Goal: Task Accomplishment & Management: Manage account settings

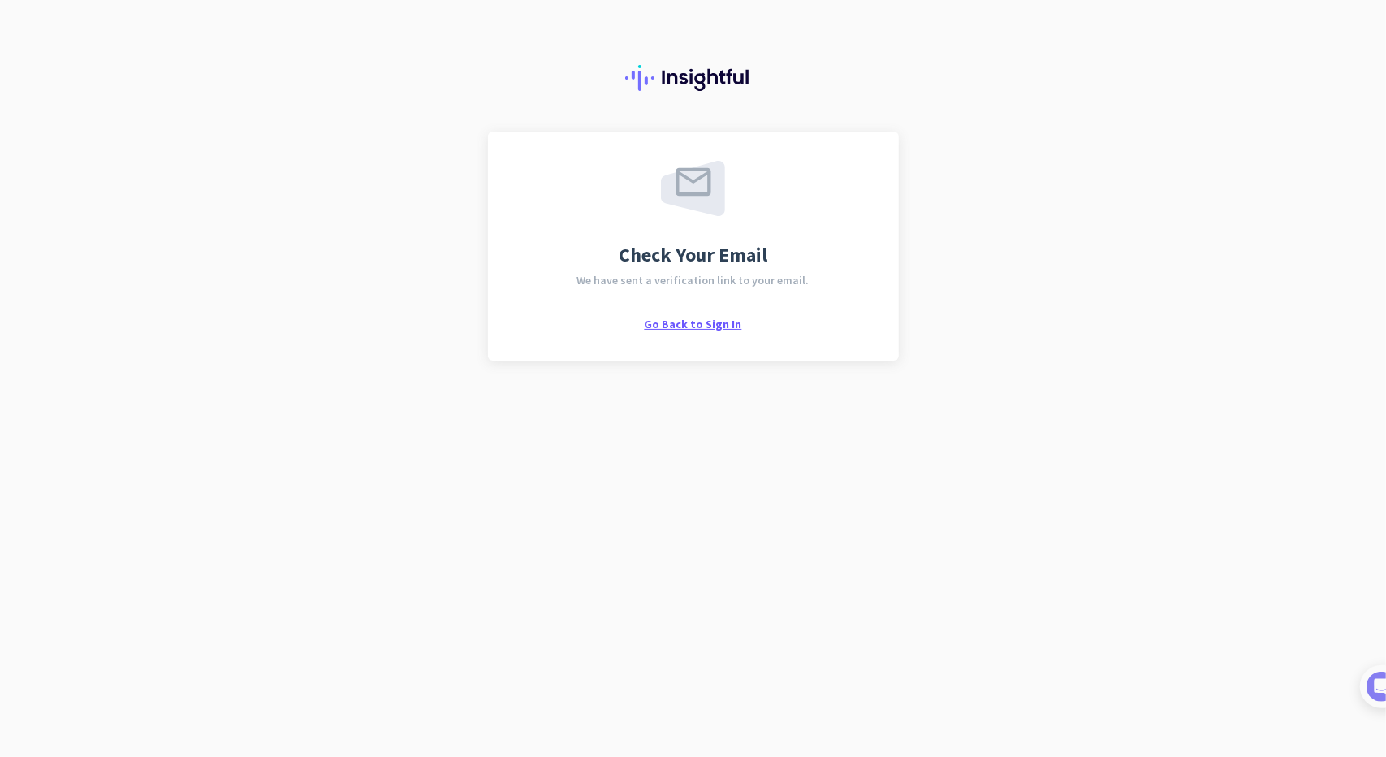
click at [708, 317] on span "Go Back to Sign In" at bounding box center [693, 324] width 97 height 15
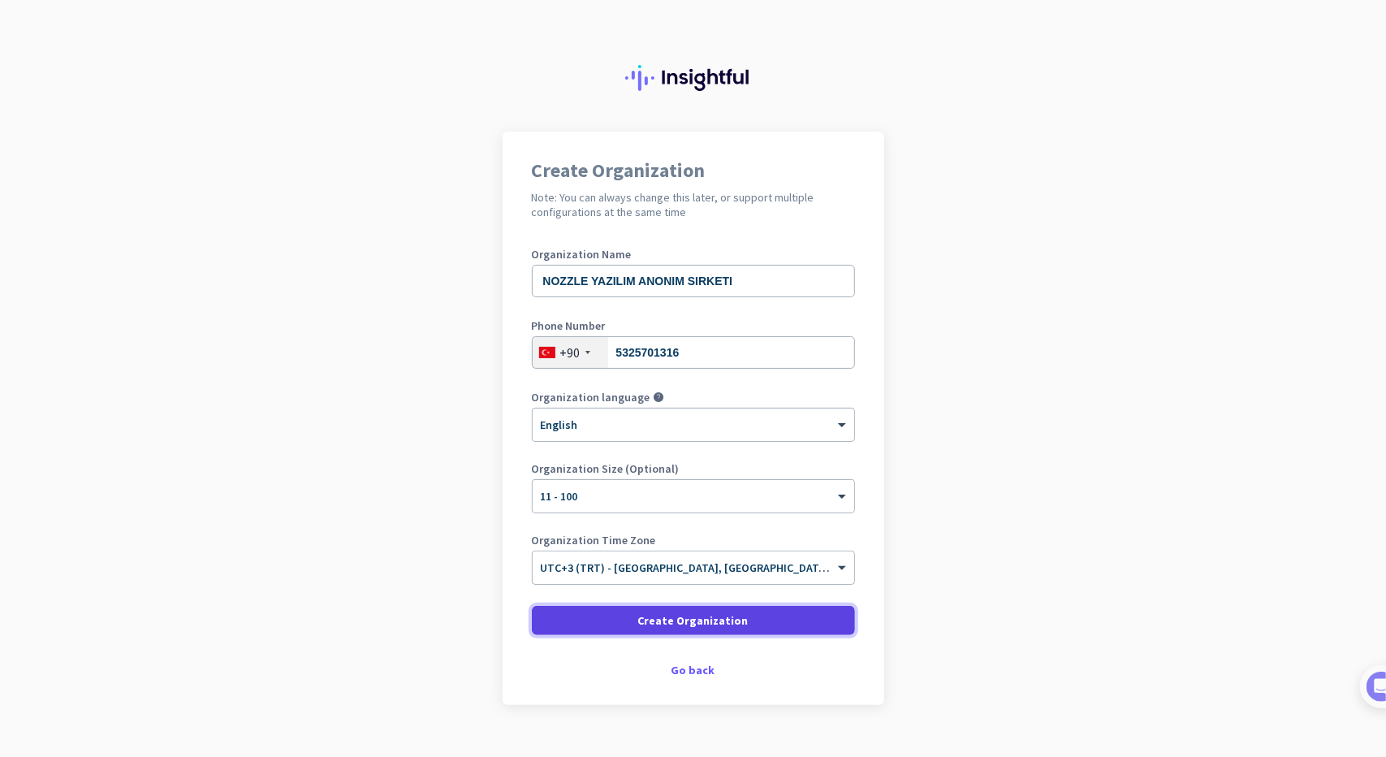
click at [650, 620] on span "Create Organization" at bounding box center [693, 620] width 110 height 16
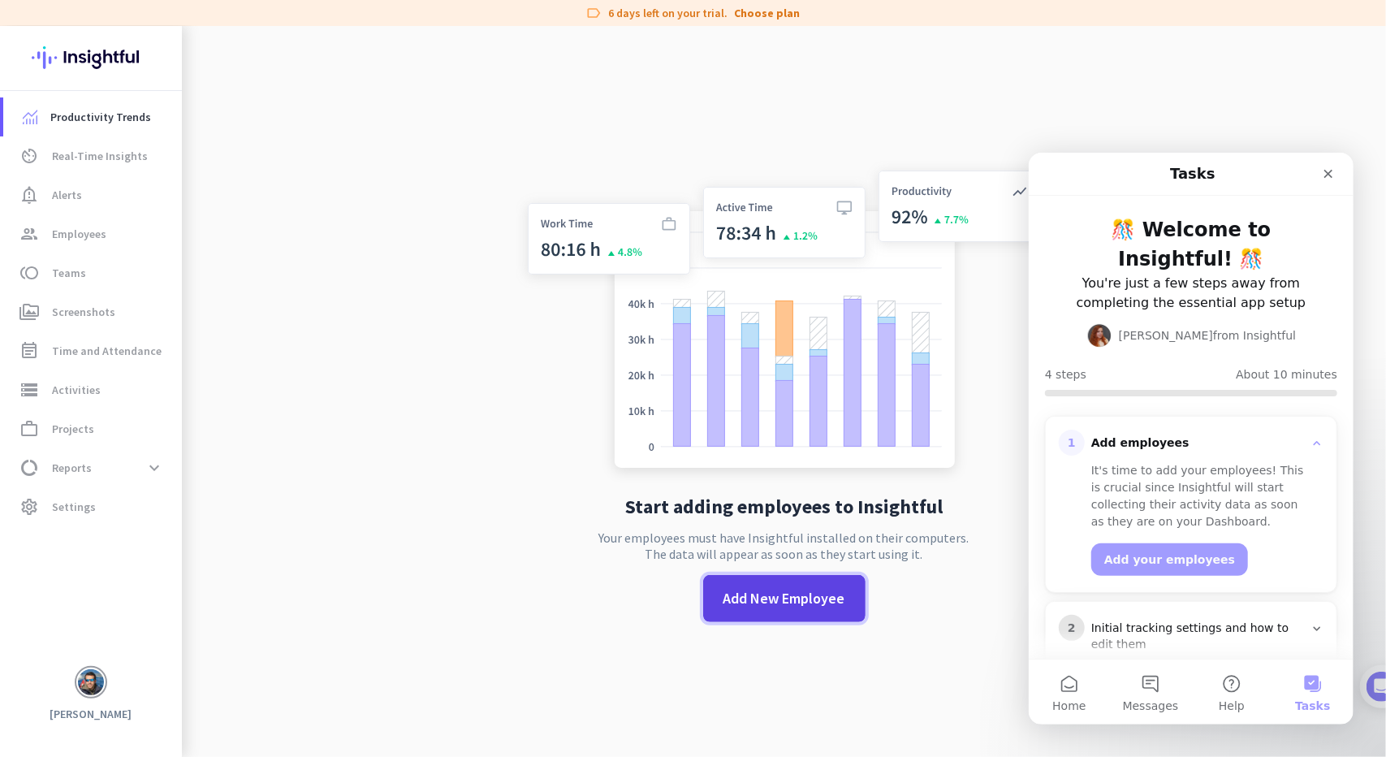
click at [813, 602] on span "Add New Employee" at bounding box center [784, 598] width 122 height 21
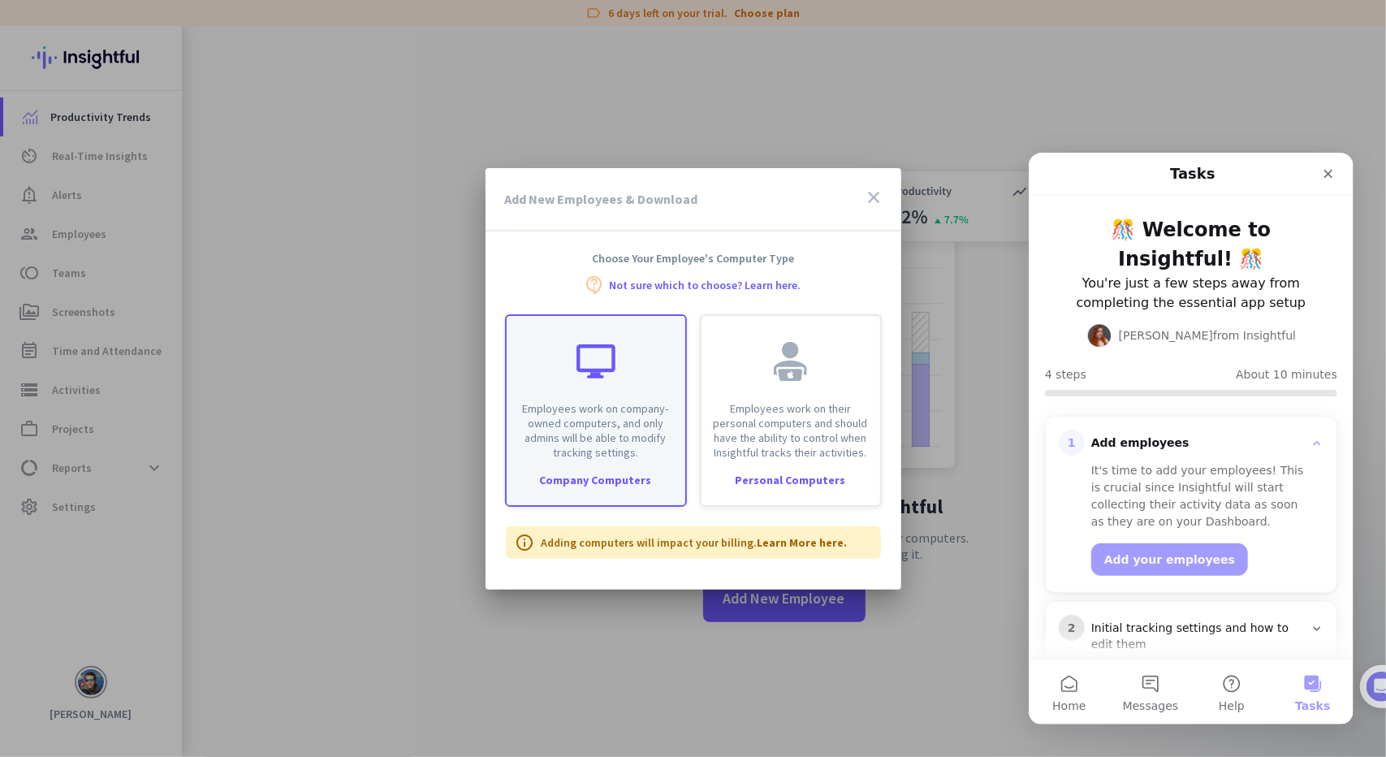
click at [563, 431] on p "Employees work on company-owned computers, and only admins will be able to modi…" at bounding box center [595, 430] width 159 height 58
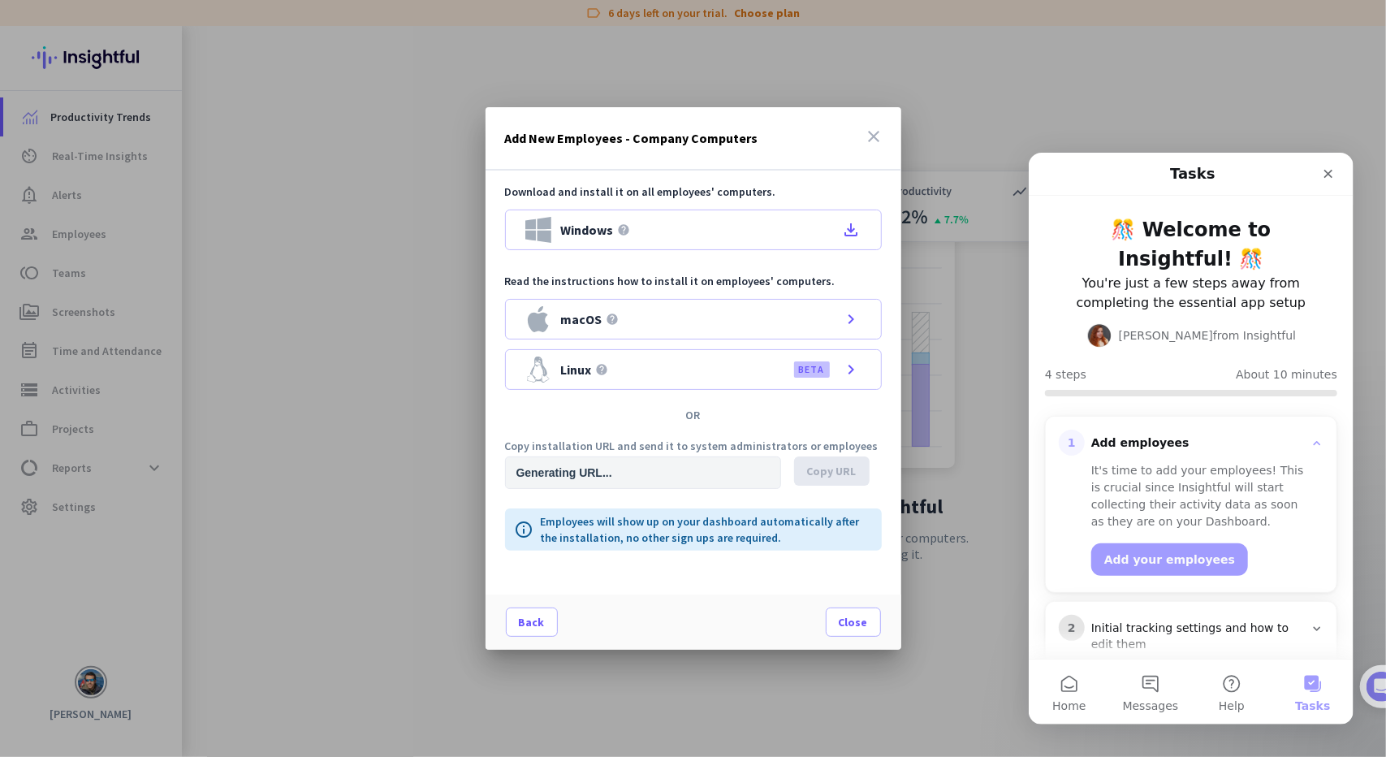
type input "[URL][DOMAIN_NAME]"
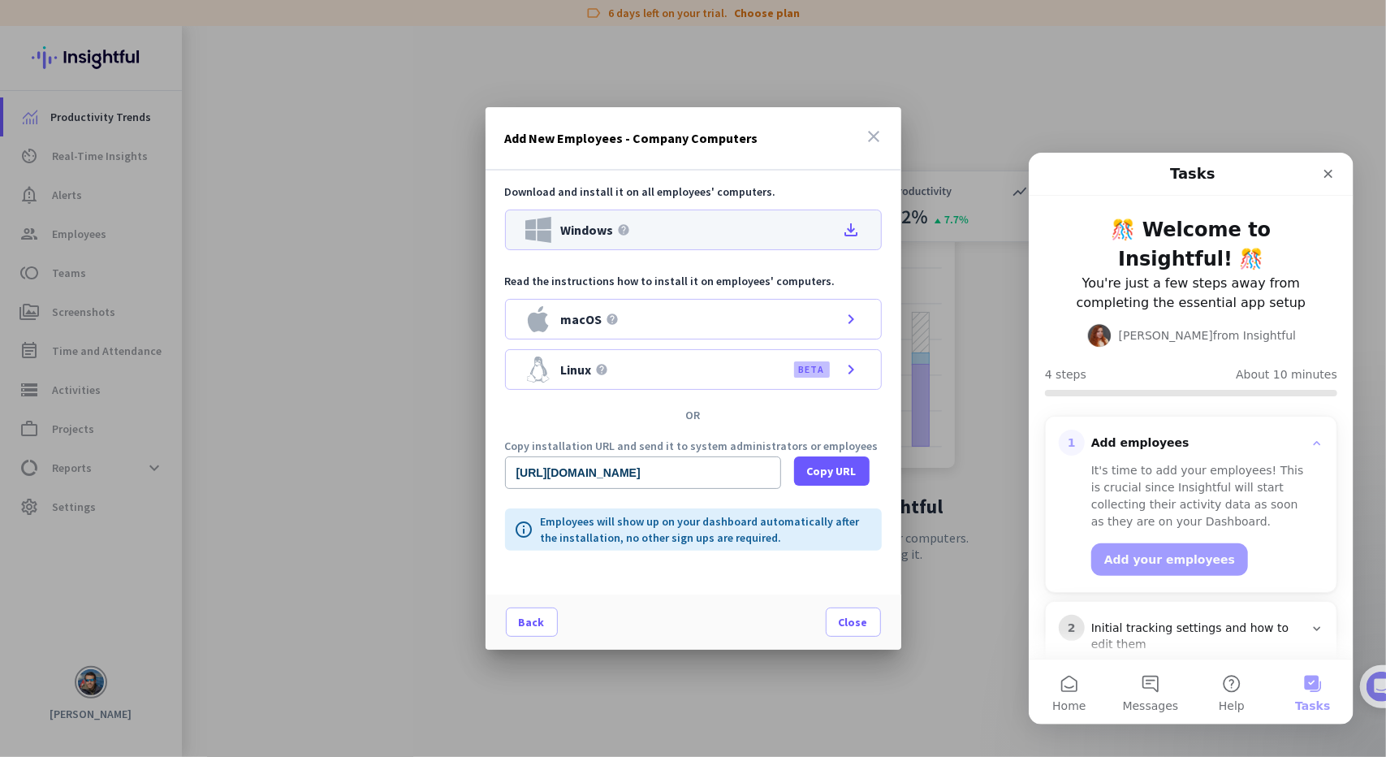
click at [852, 227] on icon "file_download" at bounding box center [851, 229] width 19 height 19
click at [716, 123] on div "Add New Employees - Company Computers close" at bounding box center [694, 138] width 416 height 63
click at [874, 138] on icon "close" at bounding box center [874, 136] width 19 height 19
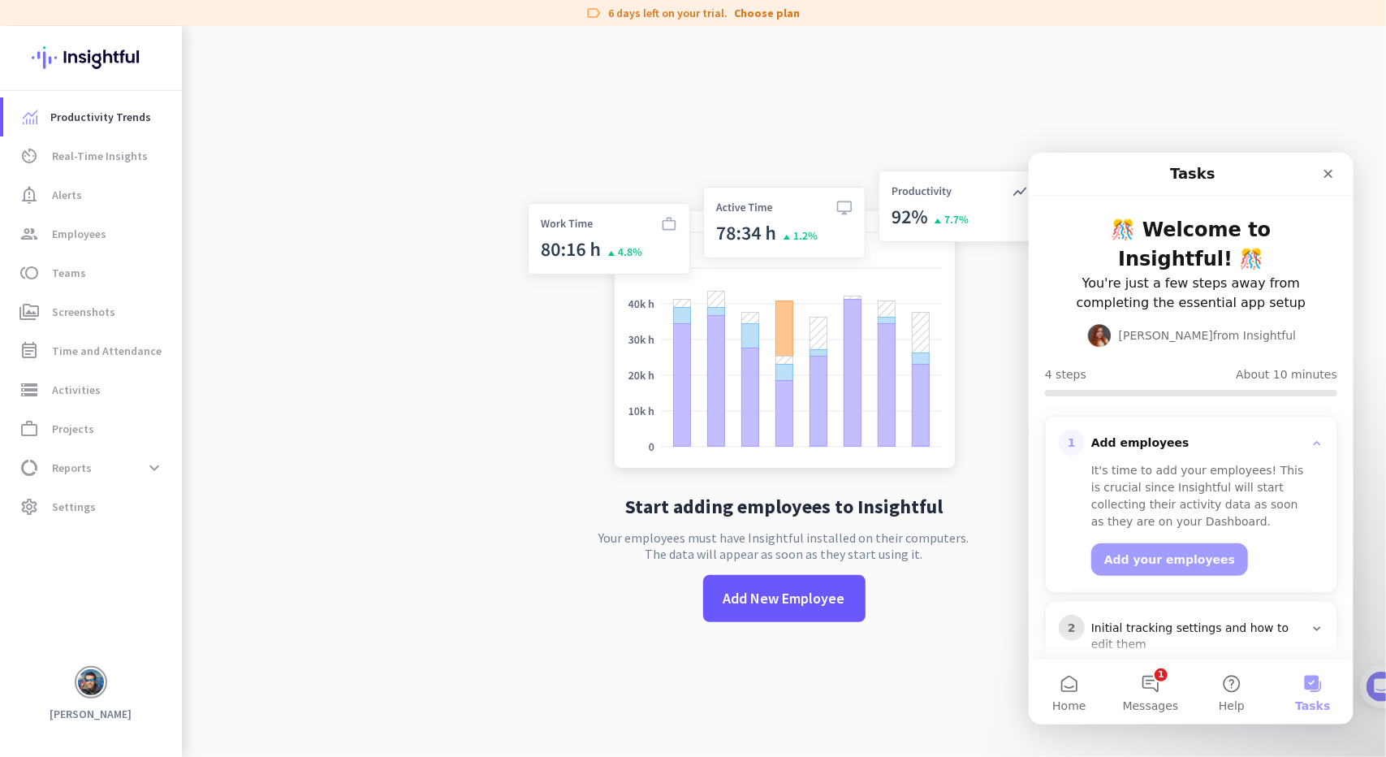
click at [872, 104] on div "Start adding employees to Insightful Your employees must have Insightful instal…" at bounding box center [784, 404] width 537 height 757
click at [366, 490] on app-no-employees "Start adding employees to Insightful Your employees must have Insightful instal…" at bounding box center [784, 404] width 1204 height 757
click at [62, 240] on span "Employees" at bounding box center [79, 233] width 54 height 19
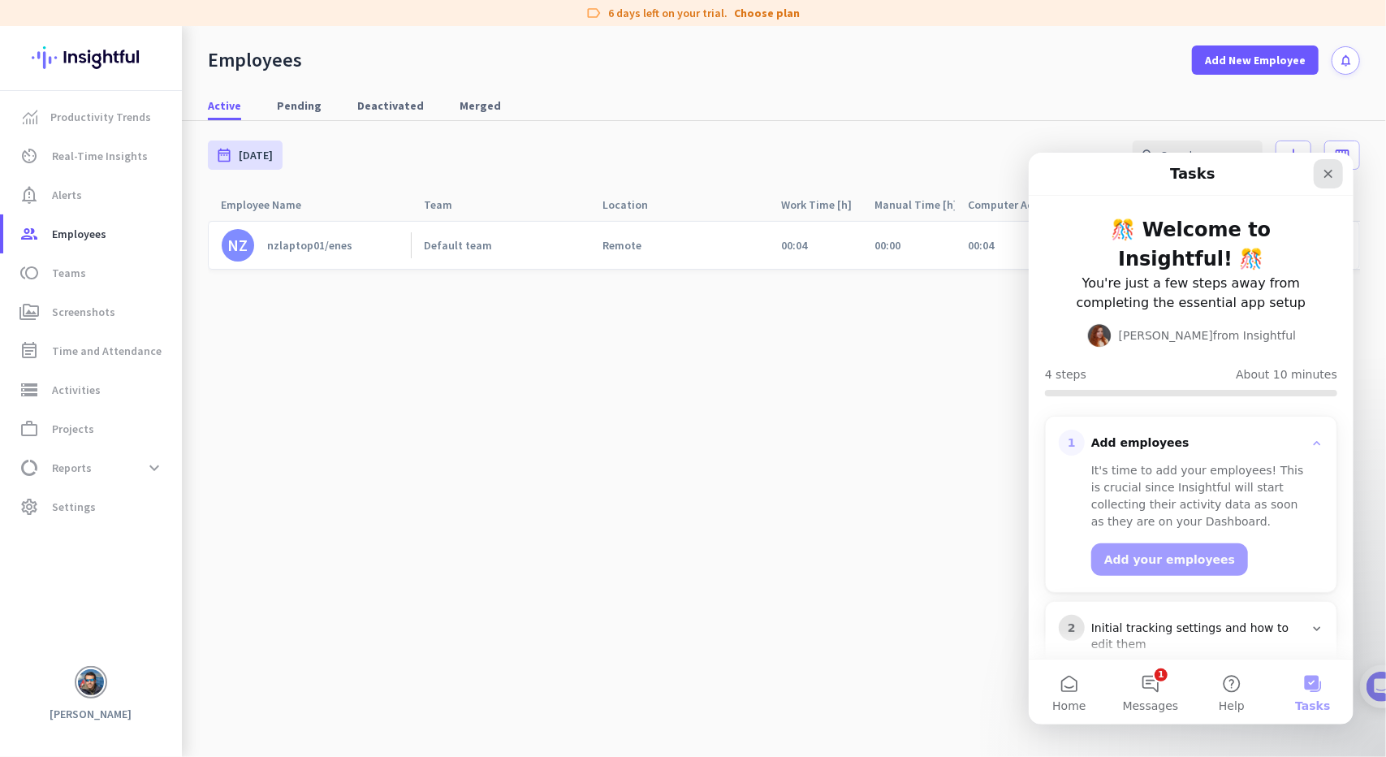
click at [1323, 174] on icon "Close" at bounding box center [1327, 172] width 13 height 13
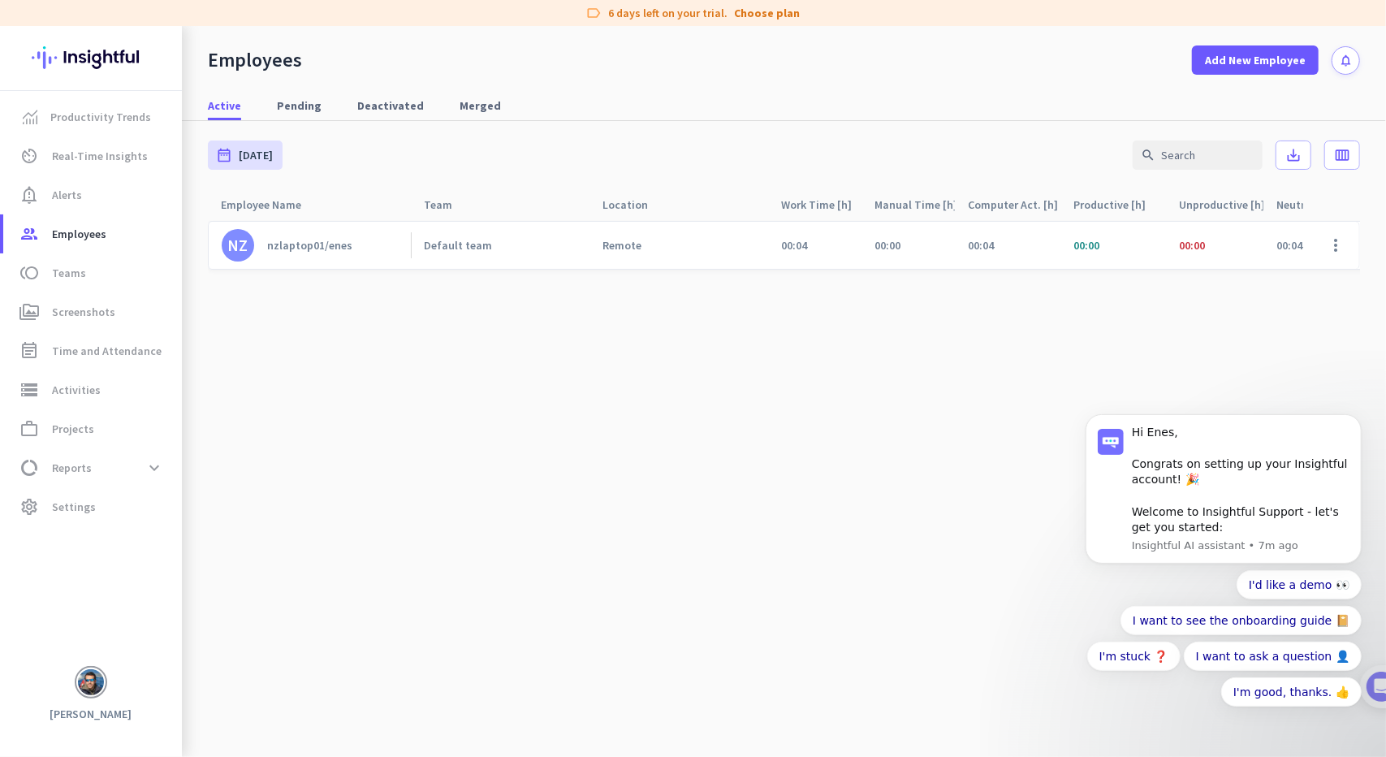
click at [657, 412] on cdk-virtual-scroll-viewport "NZ nzlaptop01/enes Default team Remote 00:04 00:00 00:04 00:00 00:00 00:04 00:0…" at bounding box center [784, 488] width 1152 height 537
click at [312, 244] on div "nzlaptop01/enes" at bounding box center [309, 245] width 85 height 15
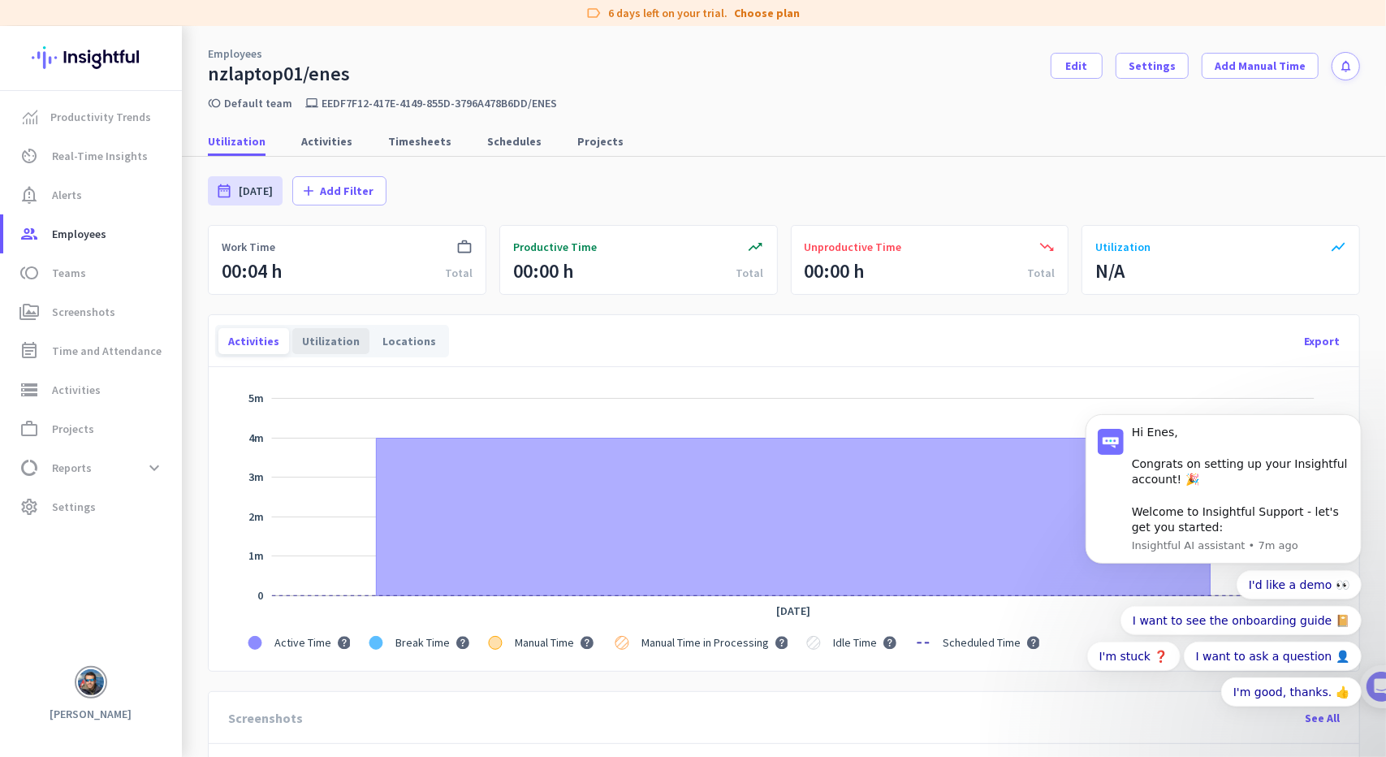
click at [325, 332] on div "Utilization" at bounding box center [330, 341] width 77 height 26
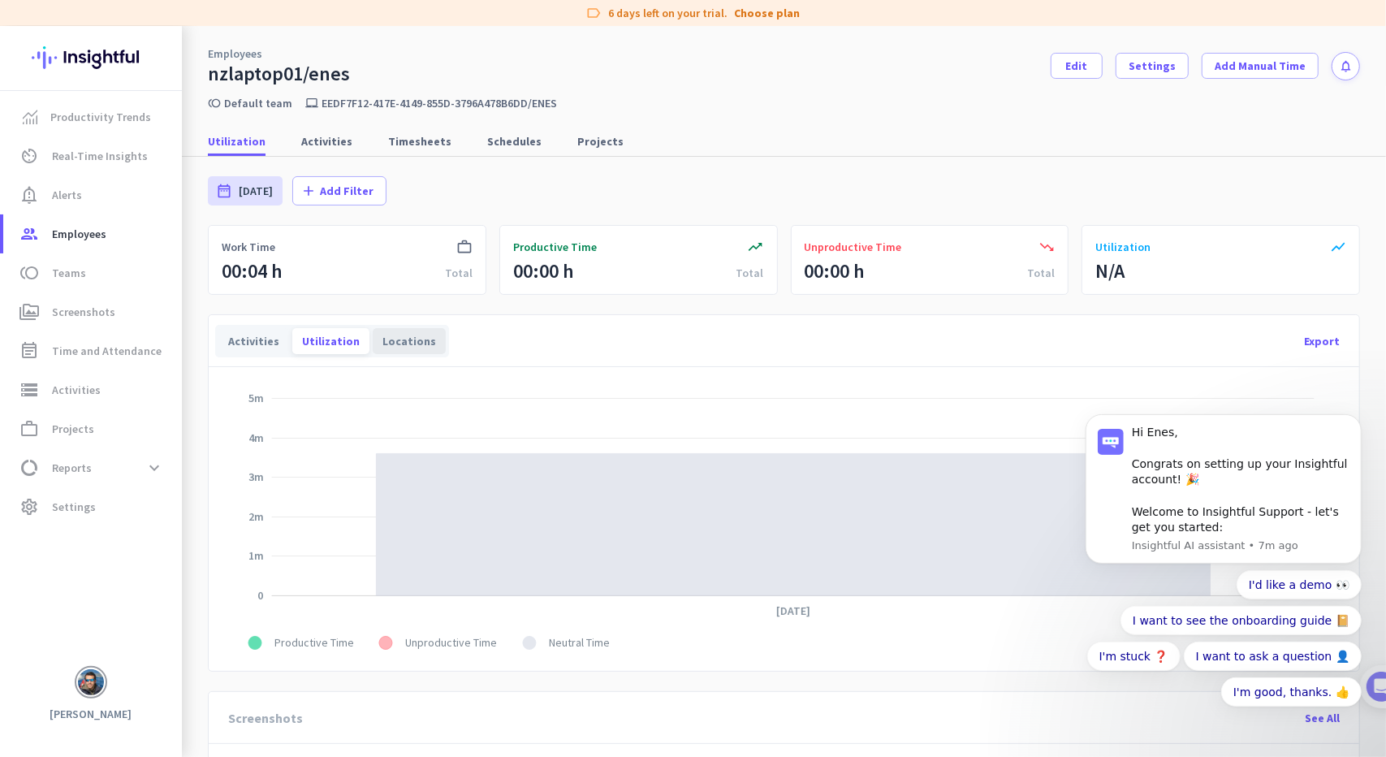
click at [396, 334] on div "Locations" at bounding box center [409, 341] width 73 height 26
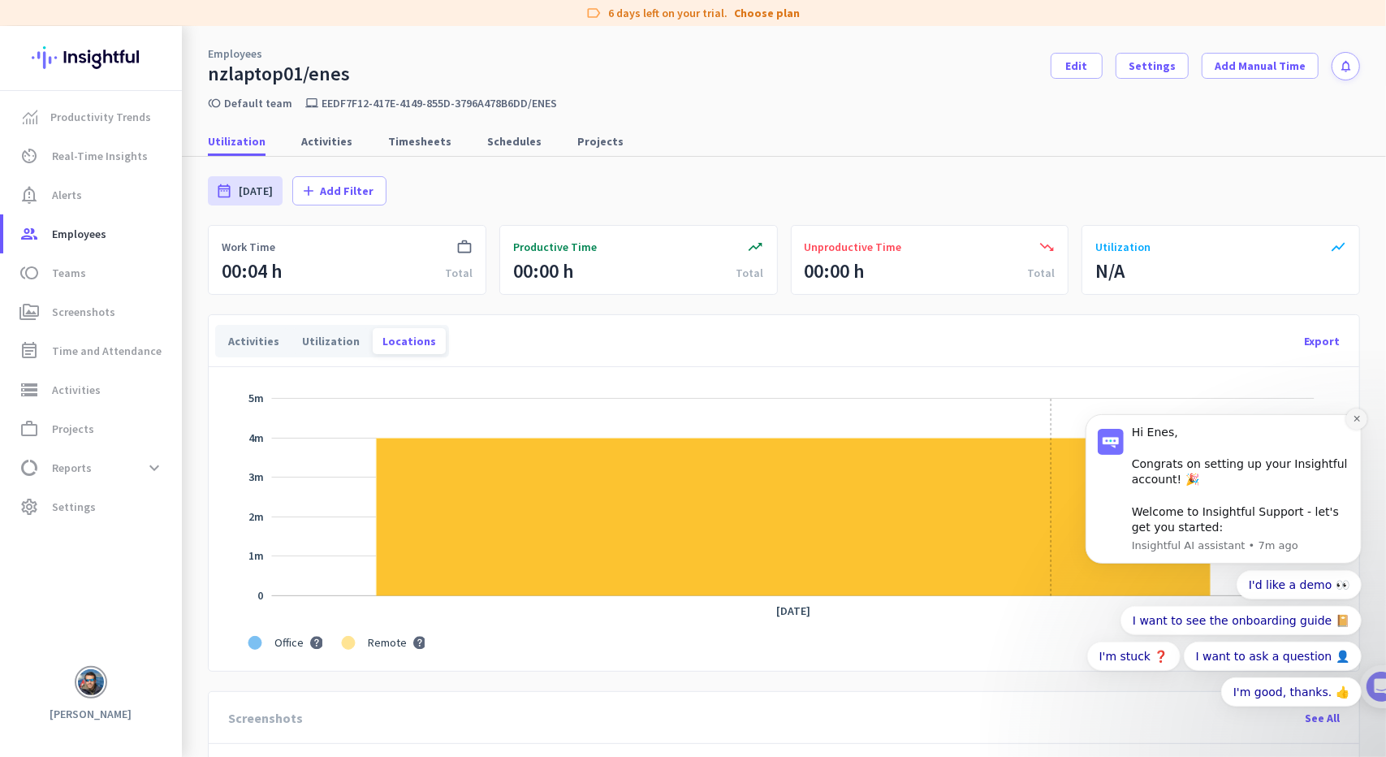
click at [1356, 422] on icon "Dismiss notification" at bounding box center [1356, 417] width 9 height 9
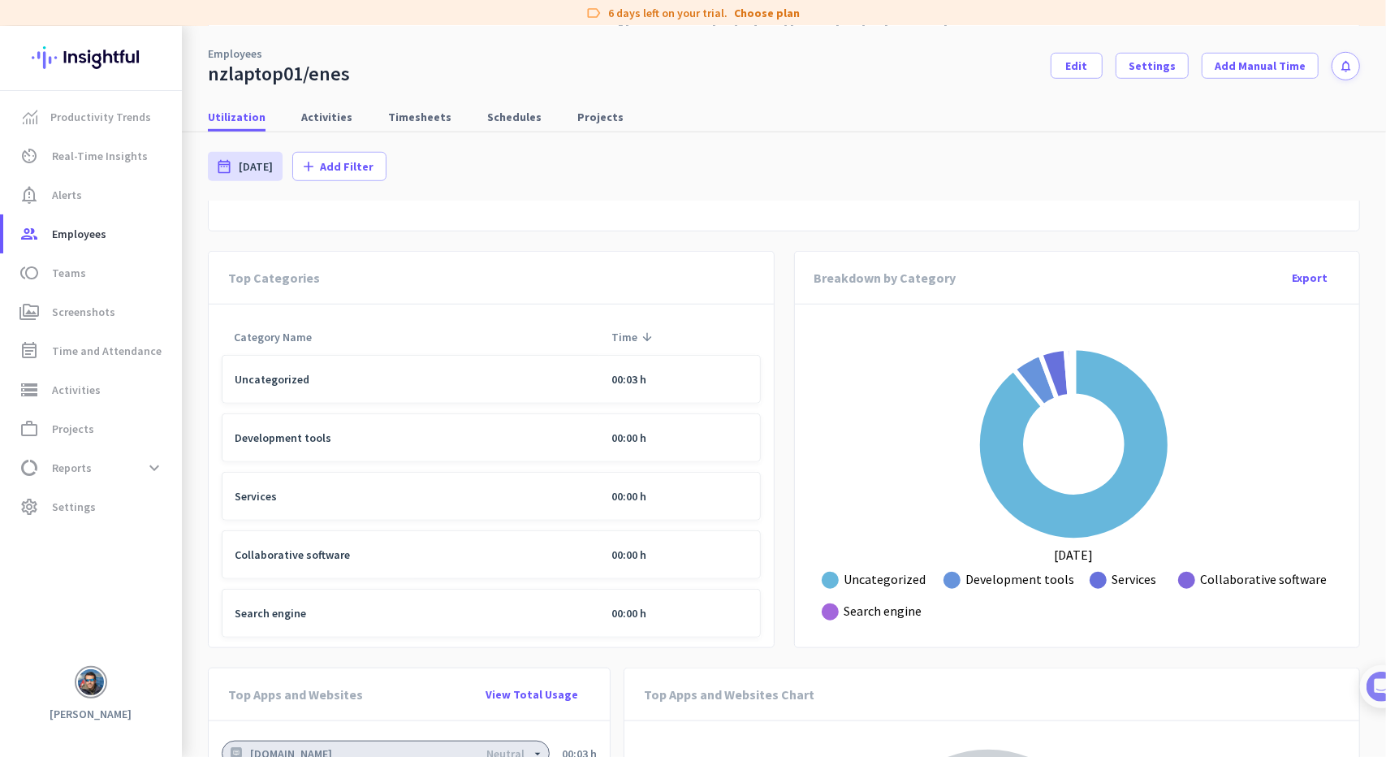
scroll to position [947, 0]
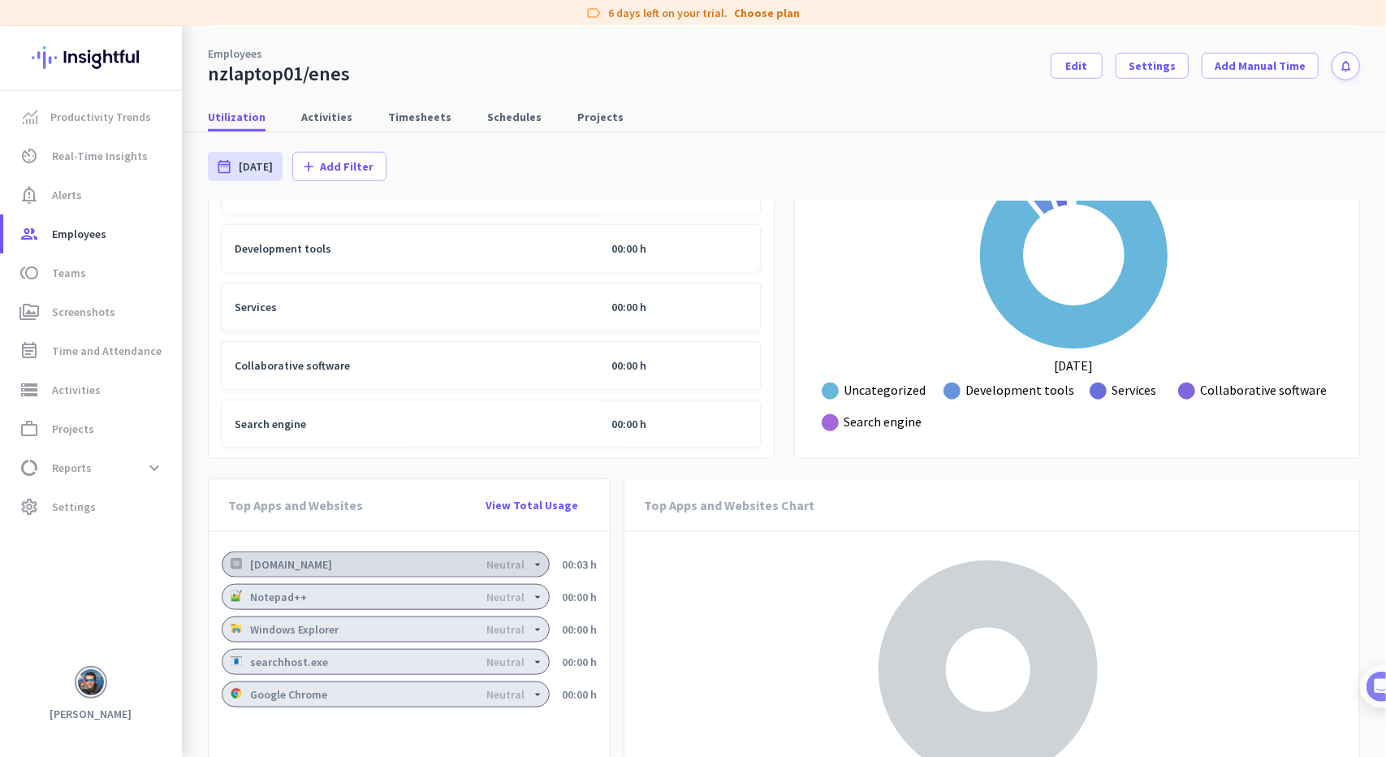
click at [524, 563] on app-label-indicator "Neutral" at bounding box center [517, 564] width 63 height 11
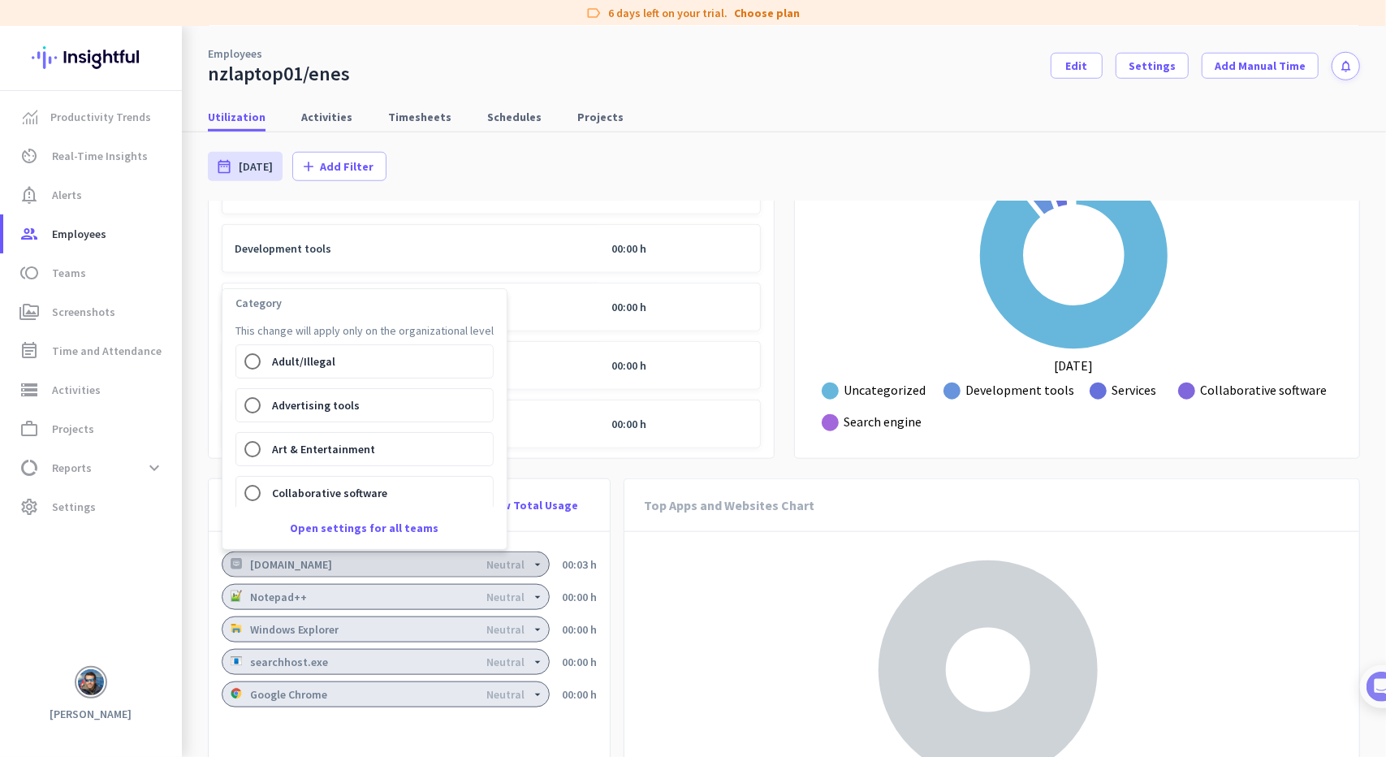
click at [524, 563] on div at bounding box center [693, 378] width 1386 height 757
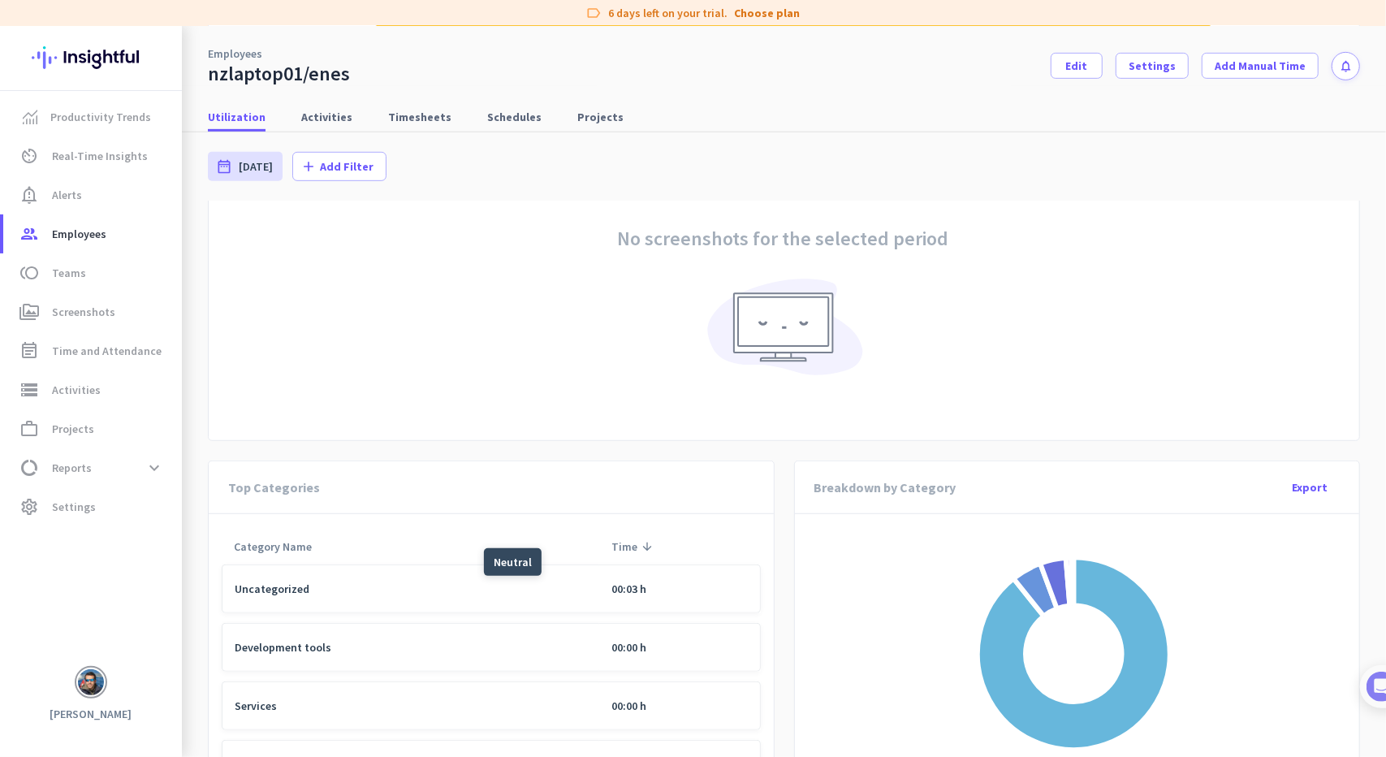
scroll to position [339, 0]
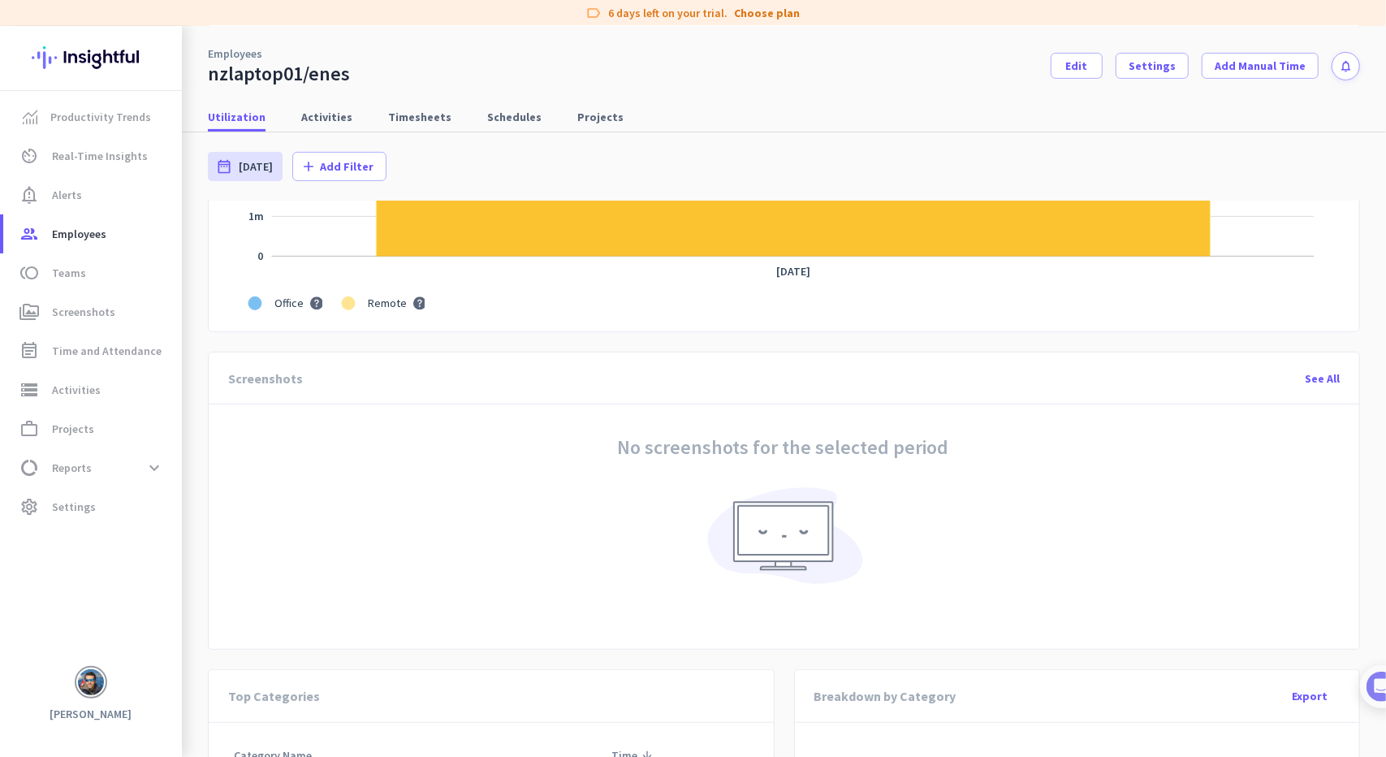
click at [814, 441] on h3 "No screenshots for the selected period" at bounding box center [783, 447] width 331 height 19
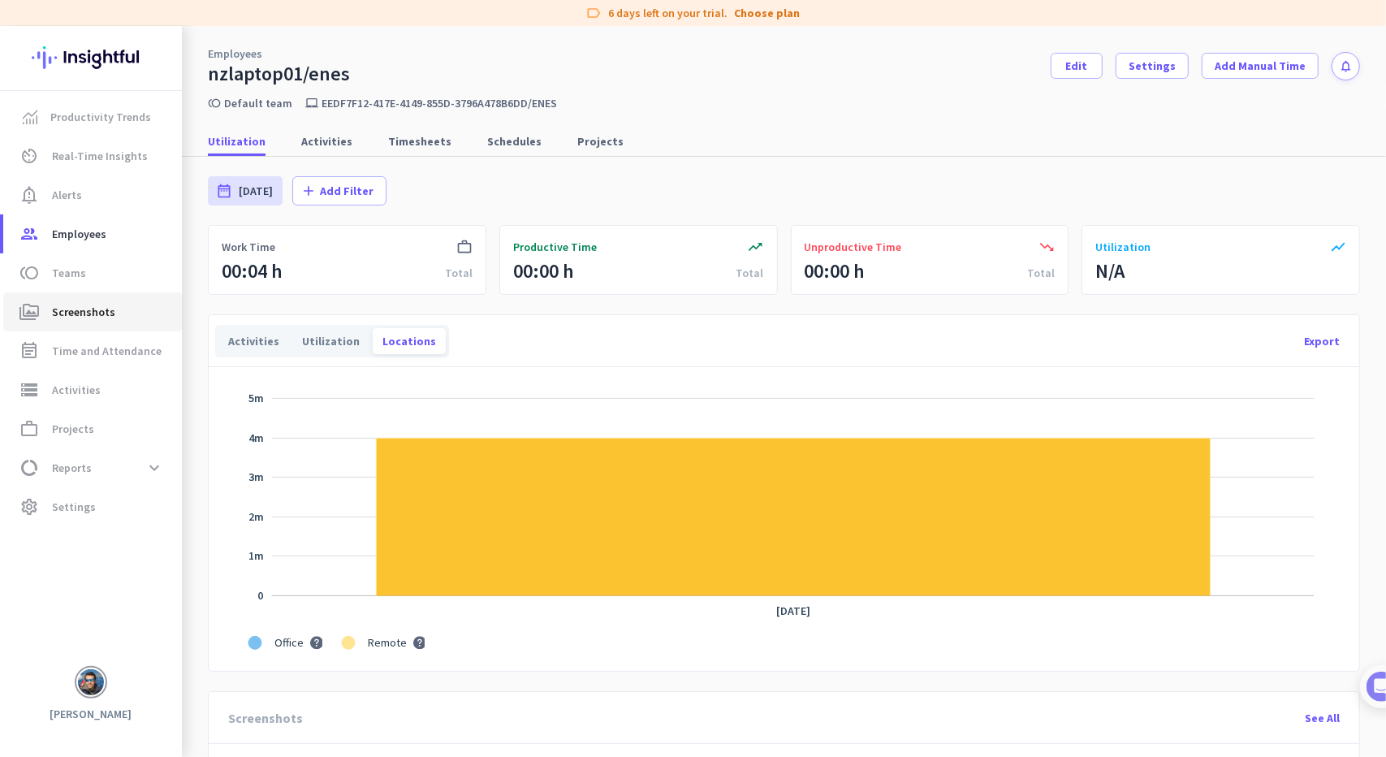
click at [91, 304] on span "Screenshots" at bounding box center [83, 311] width 63 height 19
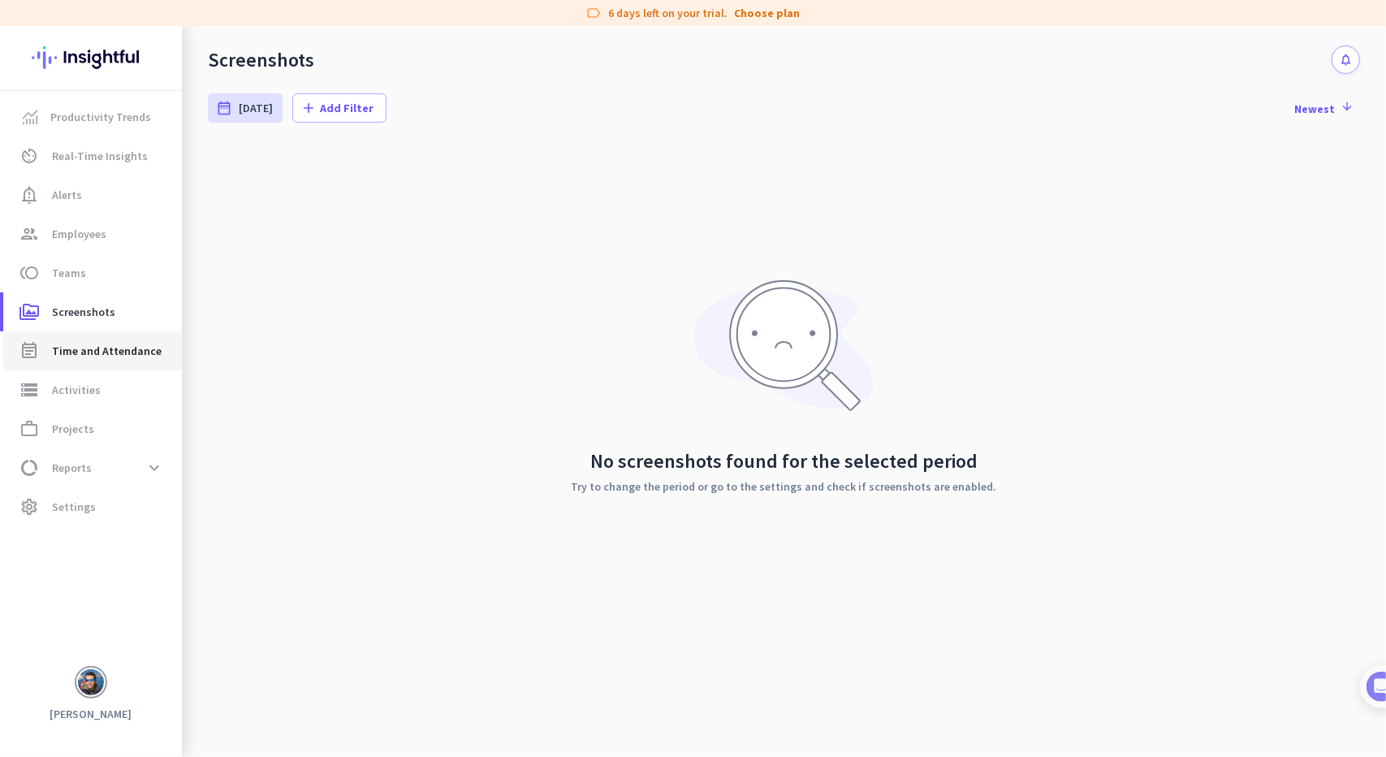
click at [89, 342] on span "Time and Attendance" at bounding box center [107, 350] width 110 height 19
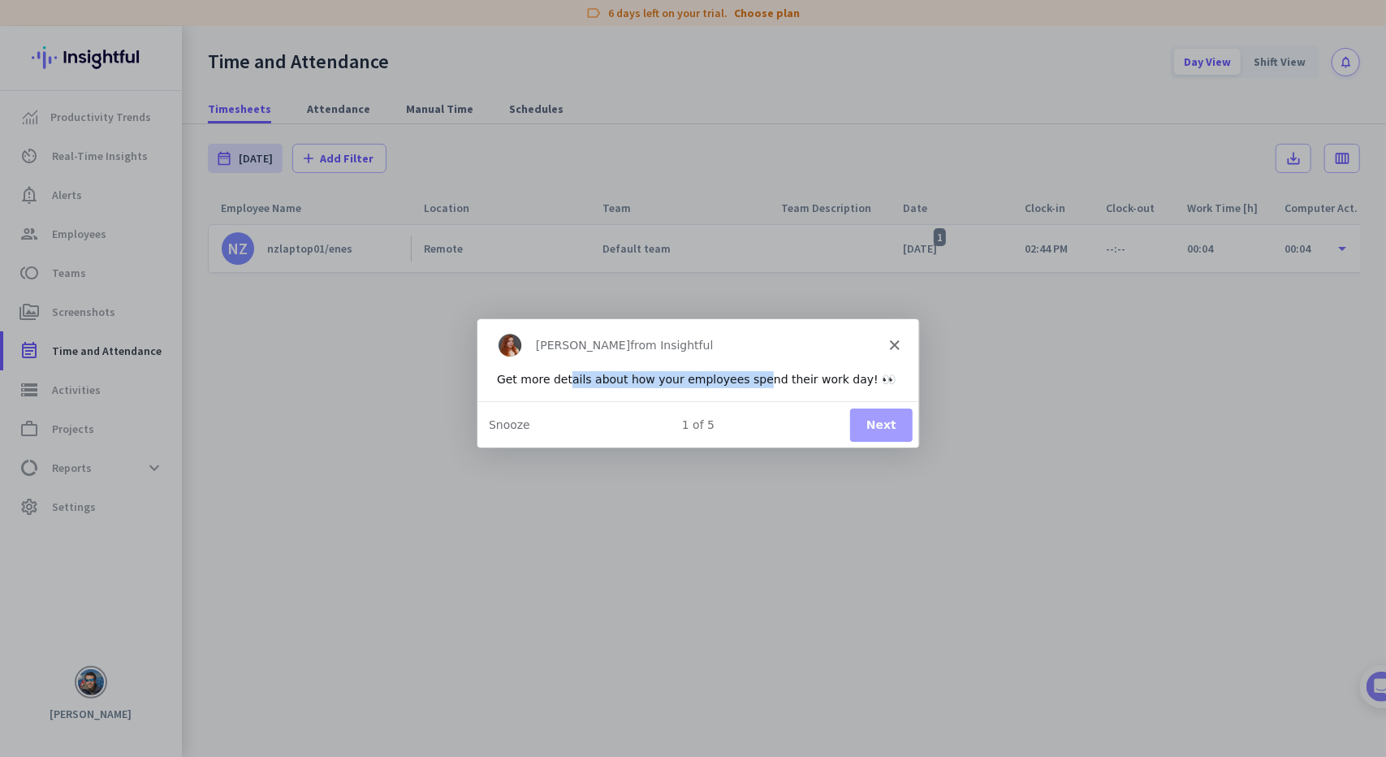
drag, startPoint x: 560, startPoint y: 384, endPoint x: 736, endPoint y: 384, distance: 176.2
click at [736, 384] on div "Get more details about how your employees spend their work day! 👀" at bounding box center [696, 377] width 403 height 17
click at [885, 419] on button "Next" at bounding box center [879, 423] width 63 height 33
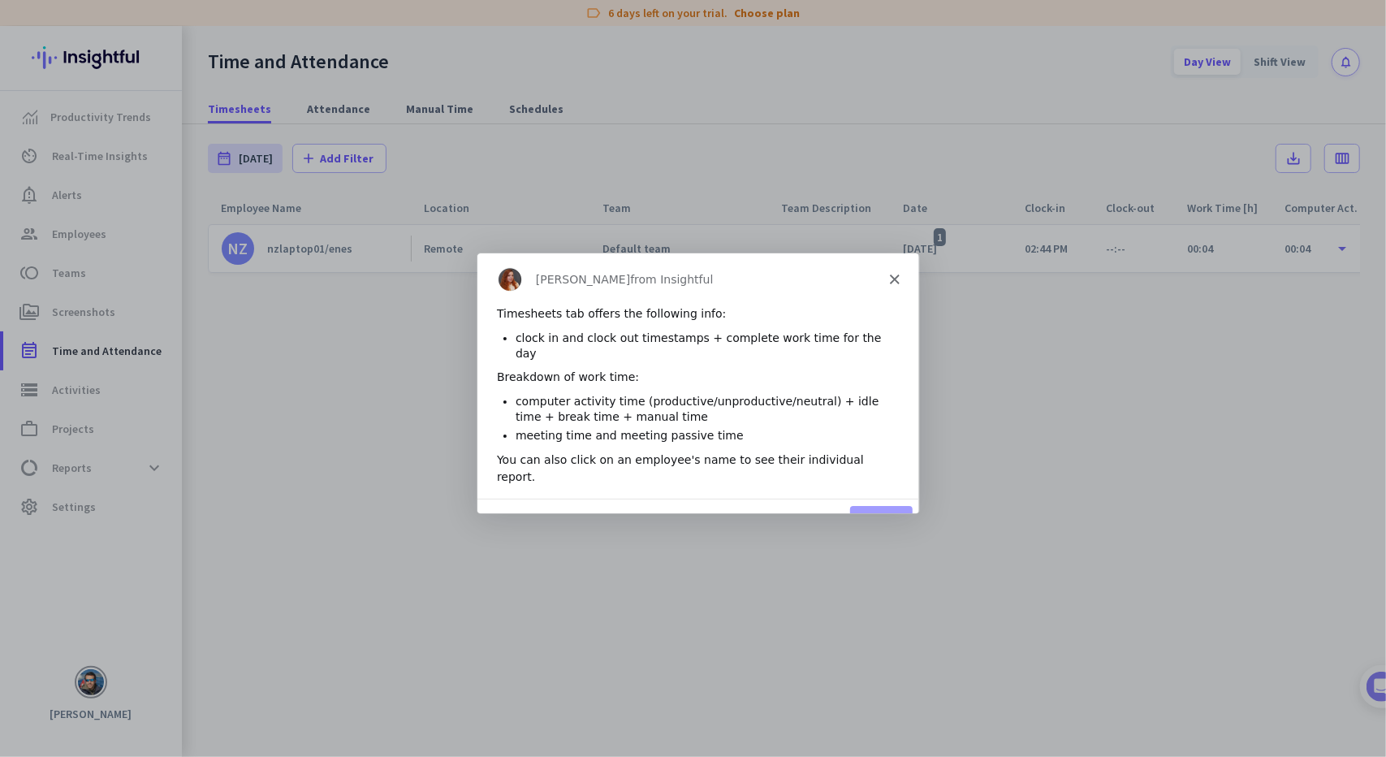
click at [883, 497] on div "2 of 5 Next Restart" at bounding box center [697, 520] width 442 height 47
click at [889, 504] on button "Next" at bounding box center [879, 520] width 63 height 33
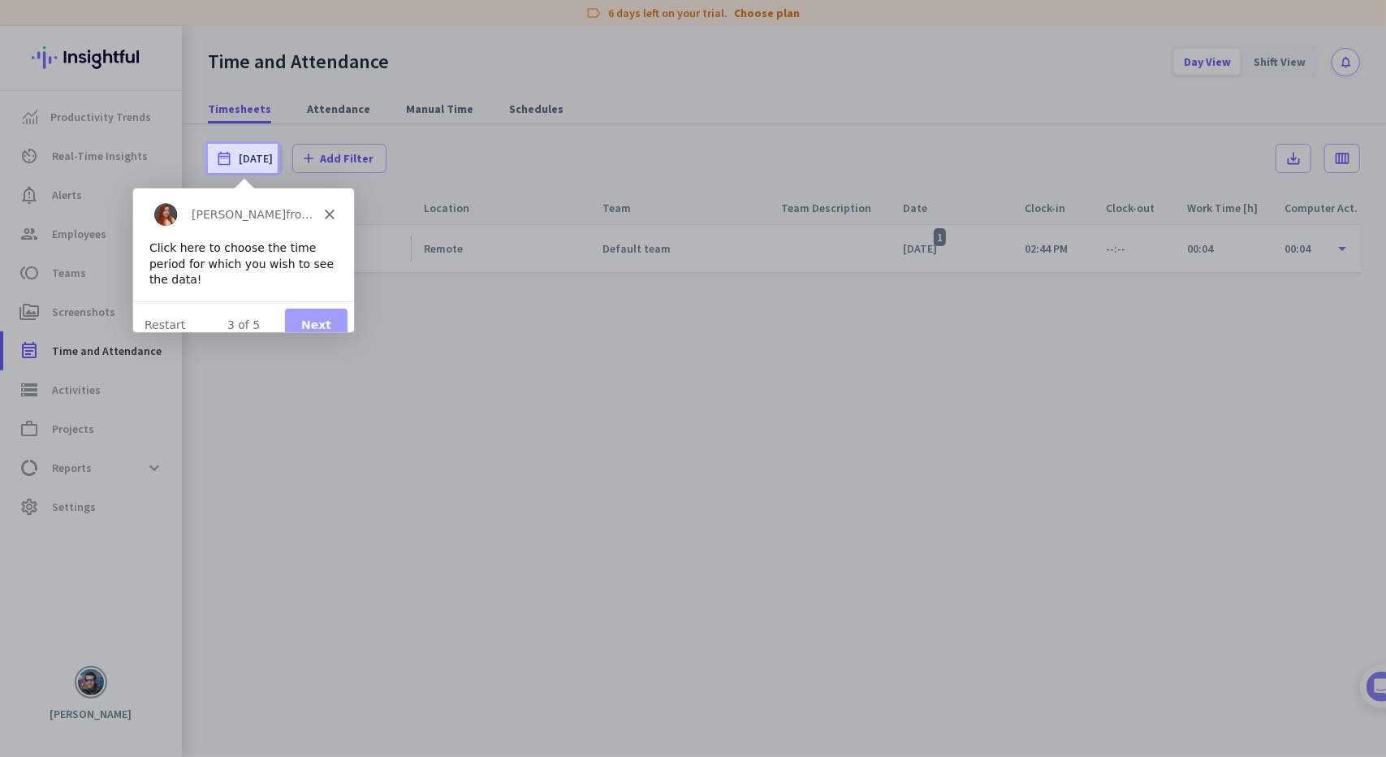
click at [316, 317] on button "Next" at bounding box center [314, 323] width 63 height 33
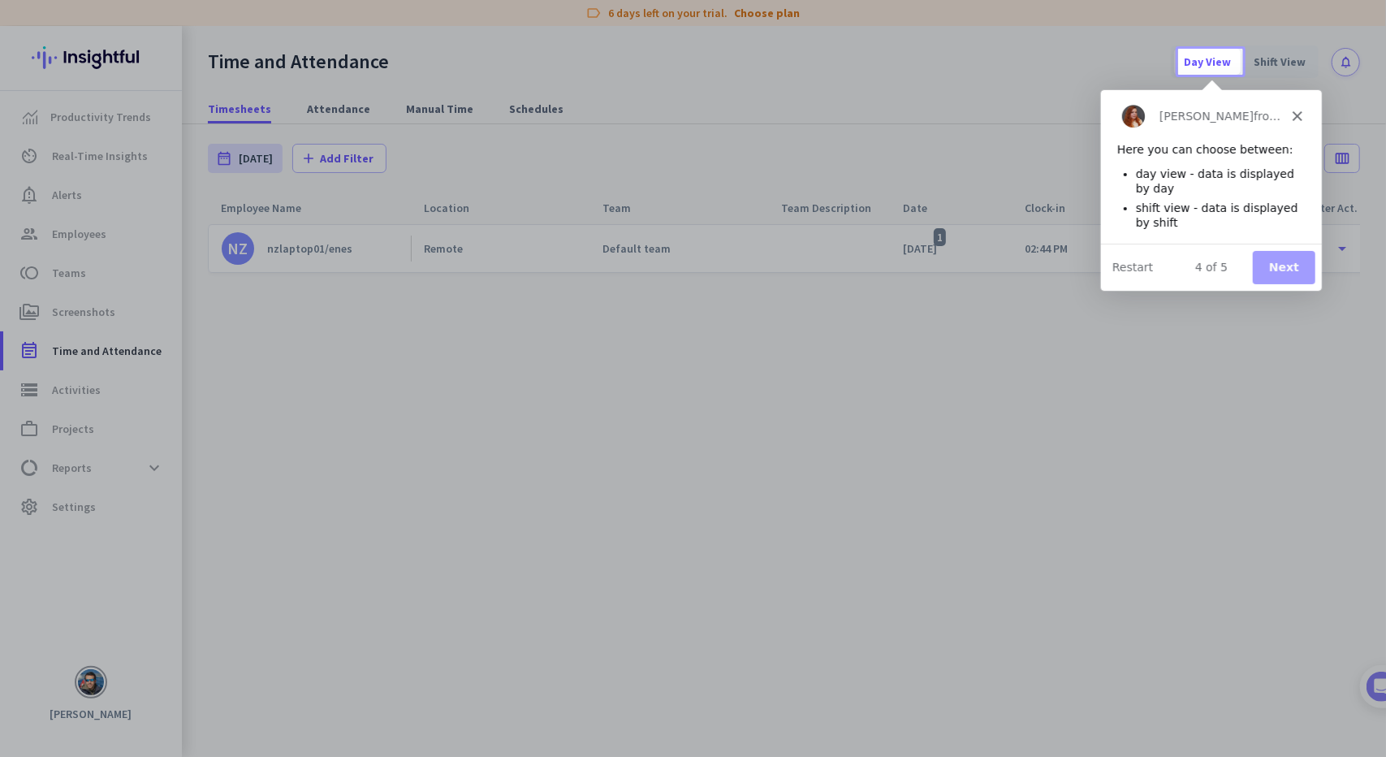
click at [1278, 263] on button "Next" at bounding box center [1282, 265] width 63 height 33
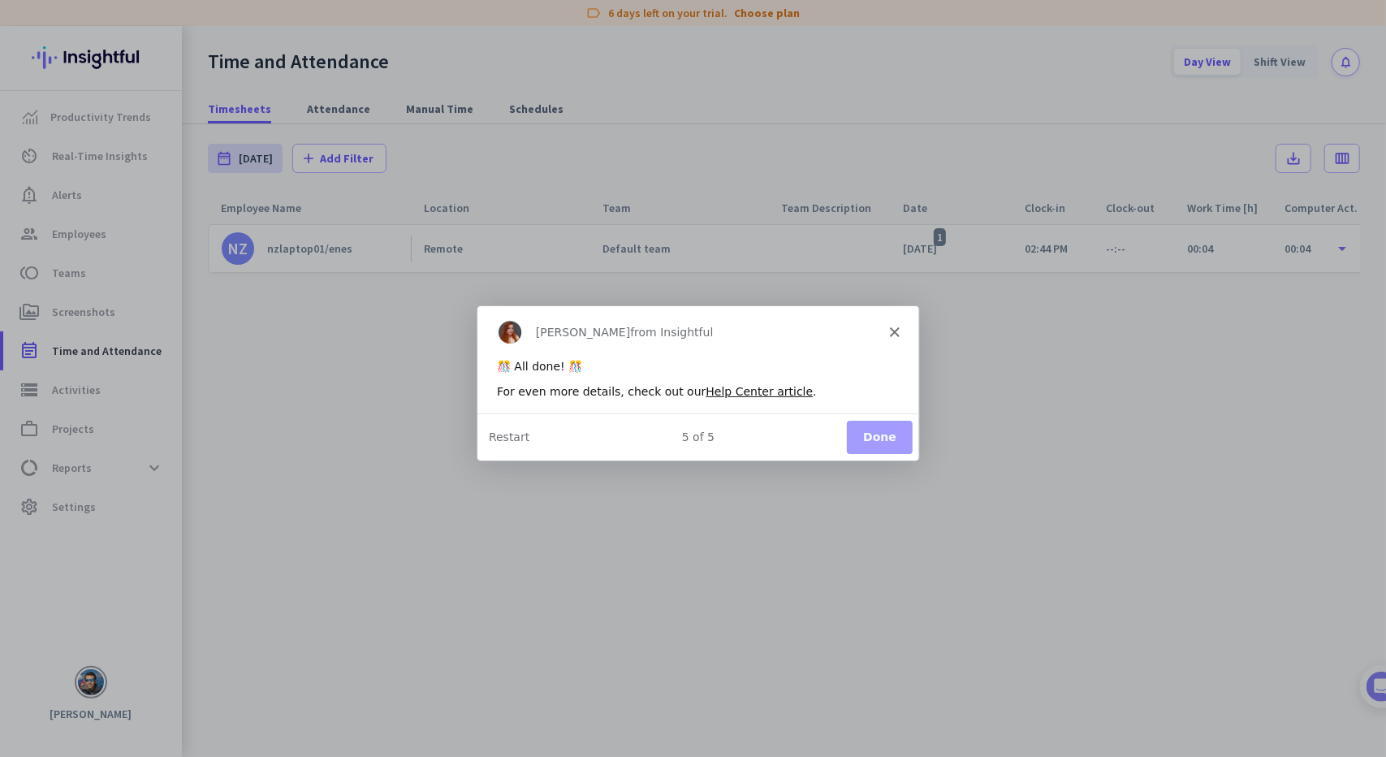
click at [891, 444] on button "Done" at bounding box center [878, 436] width 66 height 33
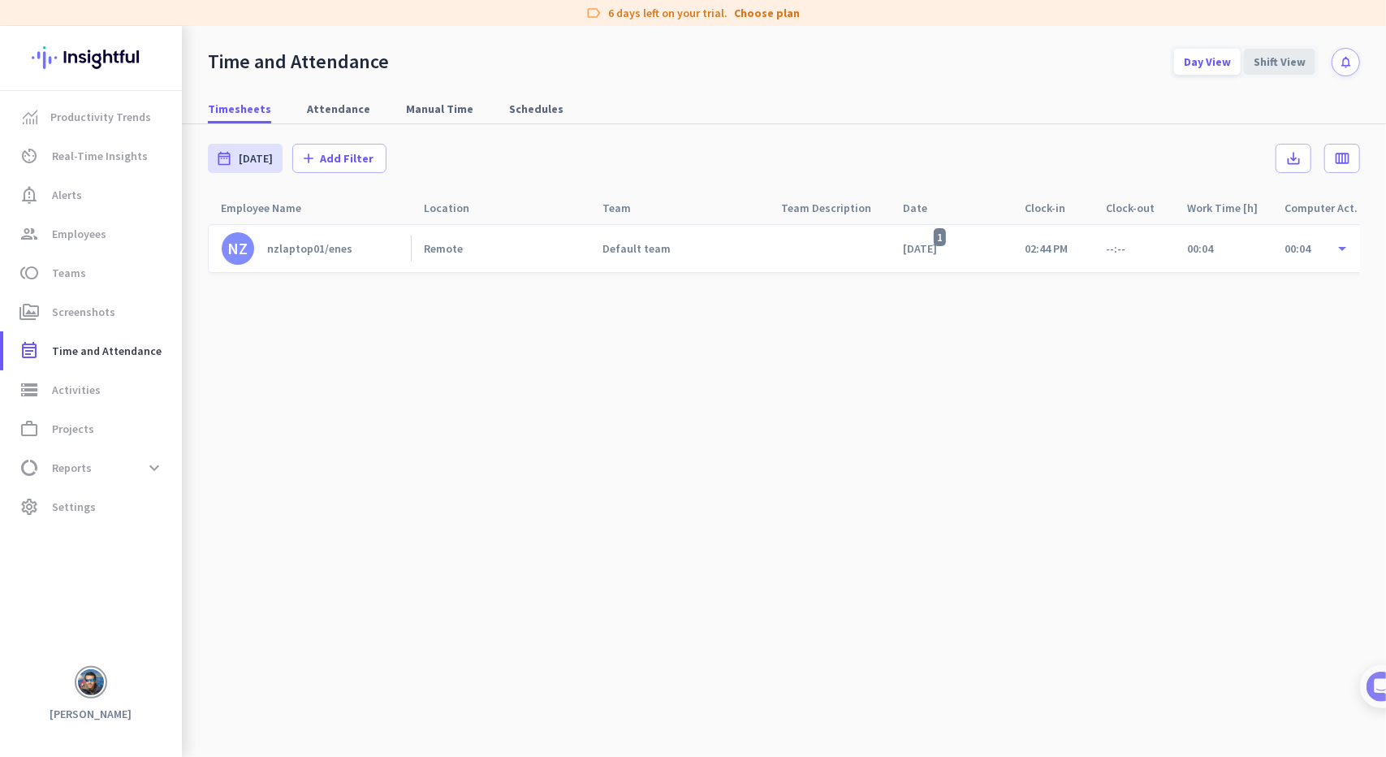
click at [1273, 63] on div "Shift View" at bounding box center [1279, 62] width 71 height 26
click at [1211, 64] on div "Day View" at bounding box center [1207, 62] width 67 height 26
click at [298, 244] on div "nzlaptop01/enes" at bounding box center [309, 248] width 85 height 15
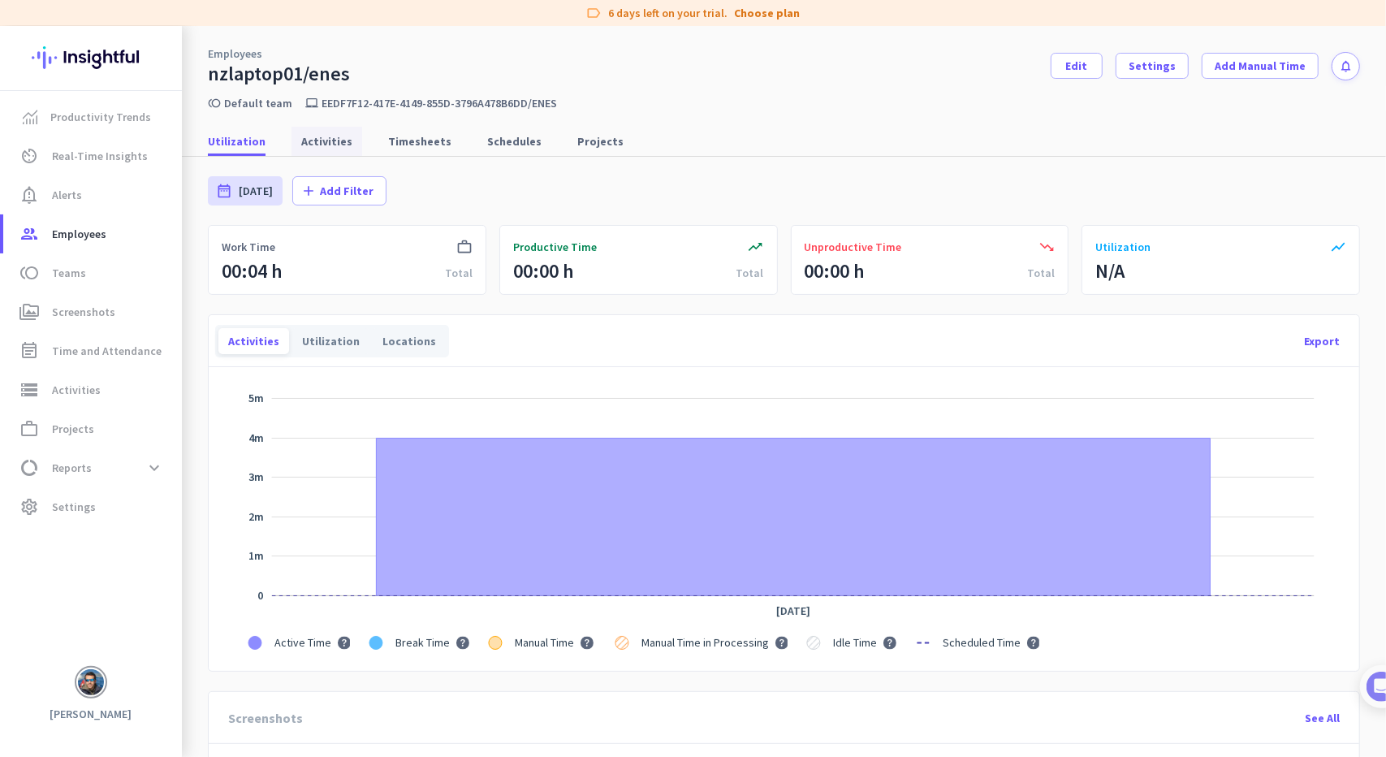
click at [328, 140] on span "Activities" at bounding box center [326, 141] width 51 height 16
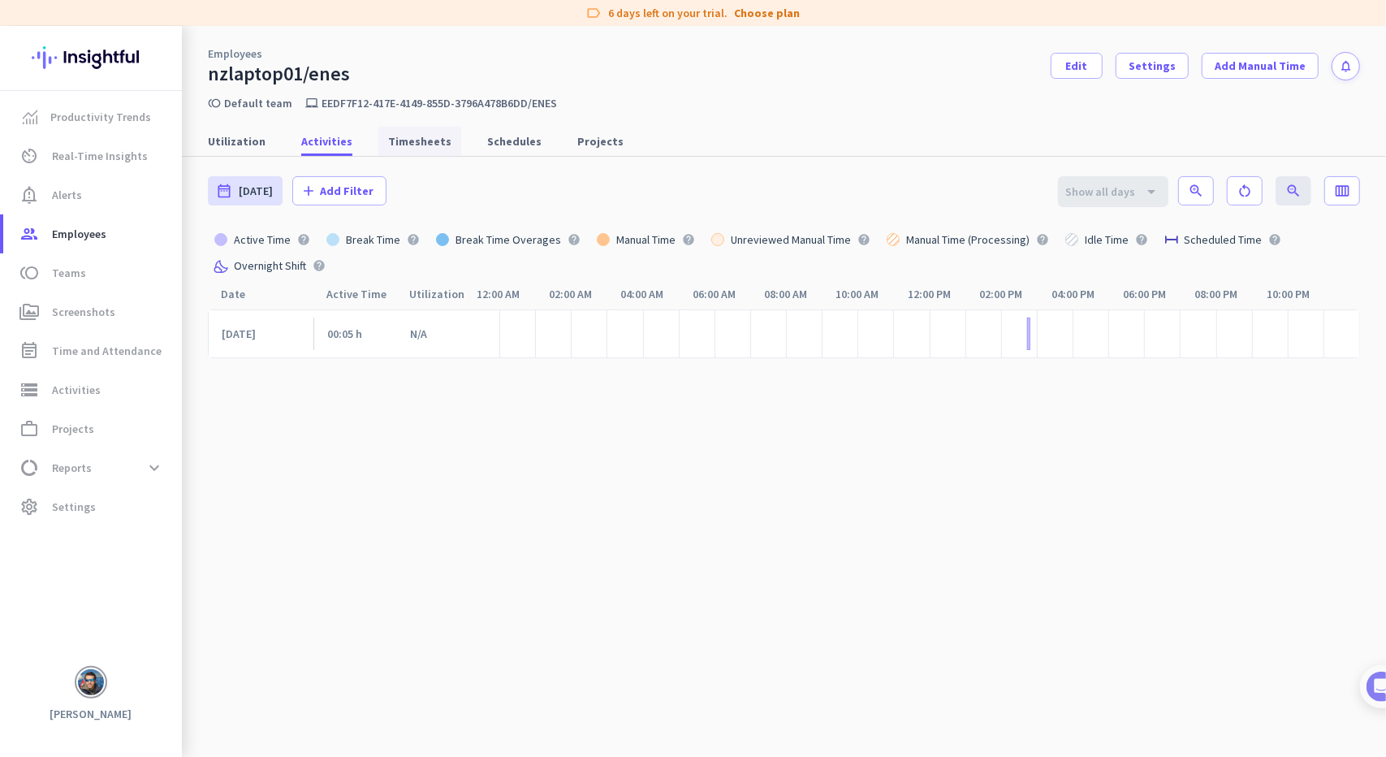
click at [399, 140] on span "Timesheets" at bounding box center [419, 141] width 63 height 16
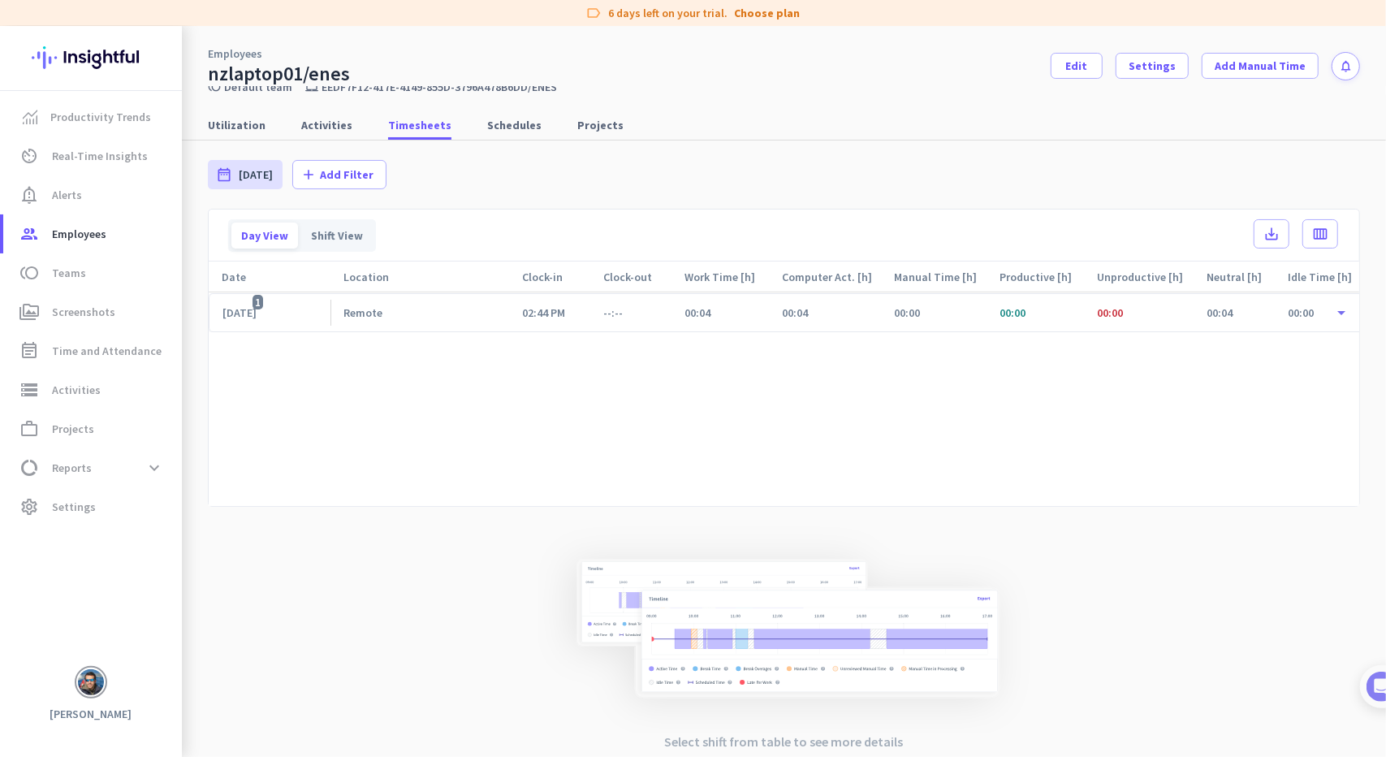
scroll to position [27, 0]
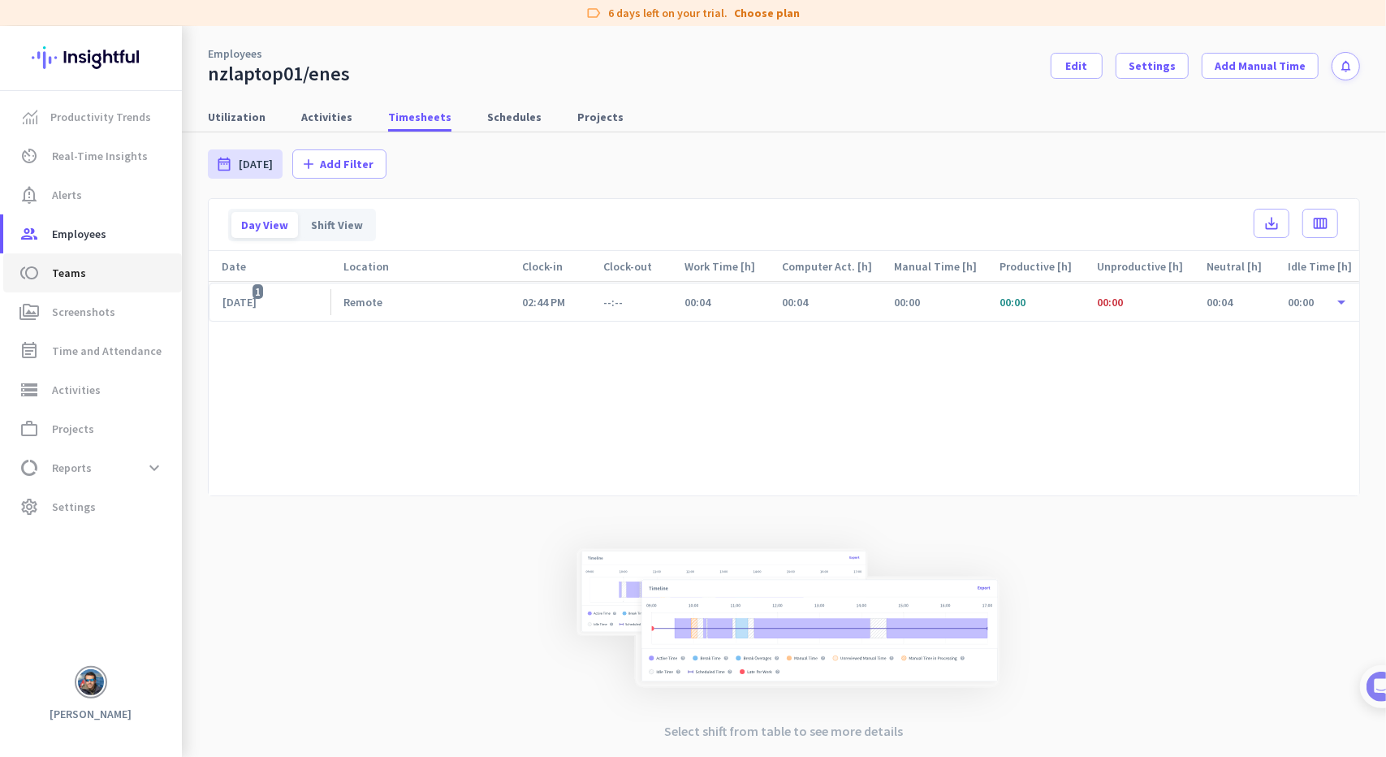
click at [72, 272] on span "Teams" at bounding box center [69, 272] width 34 height 19
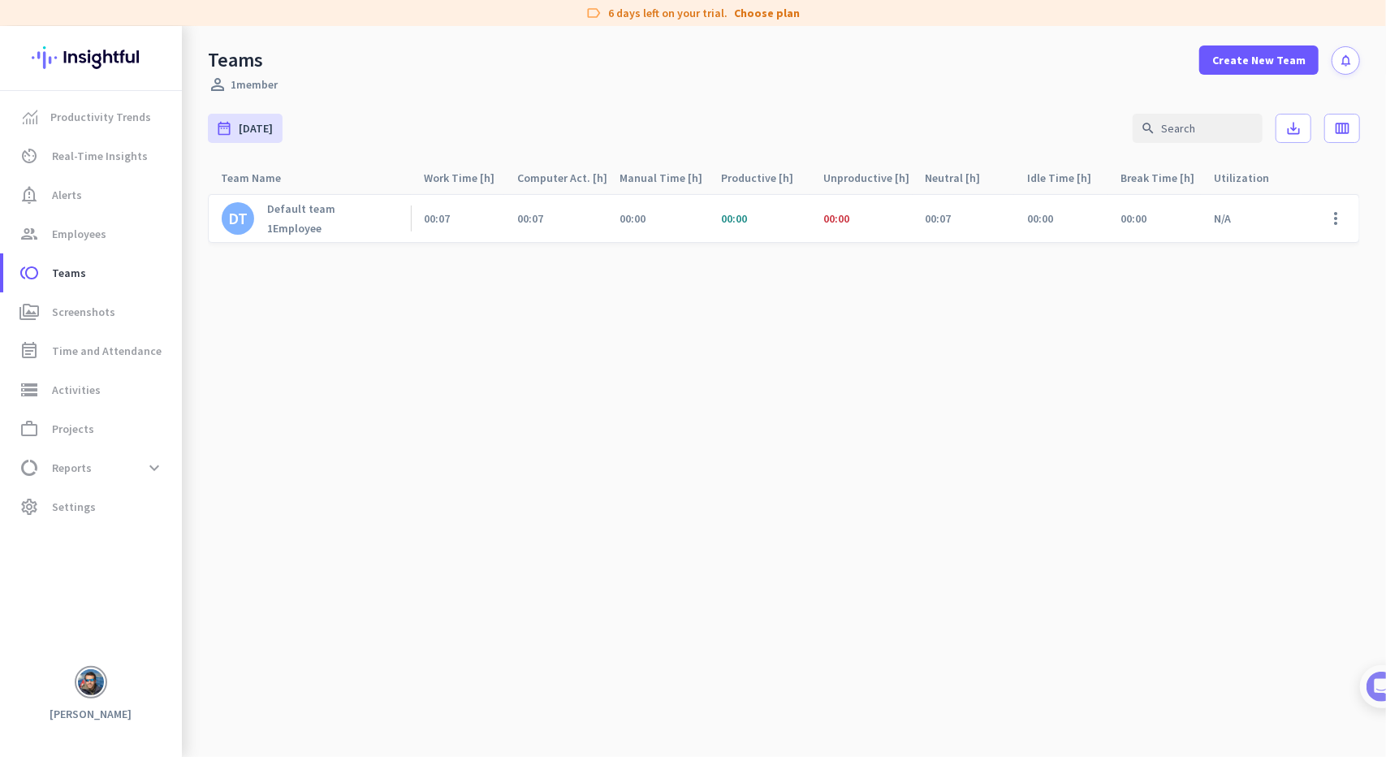
click at [634, 214] on span "00:00" at bounding box center [632, 218] width 26 height 15
click at [749, 222] on div "00:00" at bounding box center [759, 218] width 102 height 47
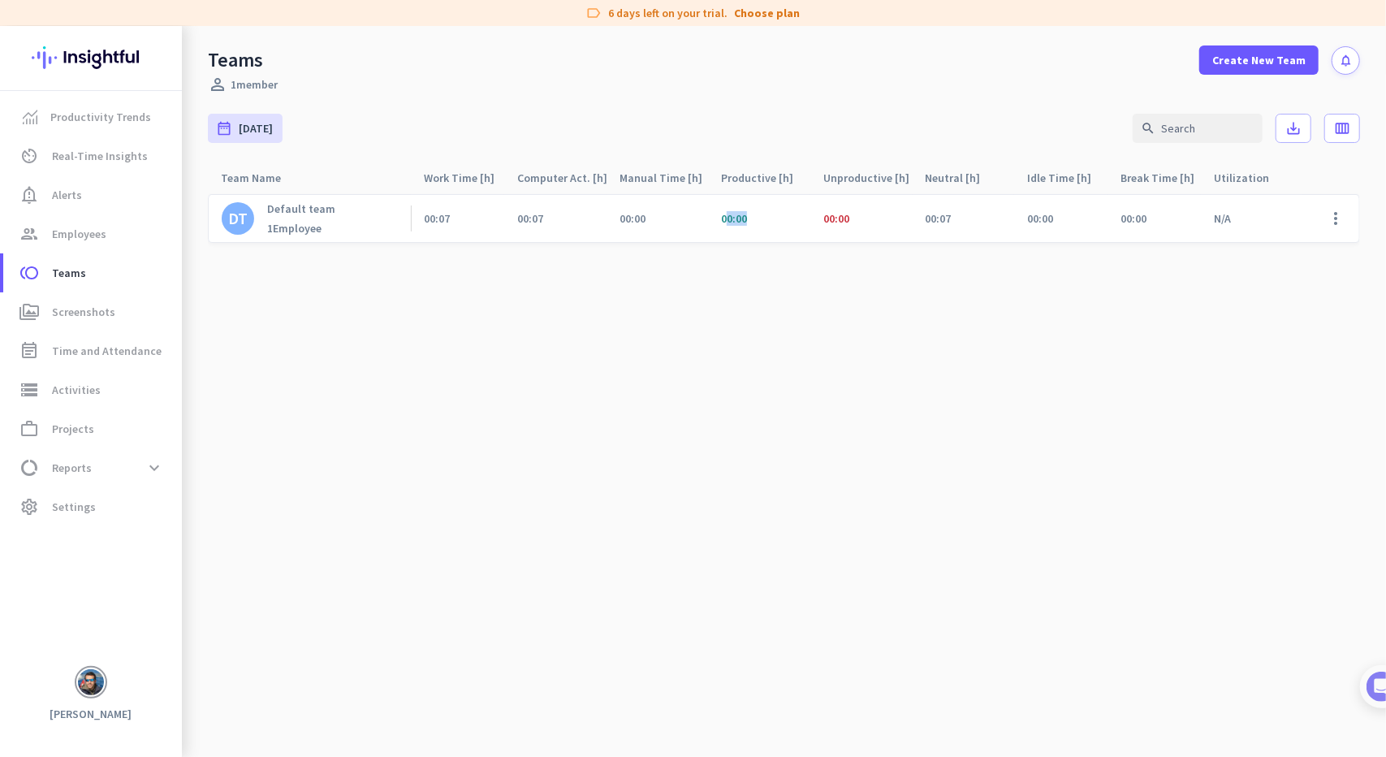
click at [749, 222] on div "00:00" at bounding box center [759, 218] width 102 height 47
click at [860, 221] on div "00:00" at bounding box center [861, 218] width 102 height 47
click at [81, 218] on link "group Employees" at bounding box center [92, 233] width 179 height 39
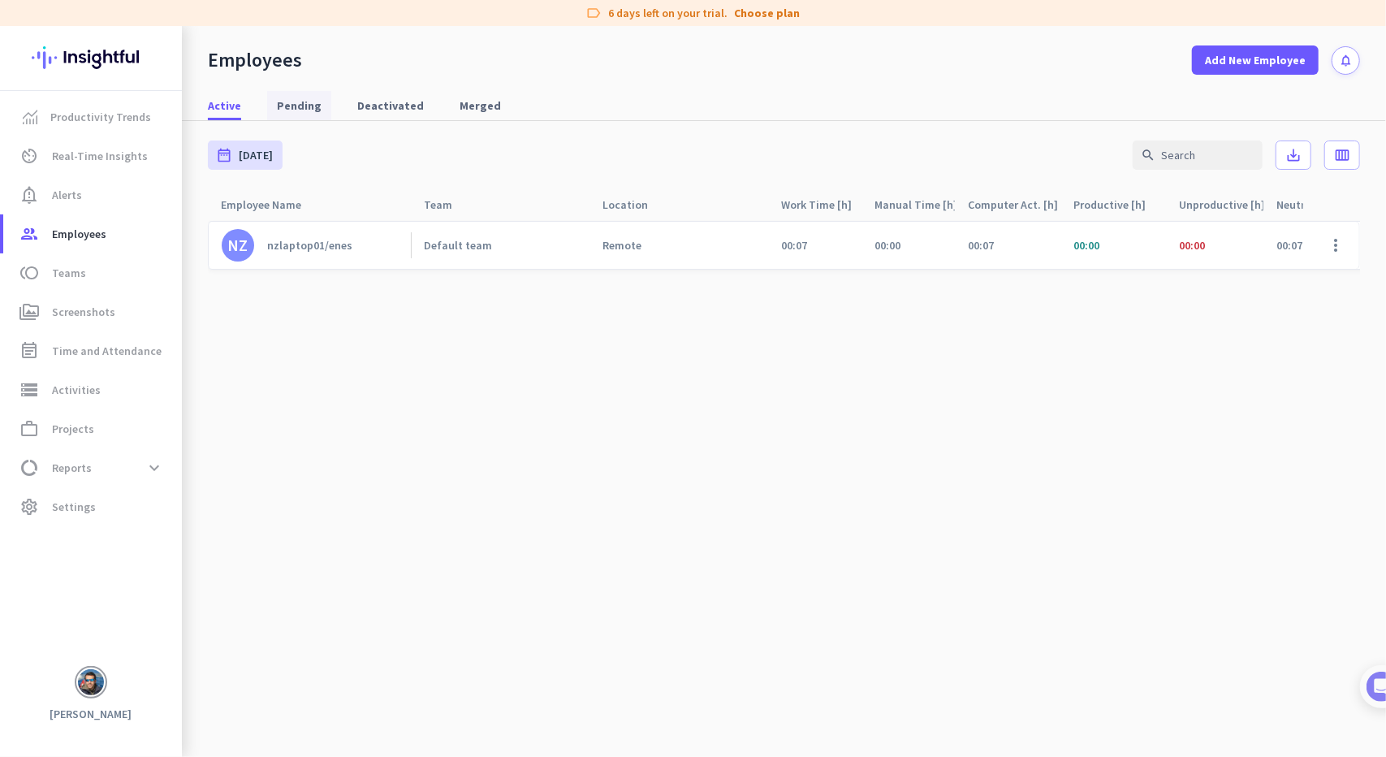
click at [294, 105] on span "Pending" at bounding box center [299, 105] width 45 height 16
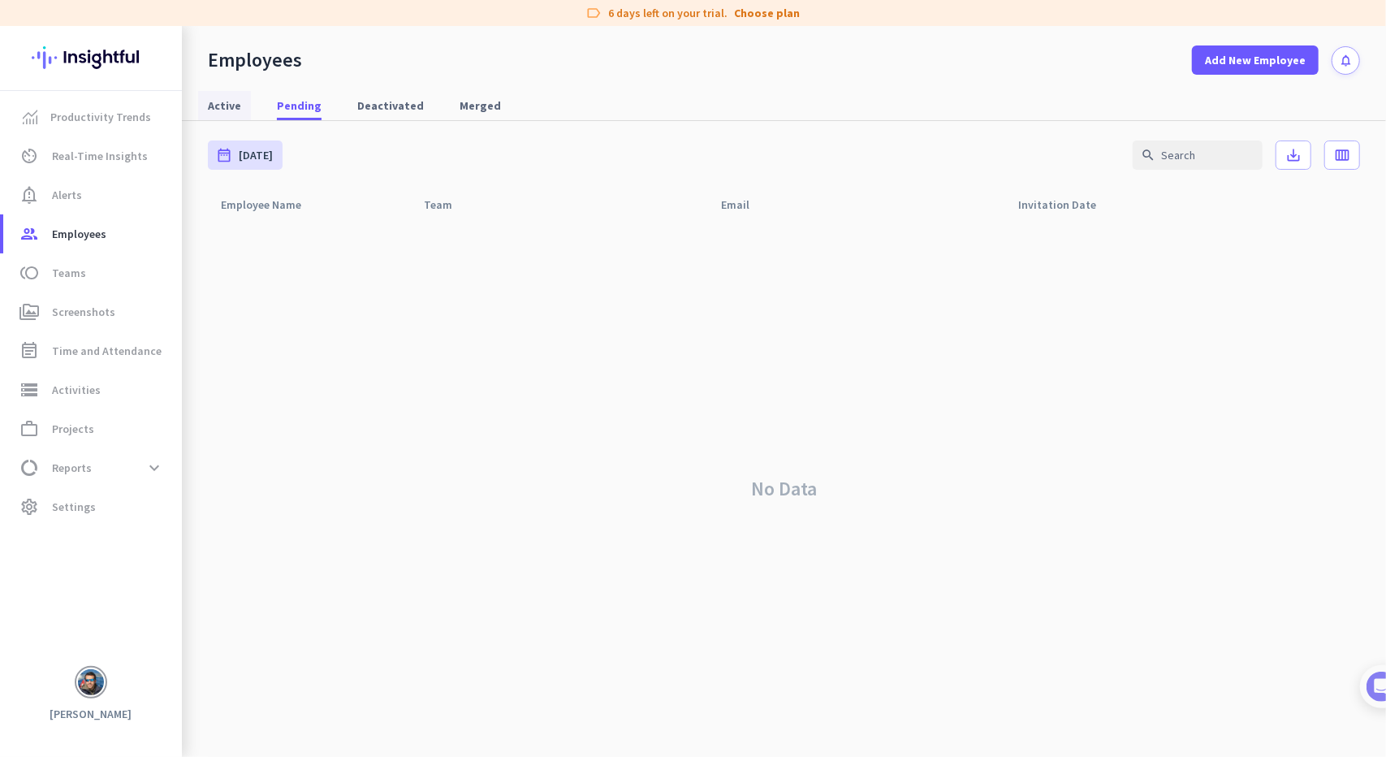
click at [213, 106] on span "Active" at bounding box center [224, 105] width 33 height 16
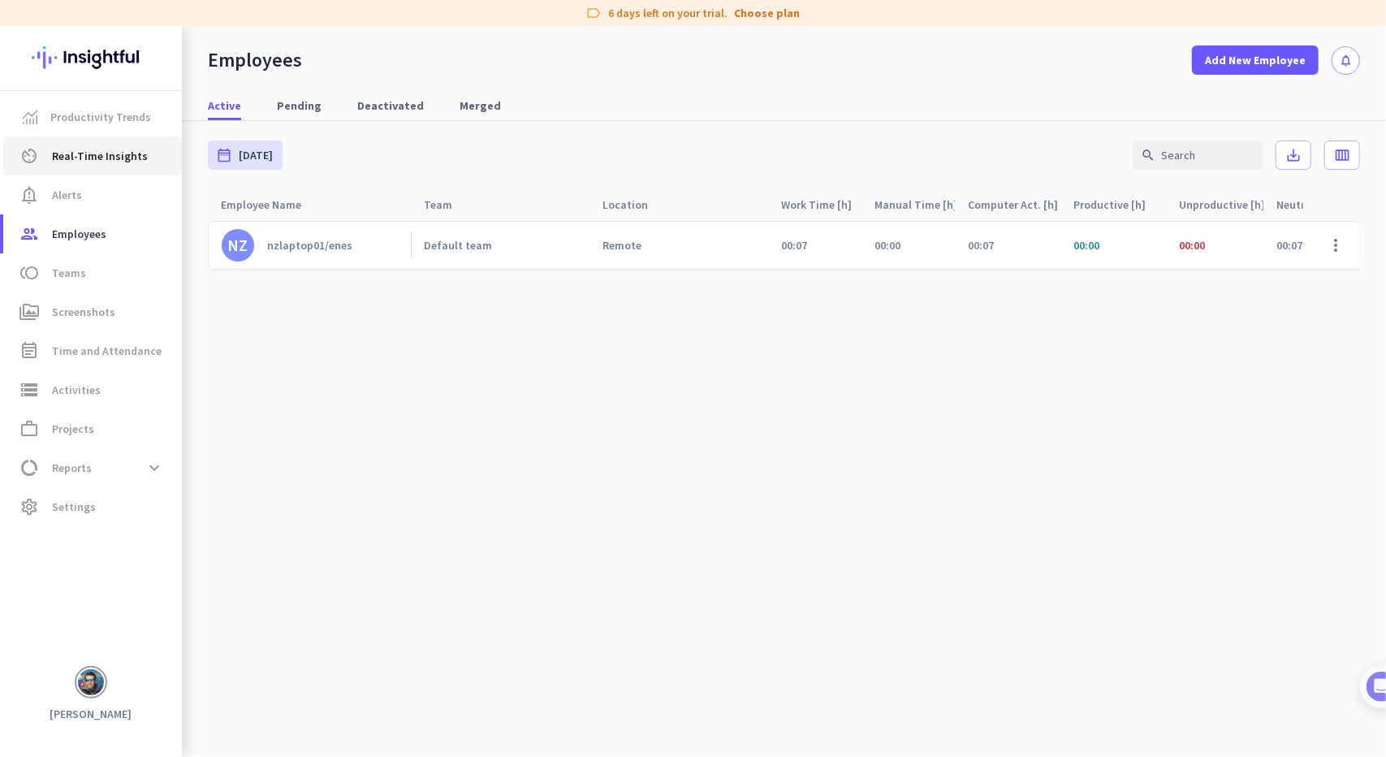
click at [79, 153] on span "Real-Time Insights" at bounding box center [100, 155] width 96 height 19
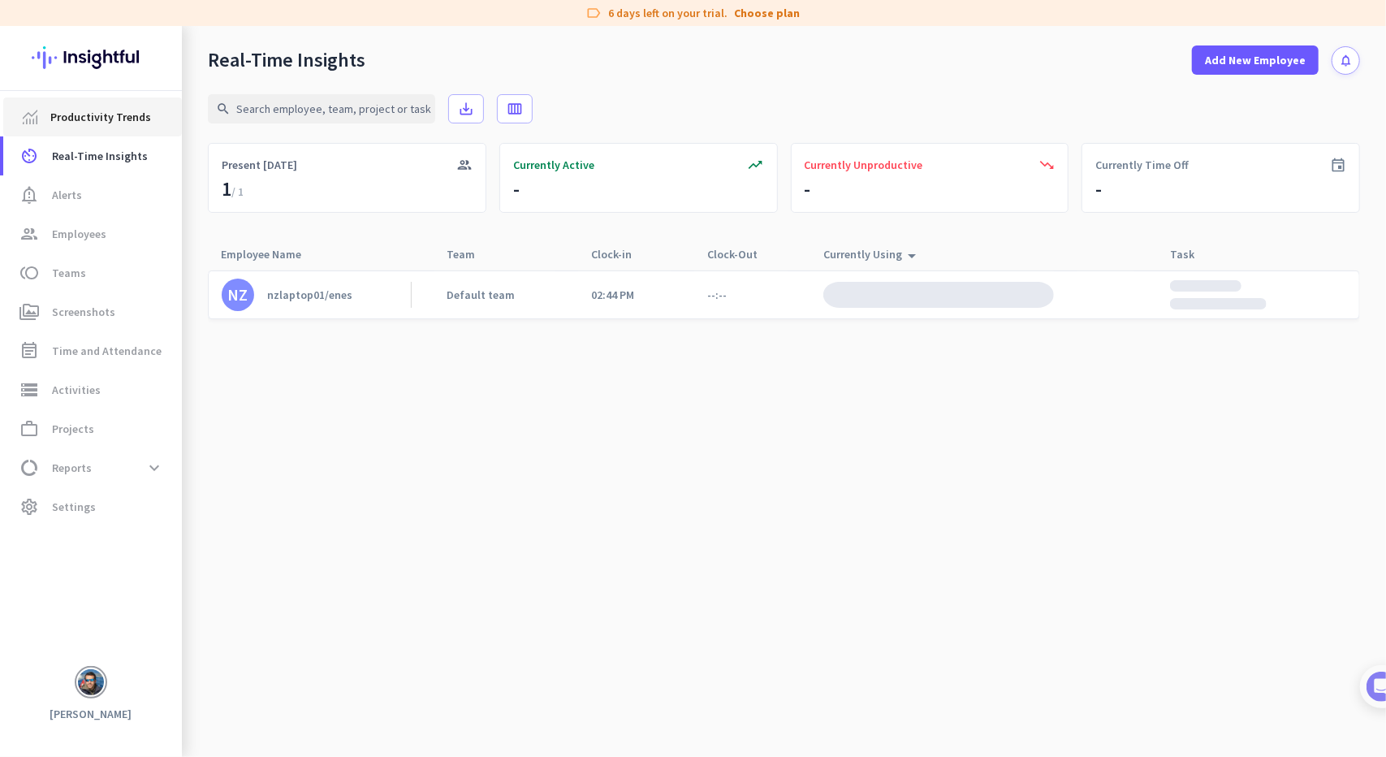
click at [97, 123] on span "Productivity Trends" at bounding box center [100, 116] width 101 height 19
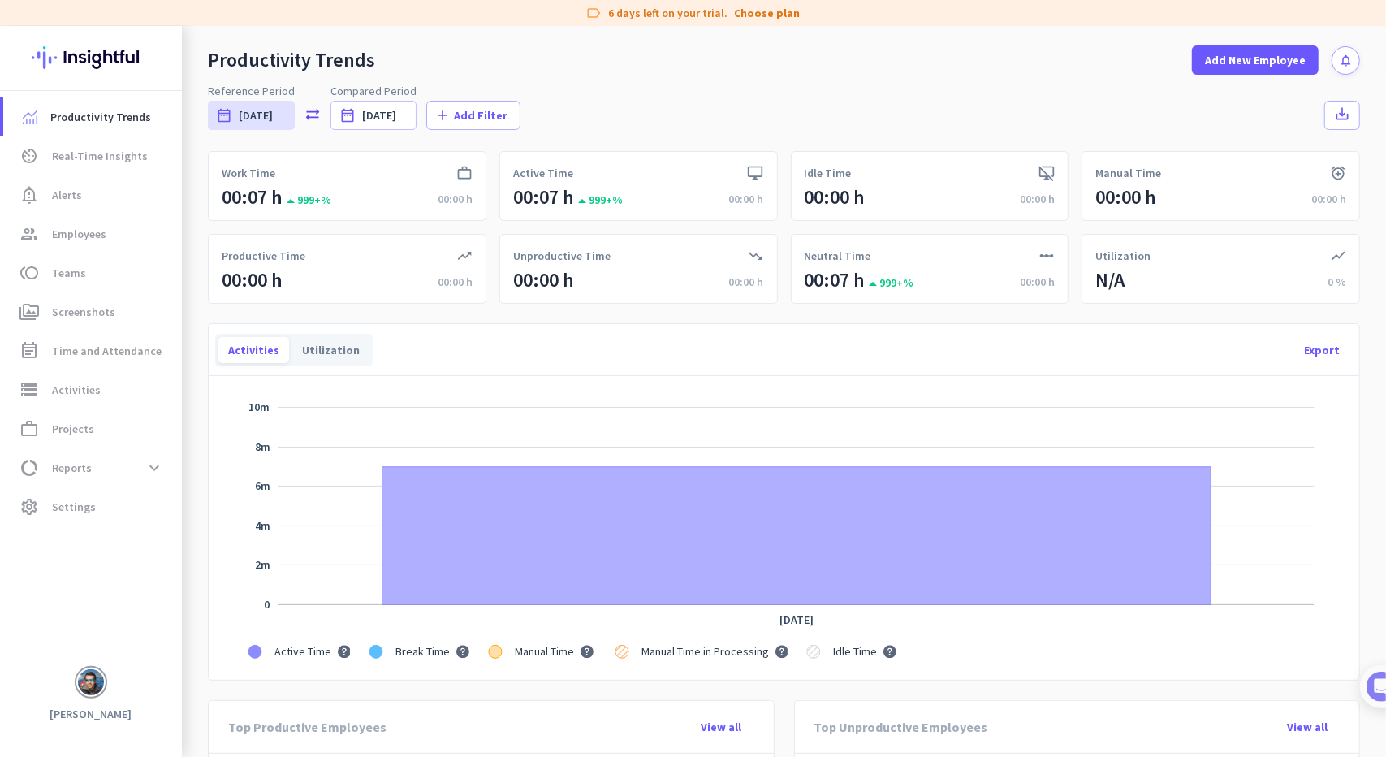
click at [595, 88] on div "Reference Period date_range [DATE] [DATE] - [DATE] sync_alt Compared Period dat…" at bounding box center [784, 106] width 1152 height 47
click at [73, 394] on span "Activities" at bounding box center [76, 389] width 49 height 19
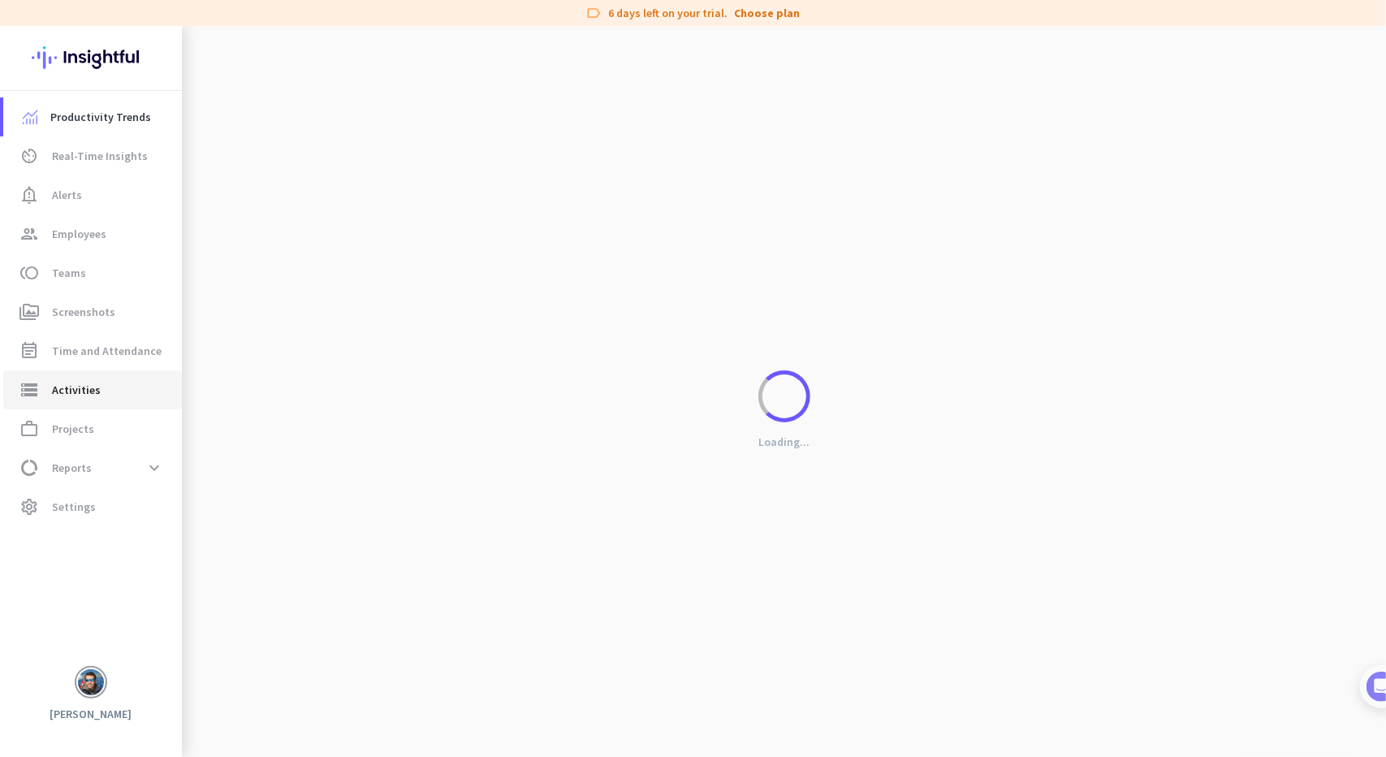
type input "[DATE]"
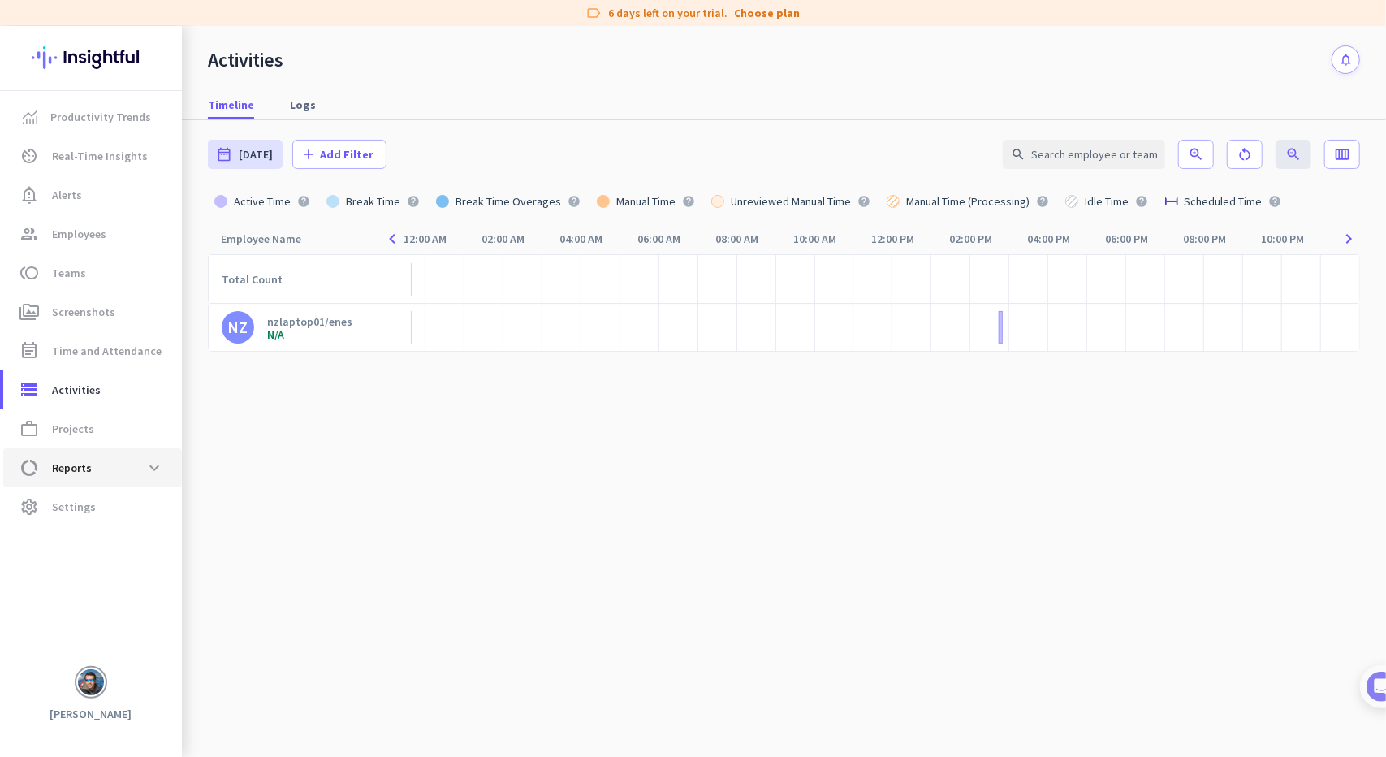
click at [106, 464] on span "data_usage Reports expand_more" at bounding box center [92, 467] width 153 height 29
type input "[DATE] - [DATE]"
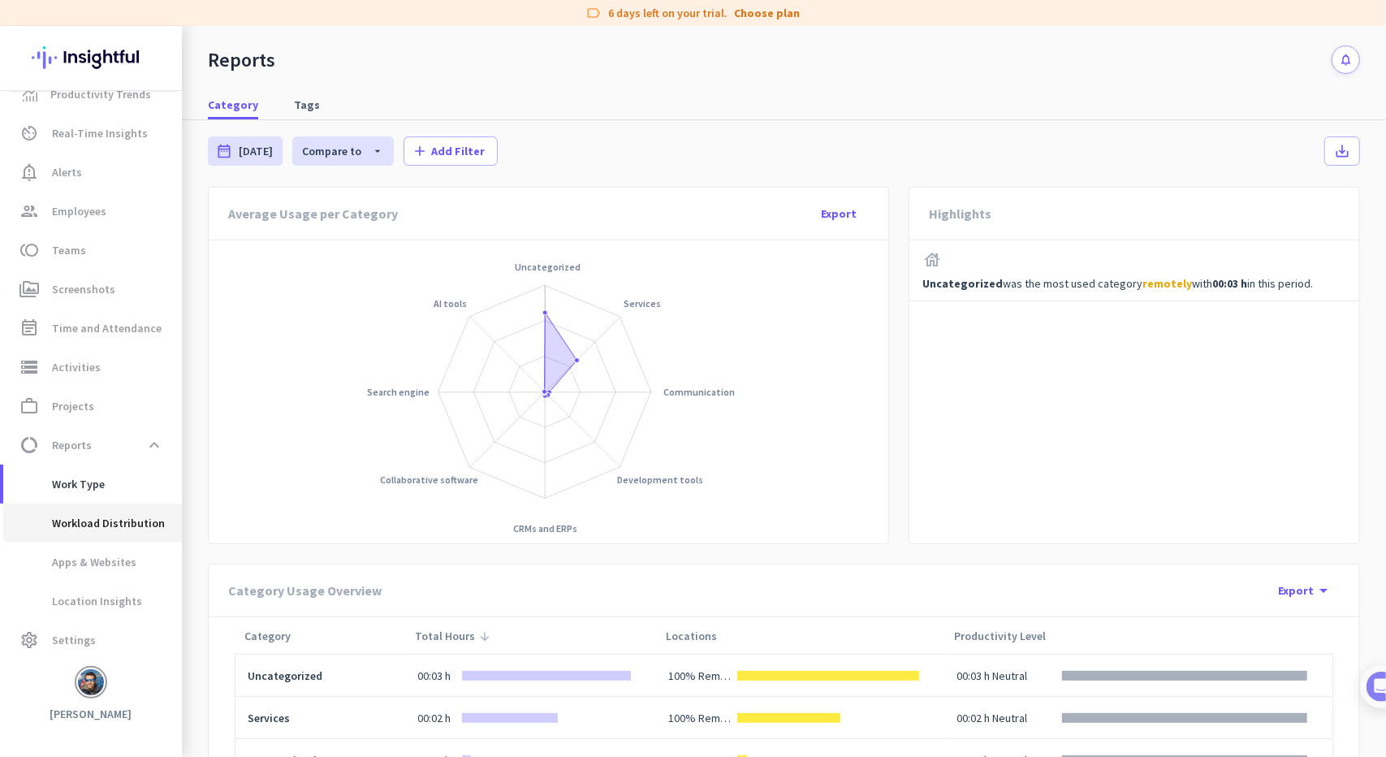
click at [116, 525] on span "Workload Distribution" at bounding box center [90, 522] width 149 height 39
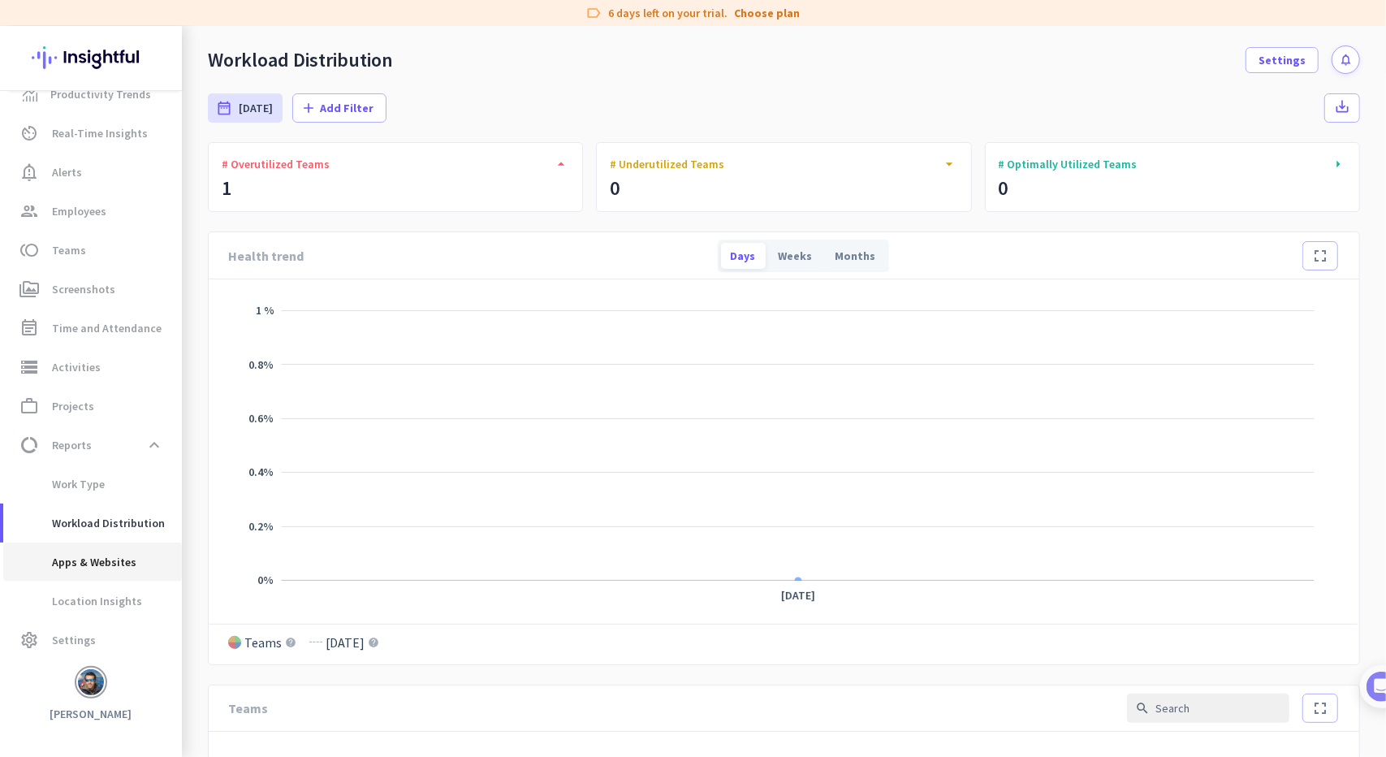
click at [99, 558] on span "Apps & Websites" at bounding box center [76, 561] width 120 height 39
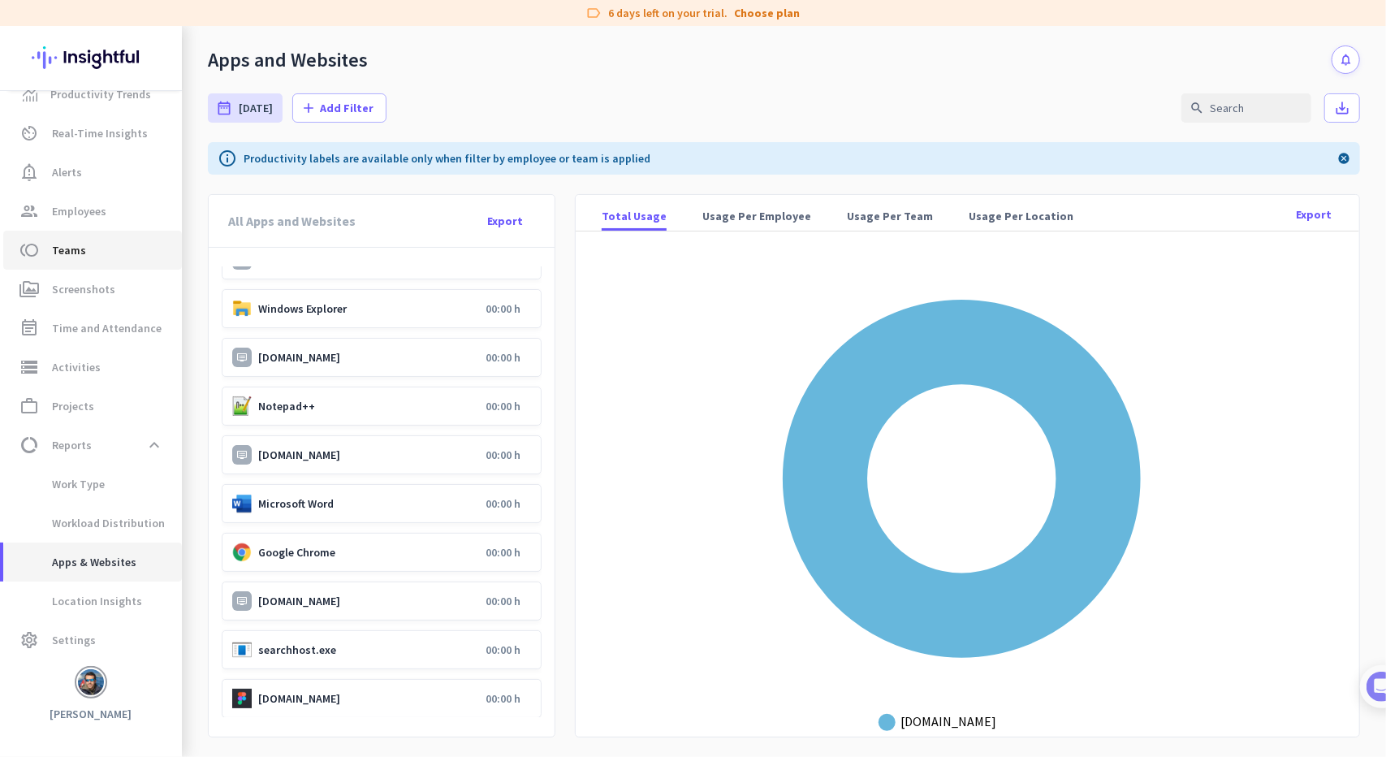
scroll to position [133, 0]
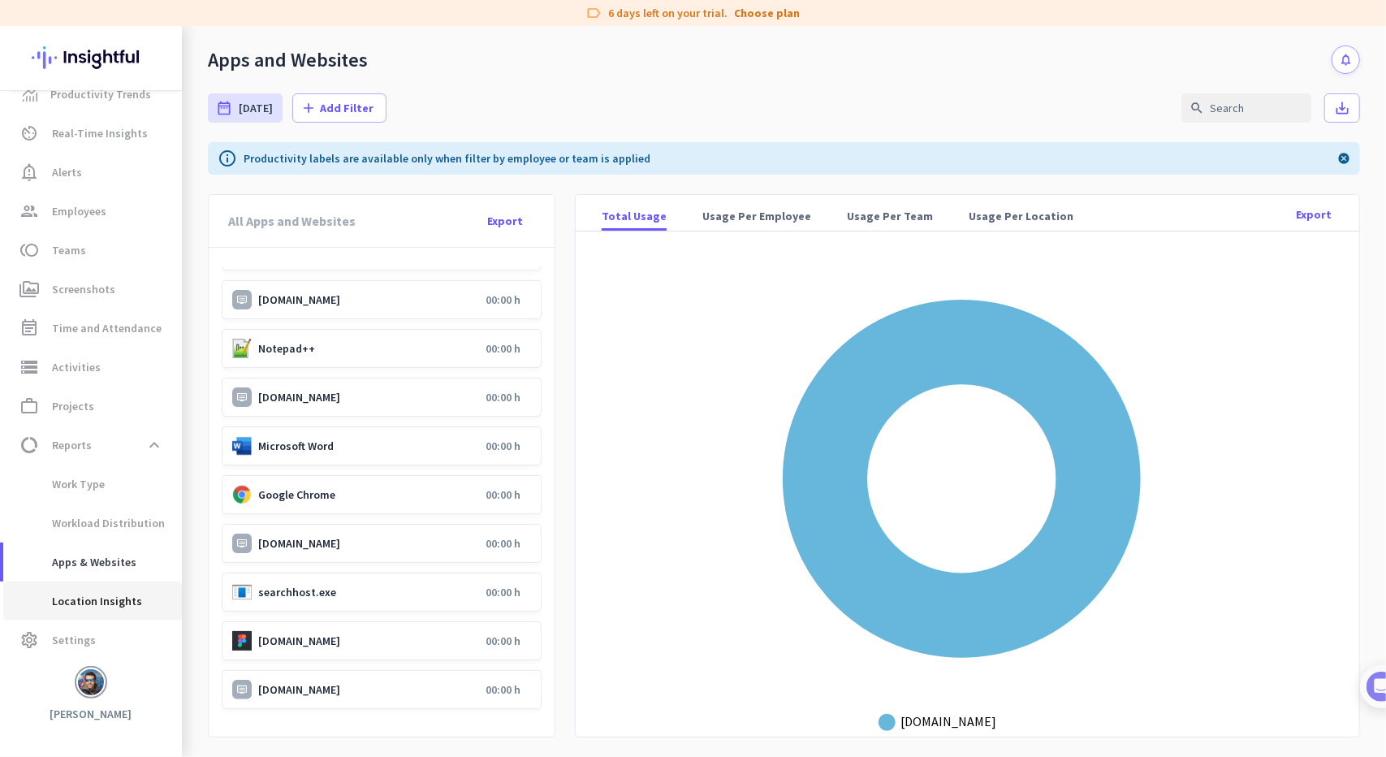
click at [106, 604] on span "Location Insights" at bounding box center [79, 600] width 126 height 39
type input "[DATE] - [DATE]"
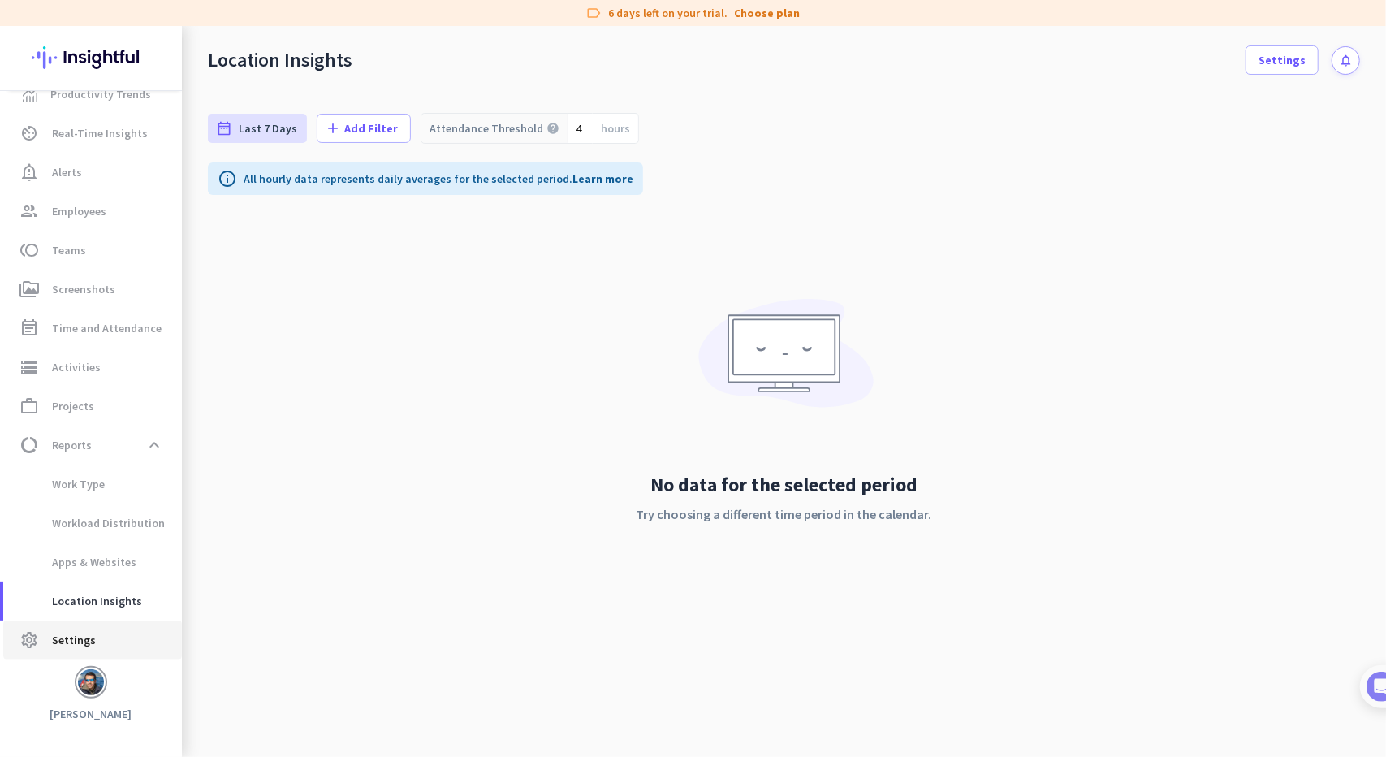
click at [76, 637] on span "Settings" at bounding box center [74, 639] width 44 height 19
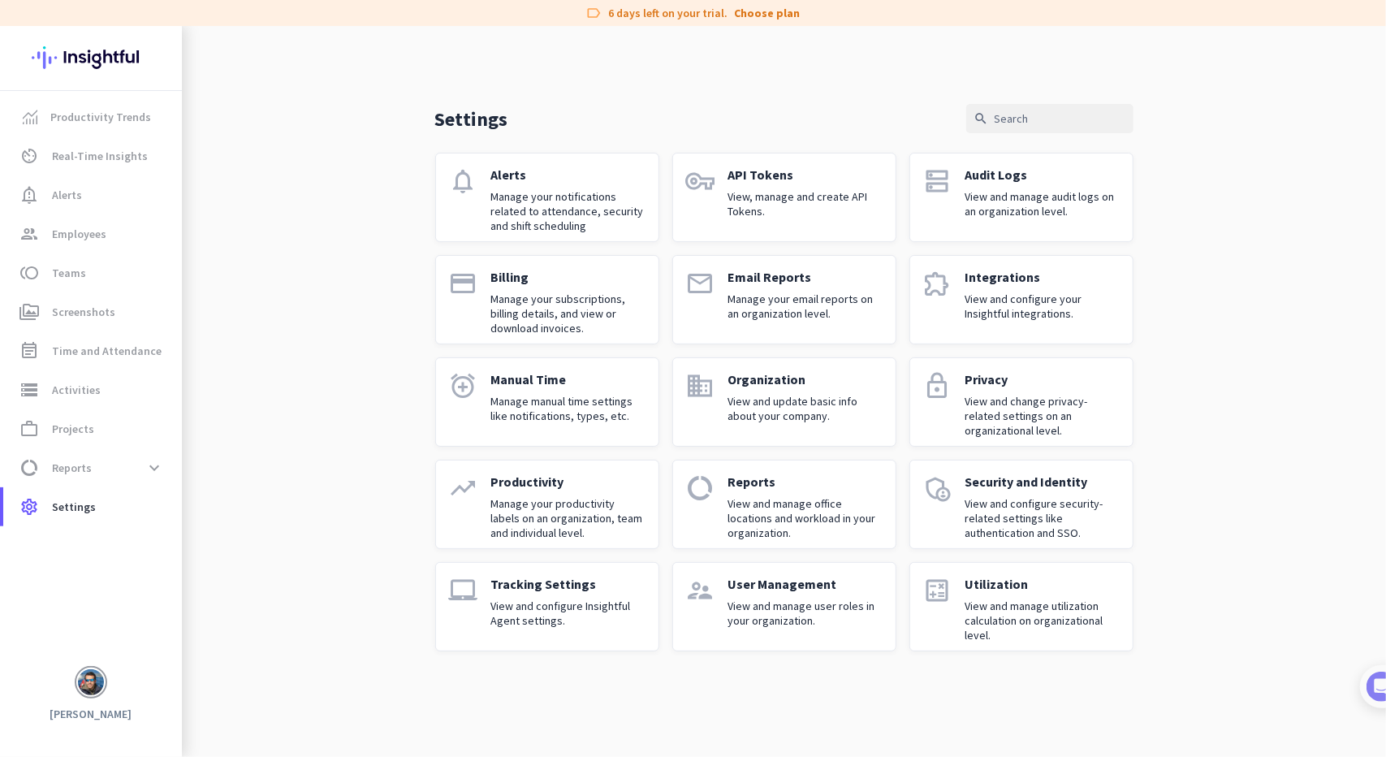
click at [524, 201] on p "Manage your notifications related to attendance, security and shift scheduling" at bounding box center [568, 211] width 154 height 44
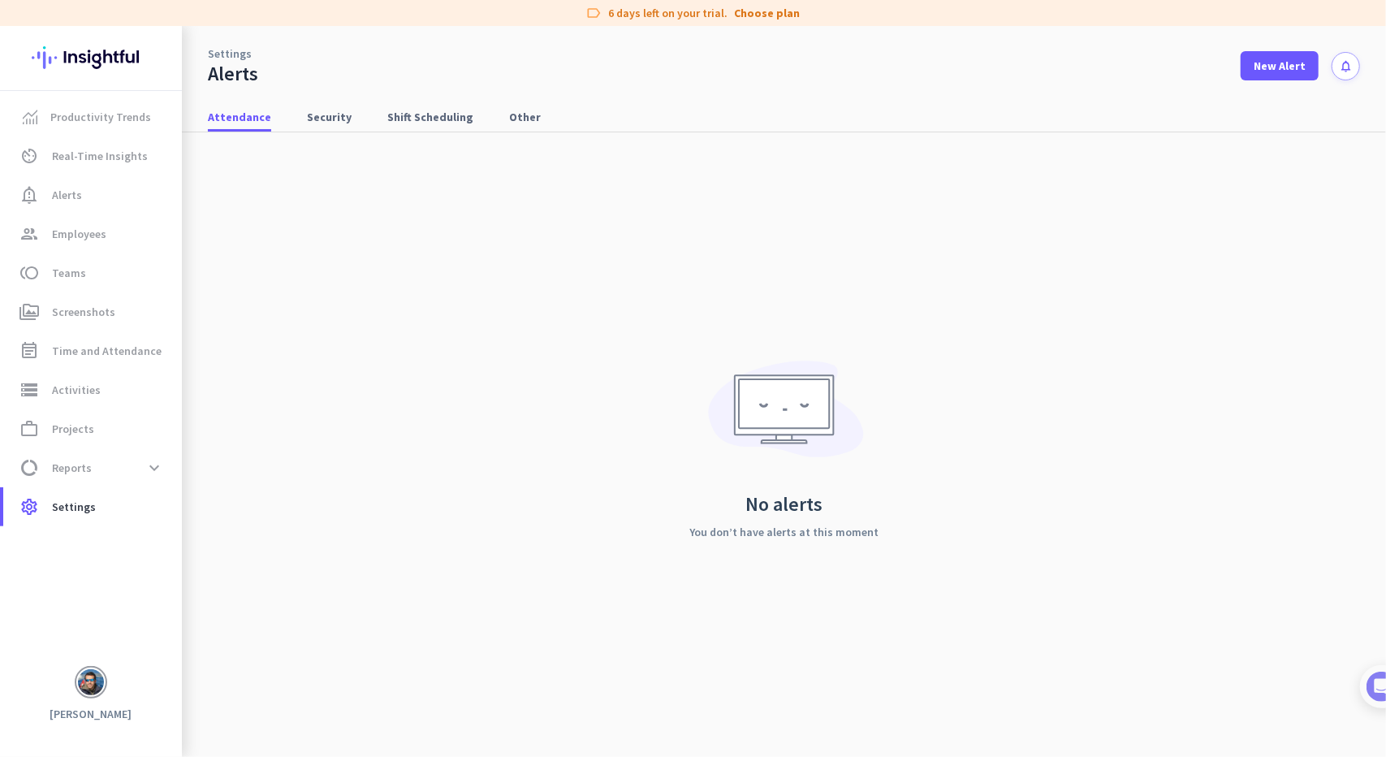
click at [783, 408] on img at bounding box center [784, 414] width 166 height 128
click at [403, 113] on span "Shift Scheduling" at bounding box center [430, 117] width 86 height 16
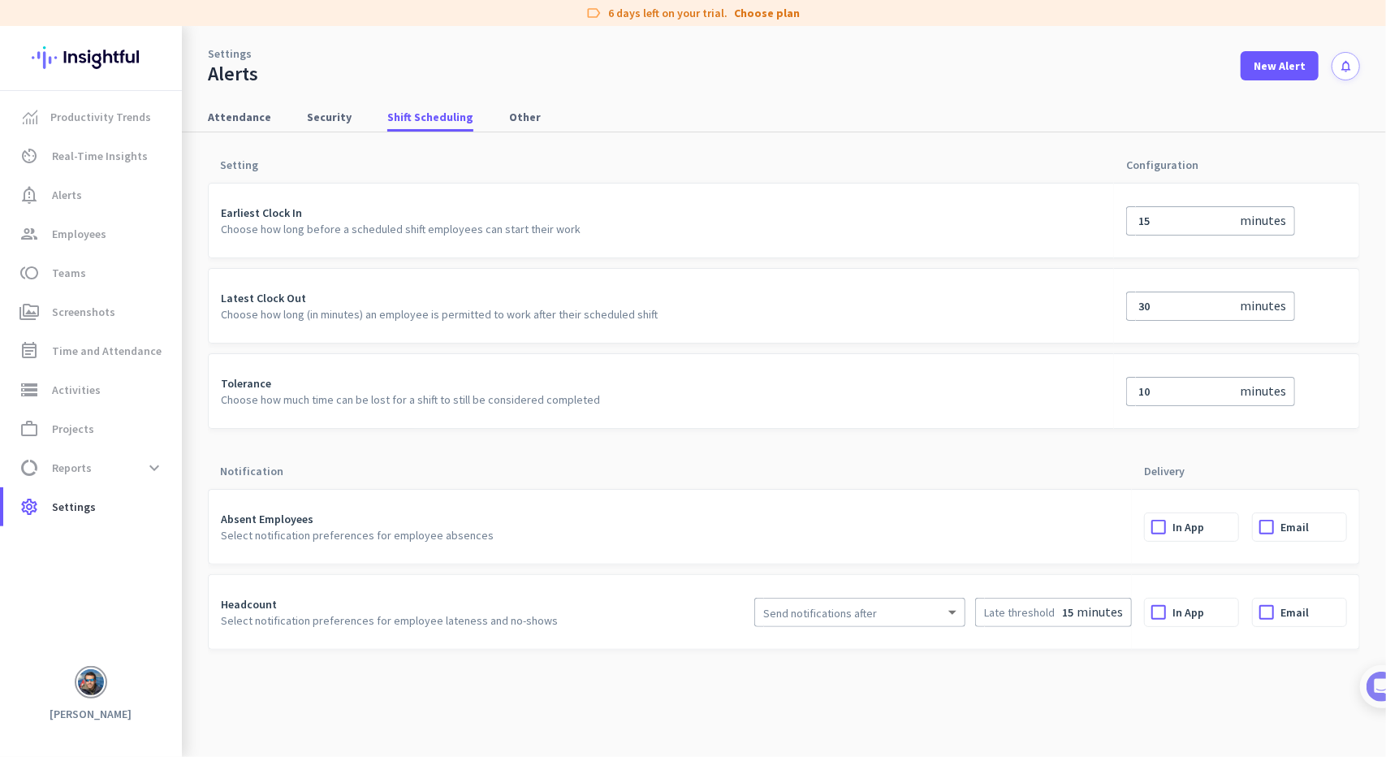
click at [1176, 524] on label "In App" at bounding box center [1205, 527] width 66 height 28
click at [0, 0] on input "In App" at bounding box center [0, 0] width 0 height 0
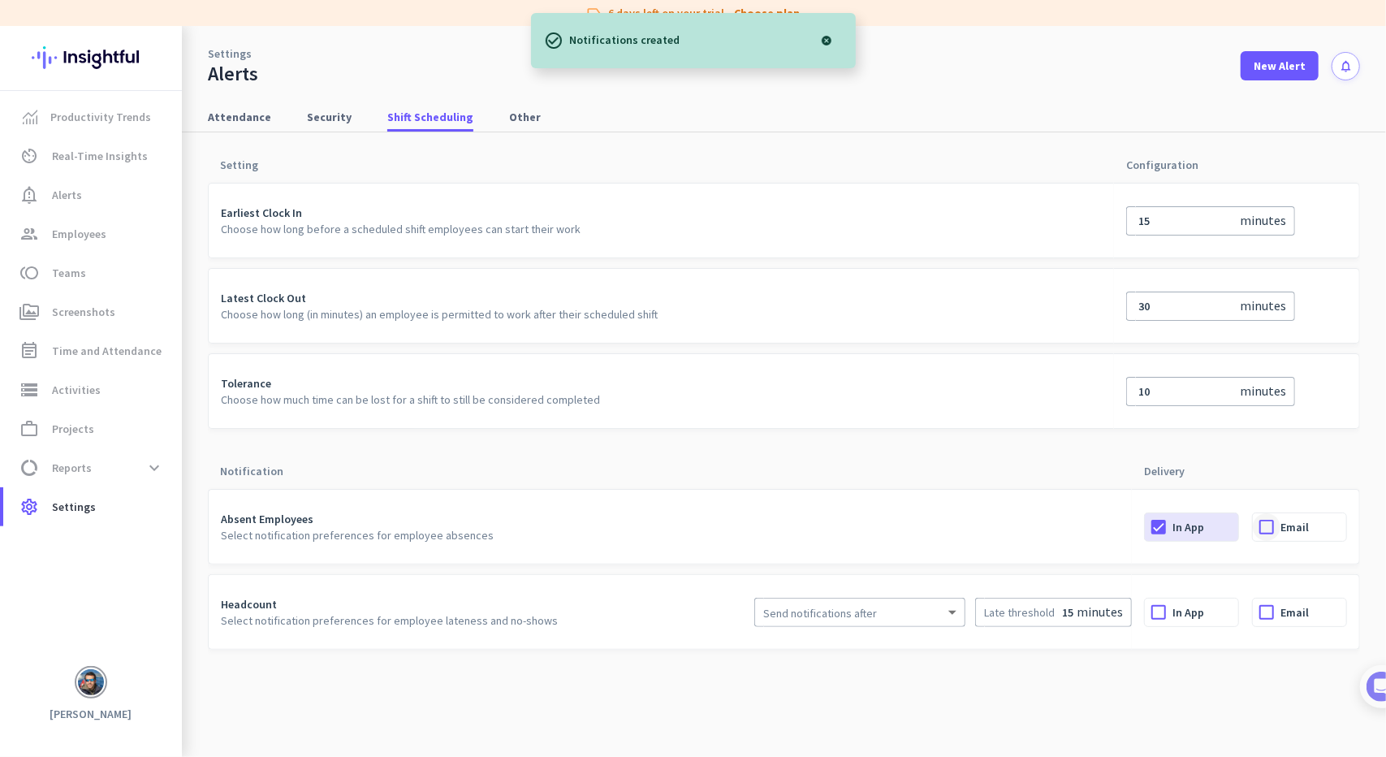
click at [1275, 525] on div at bounding box center [1267, 527] width 28 height 28
click at [245, 543] on td "Absent Employees Select notification preferences for employee absences" at bounding box center [670, 527] width 924 height 76
click at [406, 538] on p "Select notification preferences for employee absences" at bounding box center [676, 535] width 911 height 16
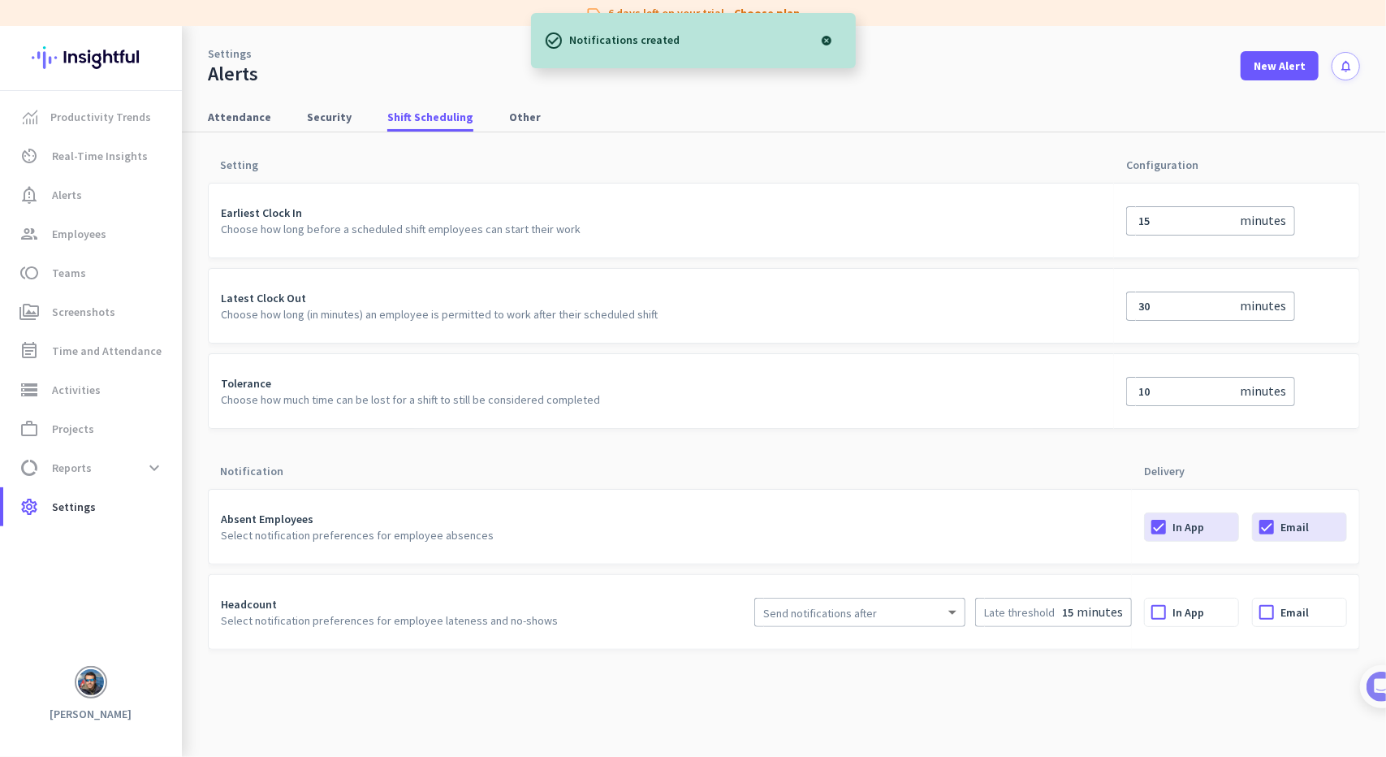
click at [406, 538] on p "Select notification preferences for employee absences" at bounding box center [676, 535] width 911 height 16
click at [314, 620] on p "Select notification preferences for employee lateness and no-shows" at bounding box center [389, 620] width 337 height 16
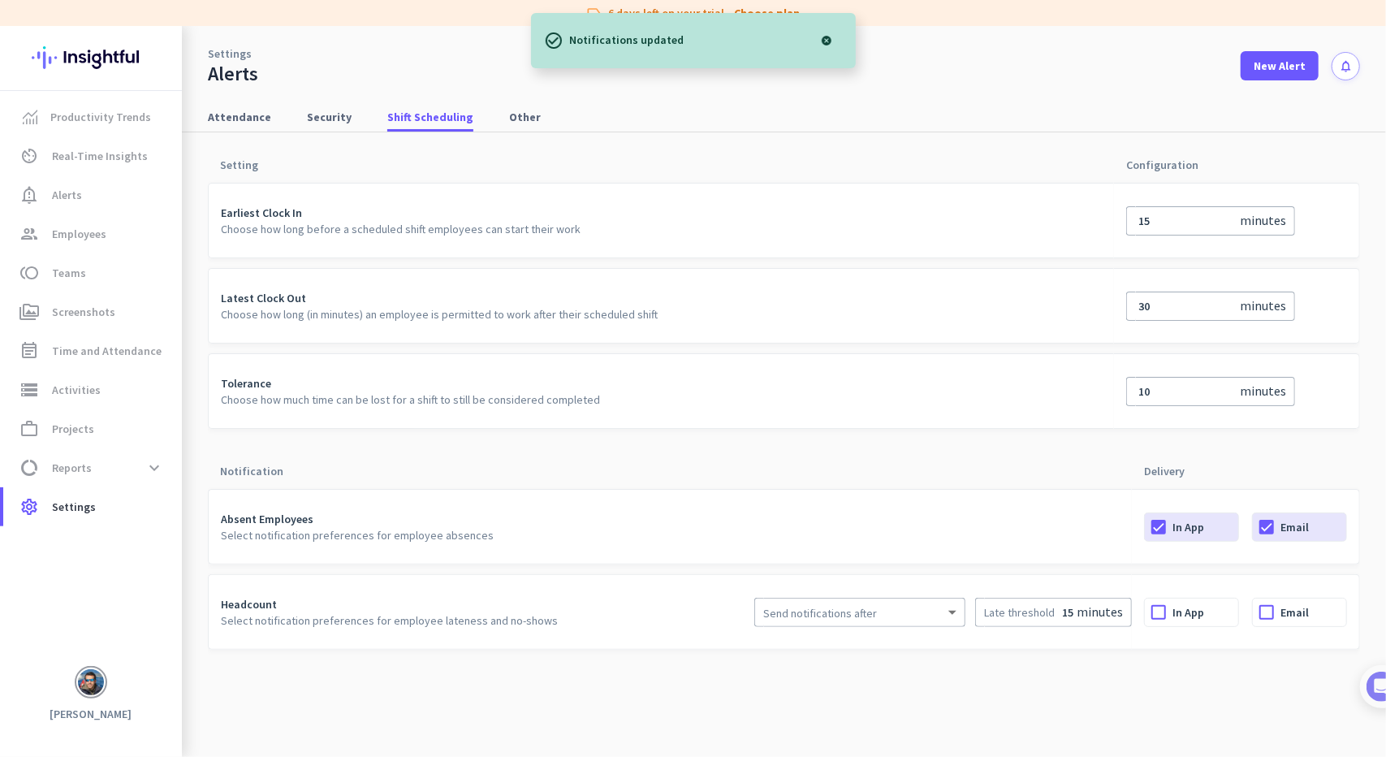
click at [1282, 614] on label "Email" at bounding box center [1313, 612] width 66 height 28
click at [0, 0] on input "Email" at bounding box center [0, 0] width 0 height 0
click at [1150, 606] on div at bounding box center [1159, 612] width 28 height 28
click at [244, 400] on p "Choose how much time can be lost for a shift to still be considered completed" at bounding box center [667, 399] width 893 height 16
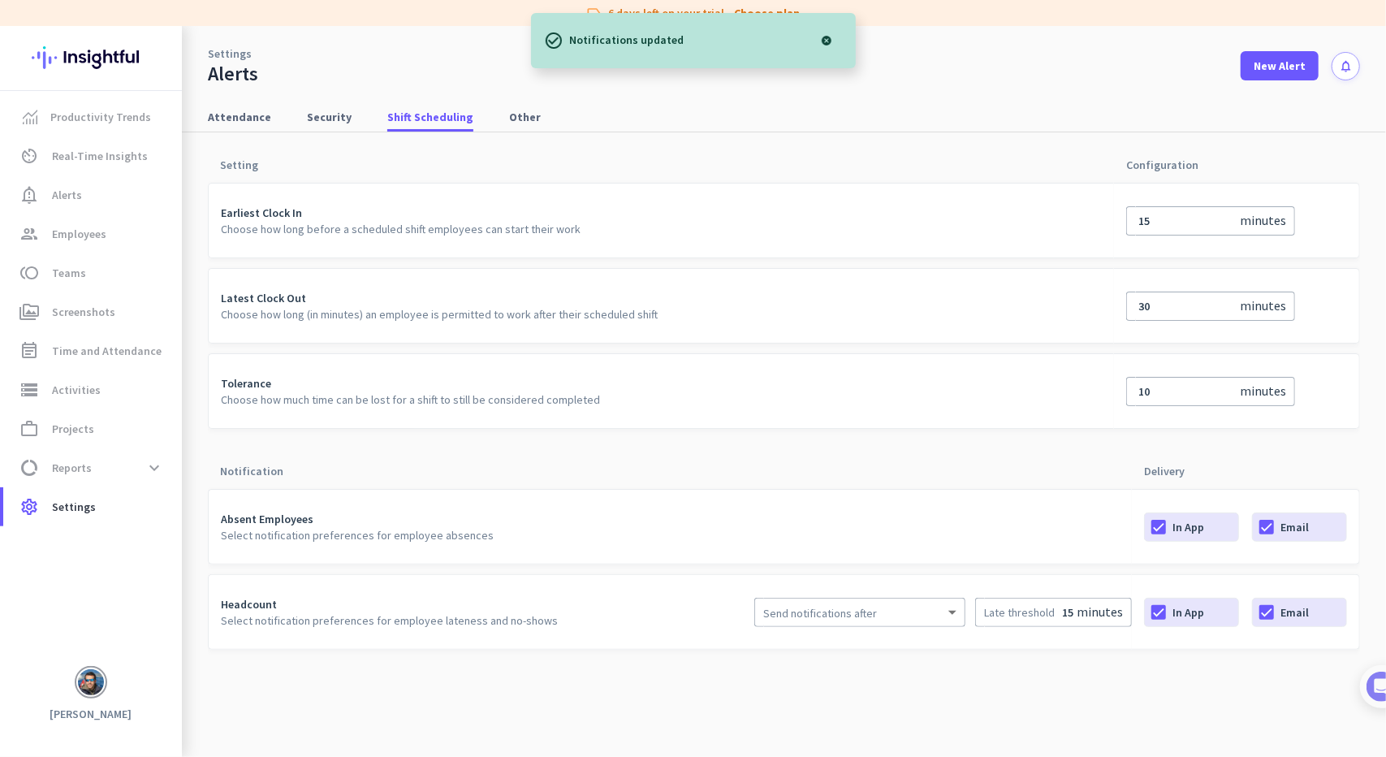
click at [244, 400] on p "Choose how much time can be lost for a shift to still be considered completed" at bounding box center [667, 399] width 893 height 16
click at [421, 399] on p "Choose how much time can be lost for a shift to still be considered completed" at bounding box center [667, 399] width 893 height 16
click at [530, 457] on th "Notification" at bounding box center [670, 463] width 924 height 31
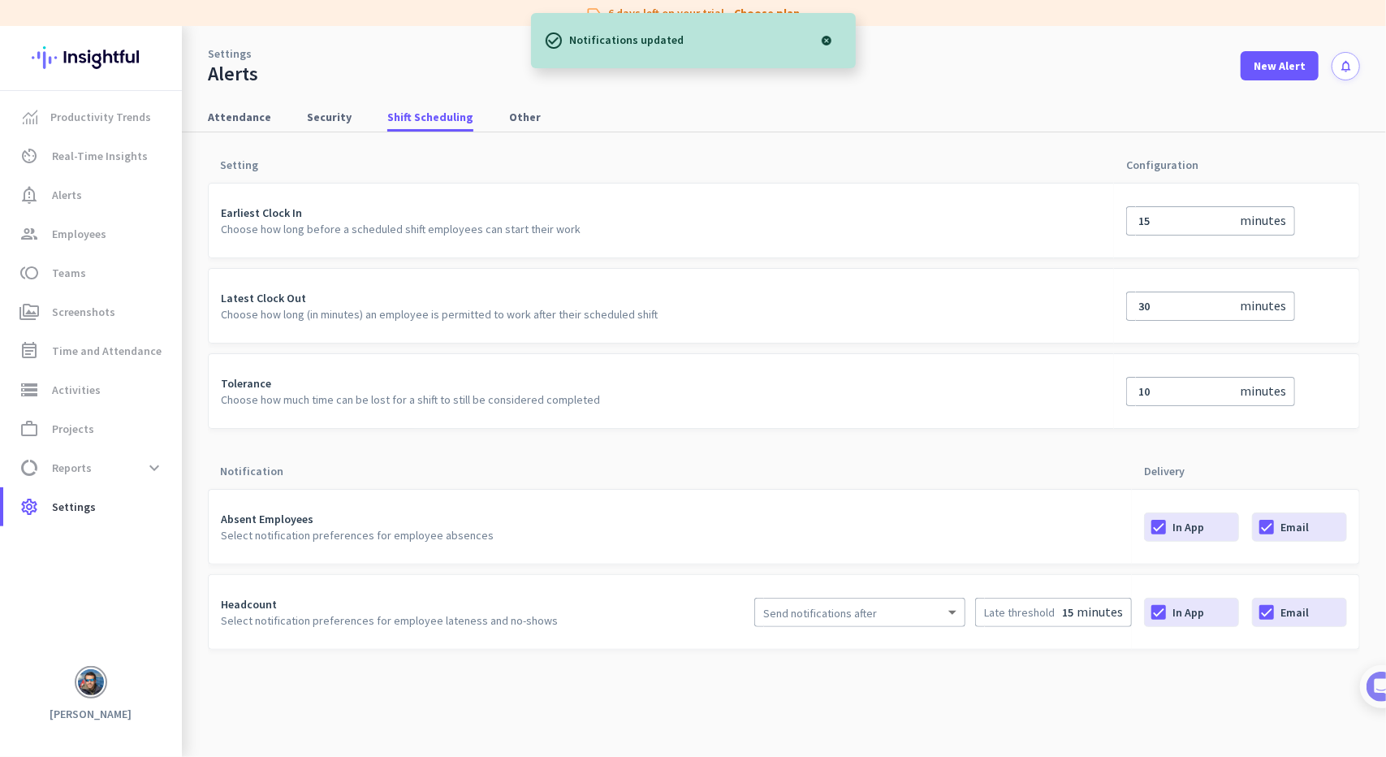
click at [404, 395] on p "Choose how much time can be lost for a shift to still be considered completed" at bounding box center [667, 399] width 893 height 16
click at [516, 395] on p "Choose how much time can be lost for a shift to still be considered completed" at bounding box center [667, 399] width 893 height 16
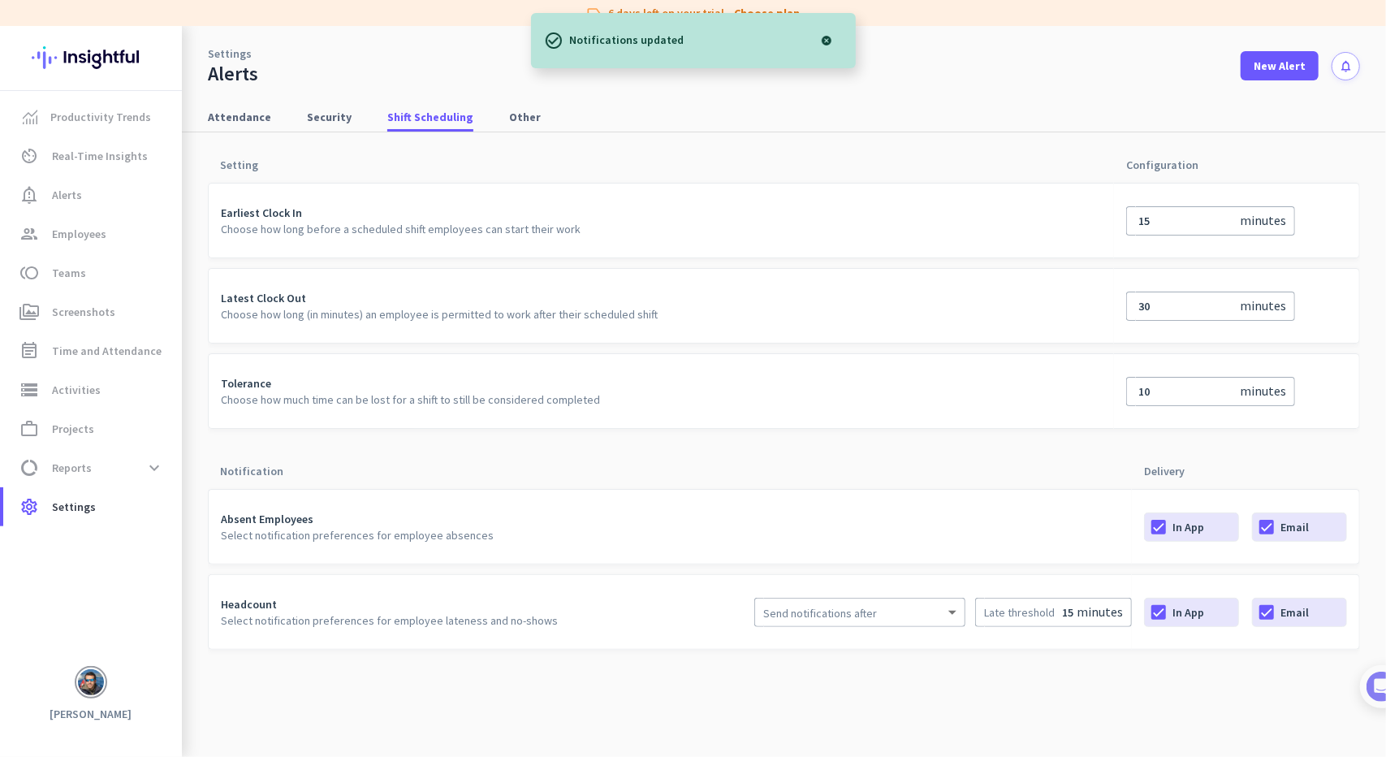
click at [516, 395] on p "Choose how much time can be lost for a shift to still be considered completed" at bounding box center [667, 399] width 893 height 16
click at [585, 400] on p "Choose how much time can be lost for a shift to still be considered completed" at bounding box center [667, 399] width 893 height 16
click at [296, 306] on p "Choose how long (in minutes) an employee is permitted to work after their sched…" at bounding box center [667, 314] width 893 height 16
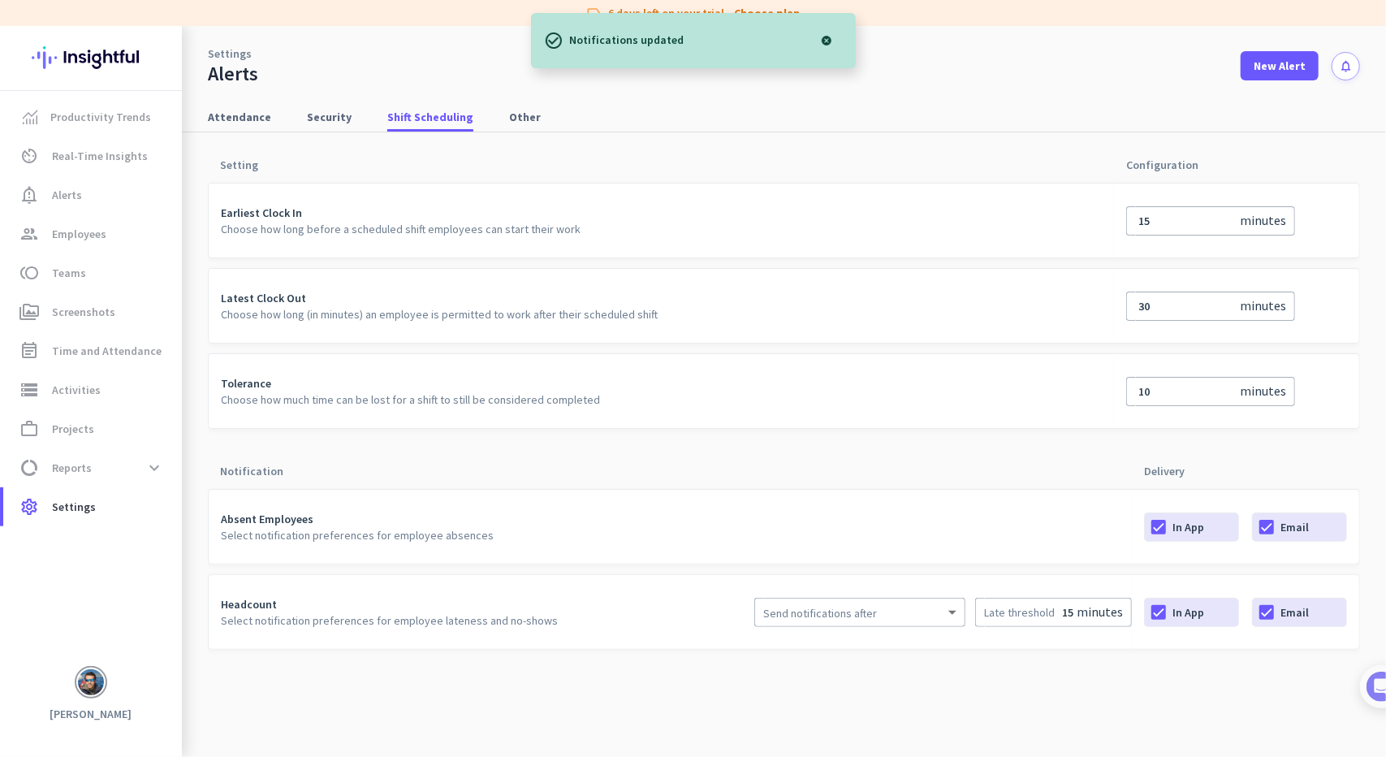
click at [421, 311] on p "Choose how long (in minutes) an employee is permitted to work after their sched…" at bounding box center [667, 314] width 893 height 16
click at [533, 309] on p "Choose how long (in minutes) an employee is permitted to work after their sched…" at bounding box center [667, 314] width 893 height 16
click at [589, 309] on p "Choose how long (in minutes) an employee is permitted to work after their sched…" at bounding box center [667, 314] width 893 height 16
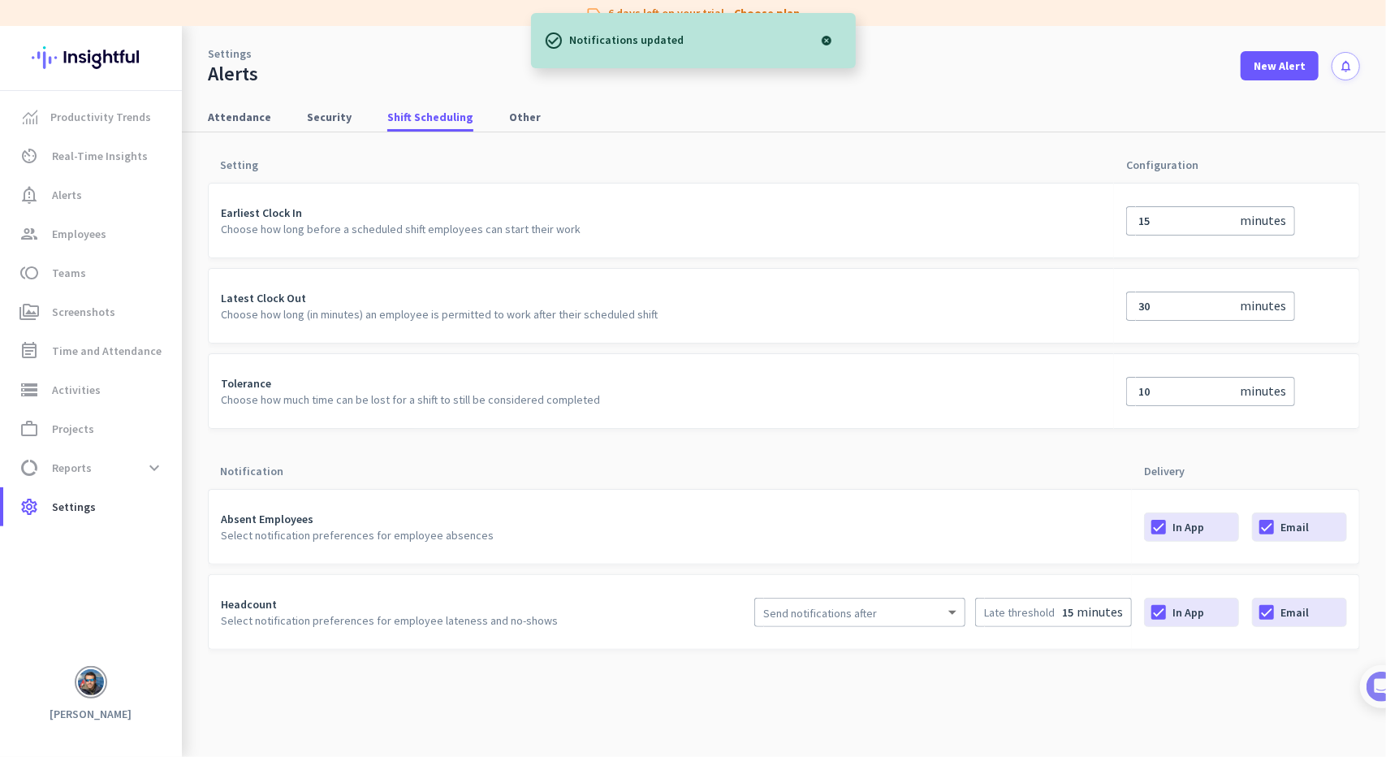
click at [589, 309] on p "Choose how long (in minutes) an employee is permitted to work after their sched…" at bounding box center [667, 314] width 893 height 16
click at [625, 309] on p "Choose how long (in minutes) an employee is permitted to work after their sched…" at bounding box center [667, 314] width 893 height 16
click at [647, 312] on p "Choose how long (in minutes) an employee is permitted to work after their sched…" at bounding box center [667, 314] width 893 height 16
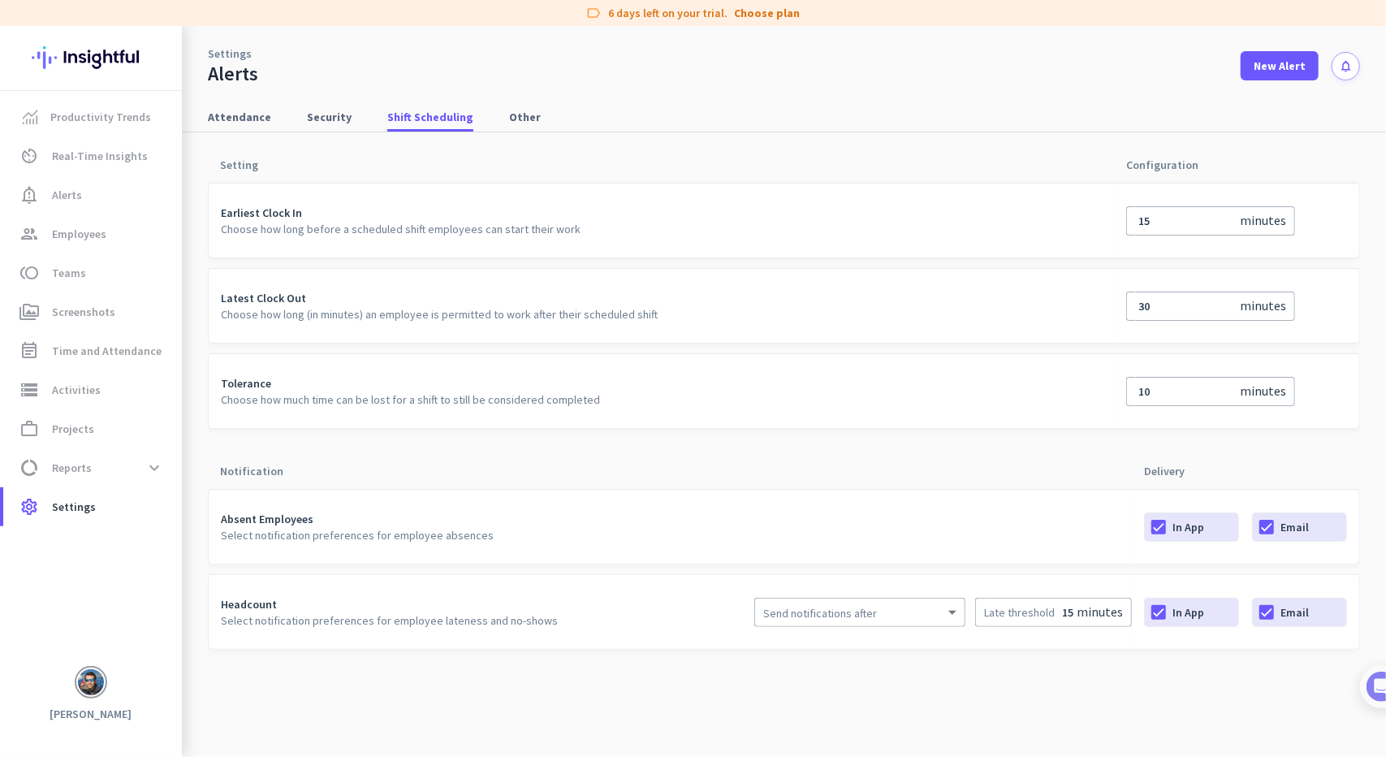
click at [624, 310] on p "Choose how long (in minutes) an employee is permitted to work after their sched…" at bounding box center [667, 314] width 893 height 16
click at [624, 309] on p "Choose how long (in minutes) an employee is permitted to work after their sched…" at bounding box center [667, 314] width 893 height 16
click at [245, 212] on p "Earliest Clock In" at bounding box center [667, 213] width 893 height 16
click at [239, 227] on p "Choose how long before a scheduled shift employees can start their work" at bounding box center [667, 229] width 893 height 16
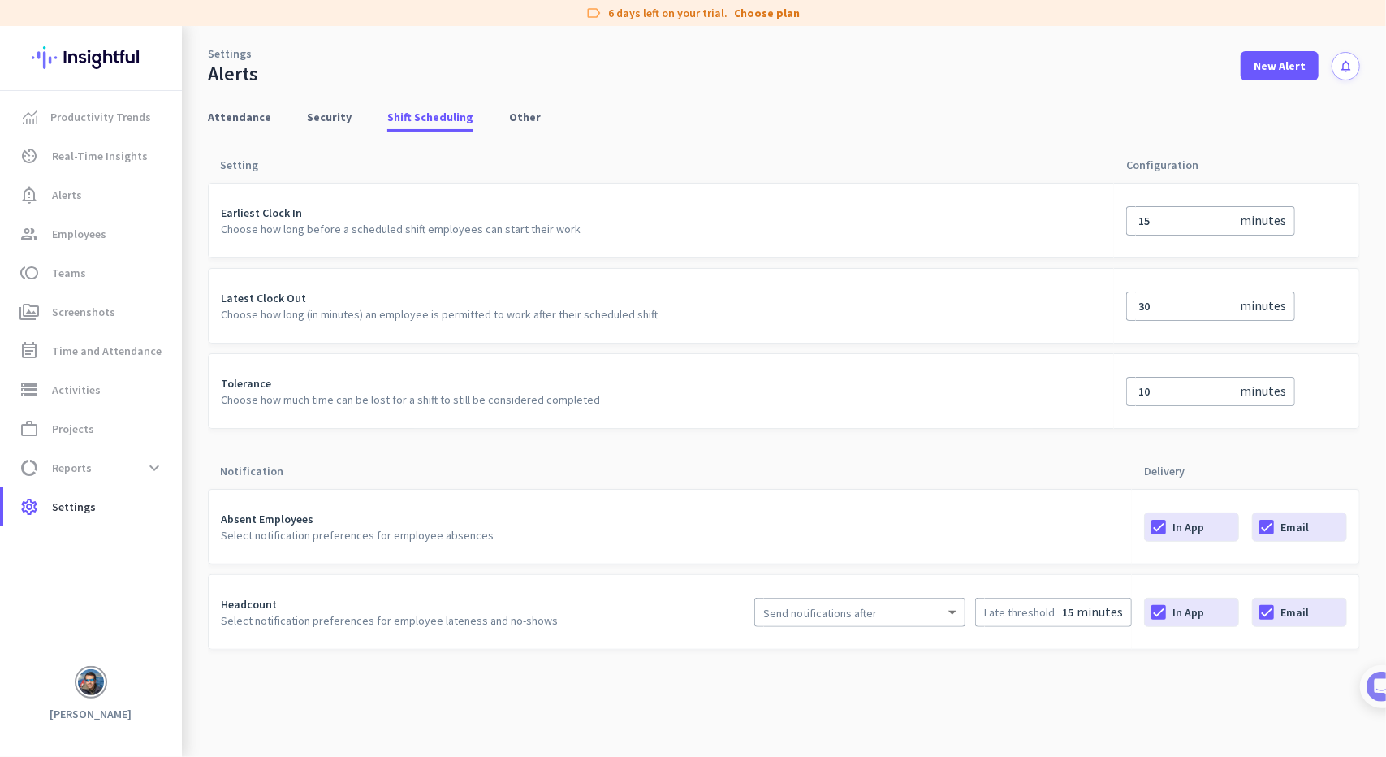
click at [239, 227] on p "Choose how long before a scheduled shift employees can start their work" at bounding box center [667, 229] width 893 height 16
click at [321, 230] on p "Choose how long before a scheduled shift employees can start their work" at bounding box center [667, 229] width 893 height 16
click at [393, 227] on p "Choose how long before a scheduled shift employees can start their work" at bounding box center [667, 229] width 893 height 16
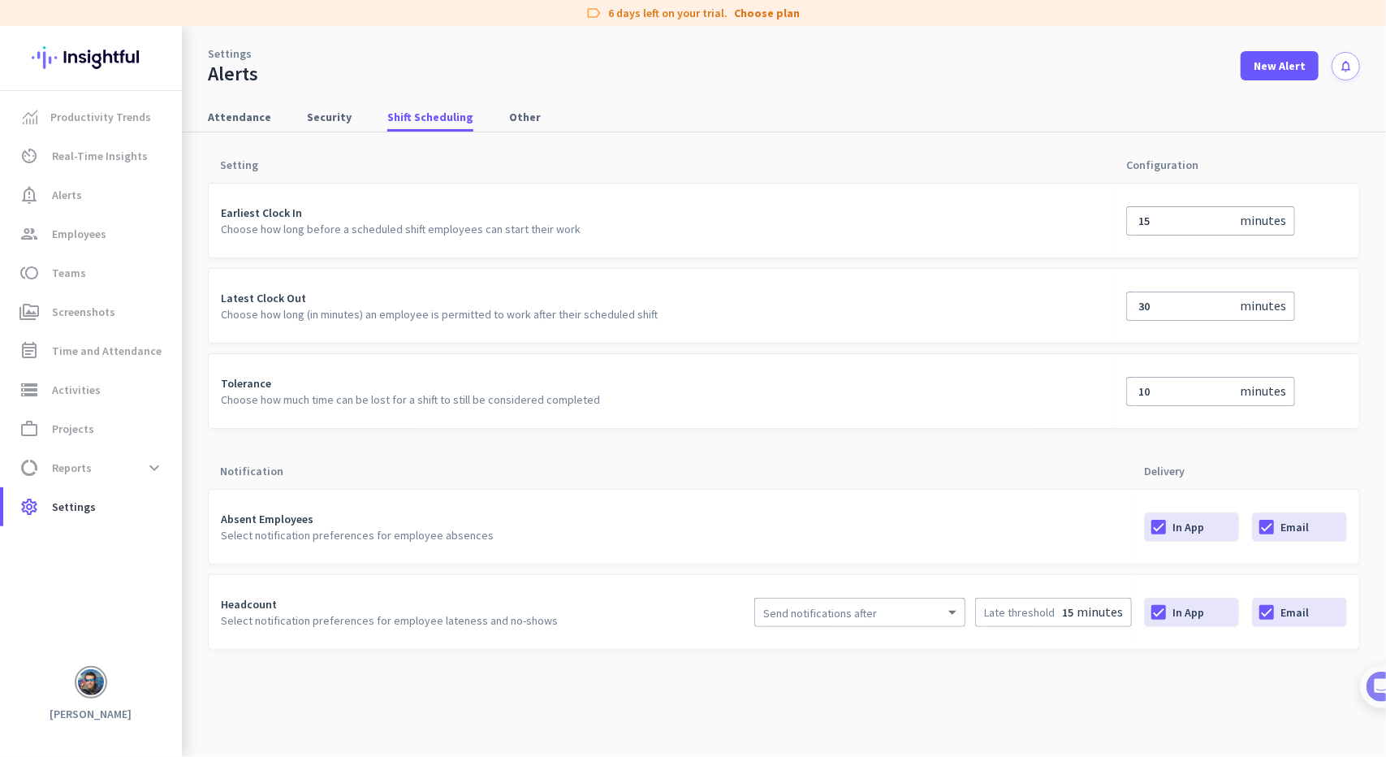
click at [487, 227] on p "Choose how long before a scheduled shift employees can start their work" at bounding box center [667, 229] width 893 height 16
click at [509, 110] on span "Other" at bounding box center [525, 117] width 32 height 16
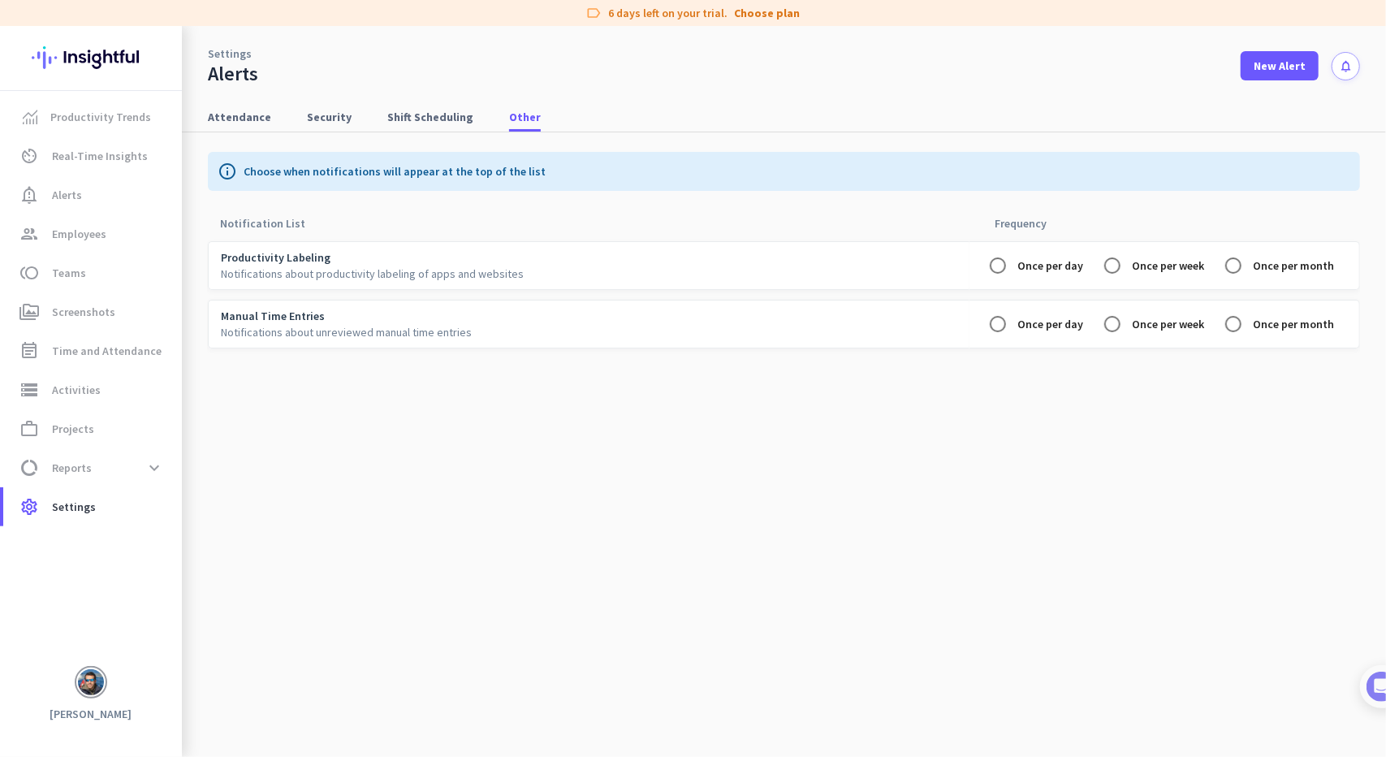
click at [294, 282] on td "Productivity Labeling Notifications about productivity labeling of apps and web…" at bounding box center [589, 265] width 762 height 49
click at [415, 274] on p "Notifications about productivity labeling of apps and websites" at bounding box center [589, 273] width 736 height 16
click at [518, 275] on p "Notifications about productivity labeling of apps and websites" at bounding box center [589, 273] width 736 height 16
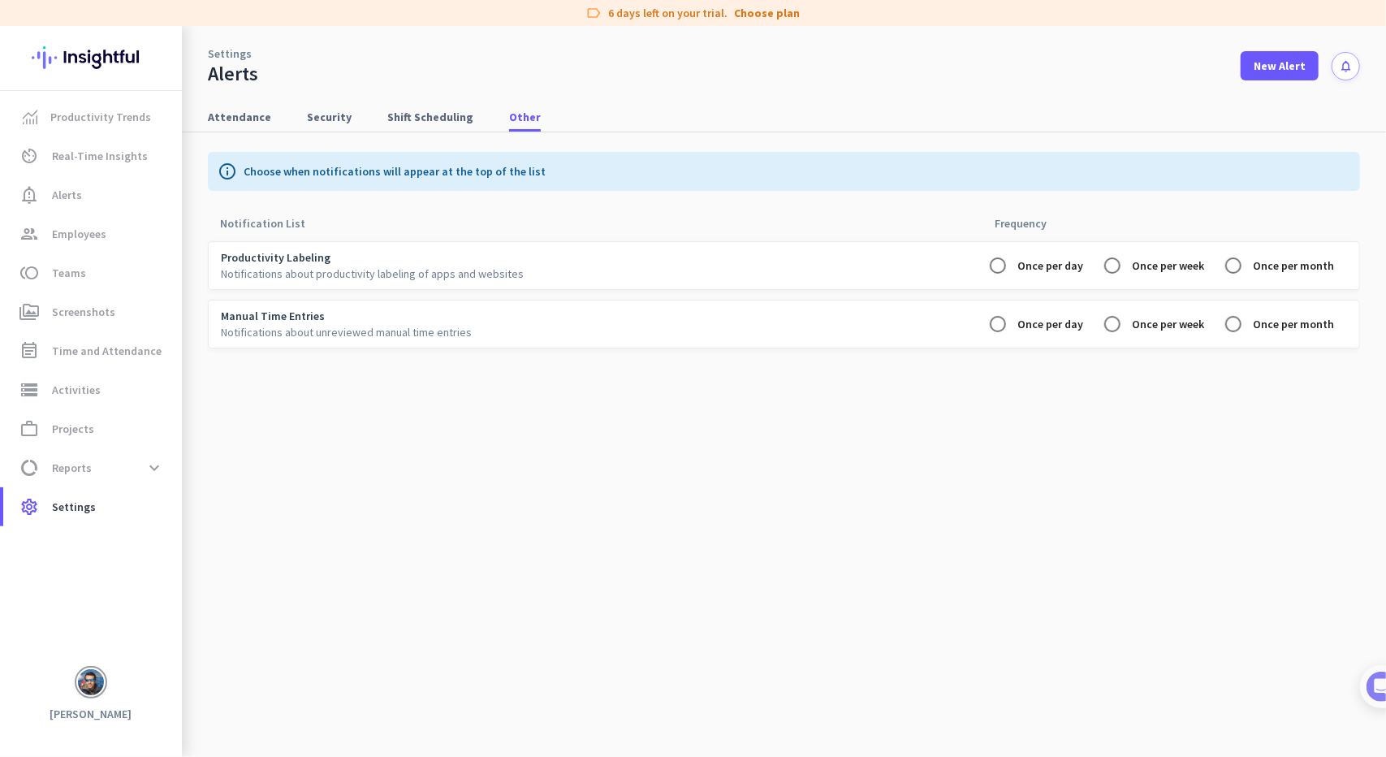
click at [518, 275] on p "Notifications about productivity labeling of apps and websites" at bounding box center [589, 273] width 736 height 16
click at [330, 114] on span "Security" at bounding box center [329, 117] width 45 height 16
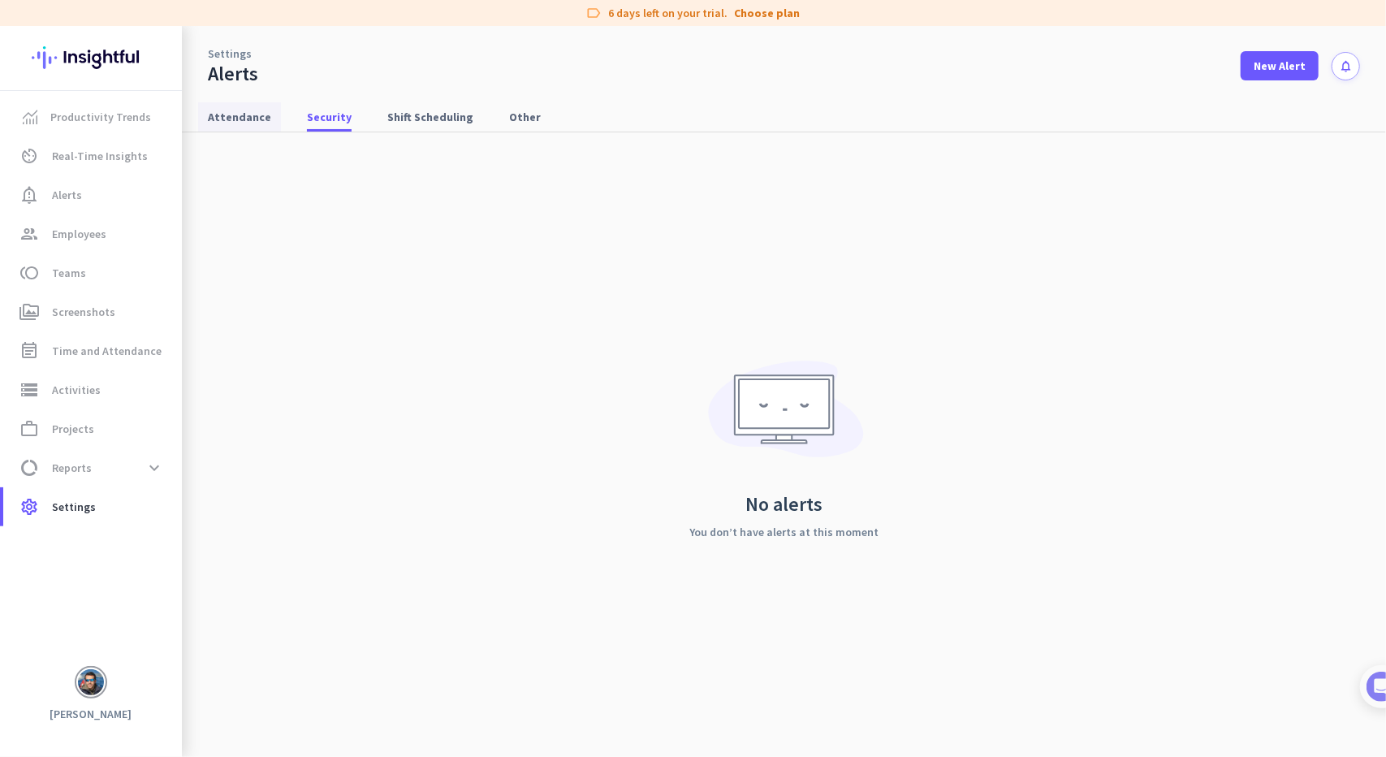
click at [209, 114] on span "Attendance" at bounding box center [239, 117] width 63 height 16
click at [1267, 63] on span "New Alert" at bounding box center [1280, 66] width 52 height 16
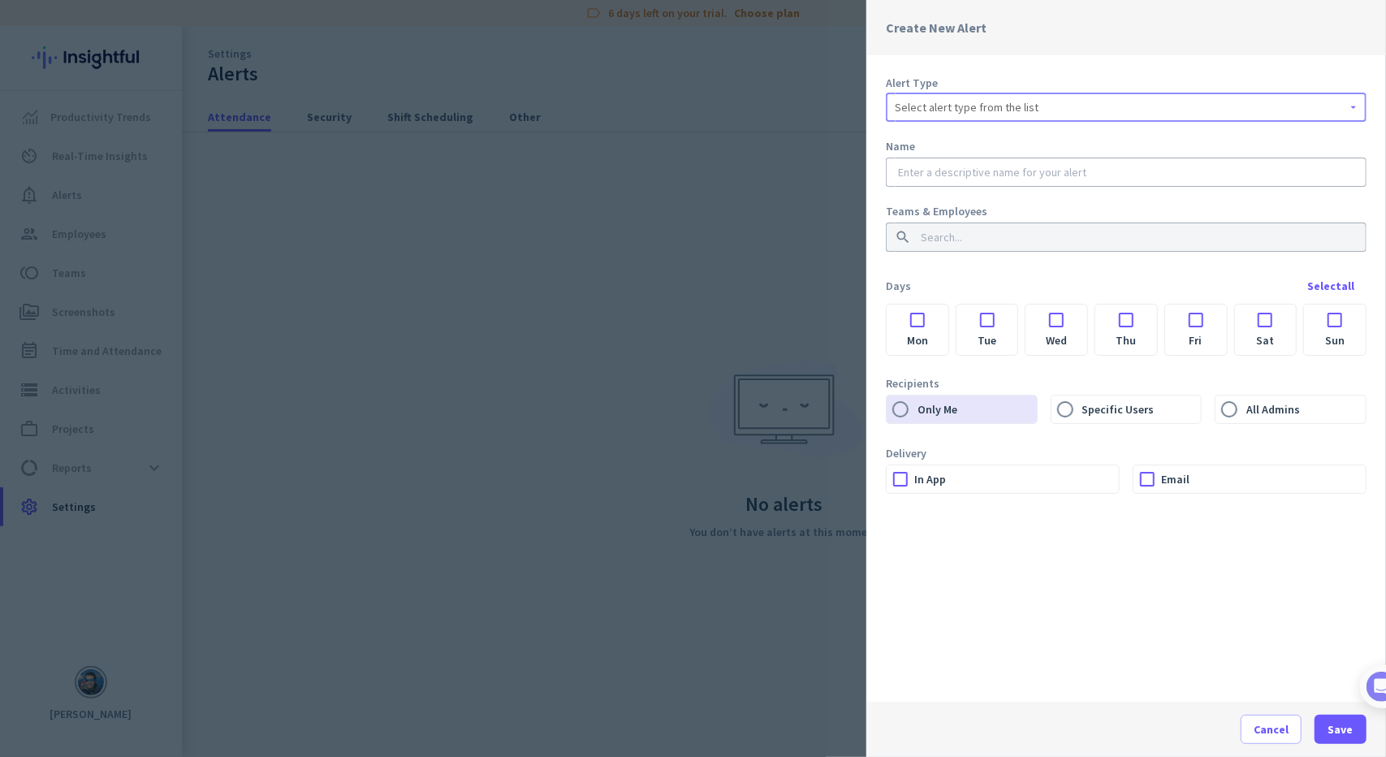
click at [942, 111] on span "Select alert type from the list" at bounding box center [967, 107] width 144 height 16
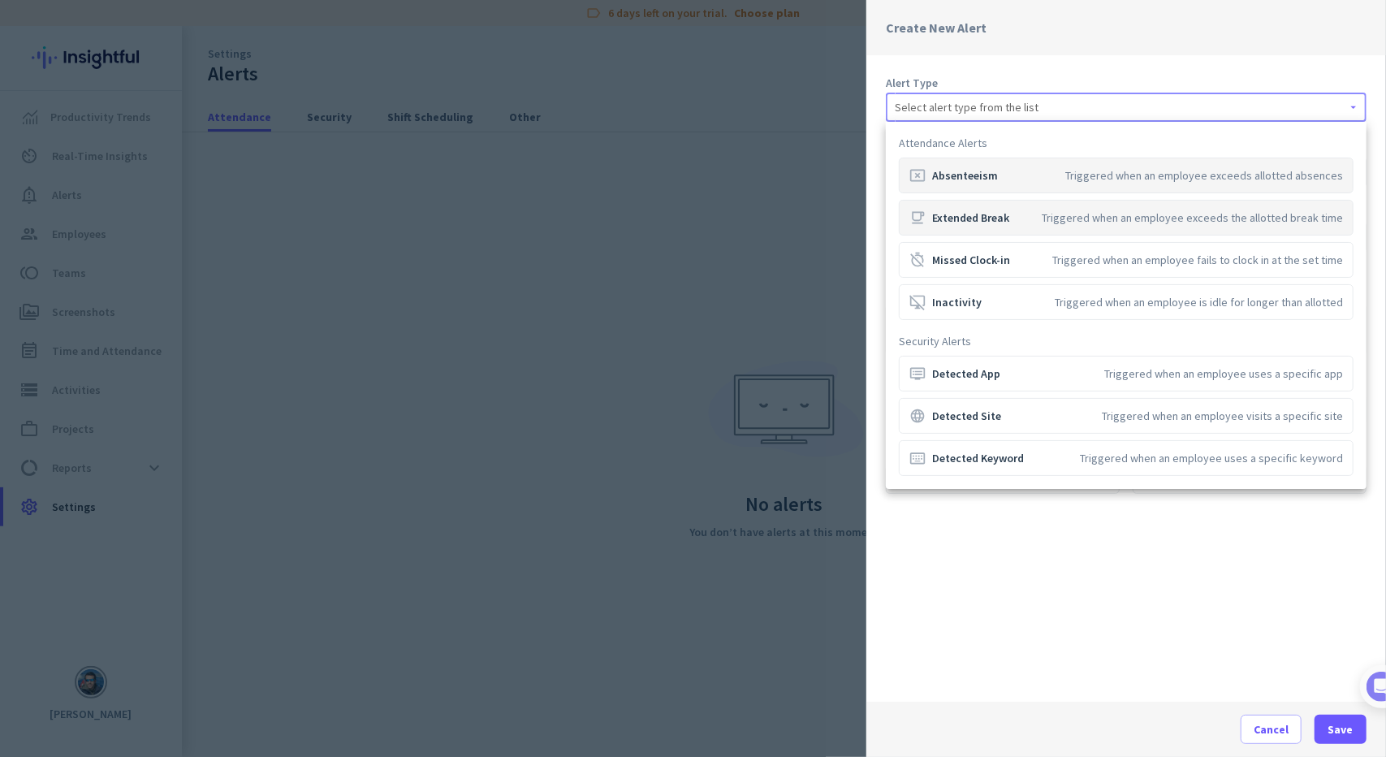
click at [976, 221] on div "free_breakfast Extended Break" at bounding box center [959, 217] width 100 height 16
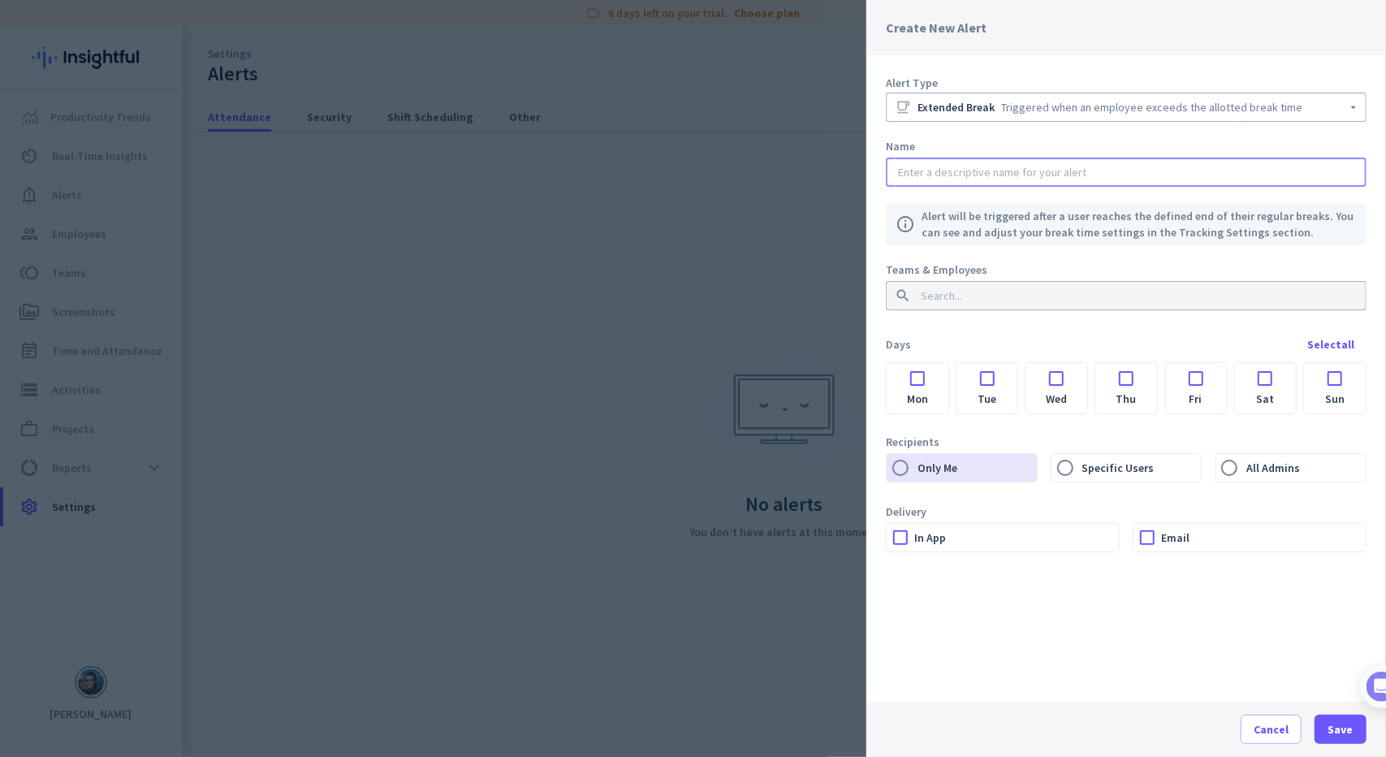
click at [943, 176] on input "text" at bounding box center [1126, 172] width 463 height 16
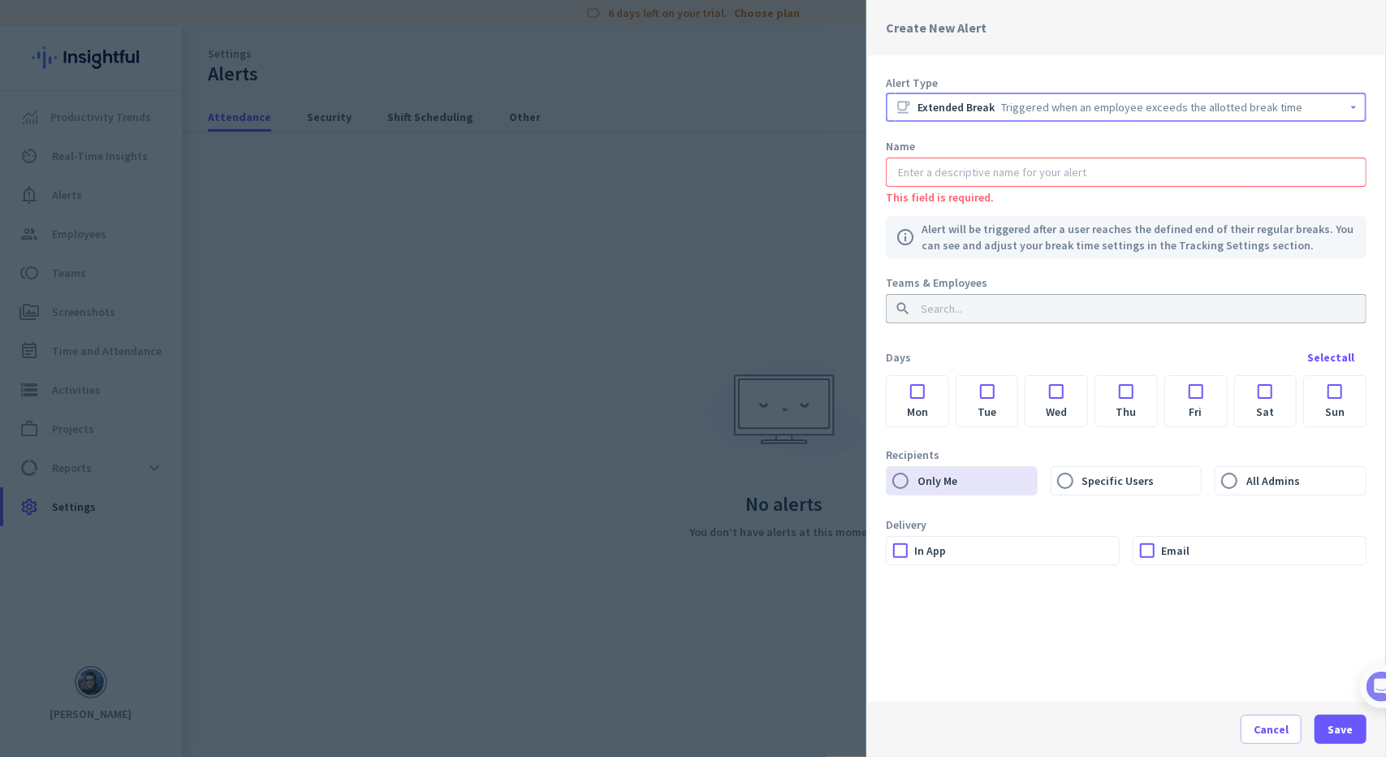
click at [921, 99] on div "free_breakfast Extended Break Triggered when an employee exceeds the allotted b…" at bounding box center [1126, 106] width 463 height 19
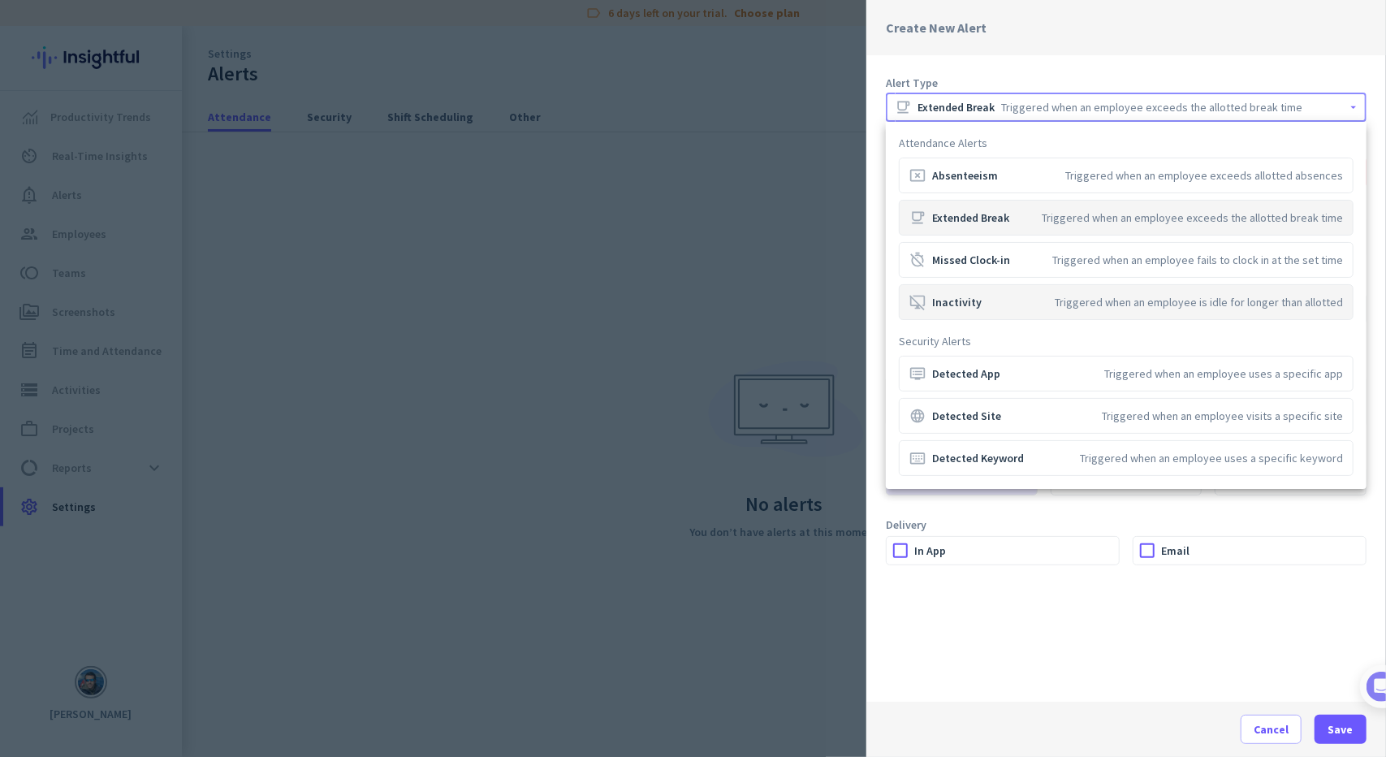
click at [965, 304] on div "desktop_access_disabled Inactivity" at bounding box center [945, 302] width 72 height 16
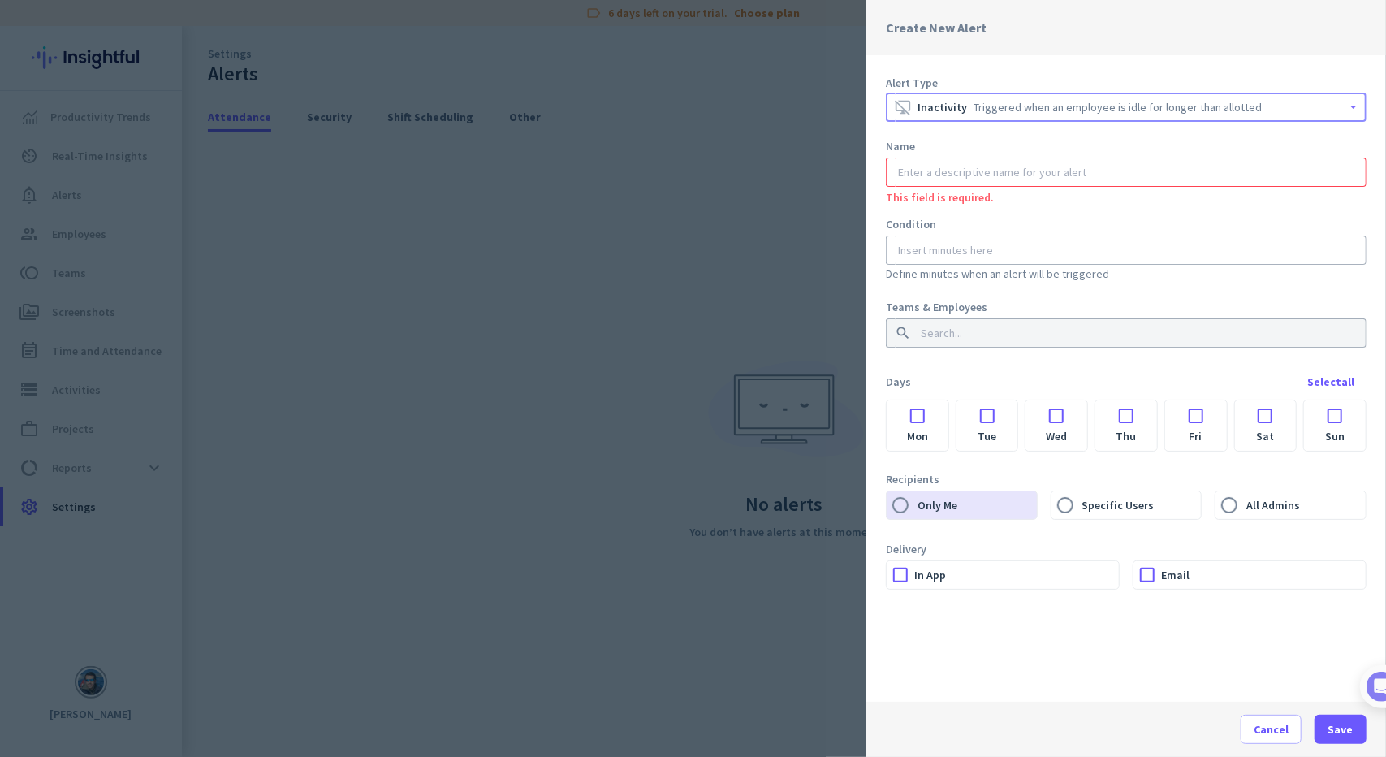
click at [932, 165] on input "text" at bounding box center [1126, 172] width 463 height 16
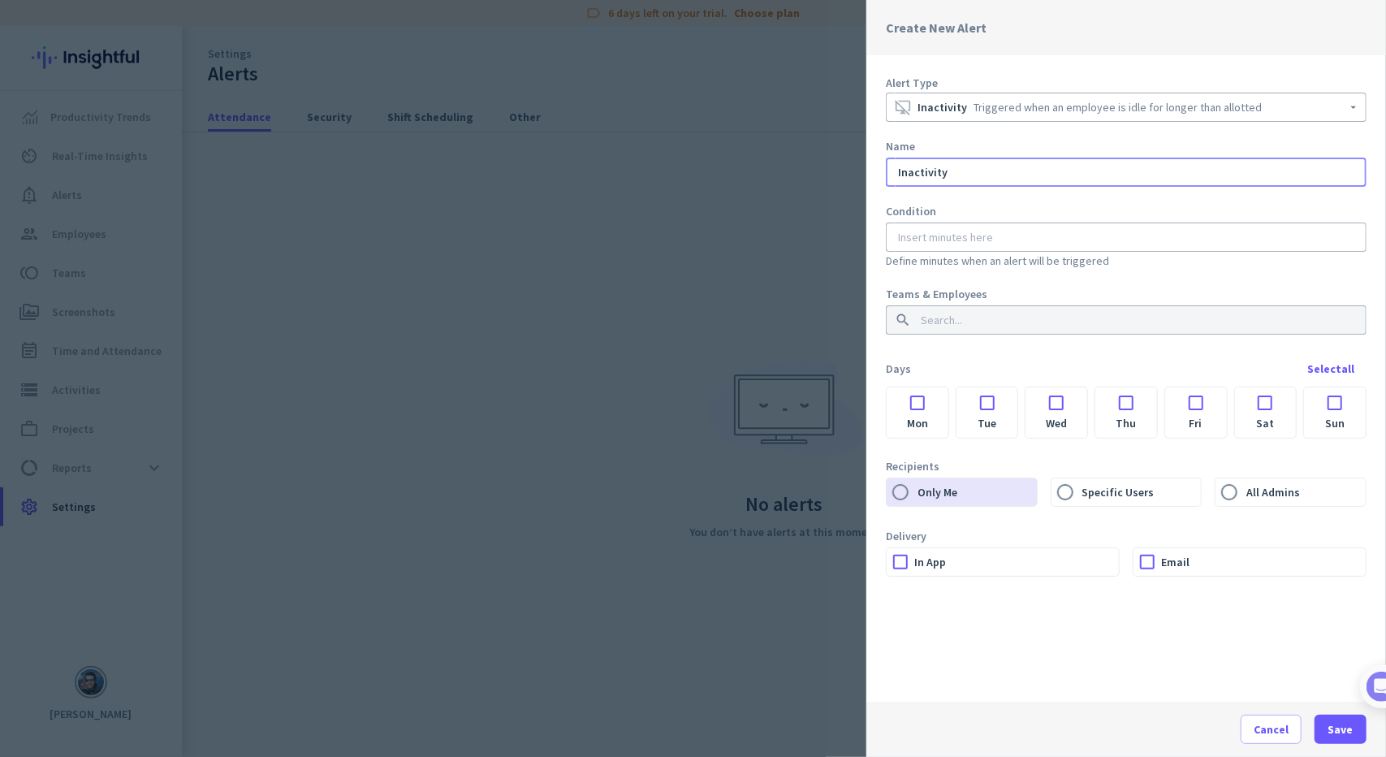
type input "Inactivity"
click at [933, 252] on mat-hint "Define minutes when an alert will be triggered" at bounding box center [1126, 260] width 481 height 16
click at [930, 240] on input "number" at bounding box center [1126, 237] width 463 height 16
type input "1"
type input "60"
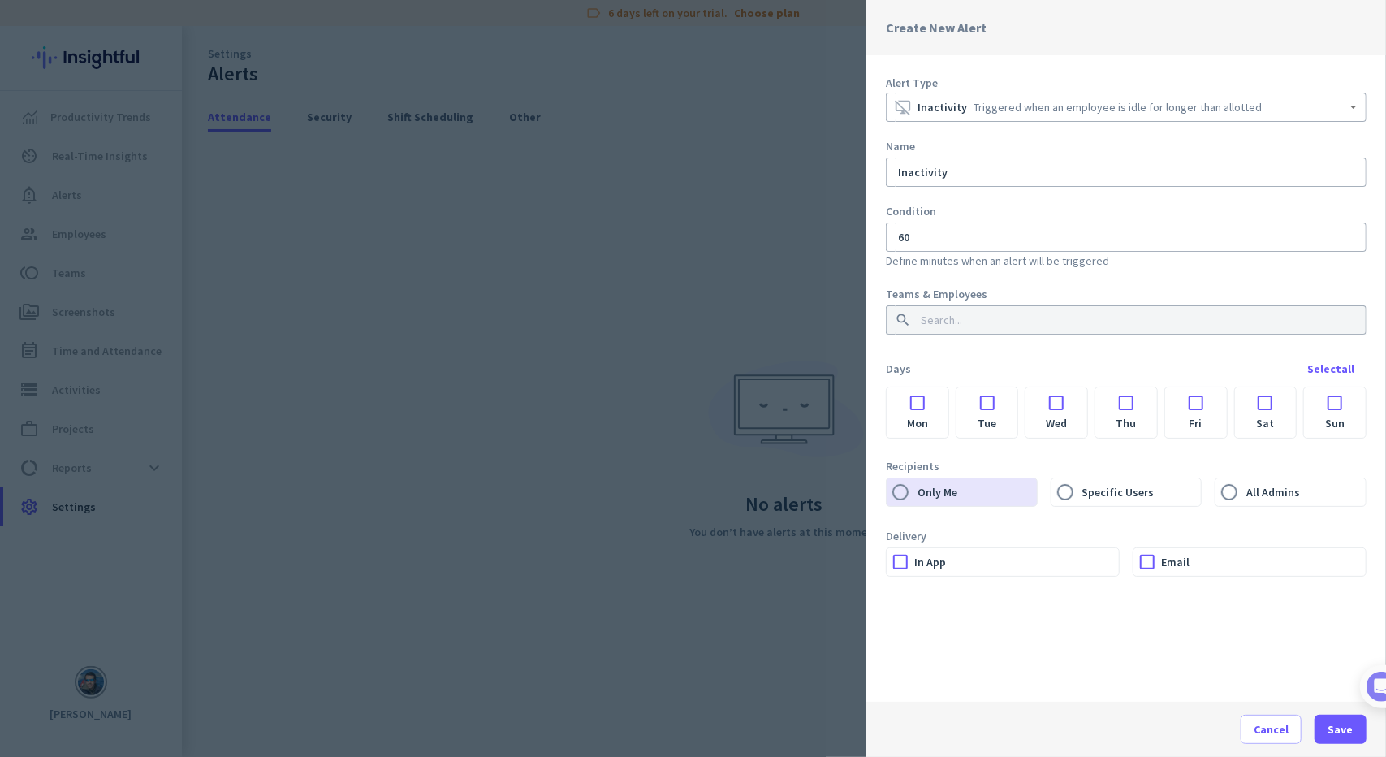
click at [912, 395] on div at bounding box center [918, 398] width 62 height 22
click at [981, 395] on div at bounding box center [987, 398] width 62 height 22
click at [1041, 399] on div at bounding box center [1056, 398] width 62 height 22
click at [1138, 399] on div at bounding box center [1126, 398] width 62 height 22
click at [1224, 397] on div at bounding box center [1196, 398] width 62 height 22
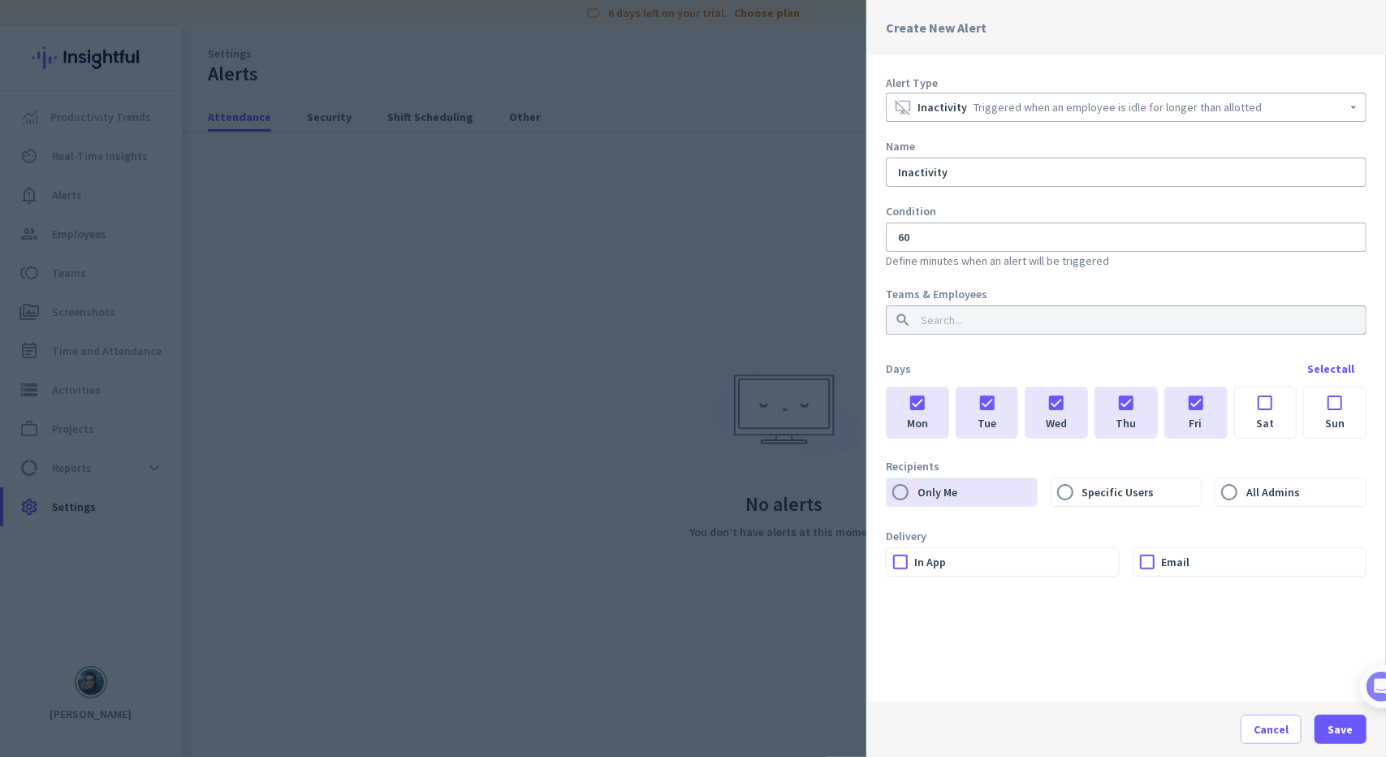
click at [1173, 556] on label "Email" at bounding box center [1263, 562] width 205 height 28
click at [0, 0] on input "Email" at bounding box center [0, 0] width 0 height 0
click at [941, 561] on label "In App" at bounding box center [1016, 562] width 205 height 28
click at [0, 0] on input "In App" at bounding box center [0, 0] width 0 height 0
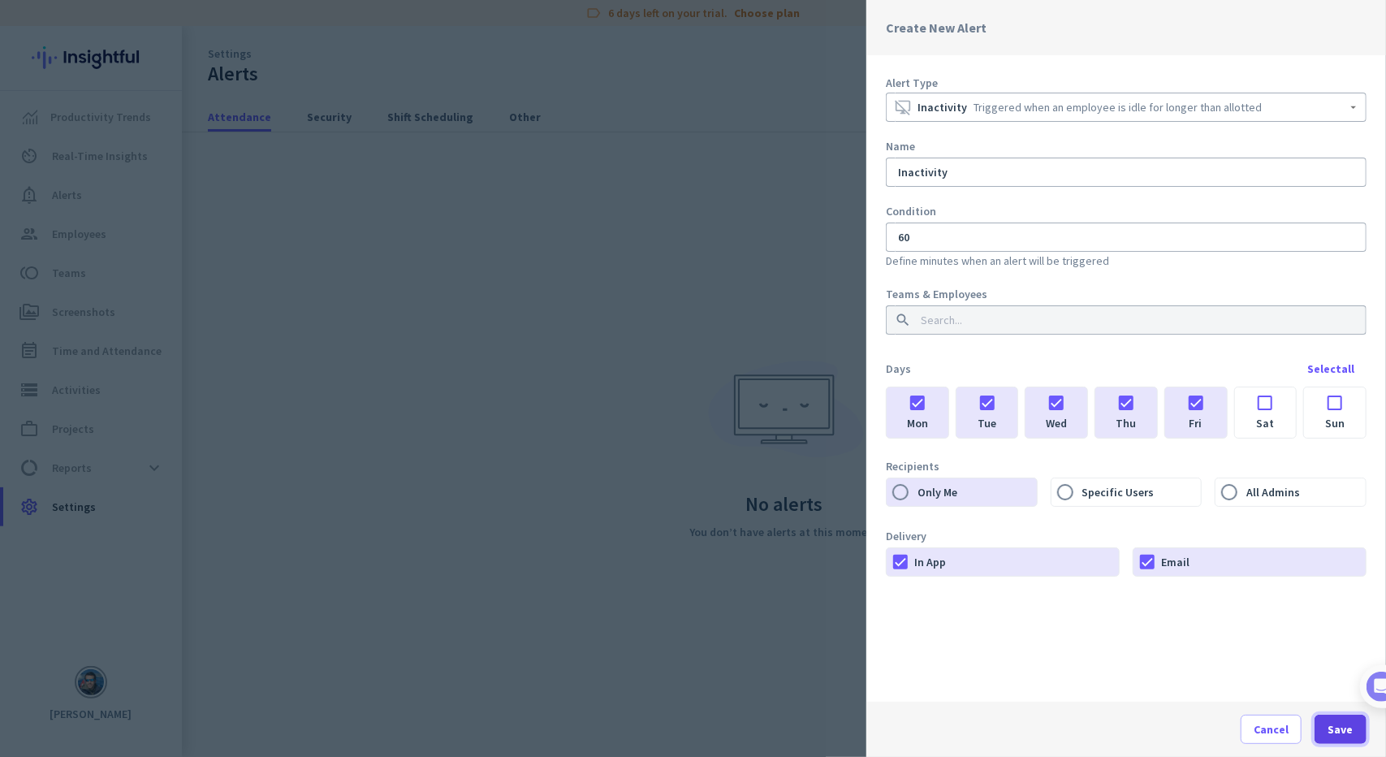
click at [1320, 720] on span "button" at bounding box center [1340, 729] width 52 height 39
click at [943, 319] on div at bounding box center [1135, 319] width 443 height 29
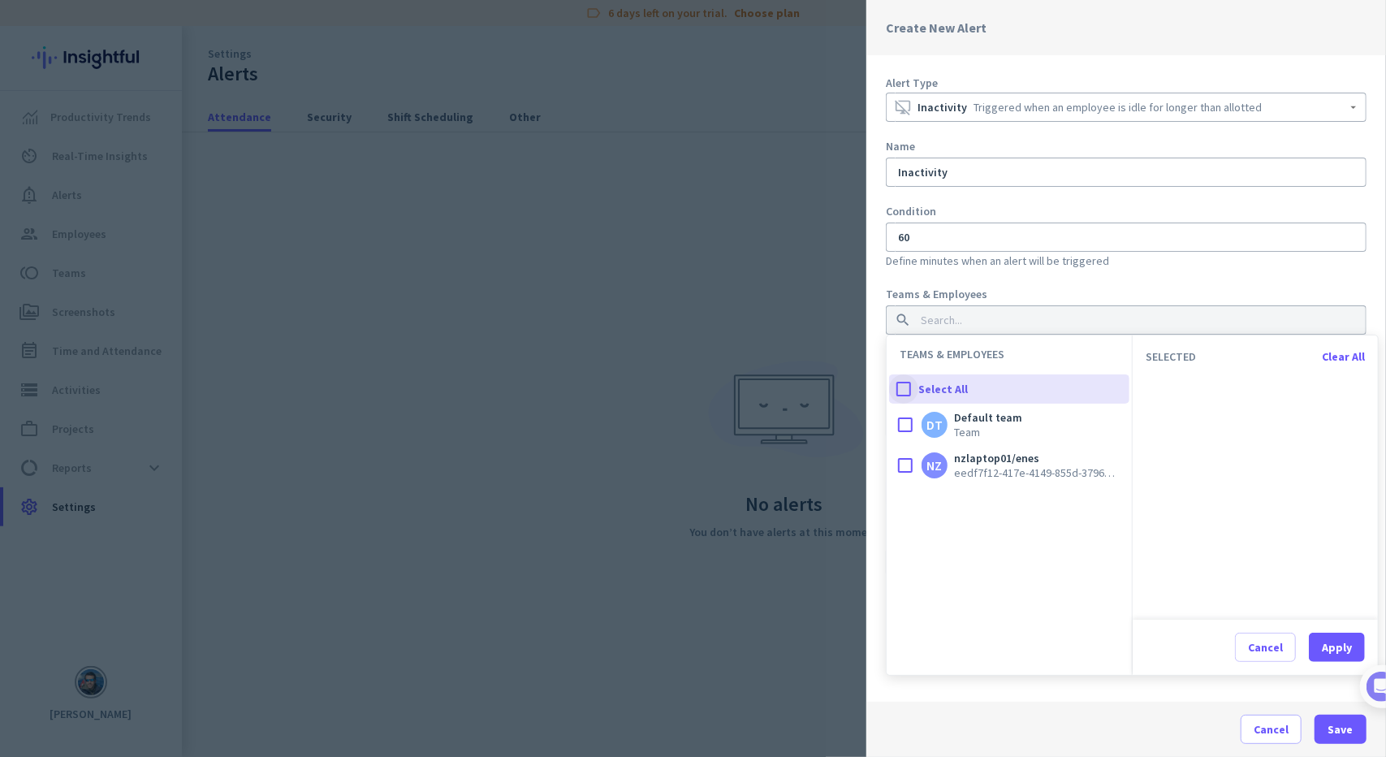
click at [900, 388] on div at bounding box center [903, 388] width 29 height 29
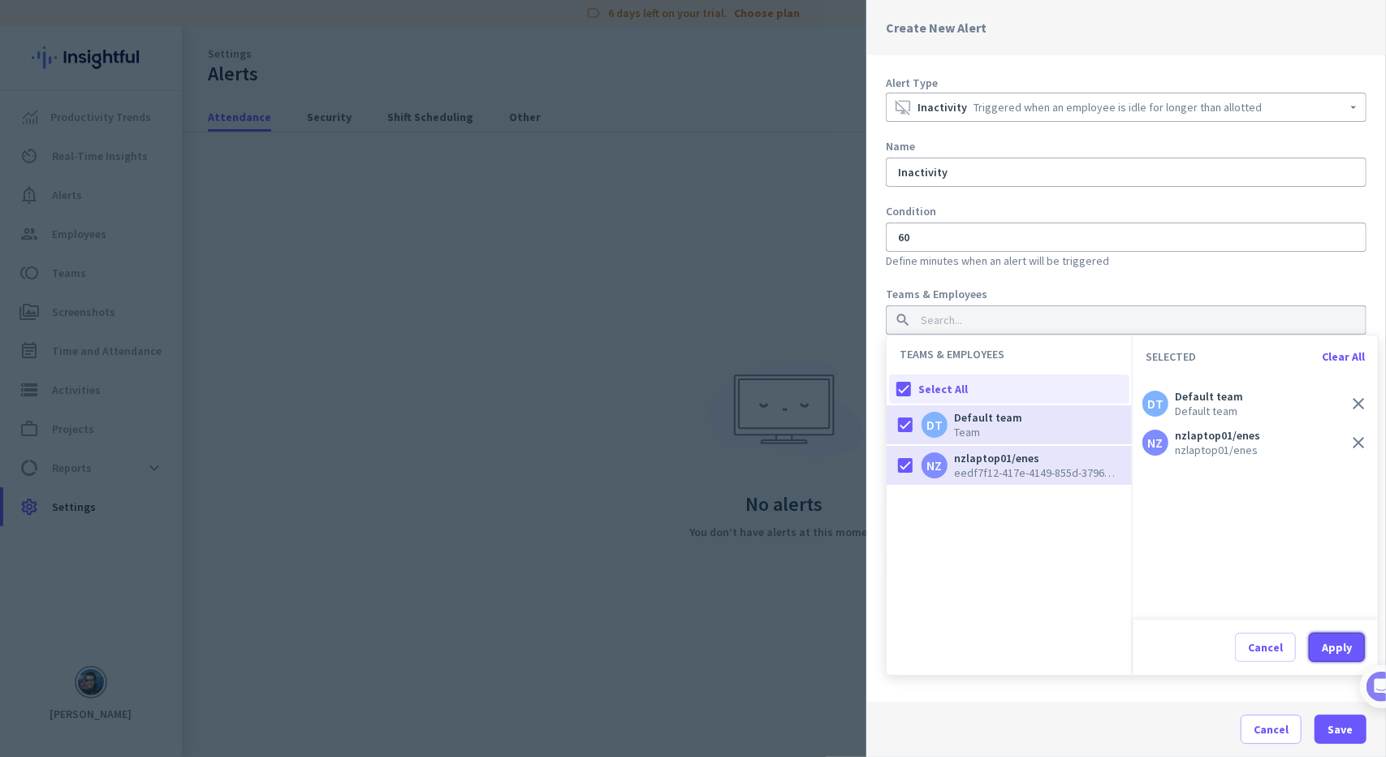
click at [1339, 638] on button "Apply" at bounding box center [1337, 646] width 56 height 29
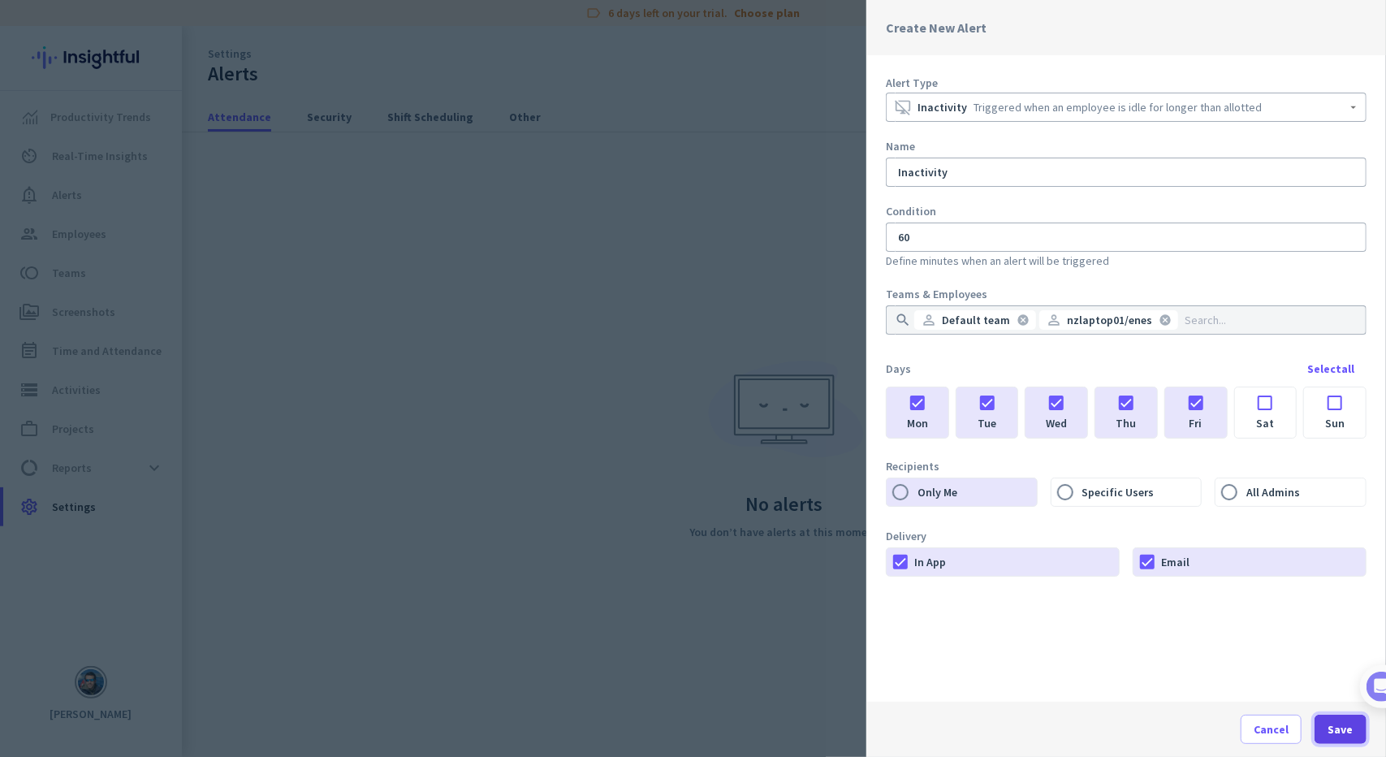
click at [1344, 727] on span "Save" at bounding box center [1340, 729] width 25 height 16
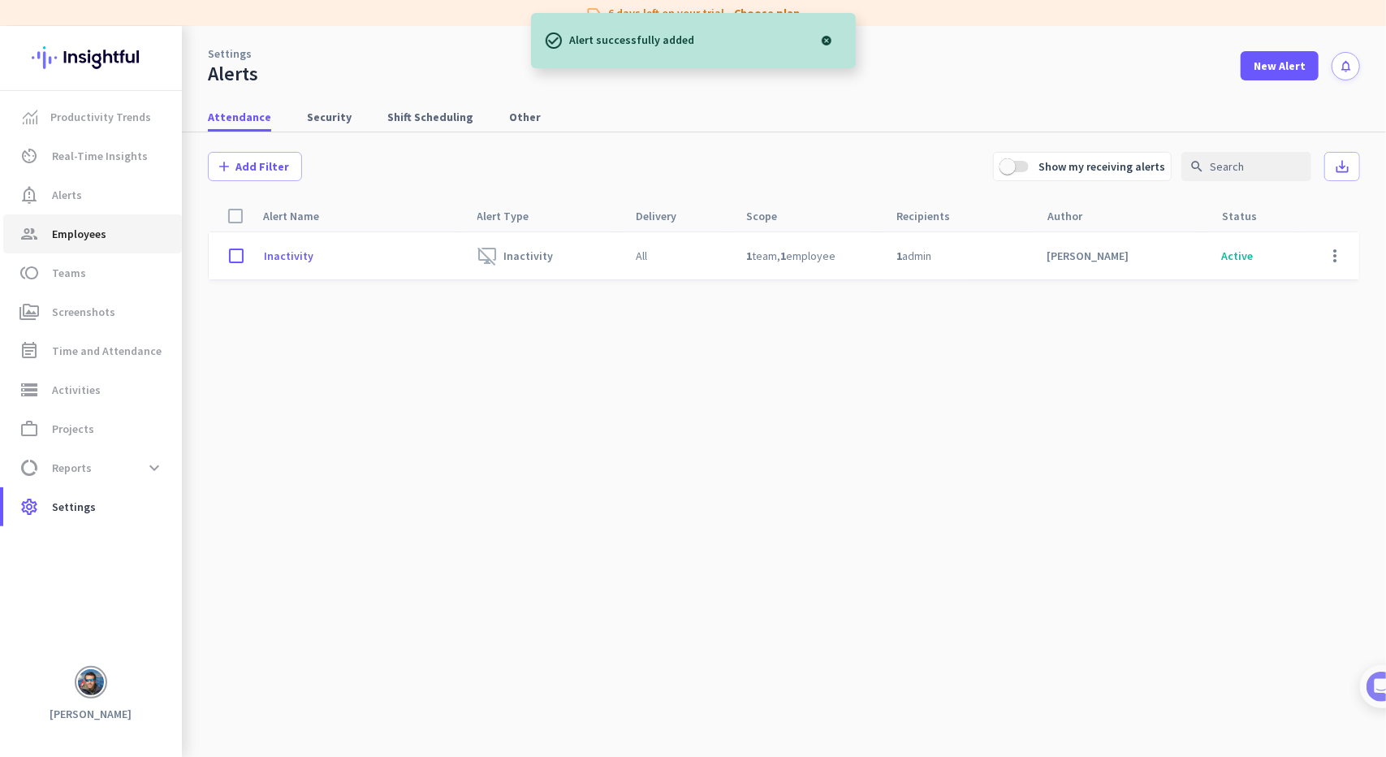
click at [78, 239] on span "Employees" at bounding box center [79, 233] width 54 height 19
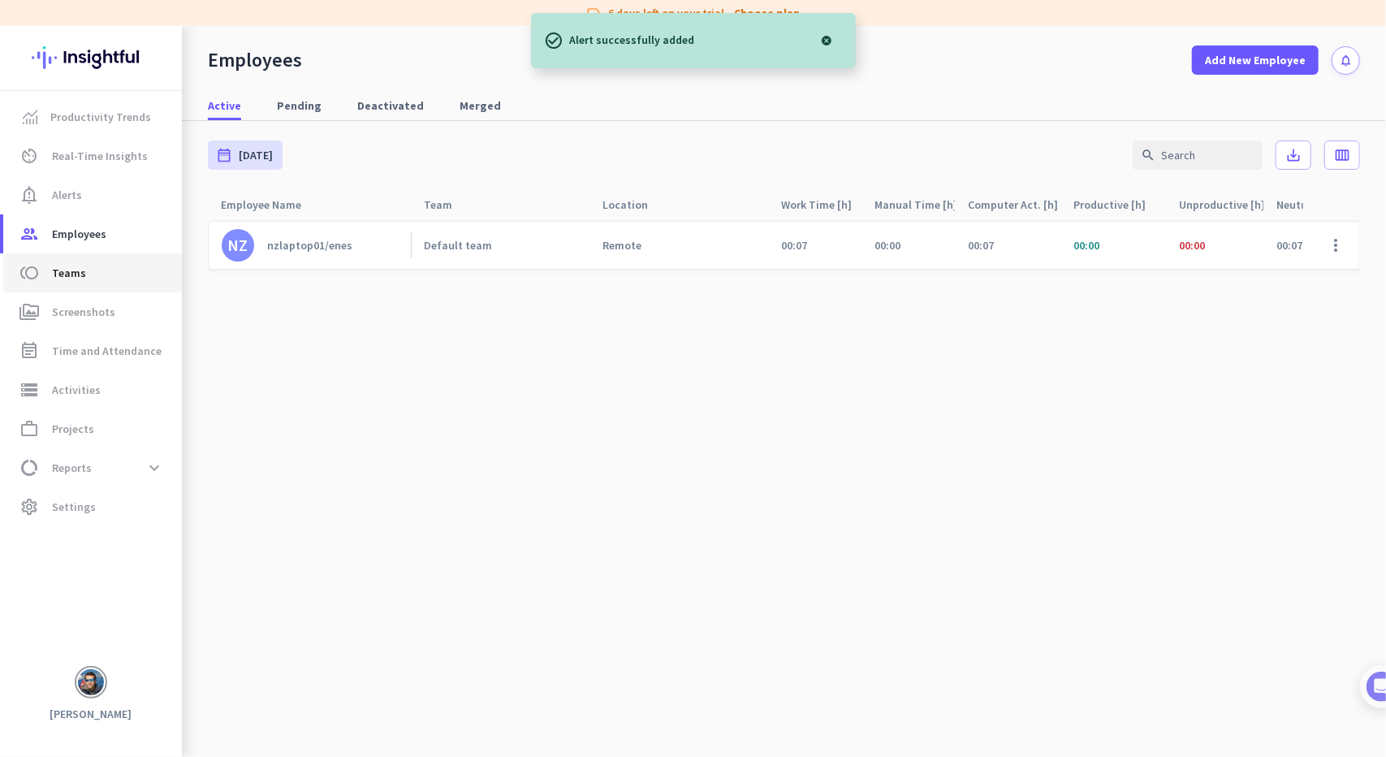
click at [84, 280] on span "toll Teams" at bounding box center [92, 272] width 153 height 19
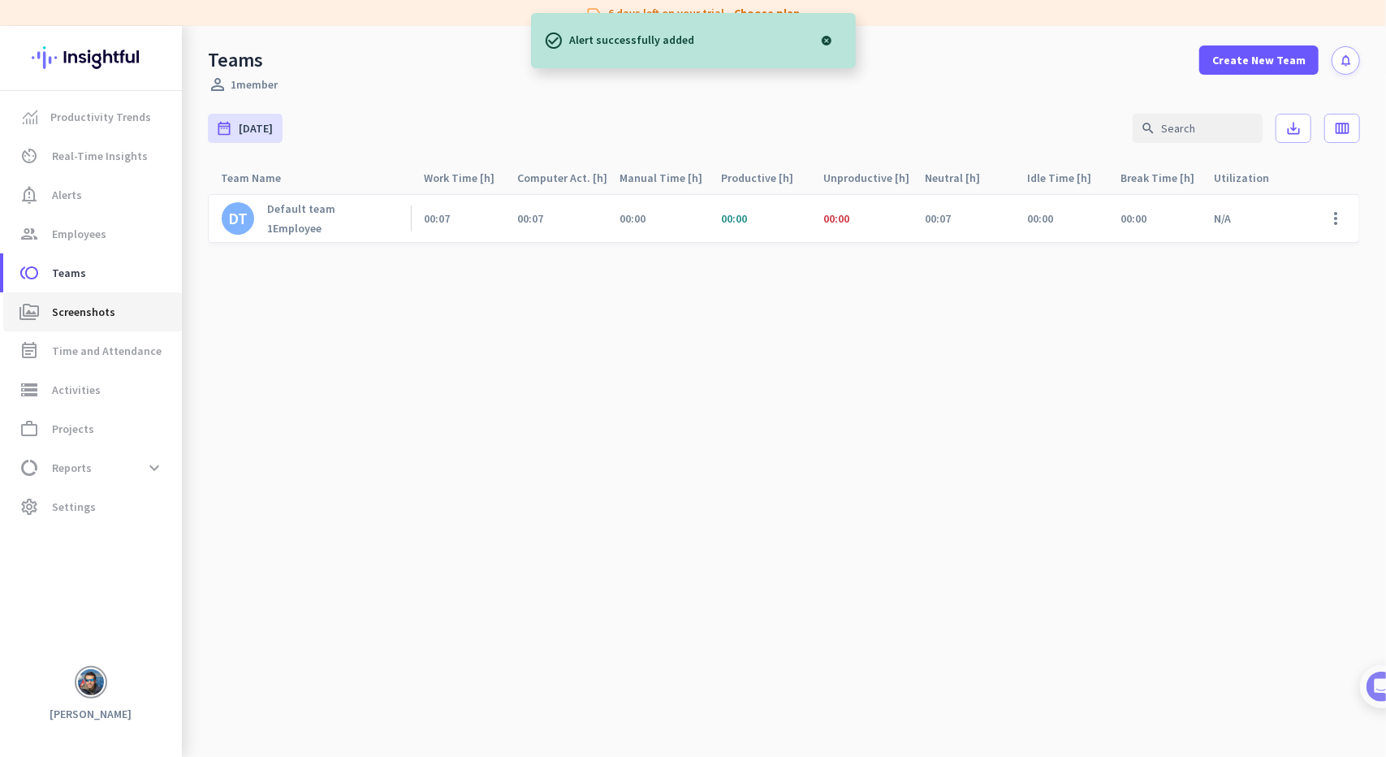
click at [93, 322] on link "perm_media Screenshots" at bounding box center [92, 311] width 179 height 39
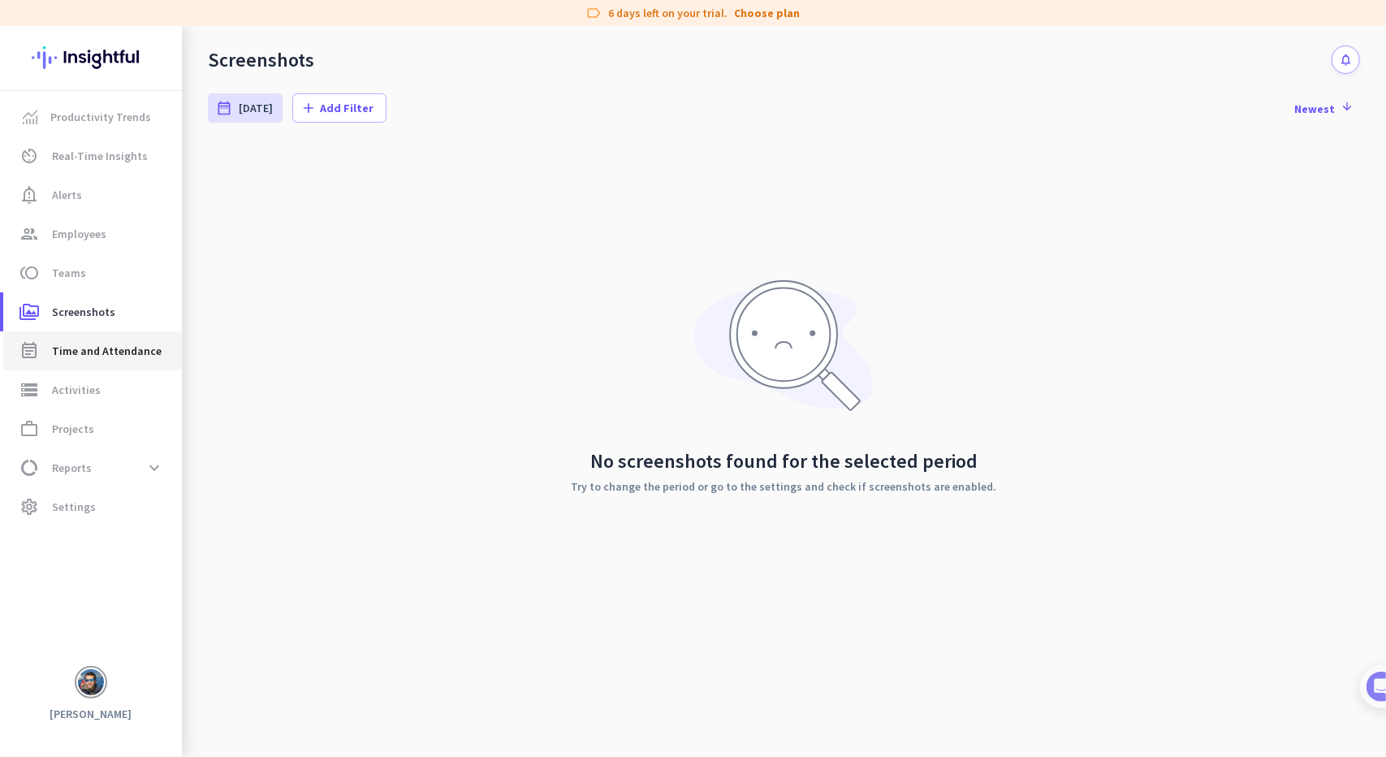
click at [102, 347] on span "Time and Attendance" at bounding box center [107, 350] width 110 height 19
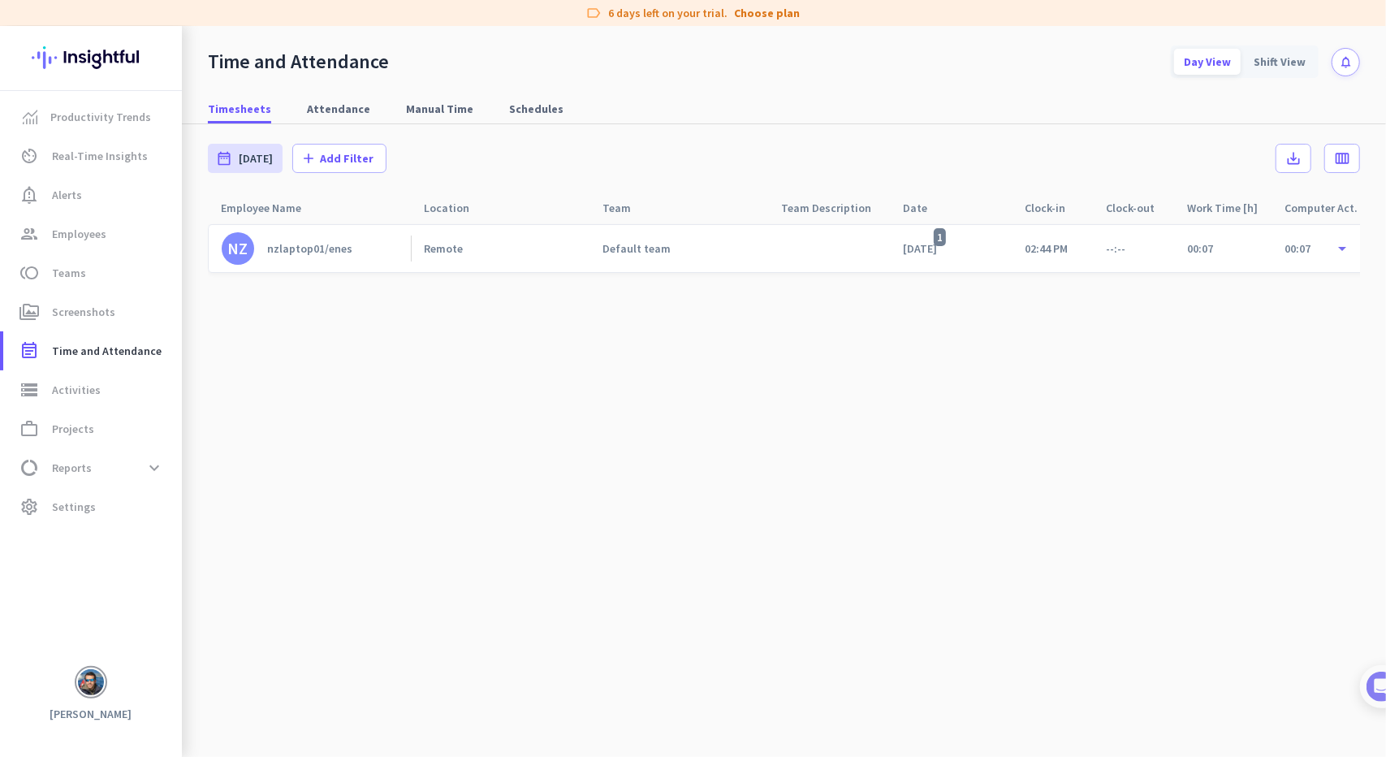
click at [328, 247] on div "nzlaptop01/enes" at bounding box center [309, 248] width 85 height 15
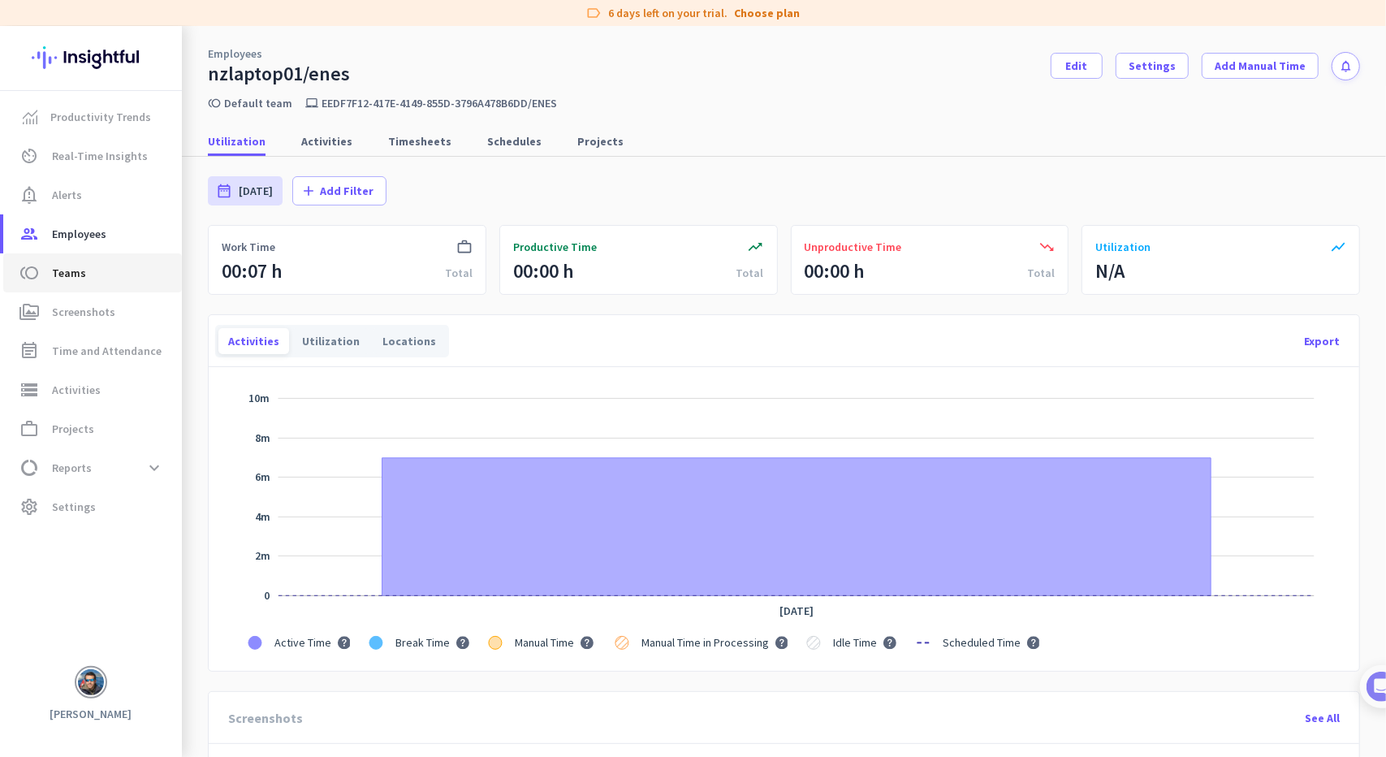
click at [47, 267] on span "toll Teams" at bounding box center [92, 272] width 153 height 19
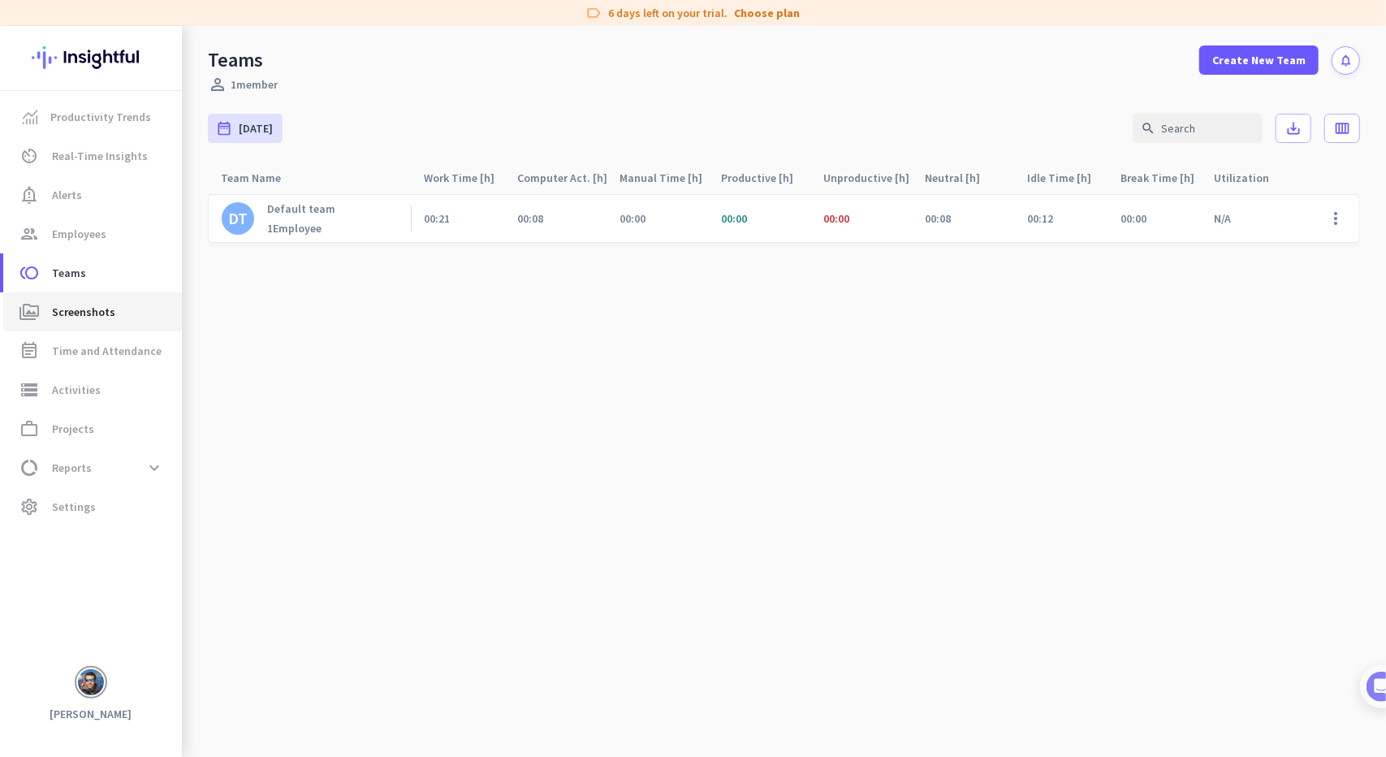
click at [71, 297] on link "perm_media Screenshots" at bounding box center [92, 311] width 179 height 39
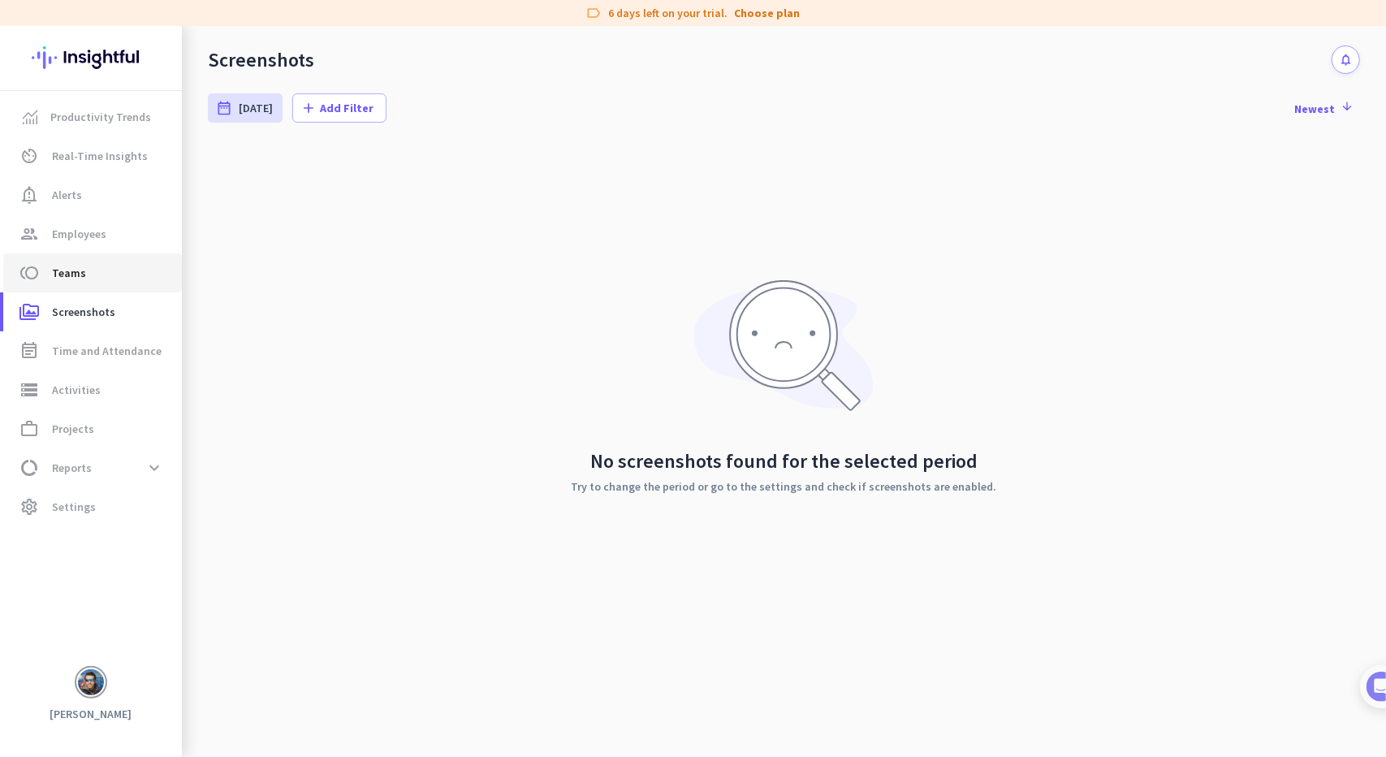
click at [73, 283] on link "toll Teams" at bounding box center [92, 272] width 179 height 39
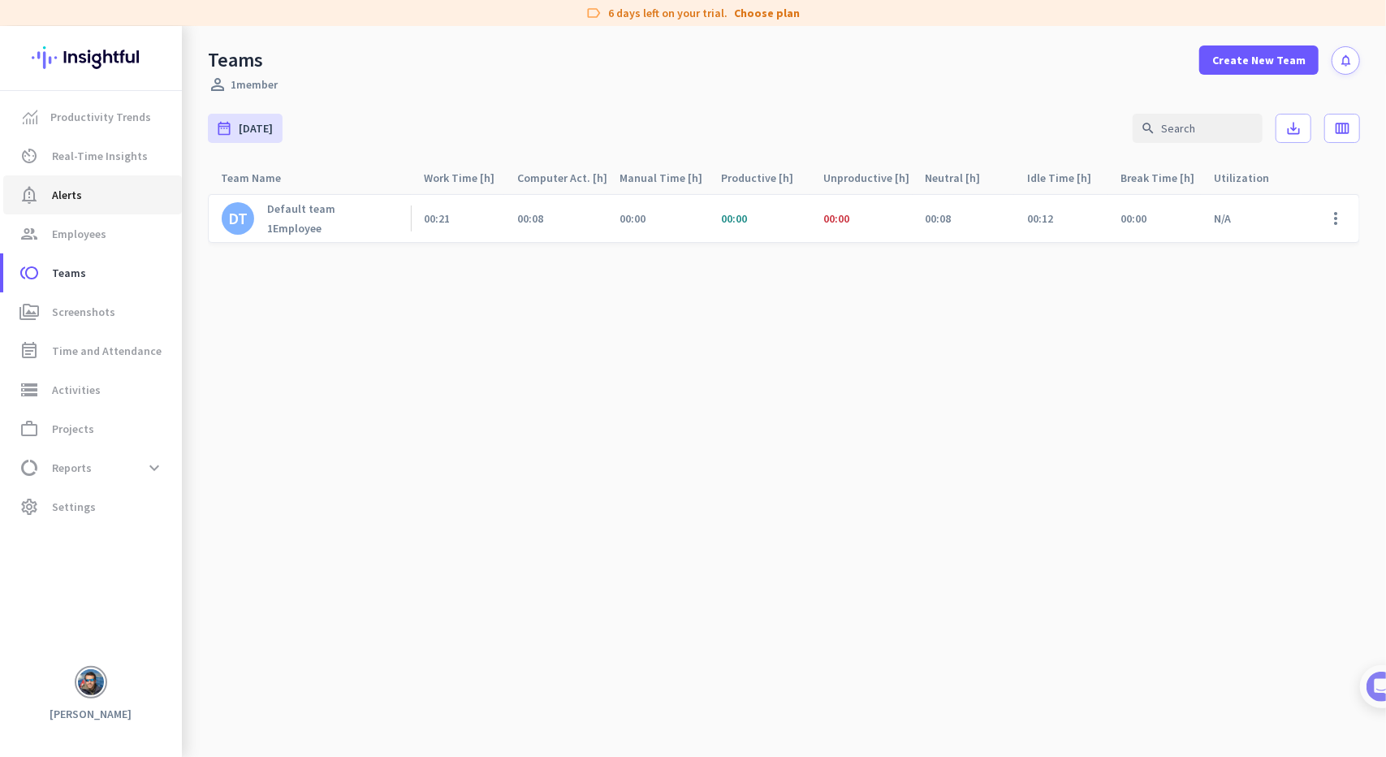
click at [85, 182] on link "notification_important Alerts" at bounding box center [92, 194] width 179 height 39
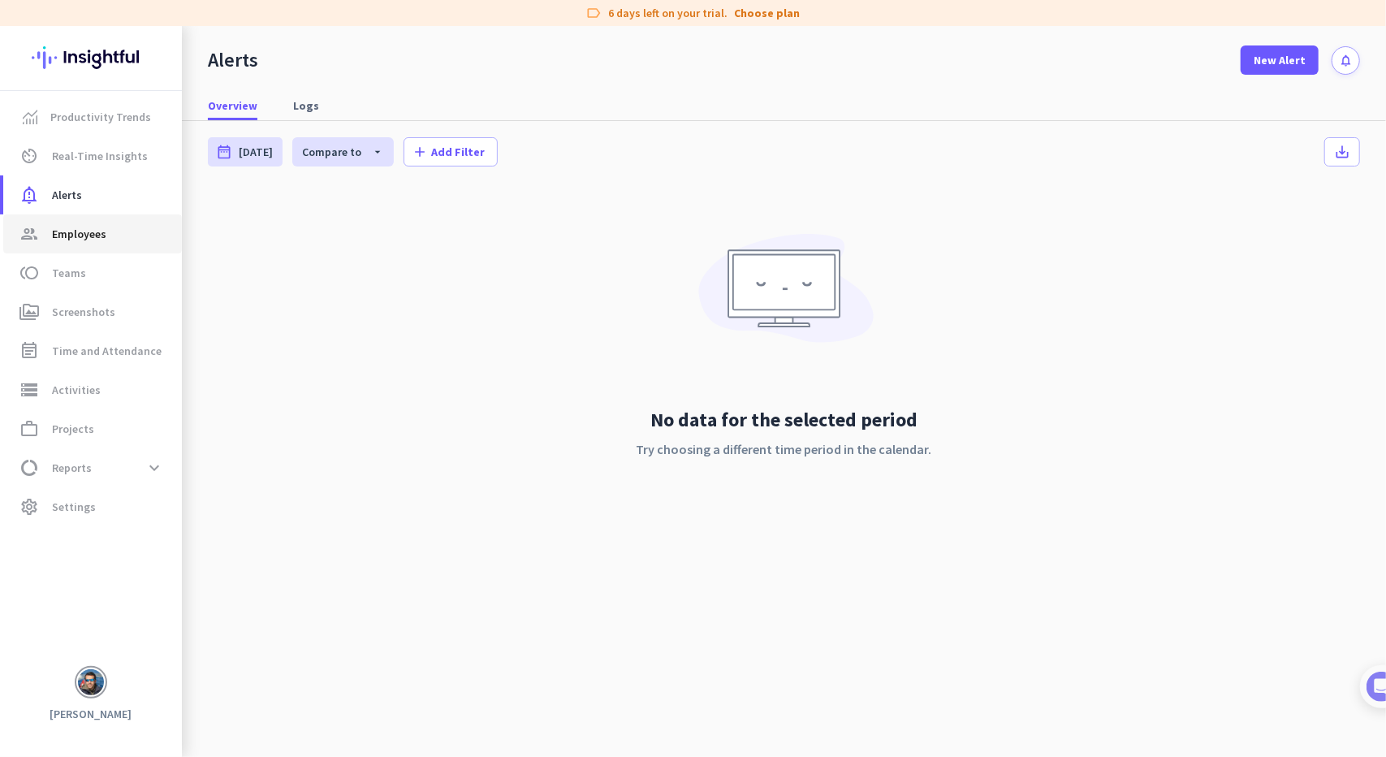
click at [92, 227] on span "Employees" at bounding box center [79, 233] width 54 height 19
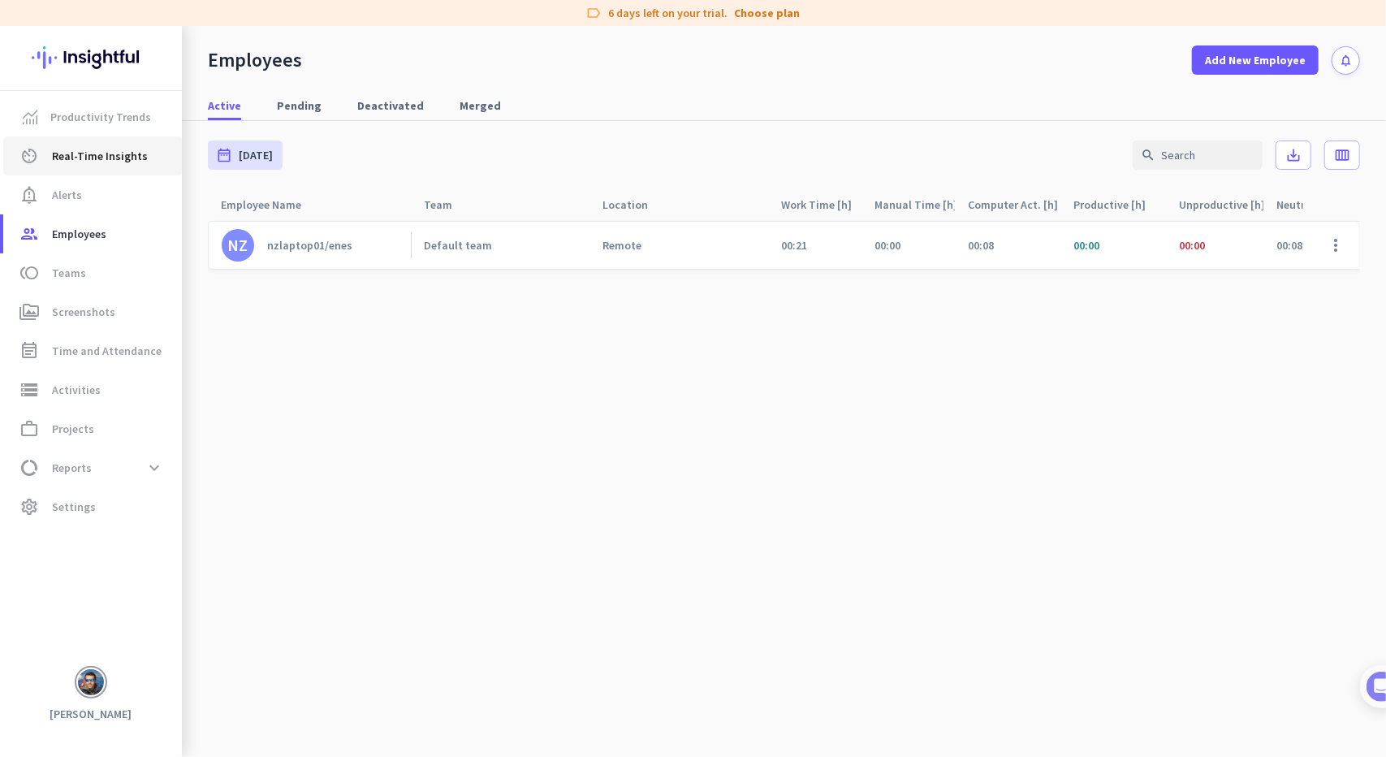
click at [114, 159] on span "Real-Time Insights" at bounding box center [100, 155] width 96 height 19
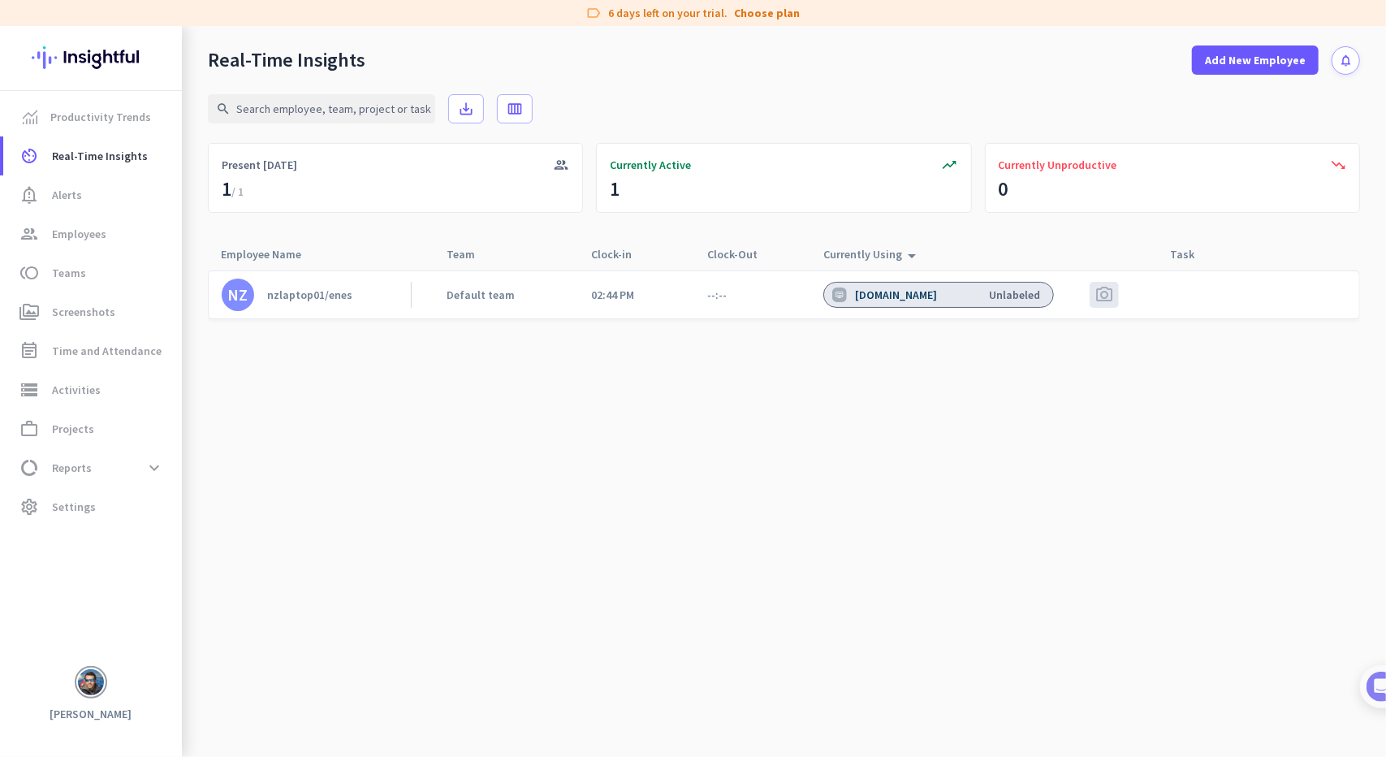
click at [1005, 286] on div "[DOMAIN_NAME] Unlabeled" at bounding box center [938, 295] width 231 height 26
click at [317, 297] on div "nzlaptop01/enes" at bounding box center [309, 294] width 85 height 15
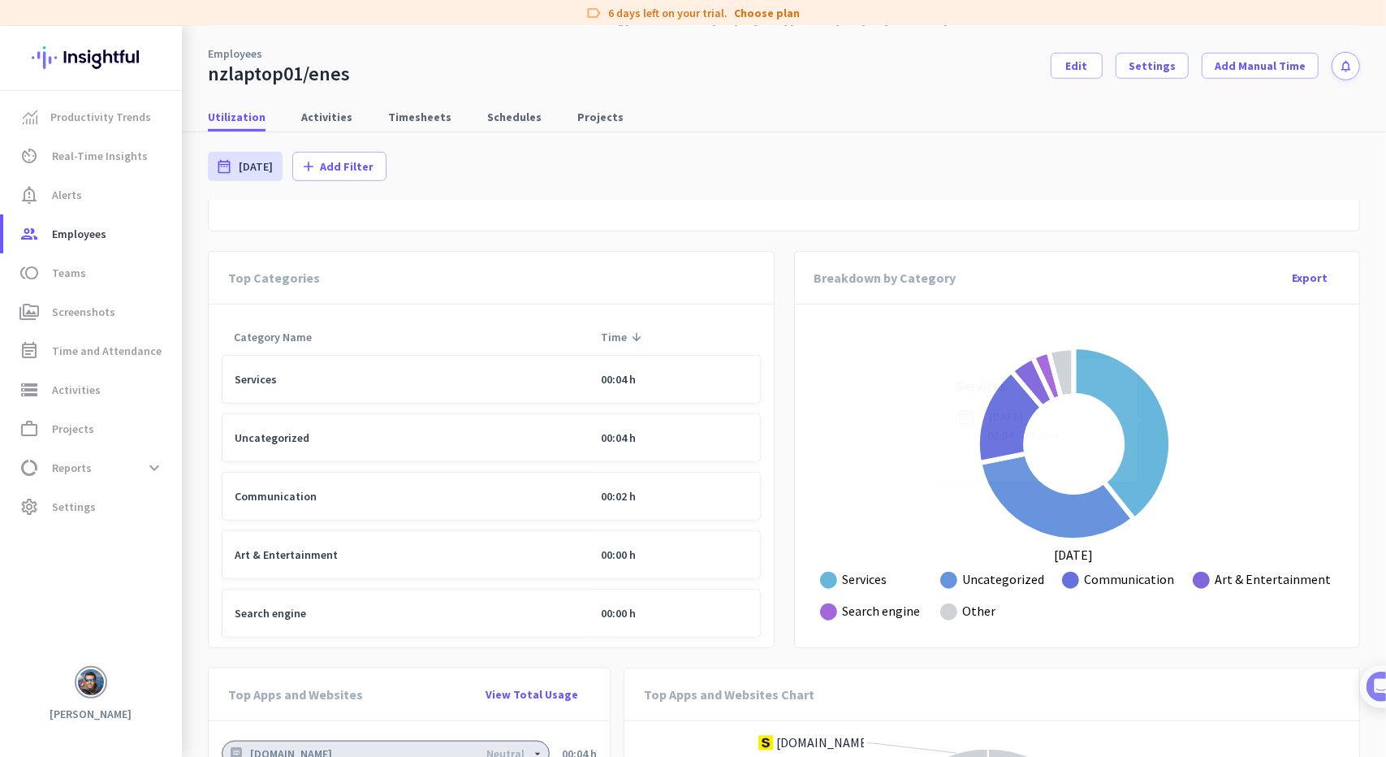
scroll to position [1097, 0]
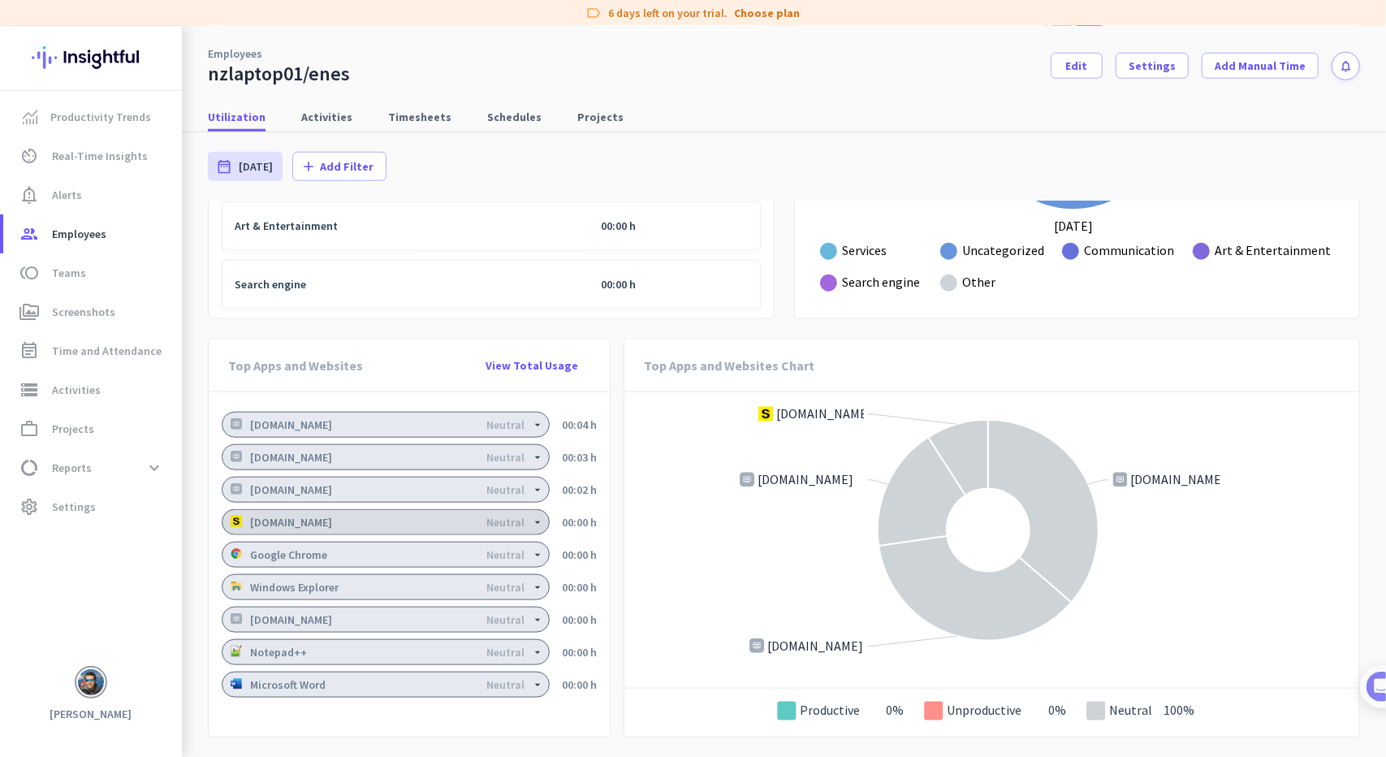
click at [509, 516] on div "Neutral" at bounding box center [505, 521] width 38 height 11
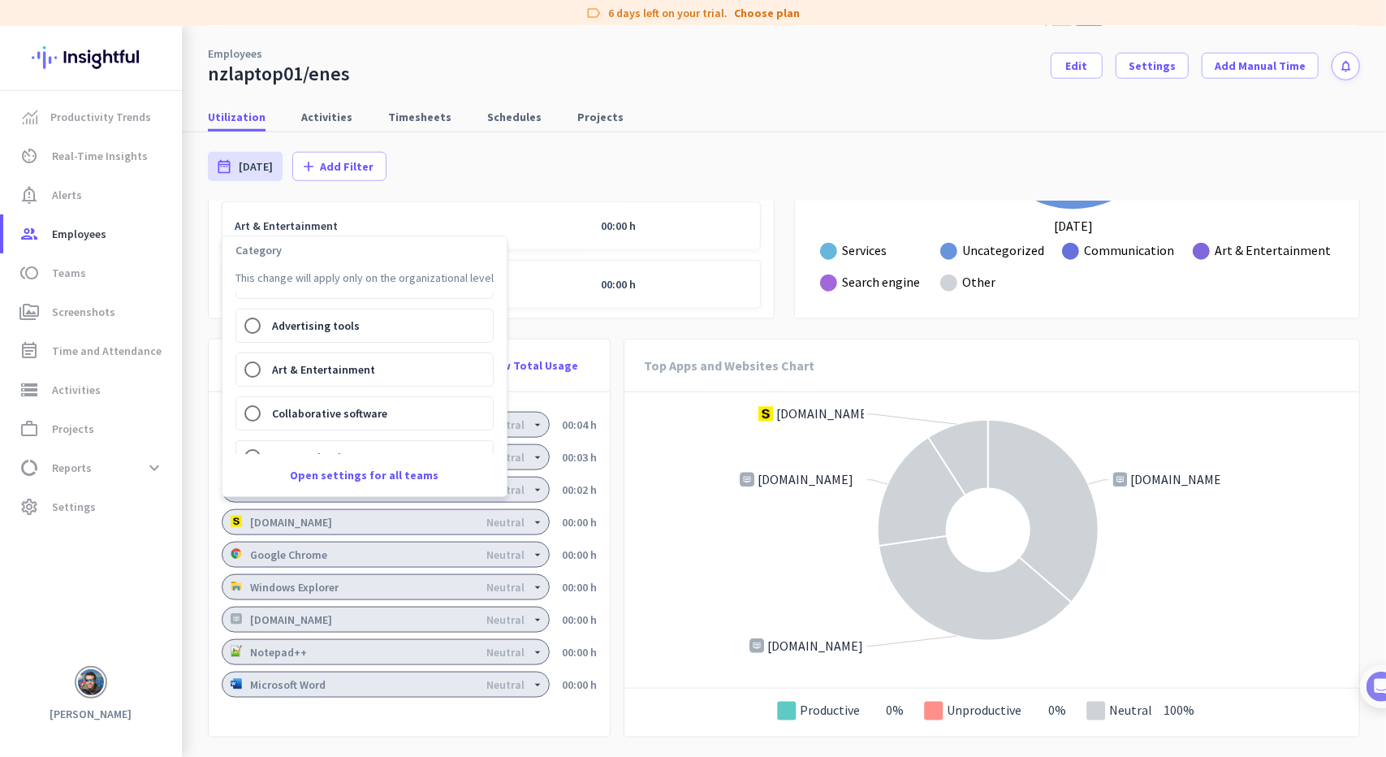
scroll to position [0, 0]
click at [481, 153] on div at bounding box center [693, 378] width 1386 height 757
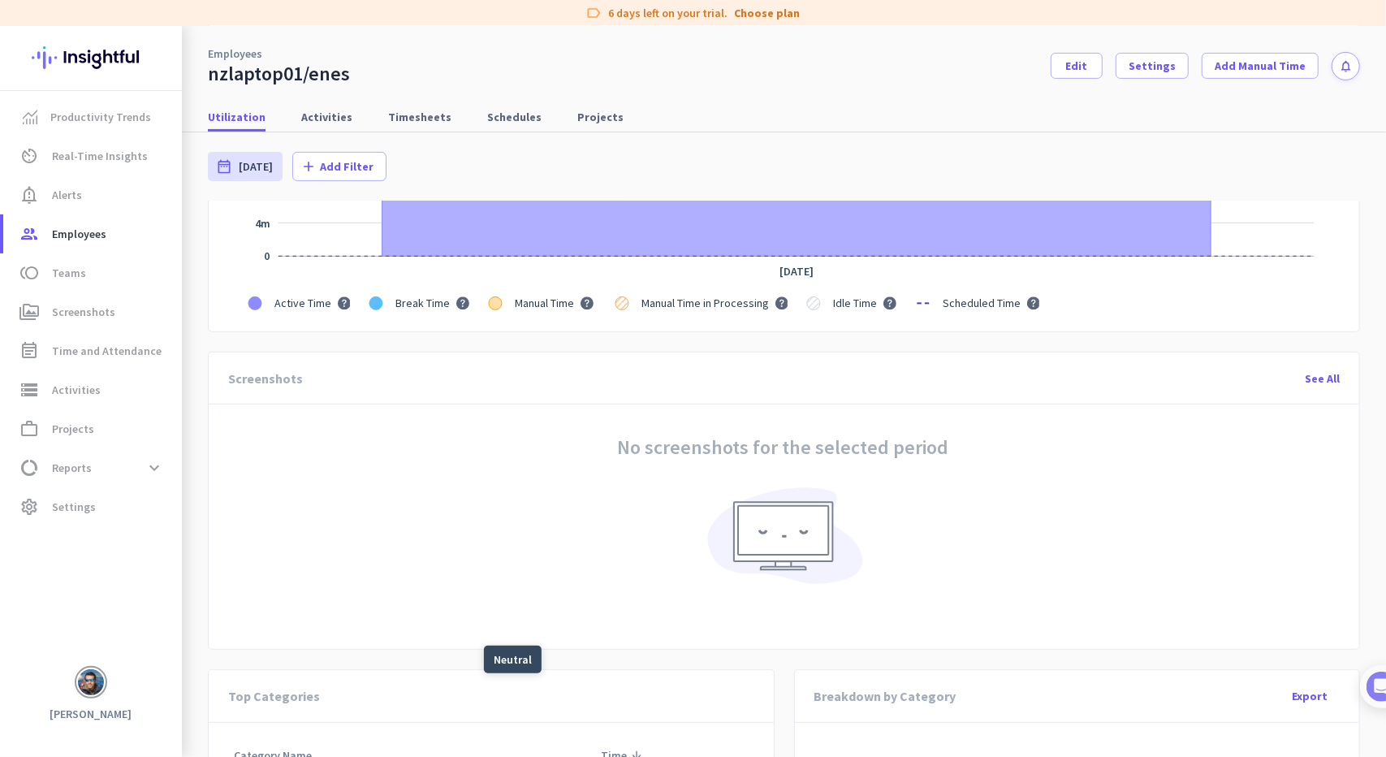
scroll to position [908, 0]
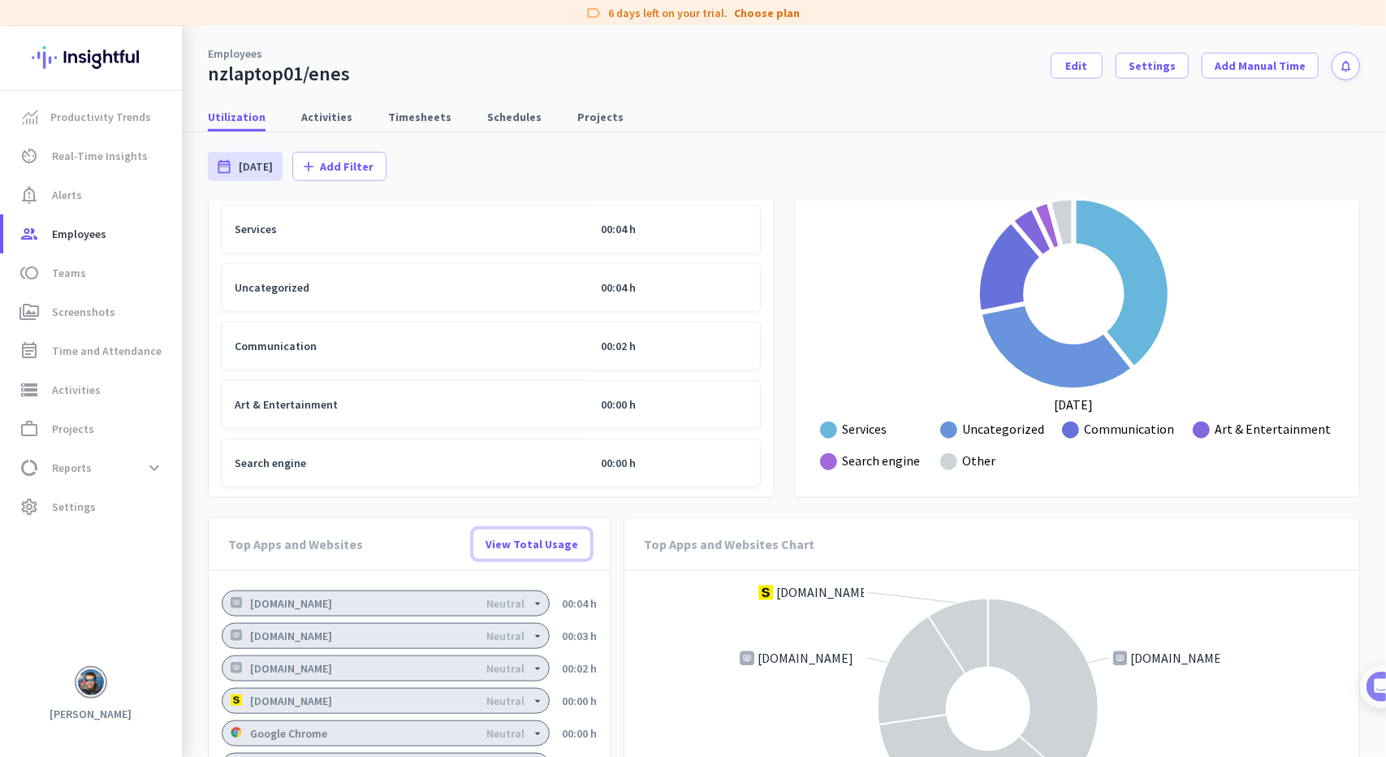
click at [529, 540] on span "View Total Usage" at bounding box center [532, 544] width 93 height 16
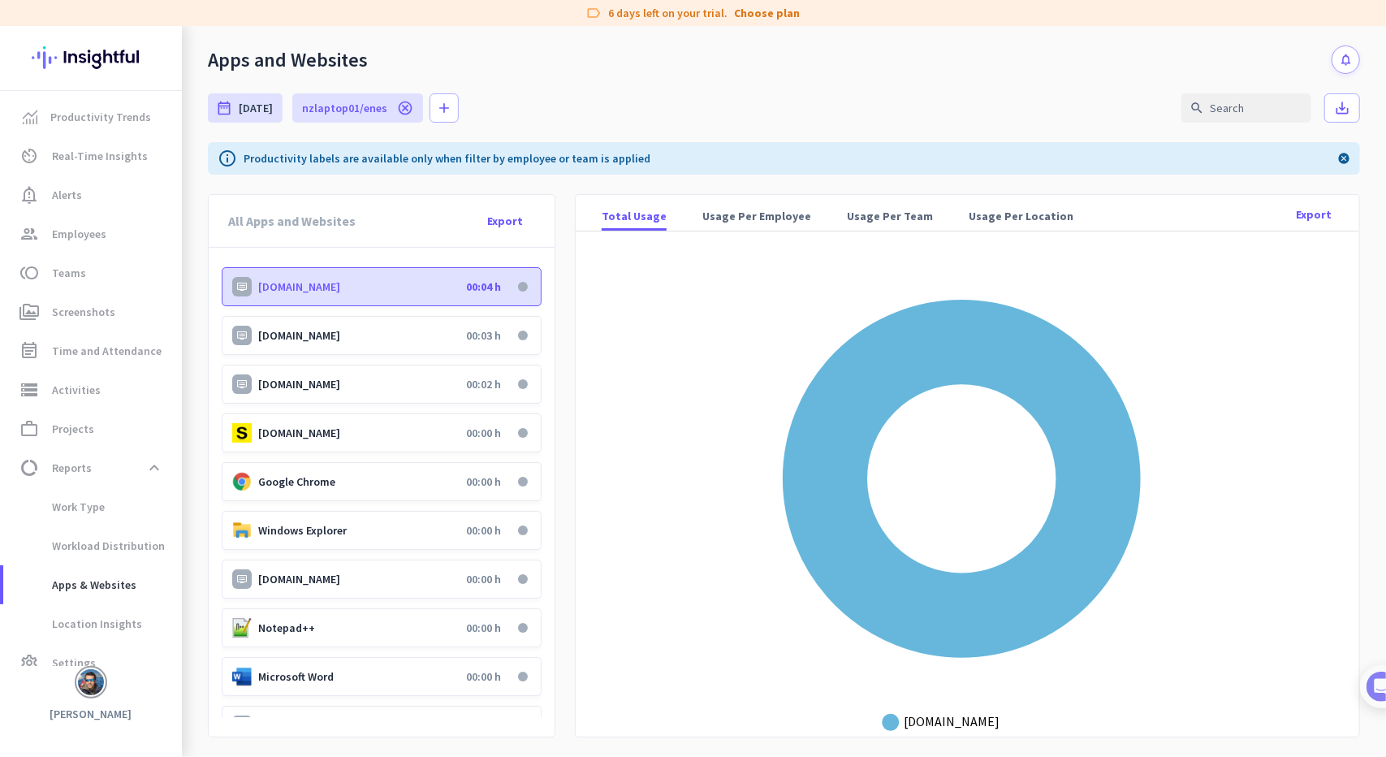
scroll to position [3, 0]
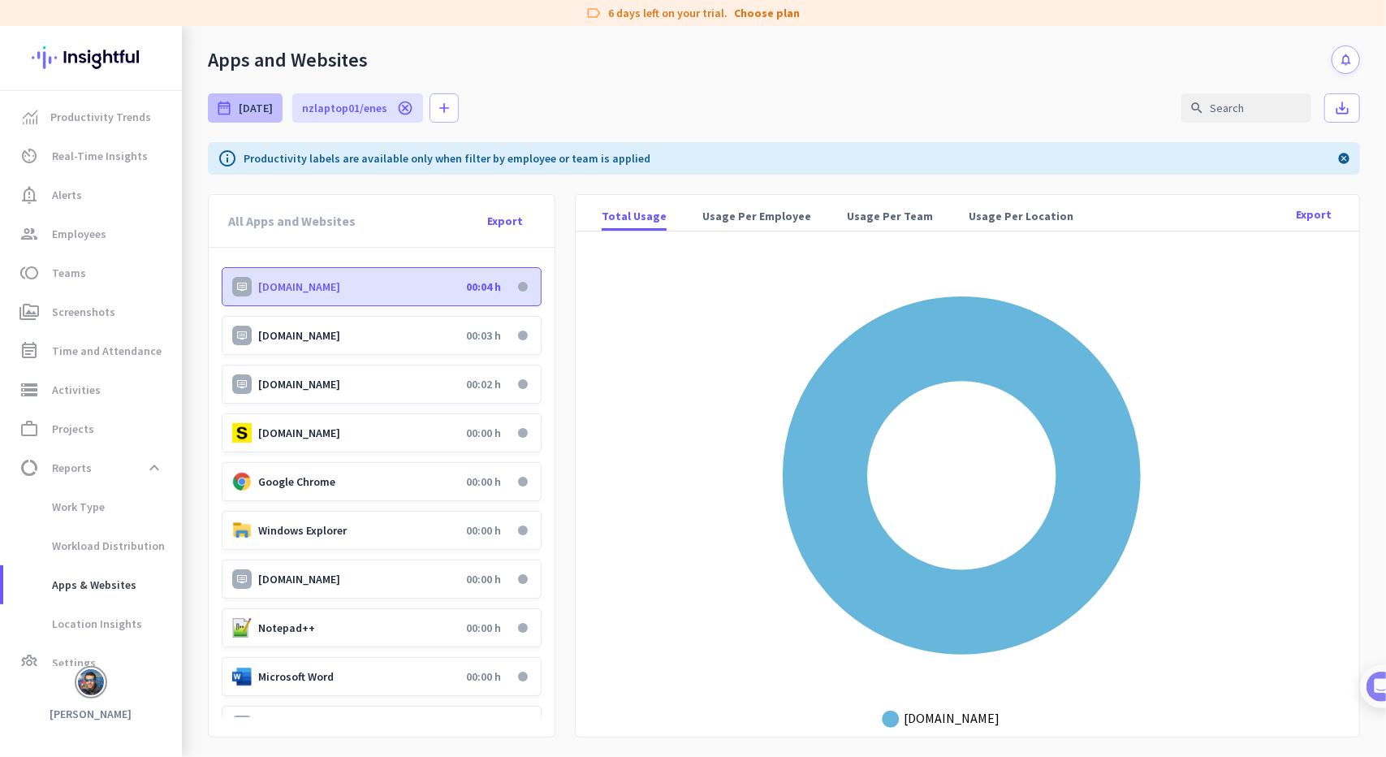
click at [232, 93] on div "date_range [DATE]" at bounding box center [245, 107] width 75 height 29
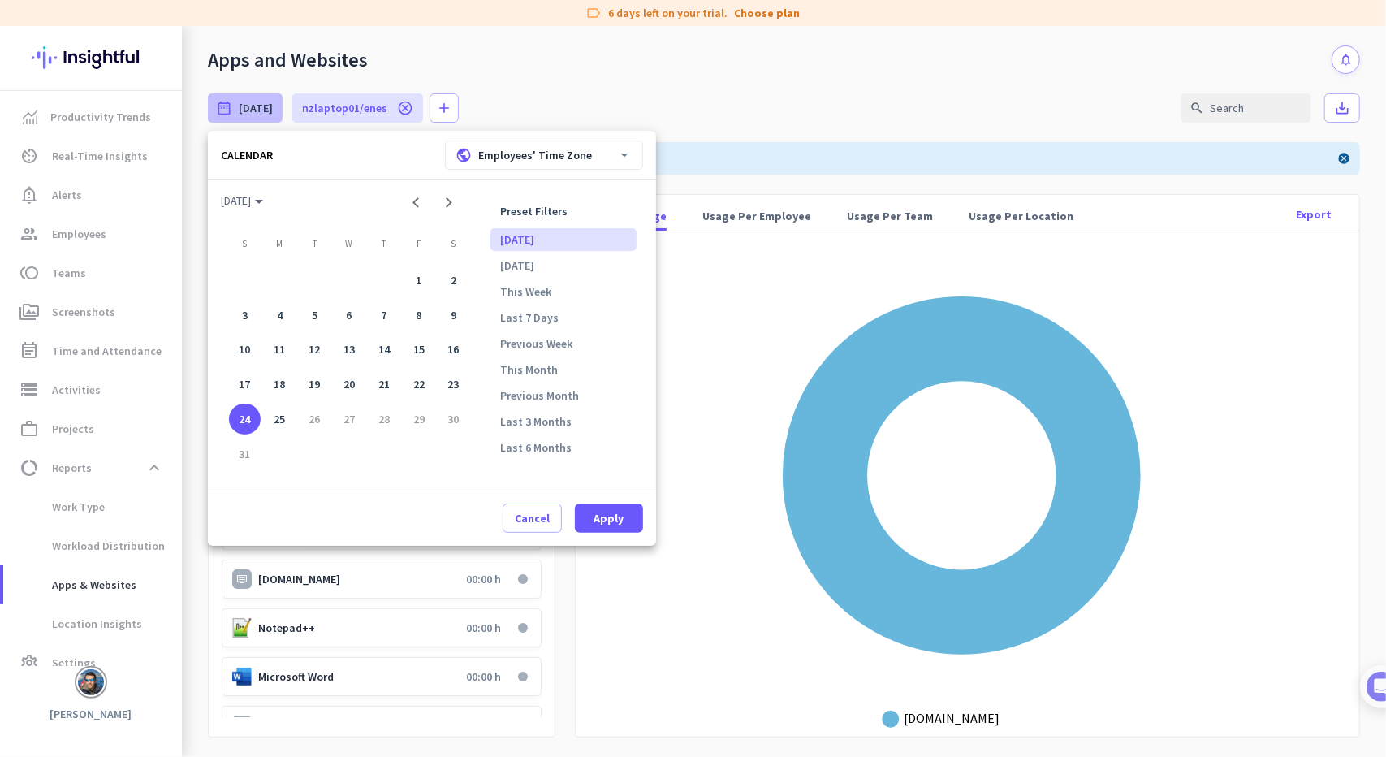
click at [232, 93] on div at bounding box center [693, 378] width 1386 height 757
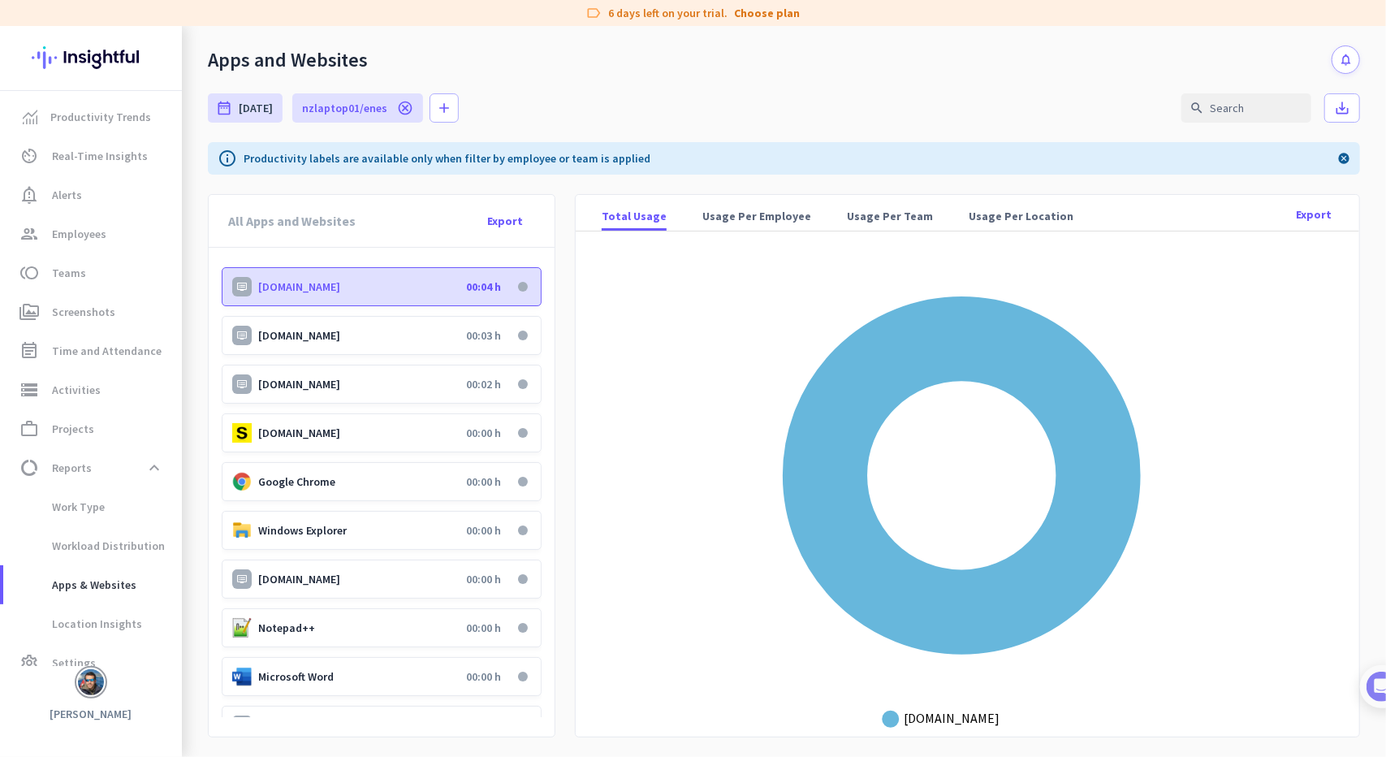
click at [917, 80] on div "date_range [DATE] [DATE] - [DATE] nzlaptop01/enes cancel add search save_alt" at bounding box center [784, 108] width 1152 height 68
click at [733, 213] on span "Usage Per Employee" at bounding box center [756, 216] width 109 height 16
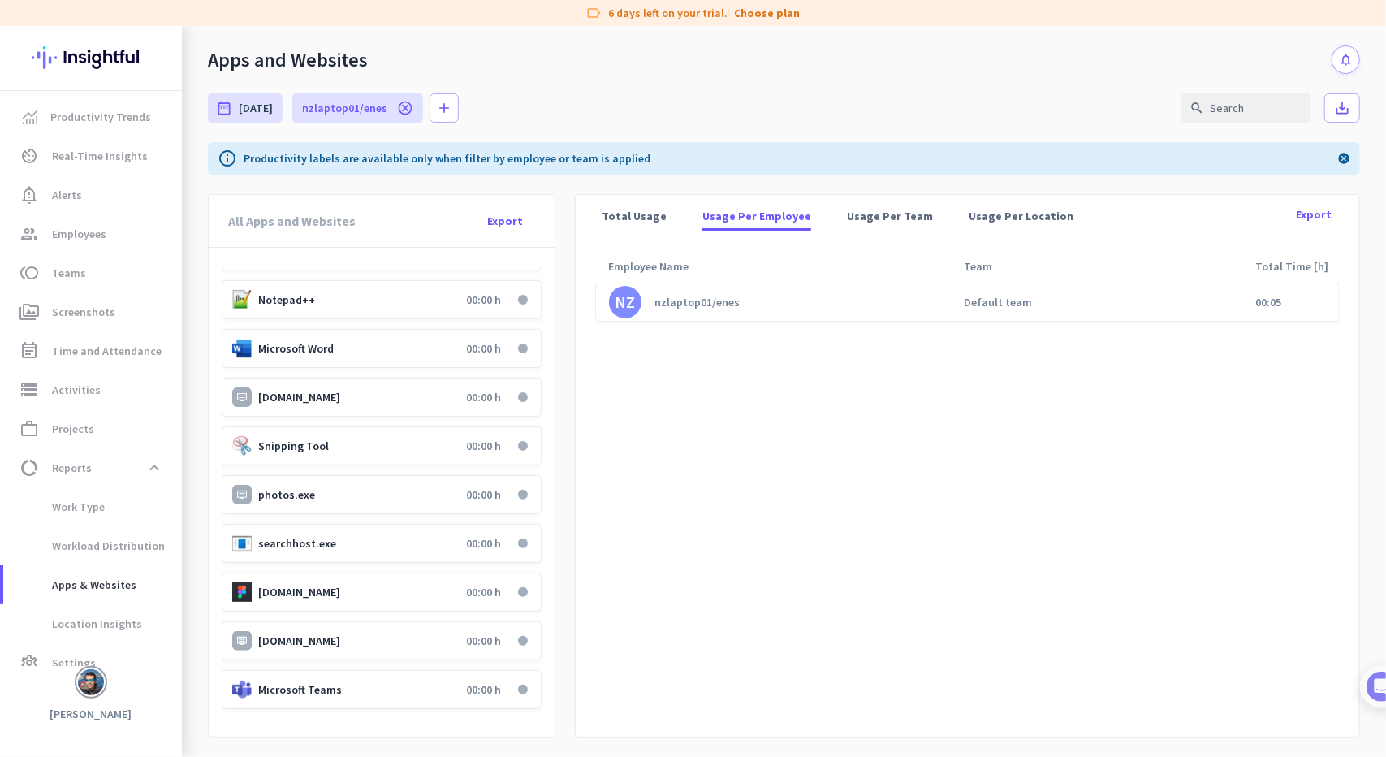
scroll to position [0, 0]
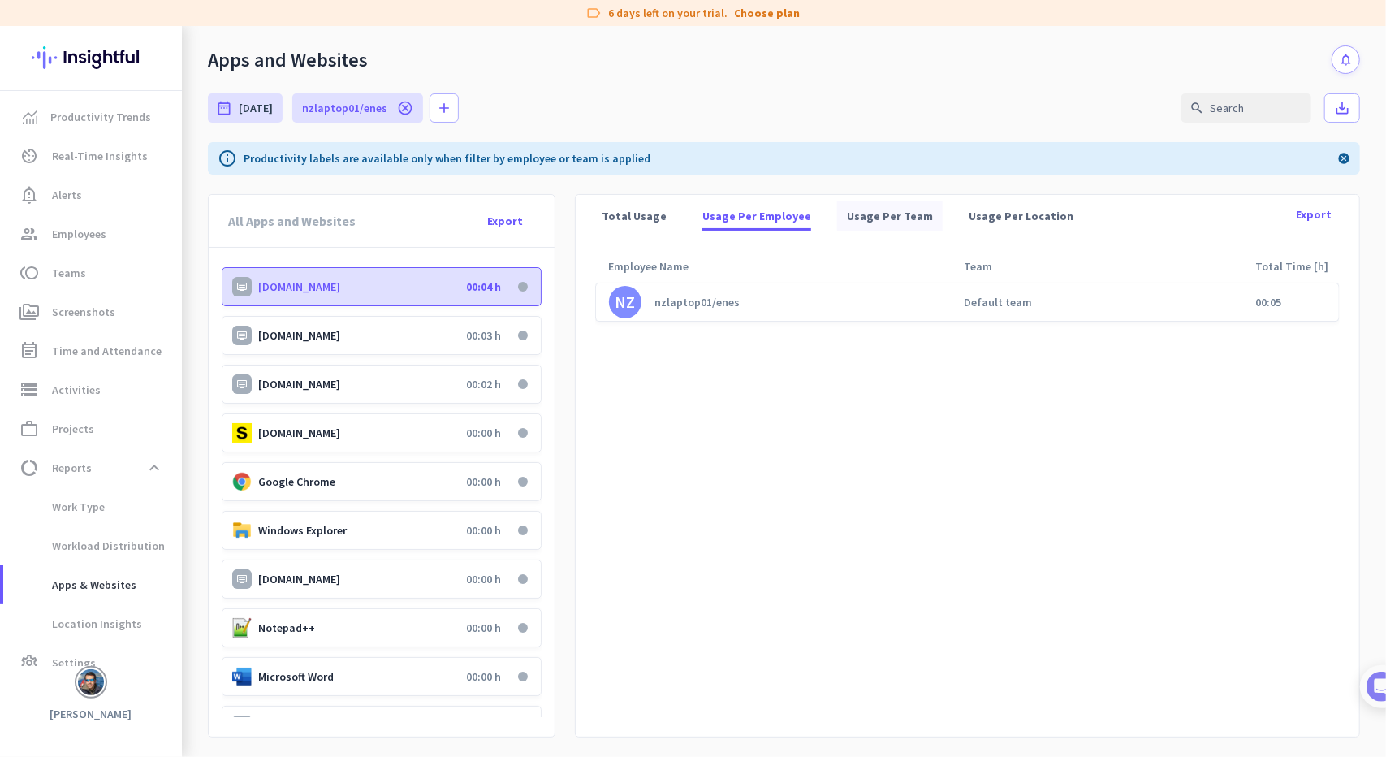
click at [847, 215] on span "Usage Per Team" at bounding box center [890, 216] width 86 height 16
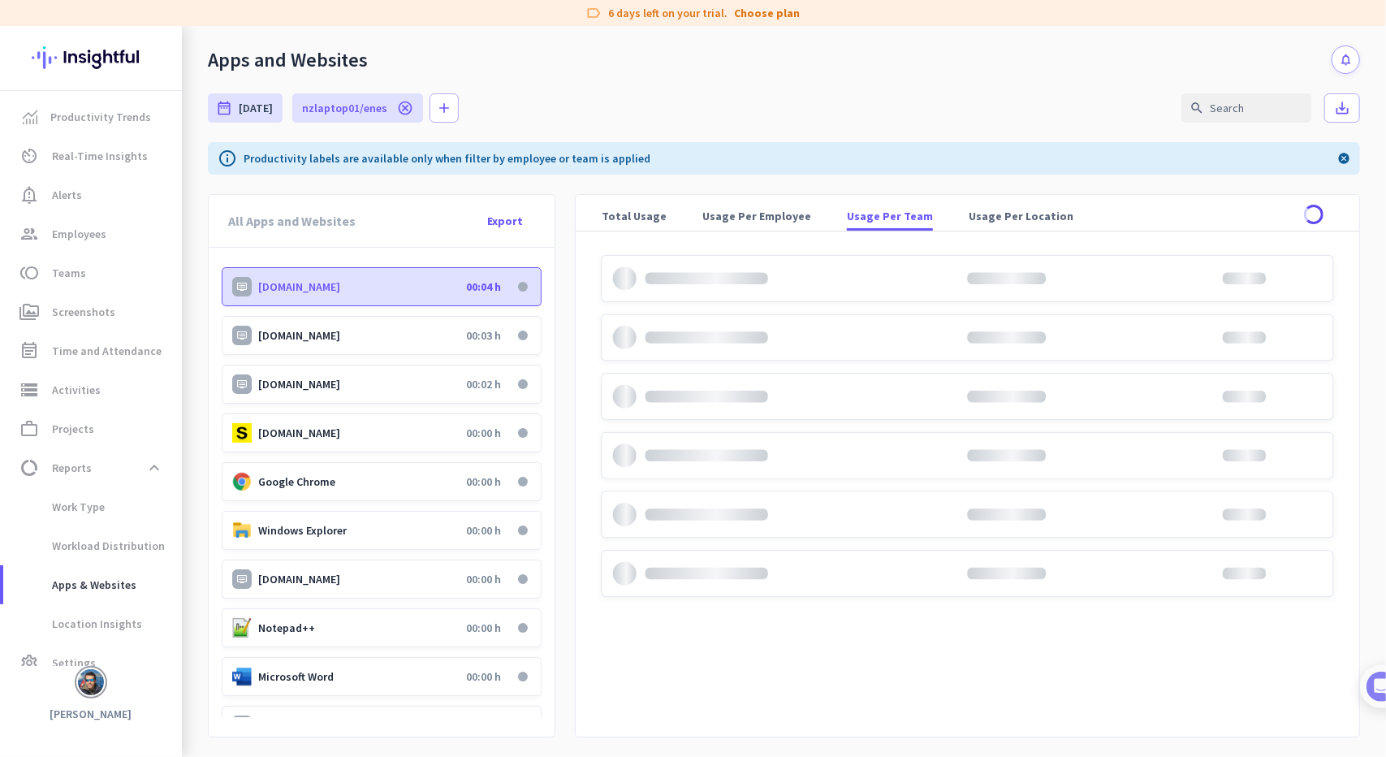
click at [762, 21] on div "label 6 days left on your trial. Choose plan" at bounding box center [693, 13] width 1386 height 26
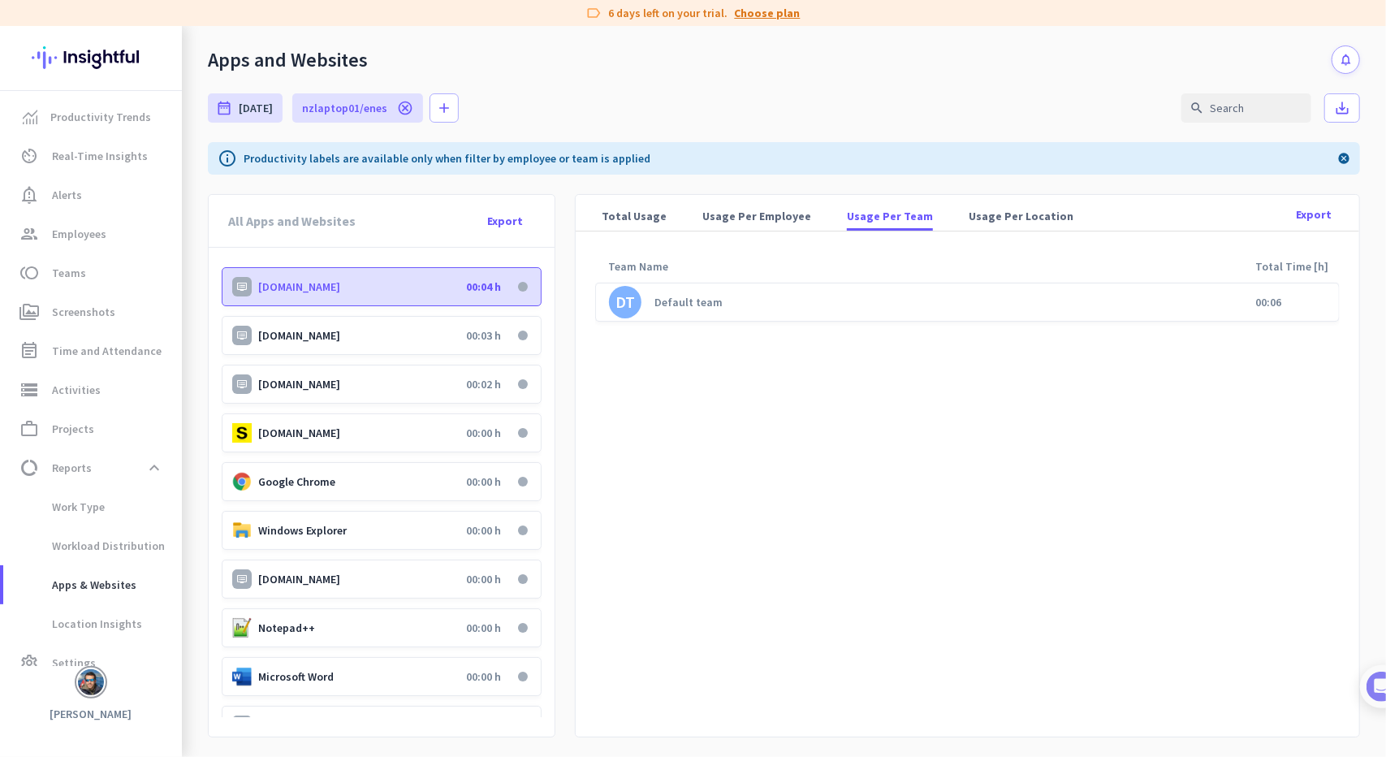
click at [763, 11] on link "Choose plan" at bounding box center [768, 13] width 66 height 16
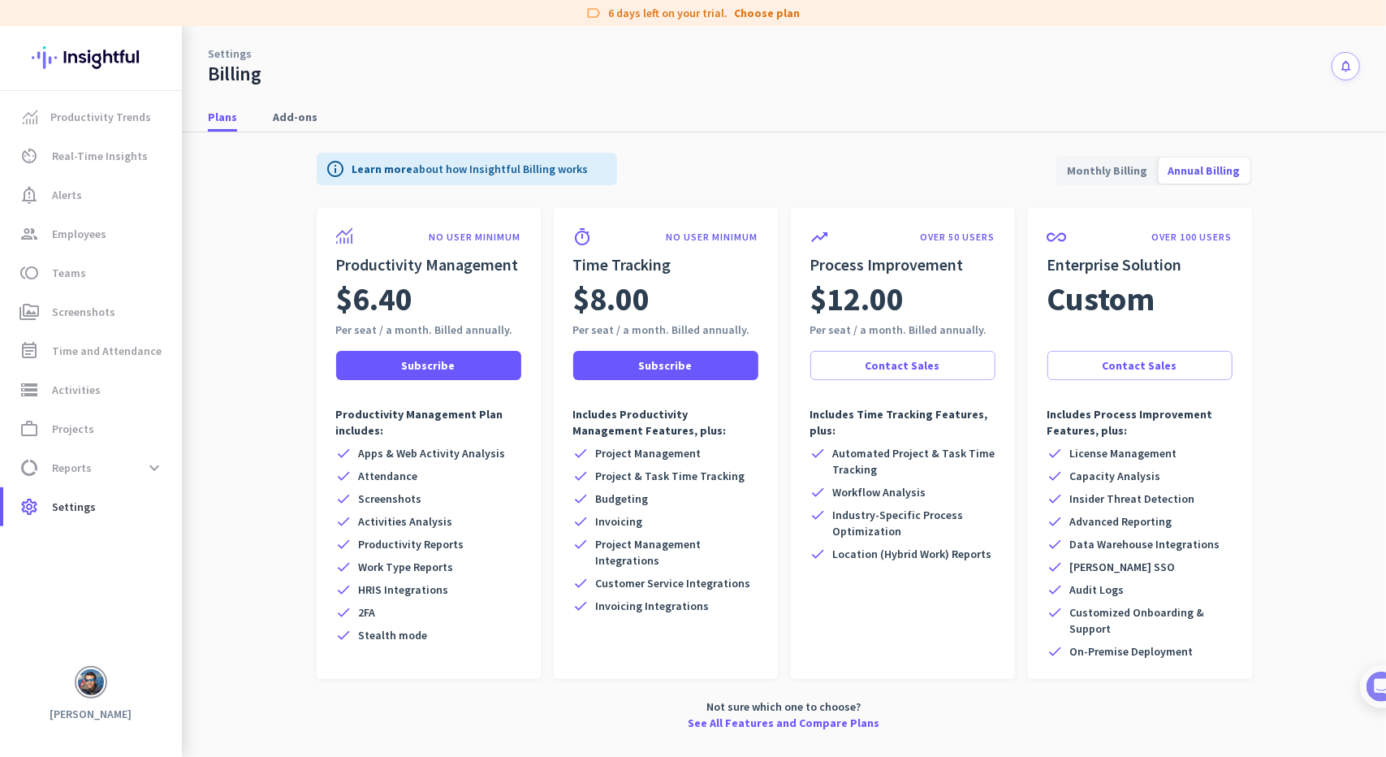
click at [614, 507] on div "check Project Management check Project & Task Time Tracking check Budgeting che…" at bounding box center [665, 529] width 185 height 169
click at [627, 458] on span "Project Management" at bounding box center [649, 453] width 106 height 16
click at [672, 608] on span "Invoicing Integrations" at bounding box center [653, 606] width 114 height 16
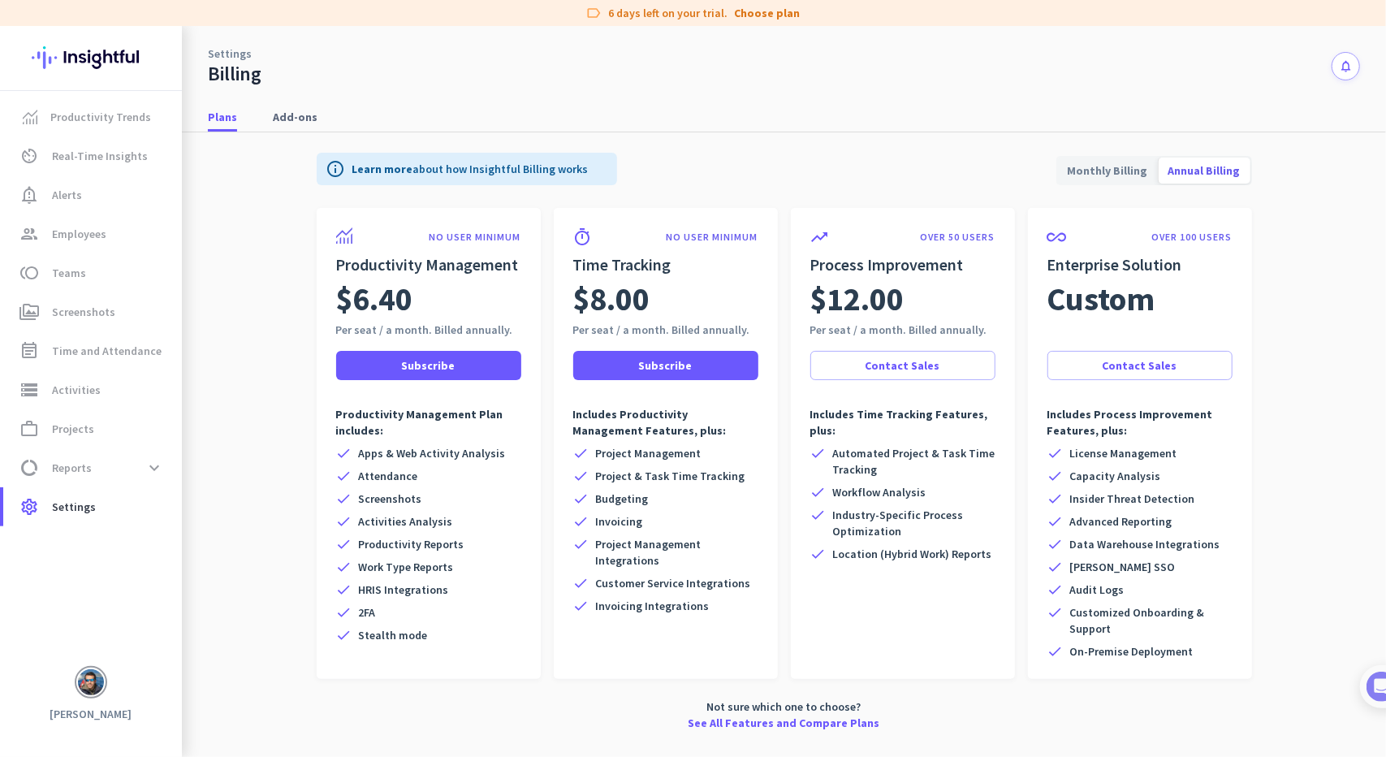
click at [672, 608] on span "Invoicing Integrations" at bounding box center [653, 606] width 114 height 16
click at [708, 583] on span "Customer Service Integrations" at bounding box center [673, 583] width 155 height 16
click at [619, 524] on span "Invoicing" at bounding box center [619, 521] width 47 height 16
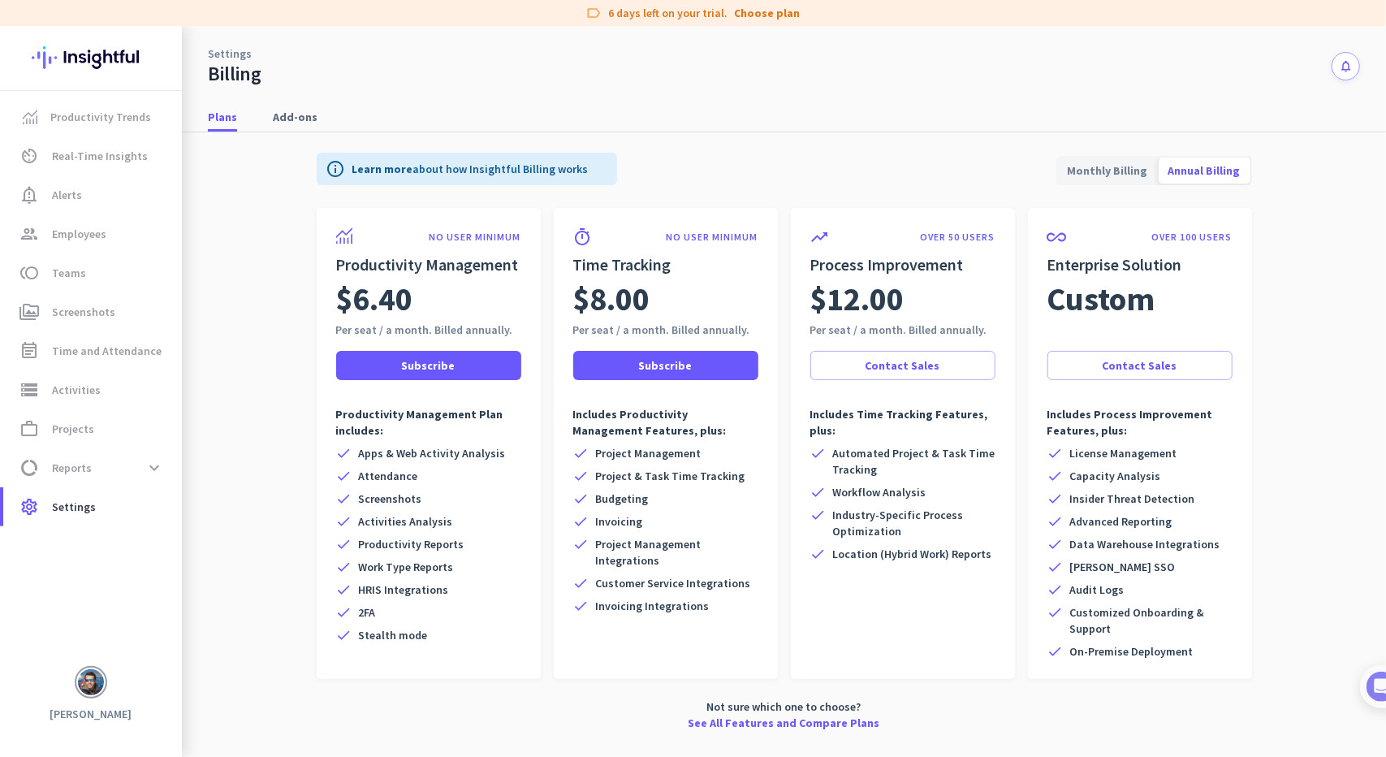
click at [624, 496] on span "Budgeting" at bounding box center [622, 498] width 53 height 16
click at [297, 122] on span "Add-ons" at bounding box center [295, 117] width 45 height 16
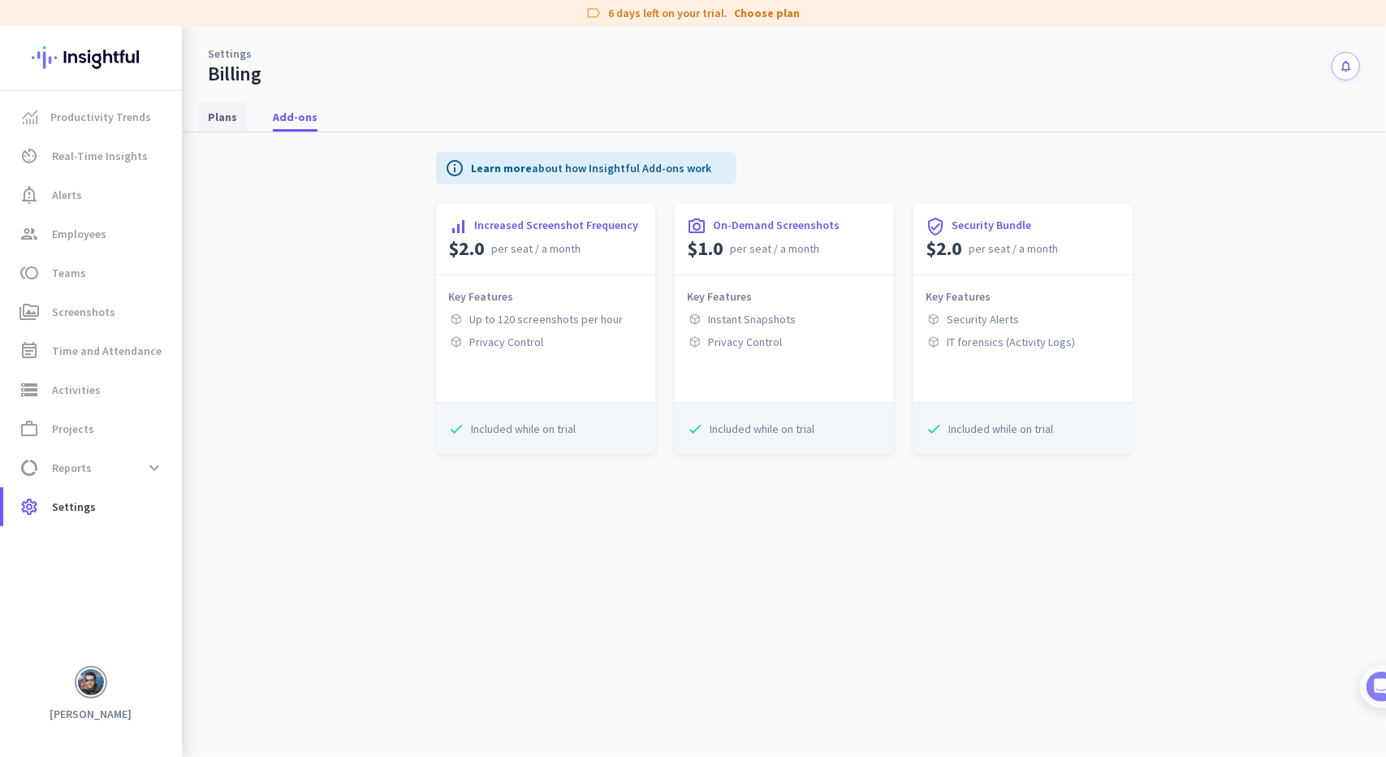
click at [219, 126] on span "Plans" at bounding box center [222, 116] width 29 height 29
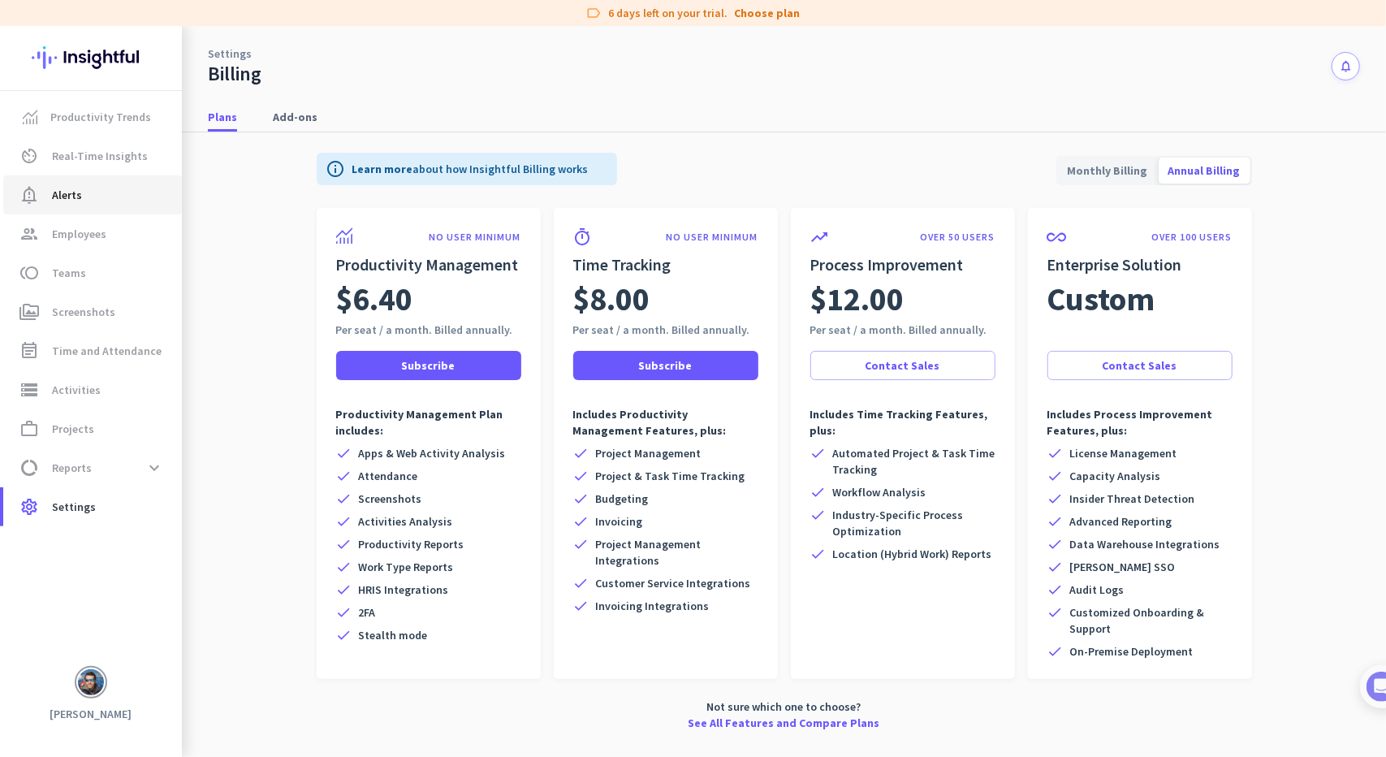
click at [79, 192] on span "Alerts" at bounding box center [67, 194] width 30 height 19
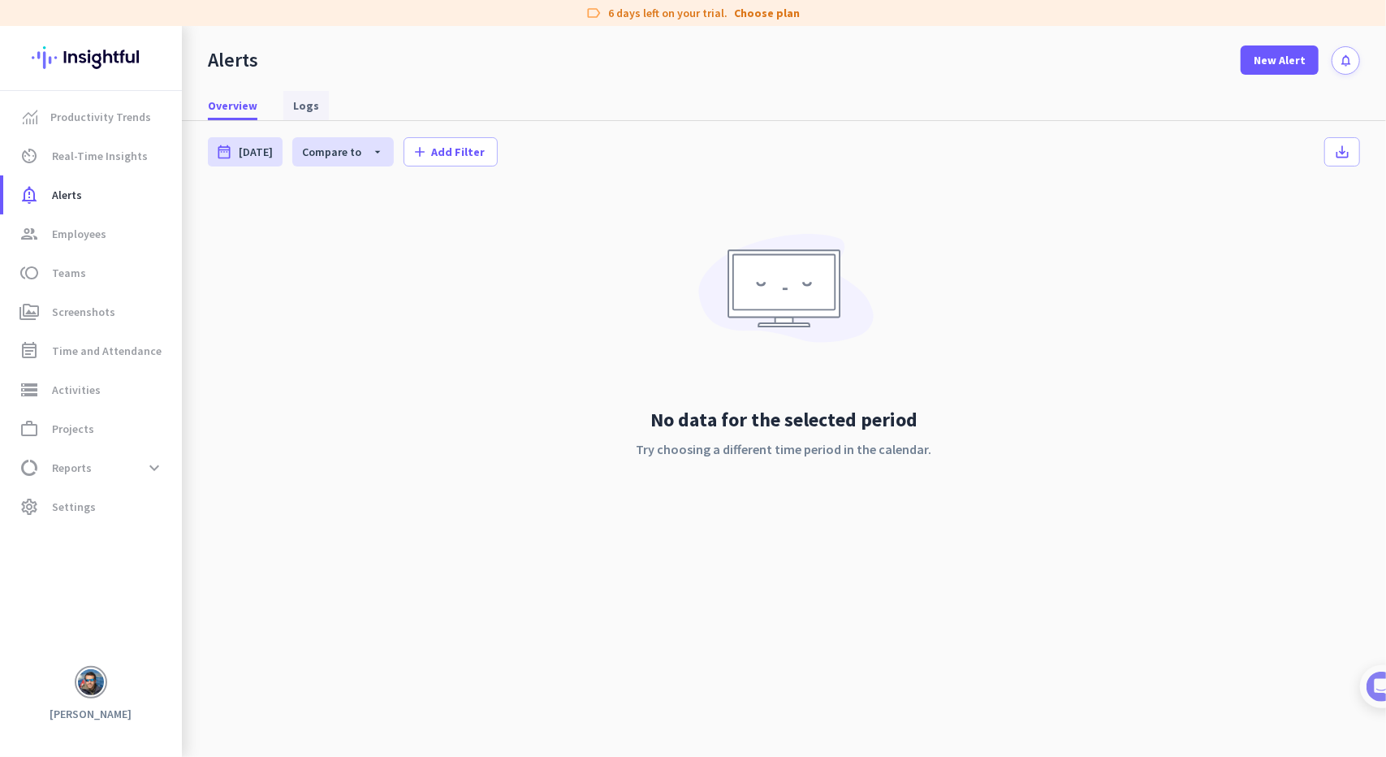
click at [309, 104] on span "Logs" at bounding box center [306, 105] width 26 height 16
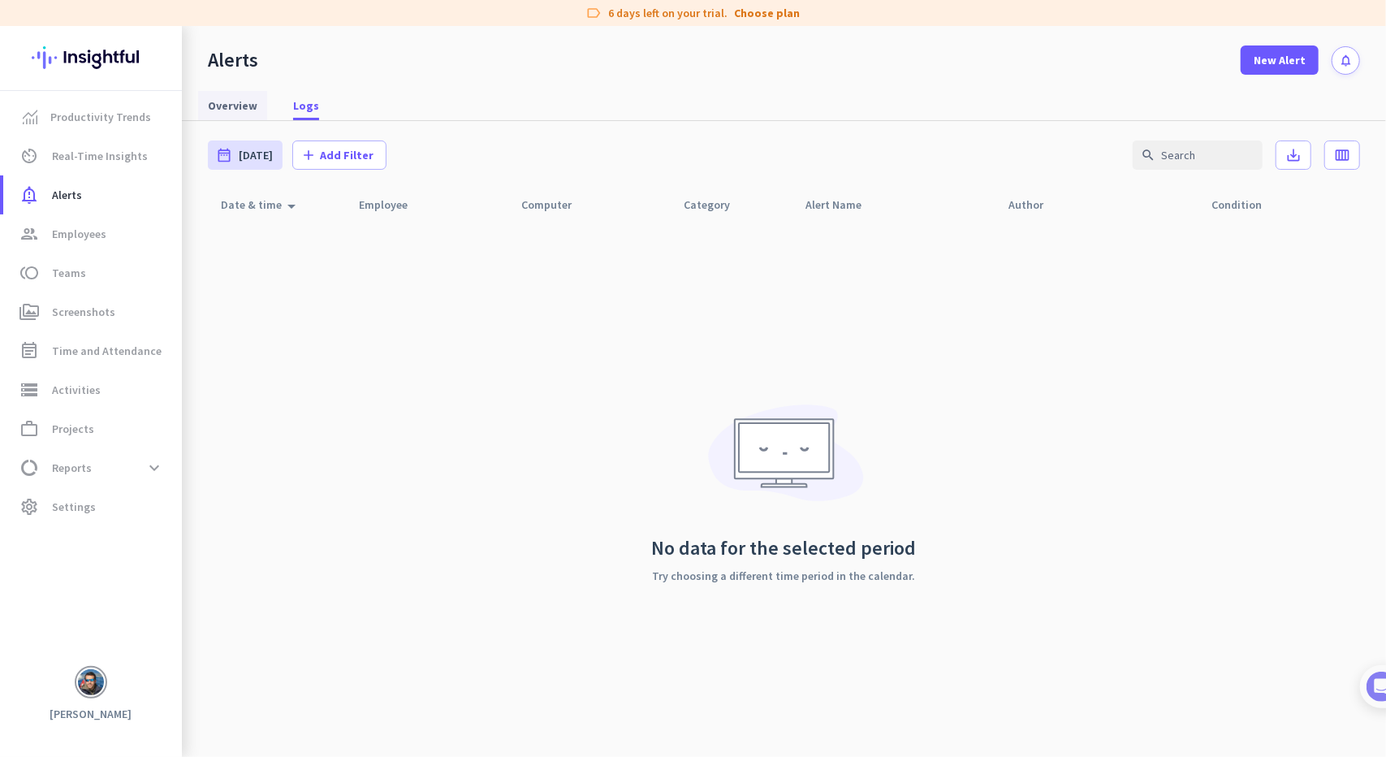
click at [239, 97] on span "Overview" at bounding box center [233, 105] width 50 height 16
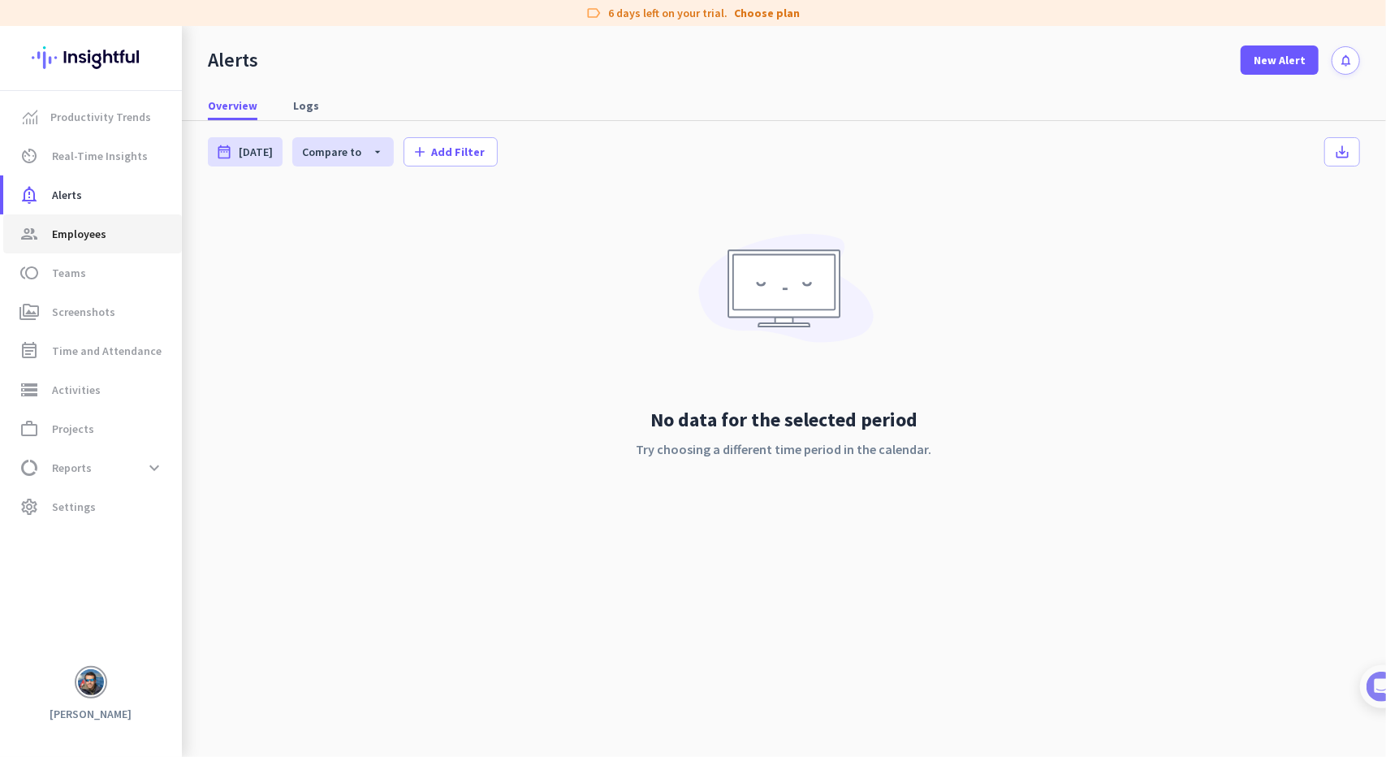
click at [88, 237] on span "Employees" at bounding box center [79, 233] width 54 height 19
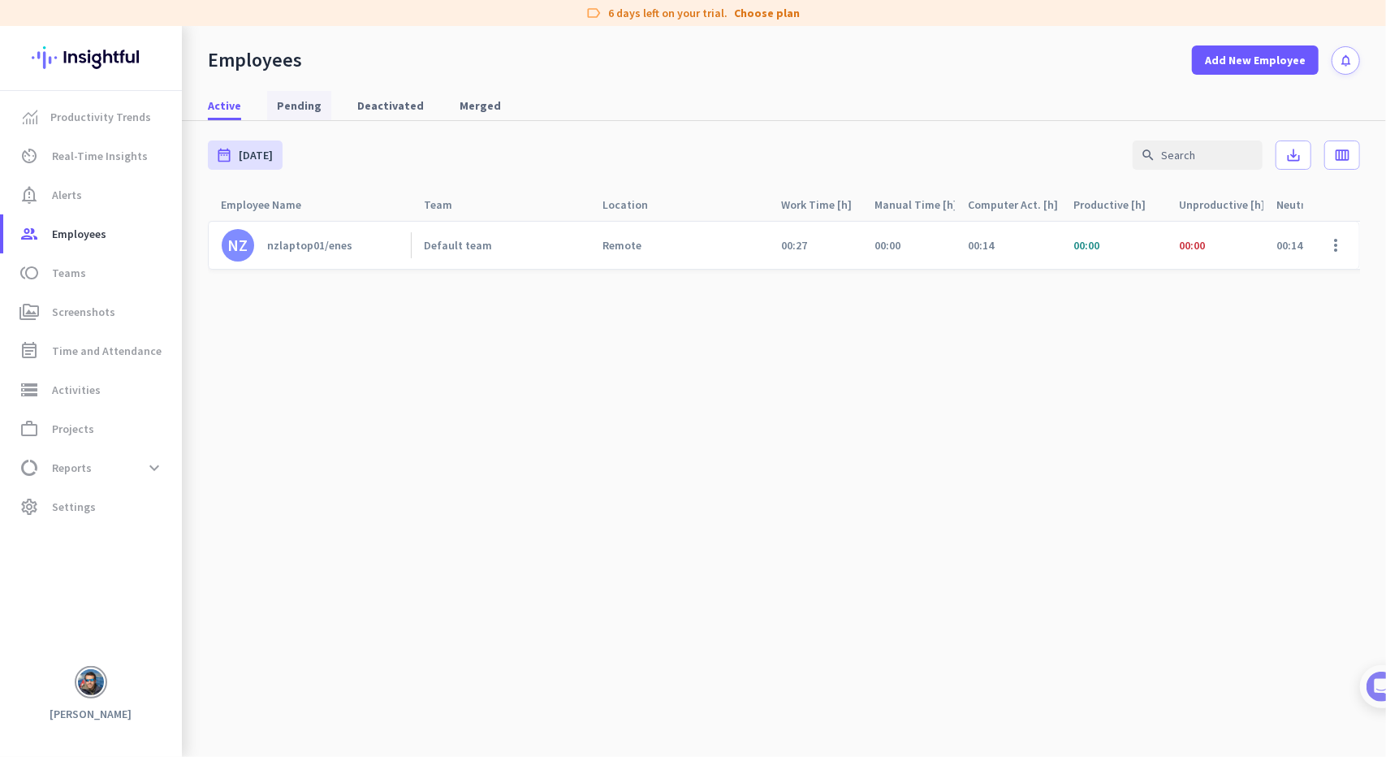
click at [289, 108] on span "Pending" at bounding box center [299, 105] width 45 height 16
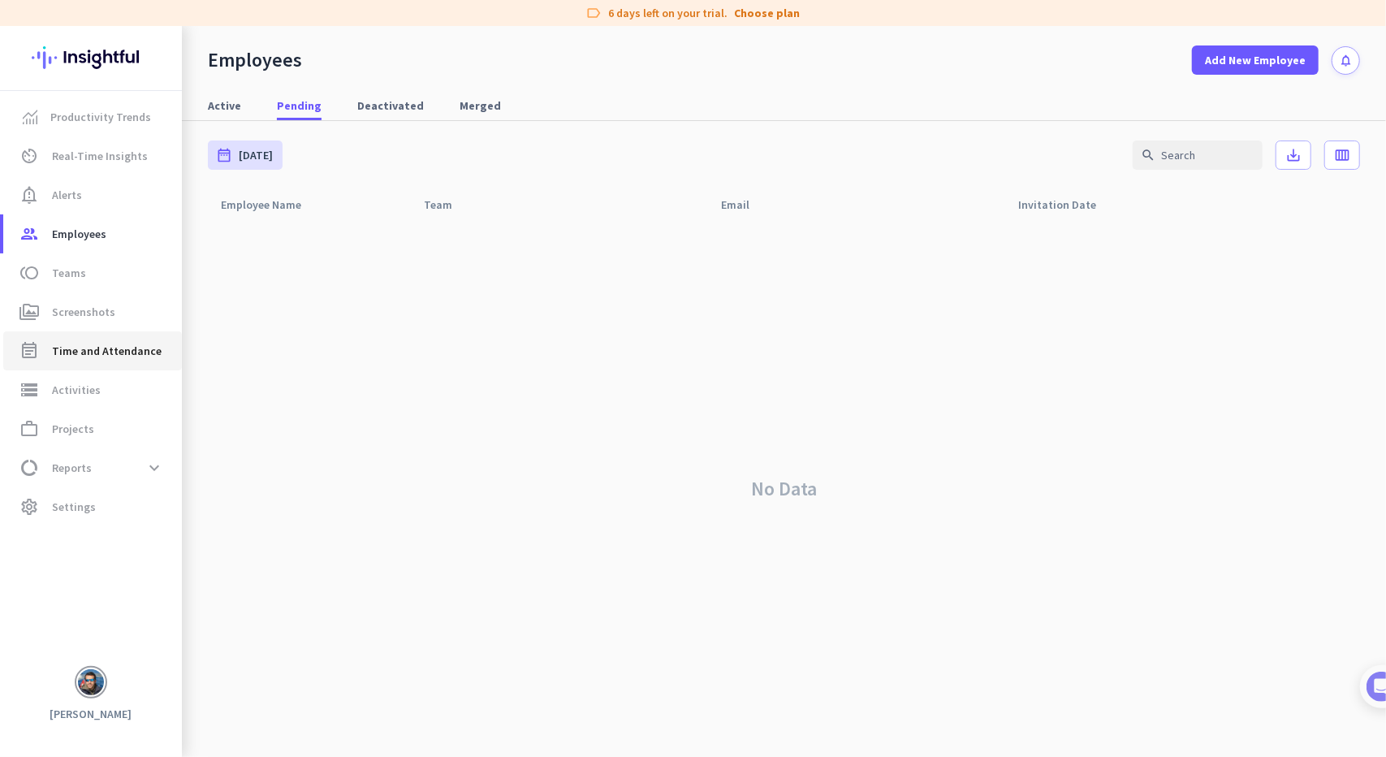
click at [120, 339] on link "event_note Time and Attendance" at bounding box center [92, 350] width 179 height 39
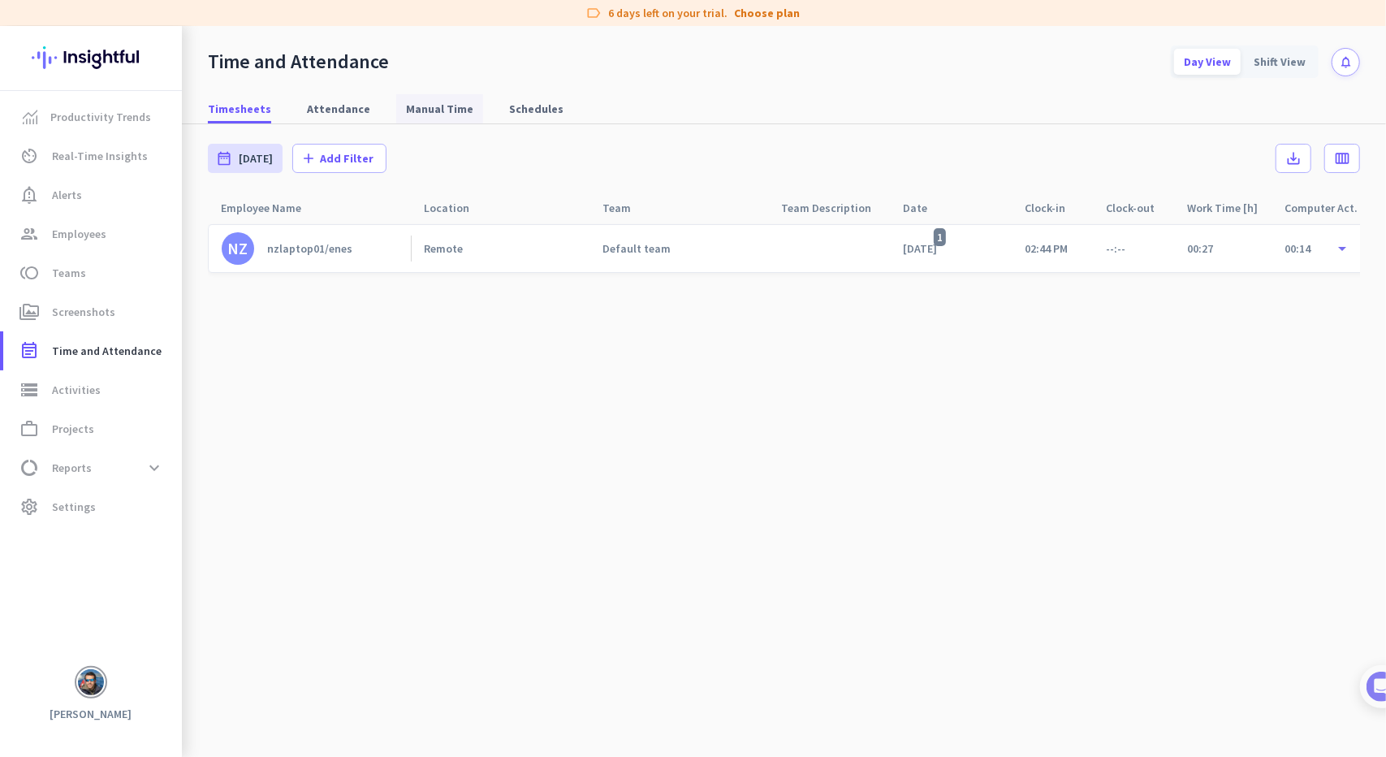
click at [425, 97] on span "Manual Time" at bounding box center [439, 108] width 67 height 29
type input "[DATE] - [DATE]"
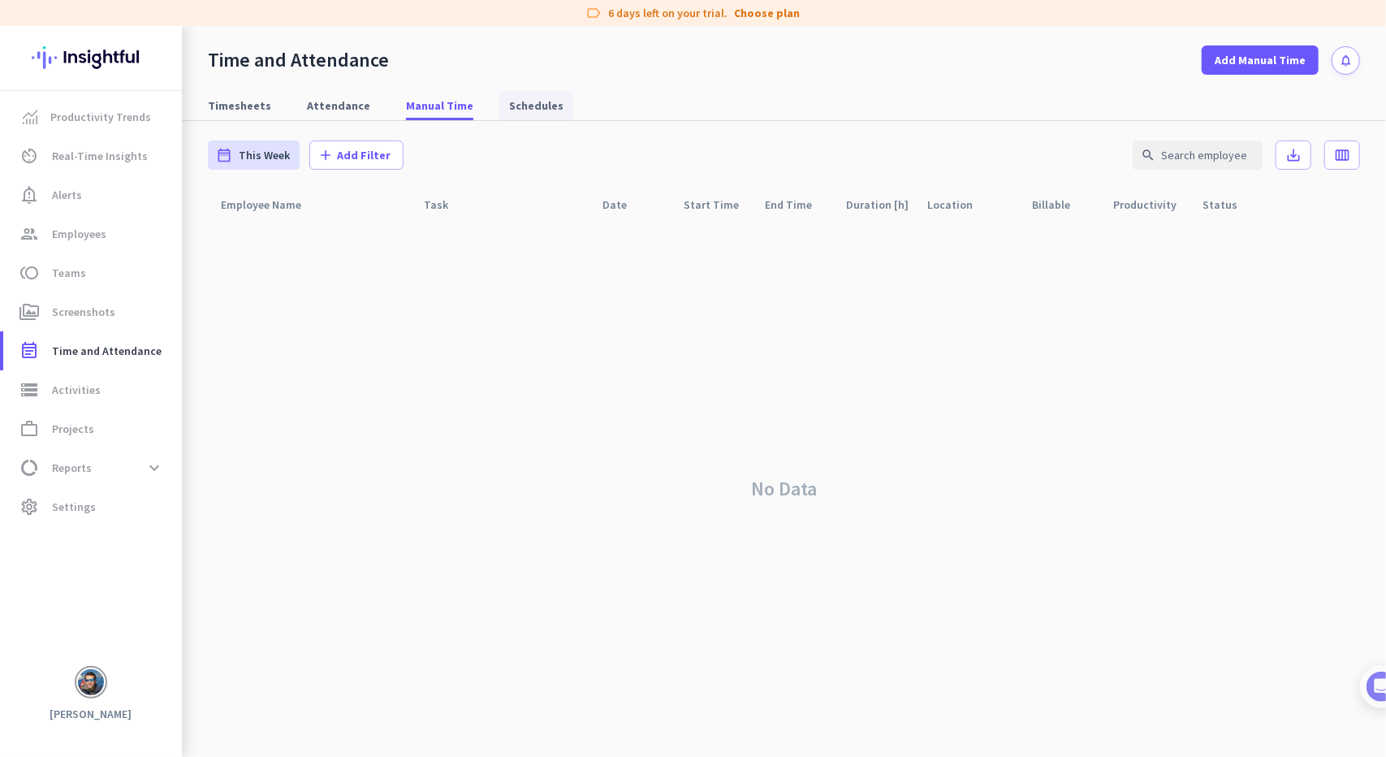
click at [518, 105] on span "Schedules" at bounding box center [536, 105] width 54 height 16
type input "[DATE] - [DATE]"
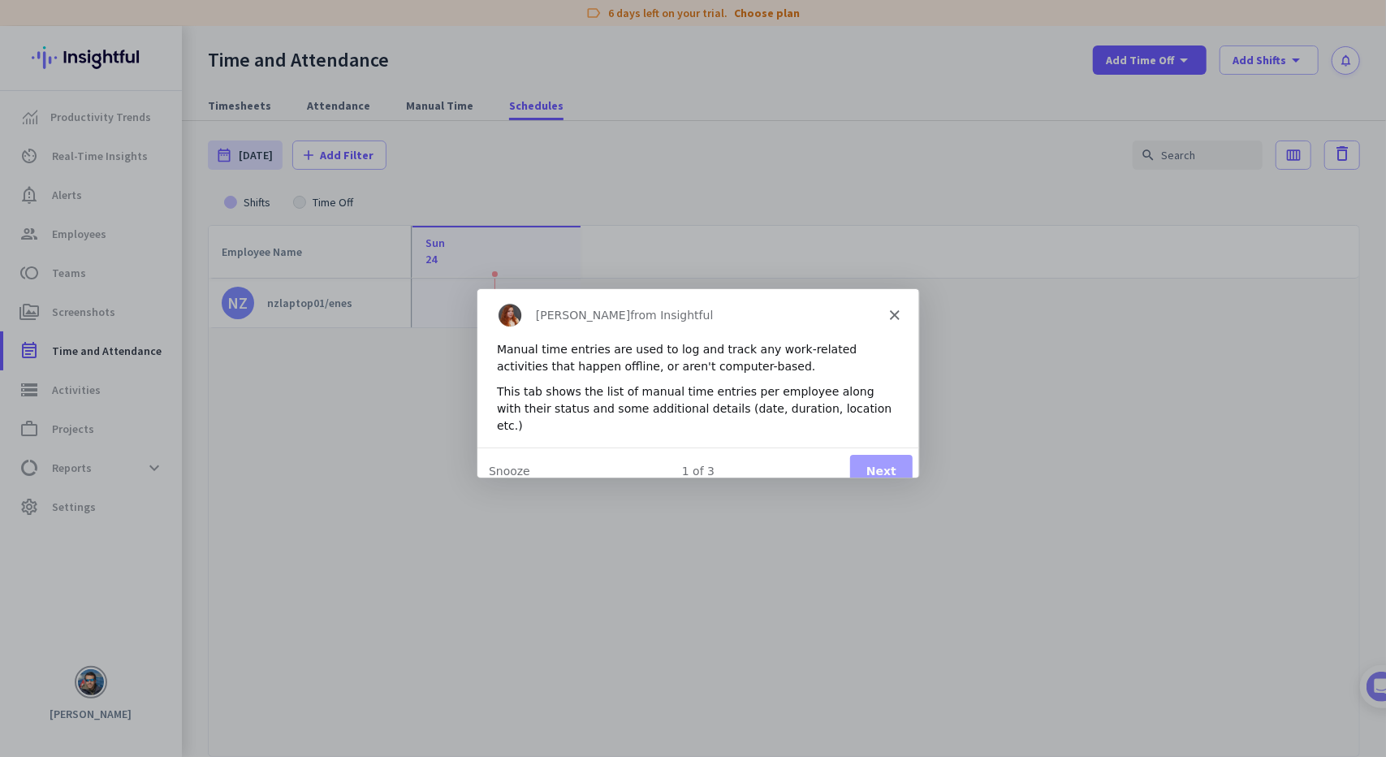
click at [646, 349] on div "Manual time entries are used to log and track any work-related activities that …" at bounding box center [696, 357] width 403 height 34
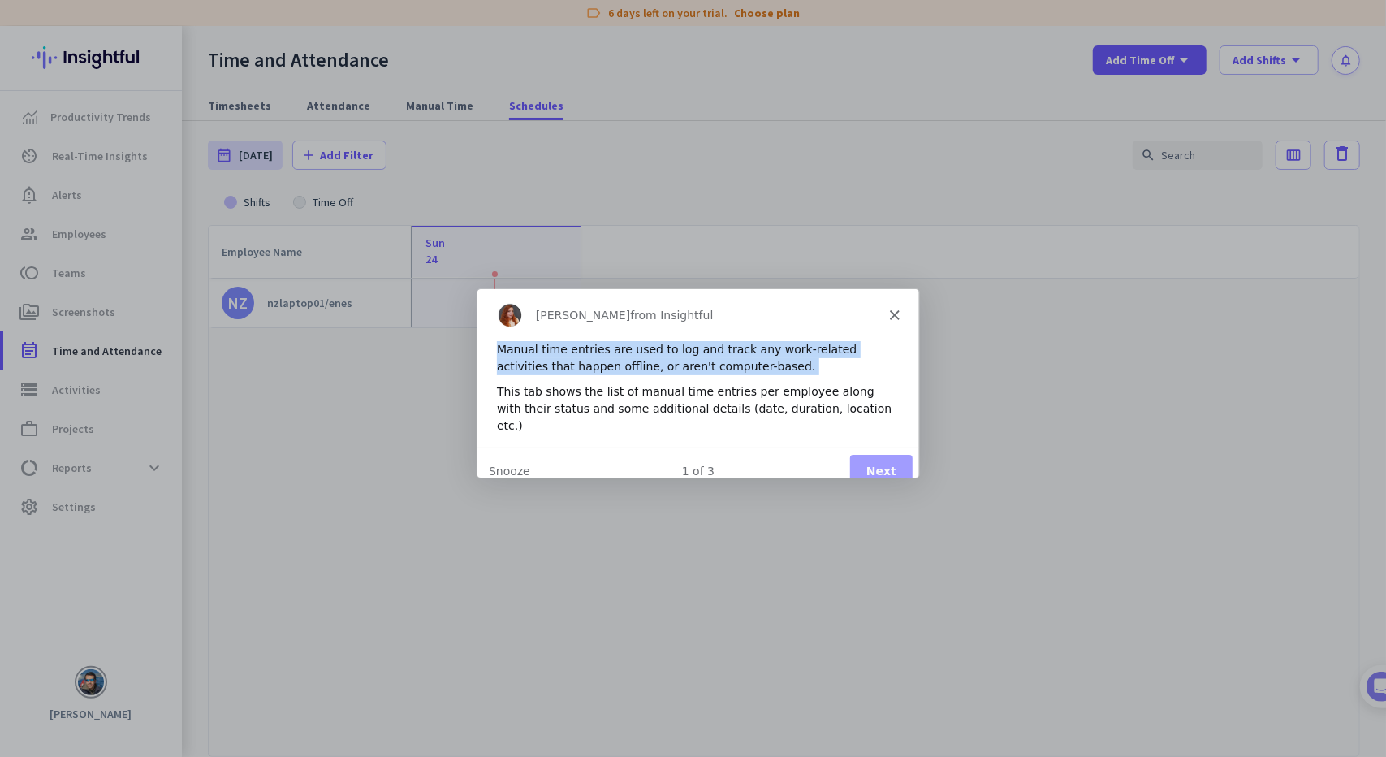
click at [646, 349] on div "Manual time entries are used to log and track any work-related activities that …" at bounding box center [696, 357] width 403 height 34
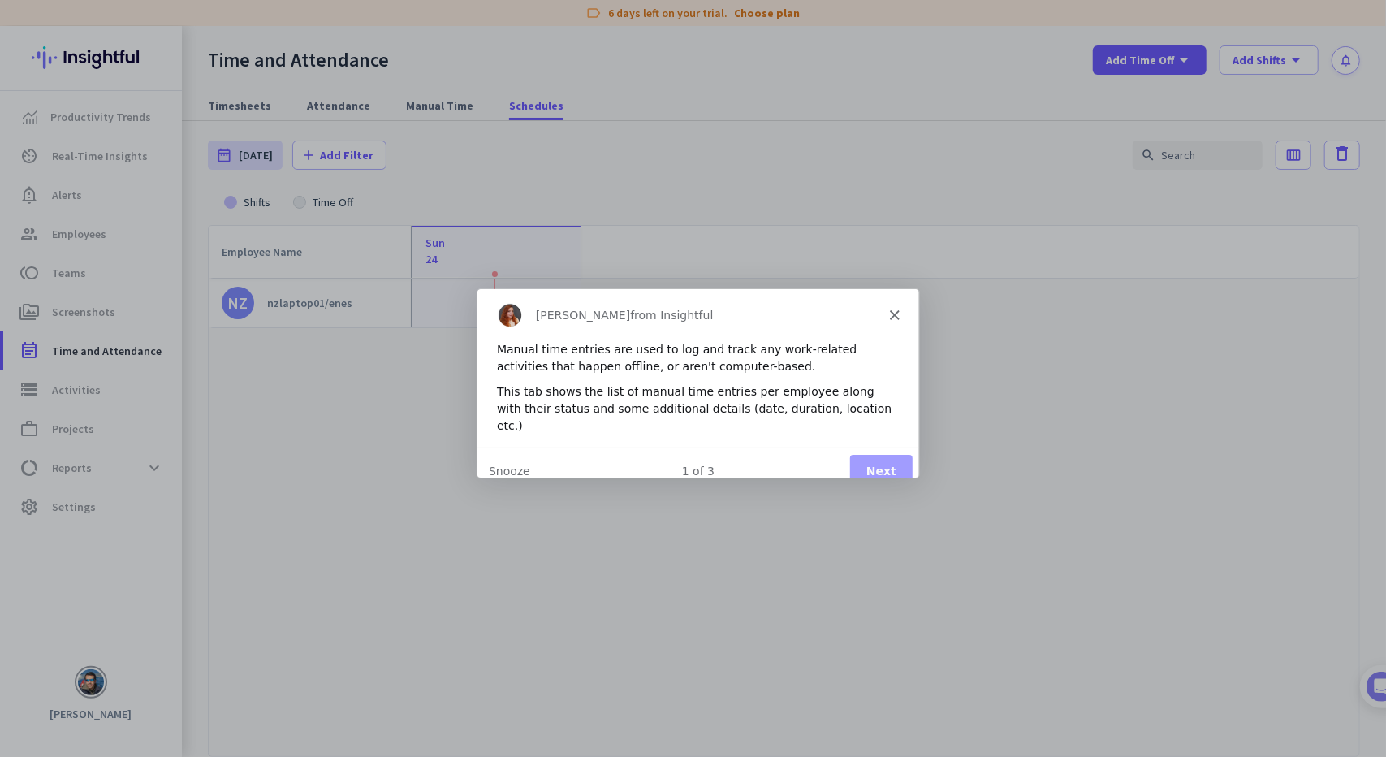
click at [896, 316] on polygon "Close" at bounding box center [893, 314] width 10 height 10
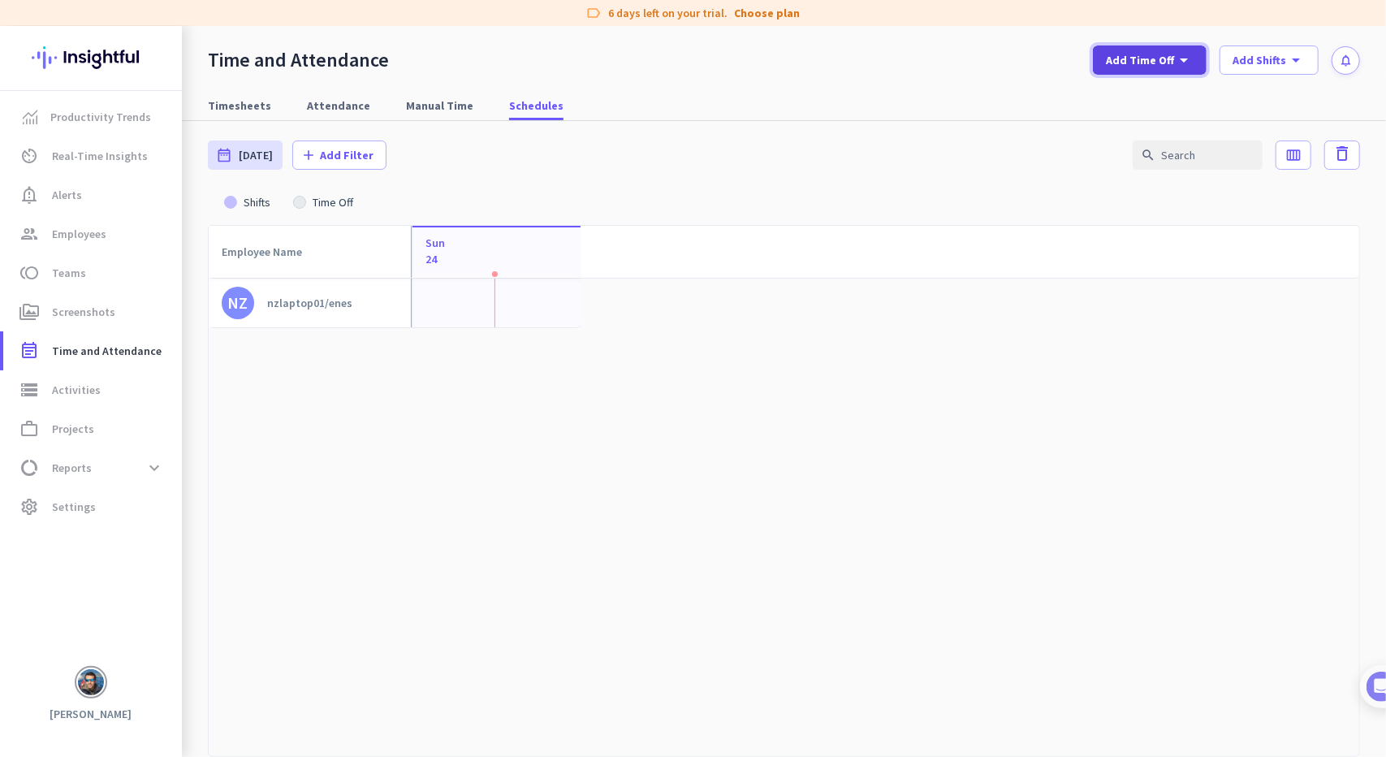
click at [1155, 58] on span "Add Time Off" at bounding box center [1140, 60] width 68 height 16
click at [893, 77] on div at bounding box center [693, 378] width 1386 height 757
click at [1263, 41] on span at bounding box center [1268, 60] width 97 height 39
click at [935, 63] on div at bounding box center [693, 378] width 1386 height 757
click at [125, 511] on span "settings Settings" at bounding box center [92, 506] width 153 height 19
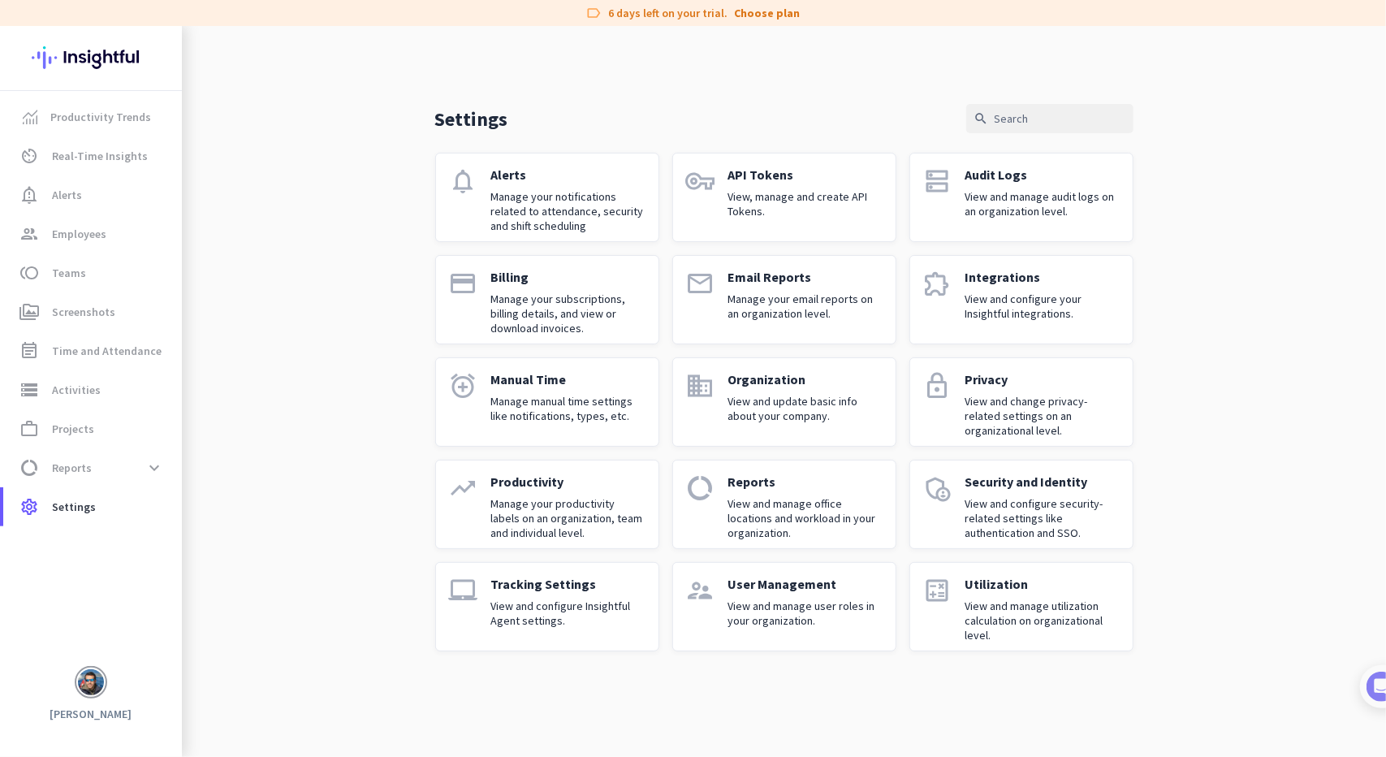
click at [560, 604] on p "View and configure Insightful Agent settings." at bounding box center [568, 612] width 154 height 29
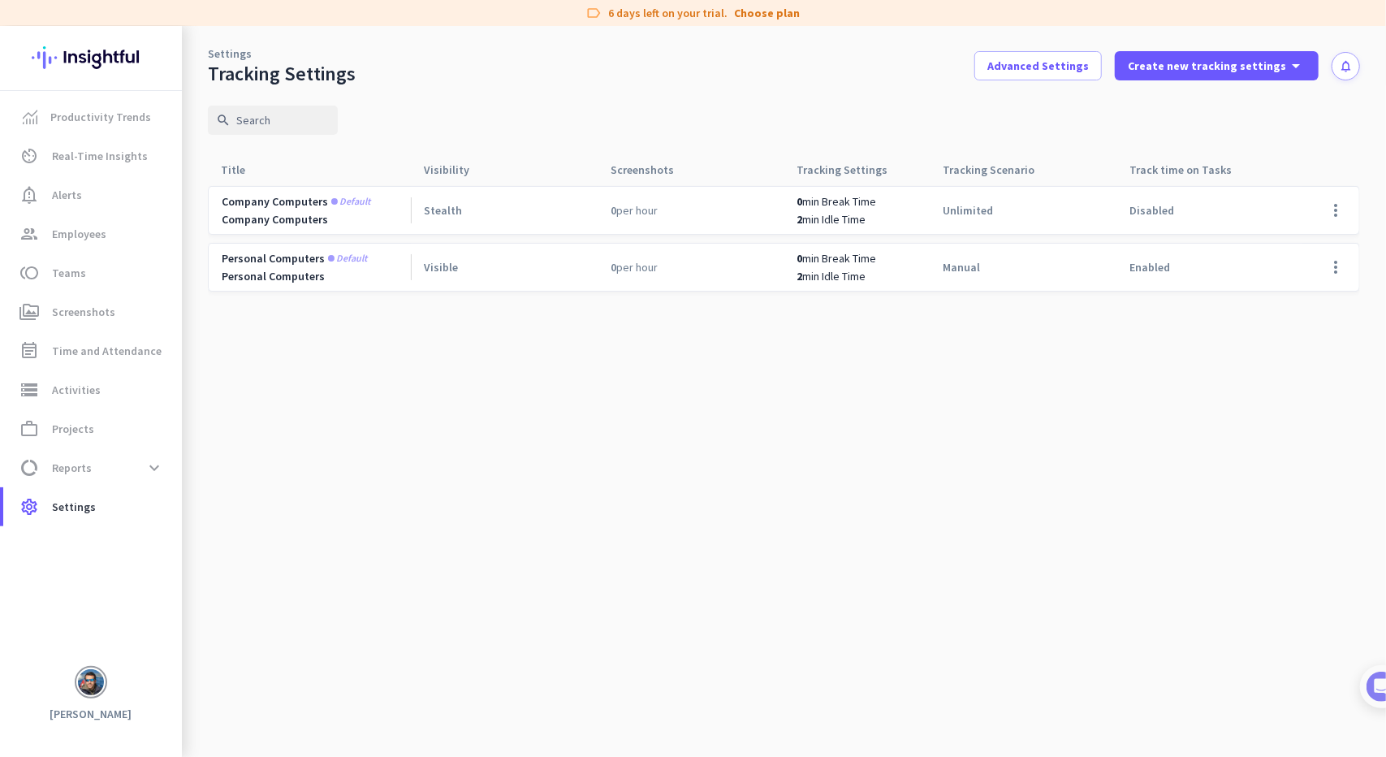
click at [857, 212] on span "min Idle Time" at bounding box center [834, 219] width 63 height 15
click at [835, 215] on span "min Idle Time" at bounding box center [834, 219] width 63 height 15
click at [96, 472] on span "data_usage Reports expand_more" at bounding box center [92, 467] width 153 height 29
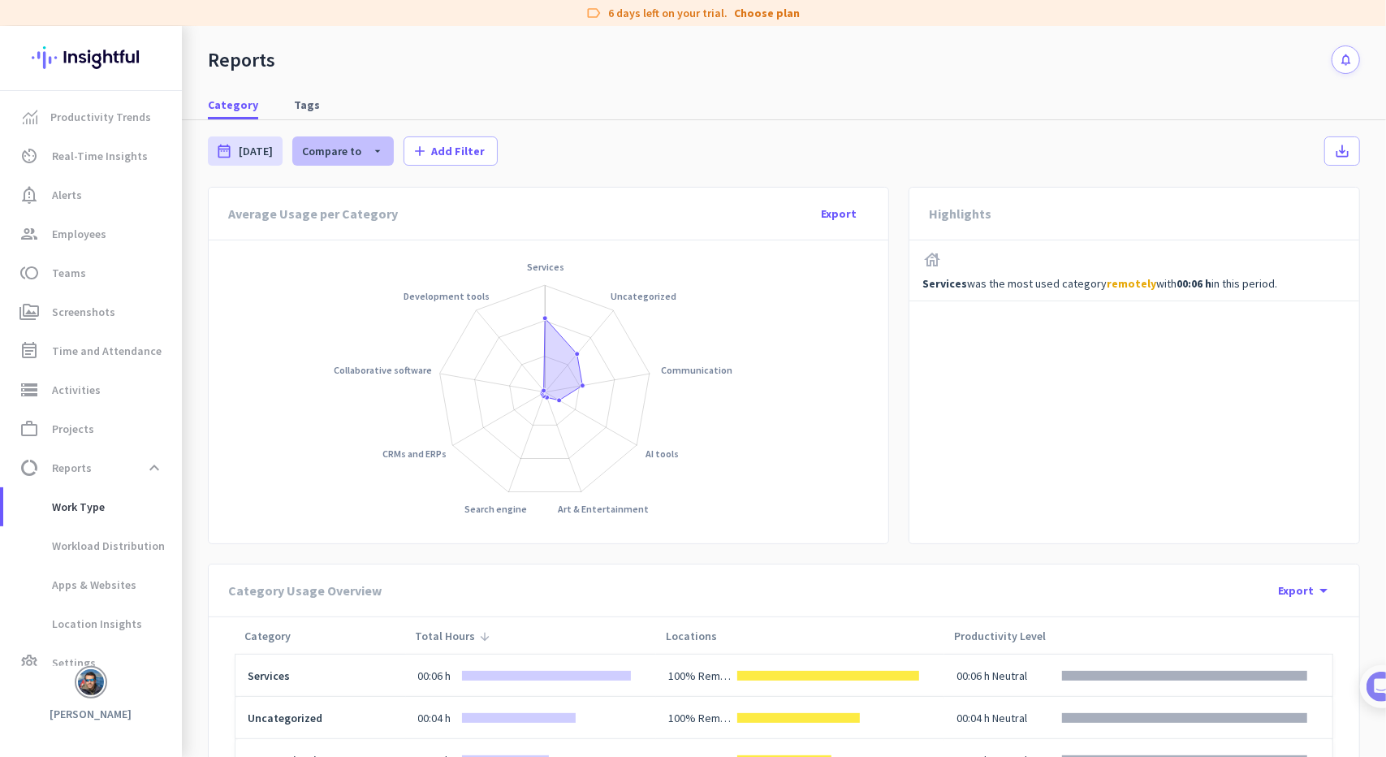
click at [328, 153] on span "Compare to" at bounding box center [331, 151] width 59 height 15
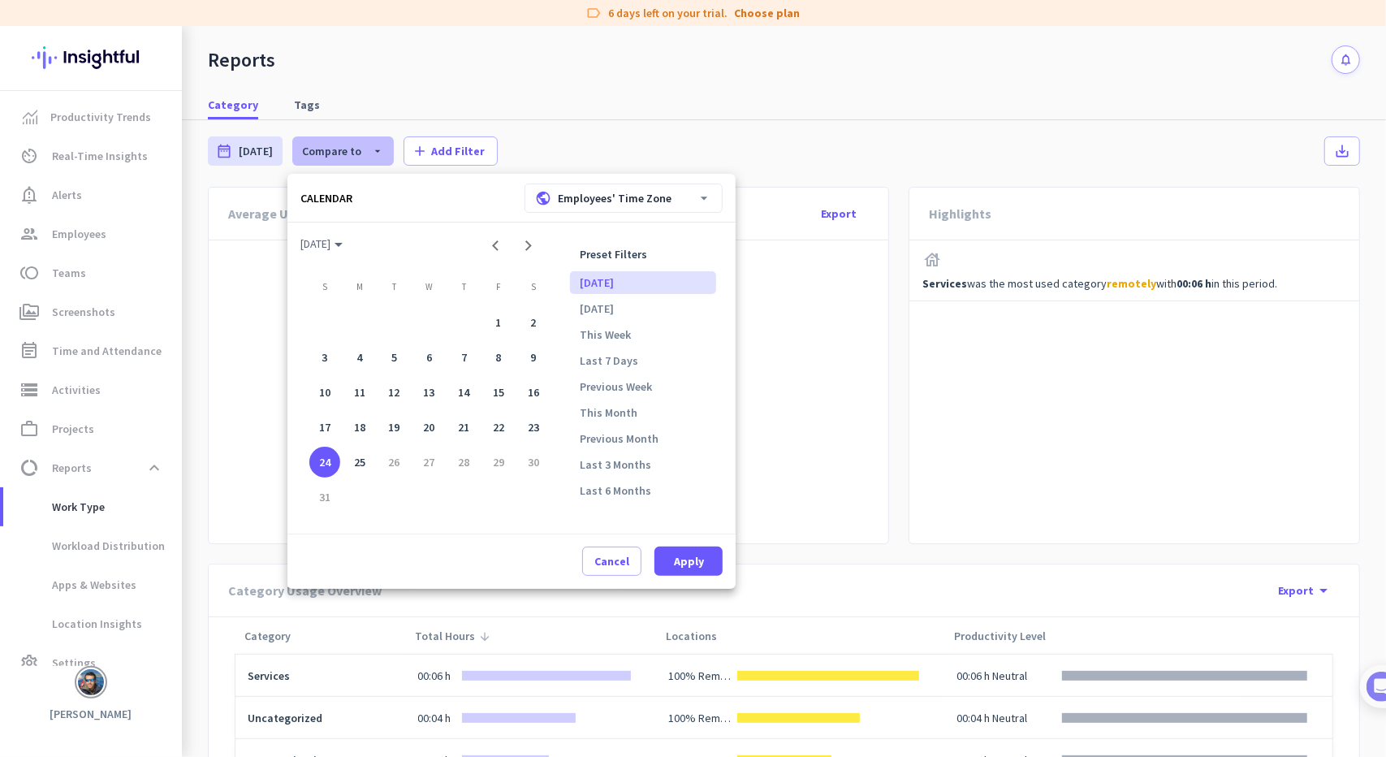
click at [328, 153] on div at bounding box center [693, 378] width 1386 height 757
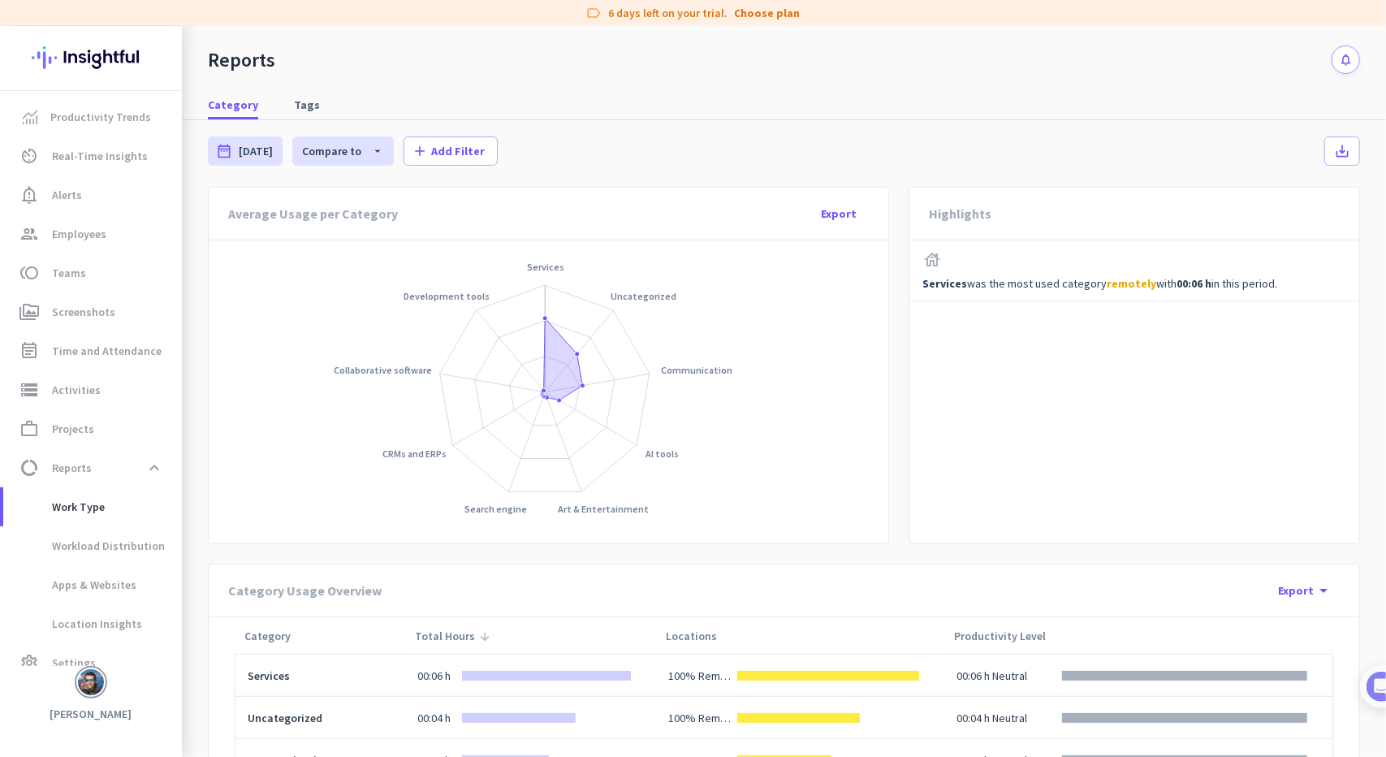
scroll to position [329, 0]
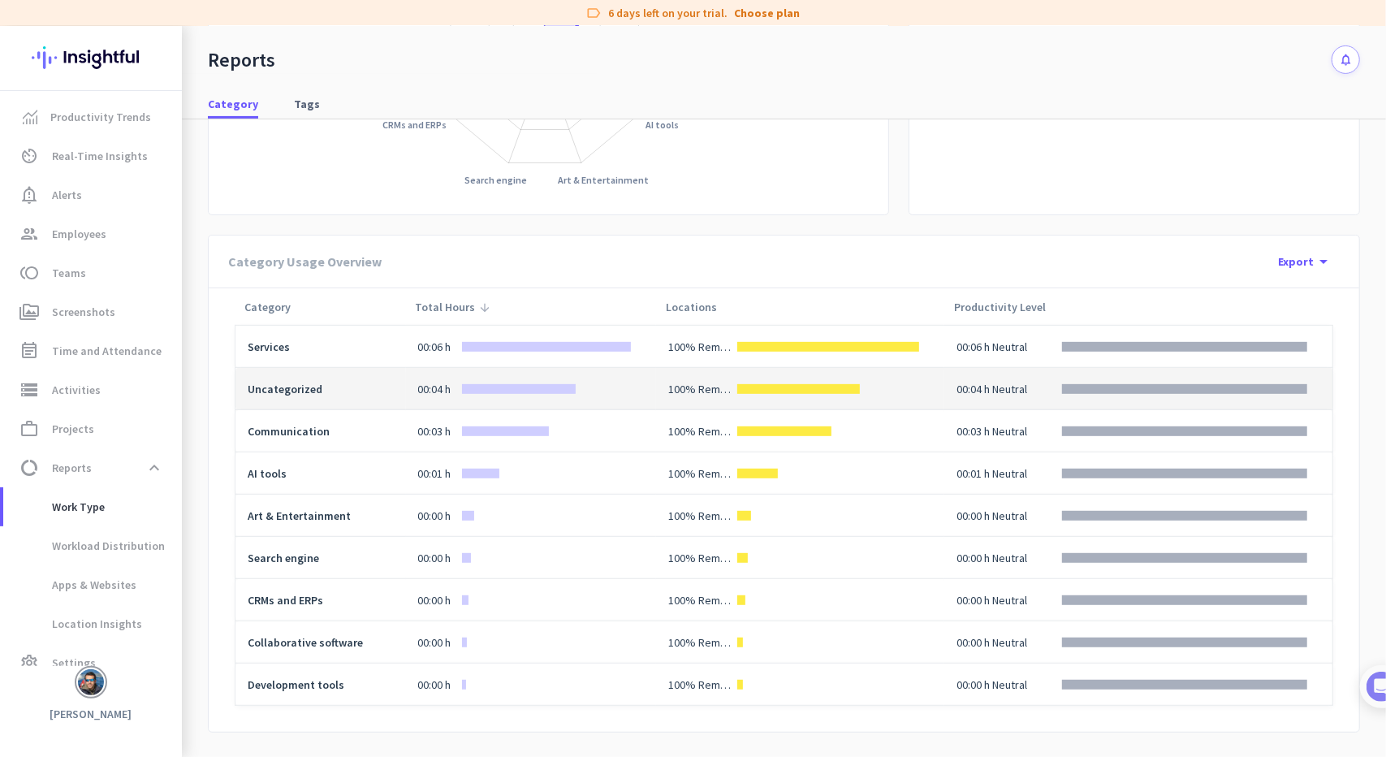
click at [305, 387] on span "Uncategorized" at bounding box center [285, 389] width 75 height 15
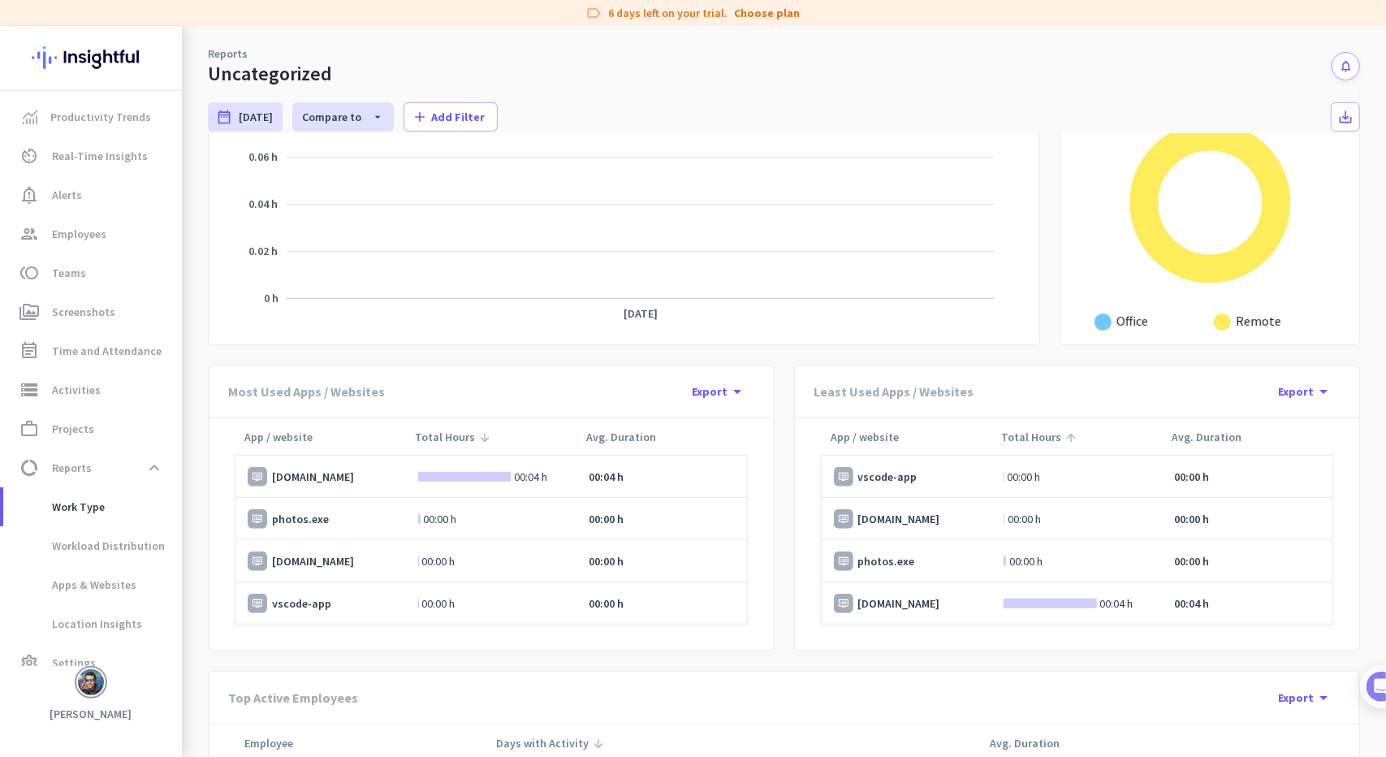
scroll to position [378, 0]
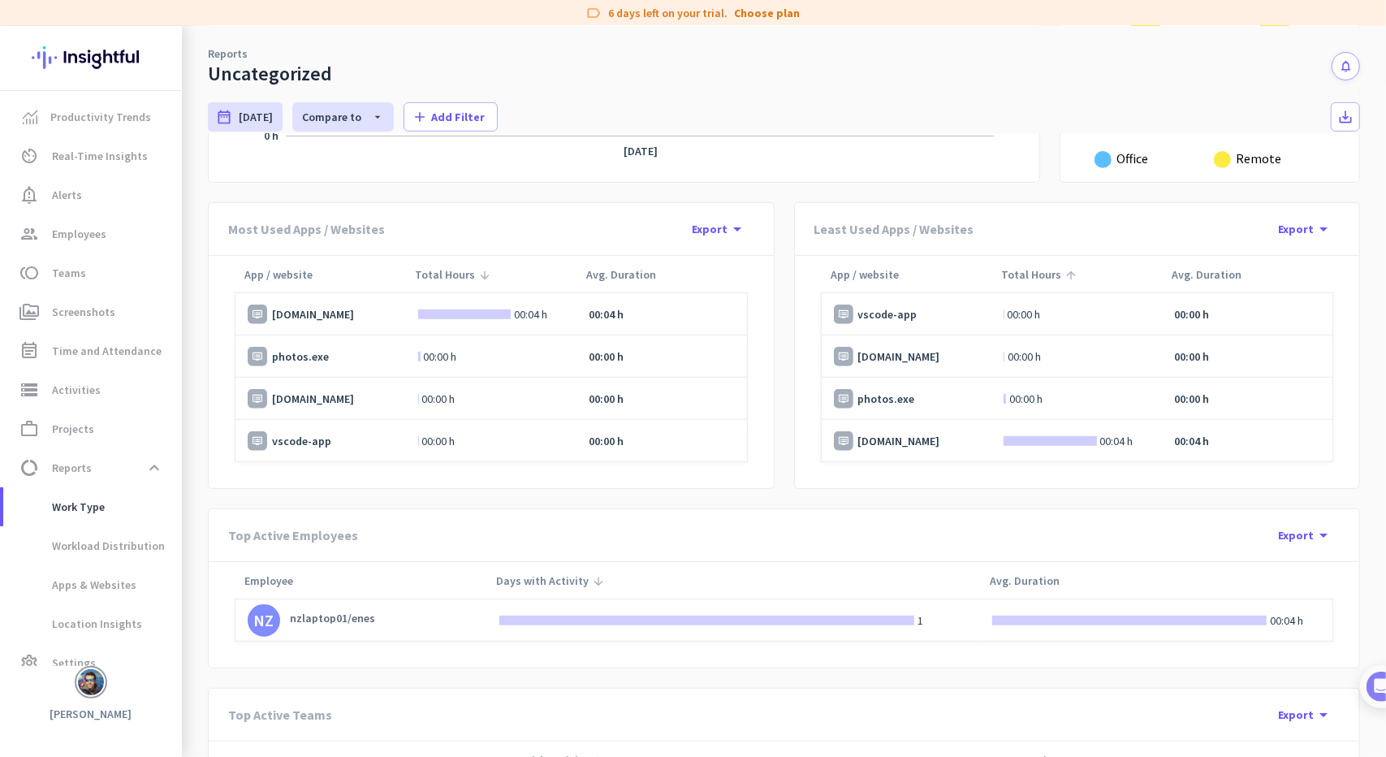
click at [331, 437] on div "vscode-app" at bounding box center [321, 440] width 146 height 19
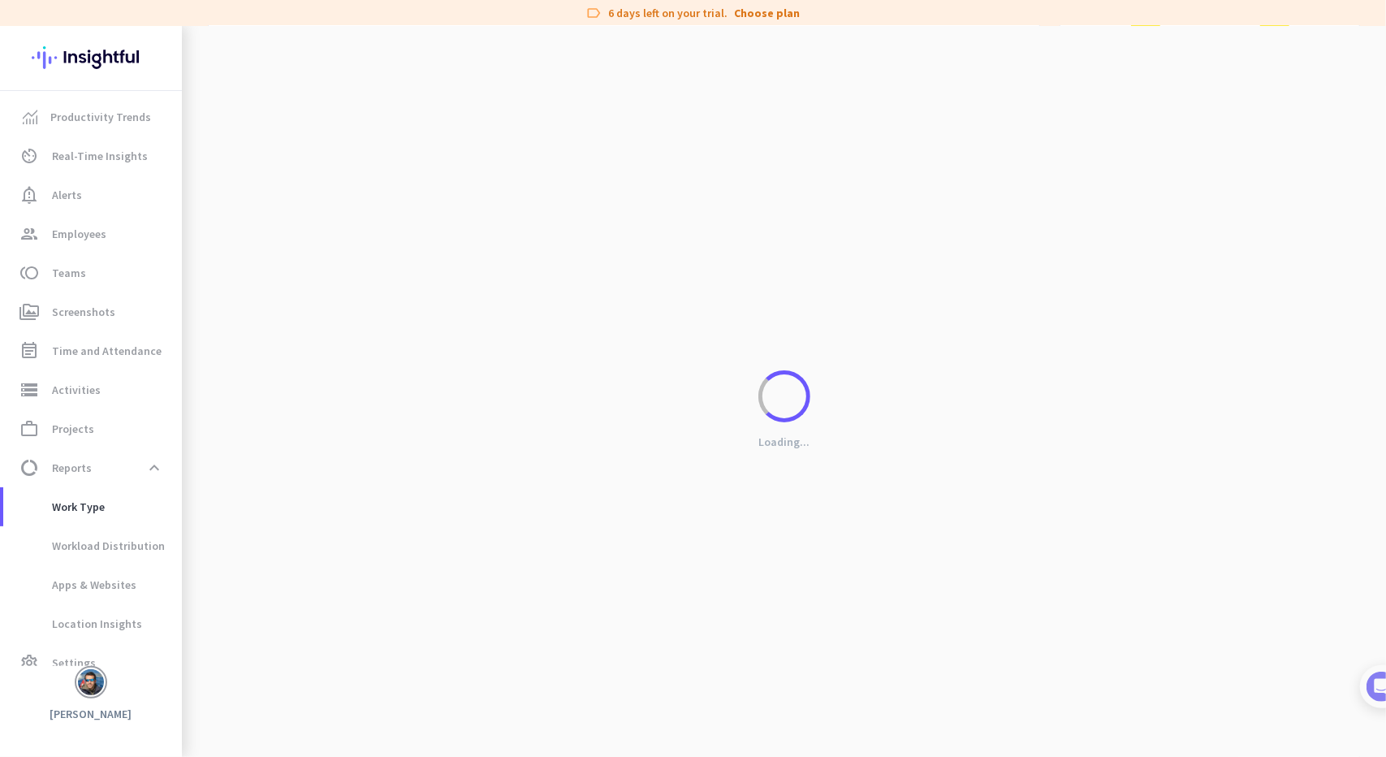
click at [310, 438] on div "Loading..." at bounding box center [784, 404] width 1204 height 757
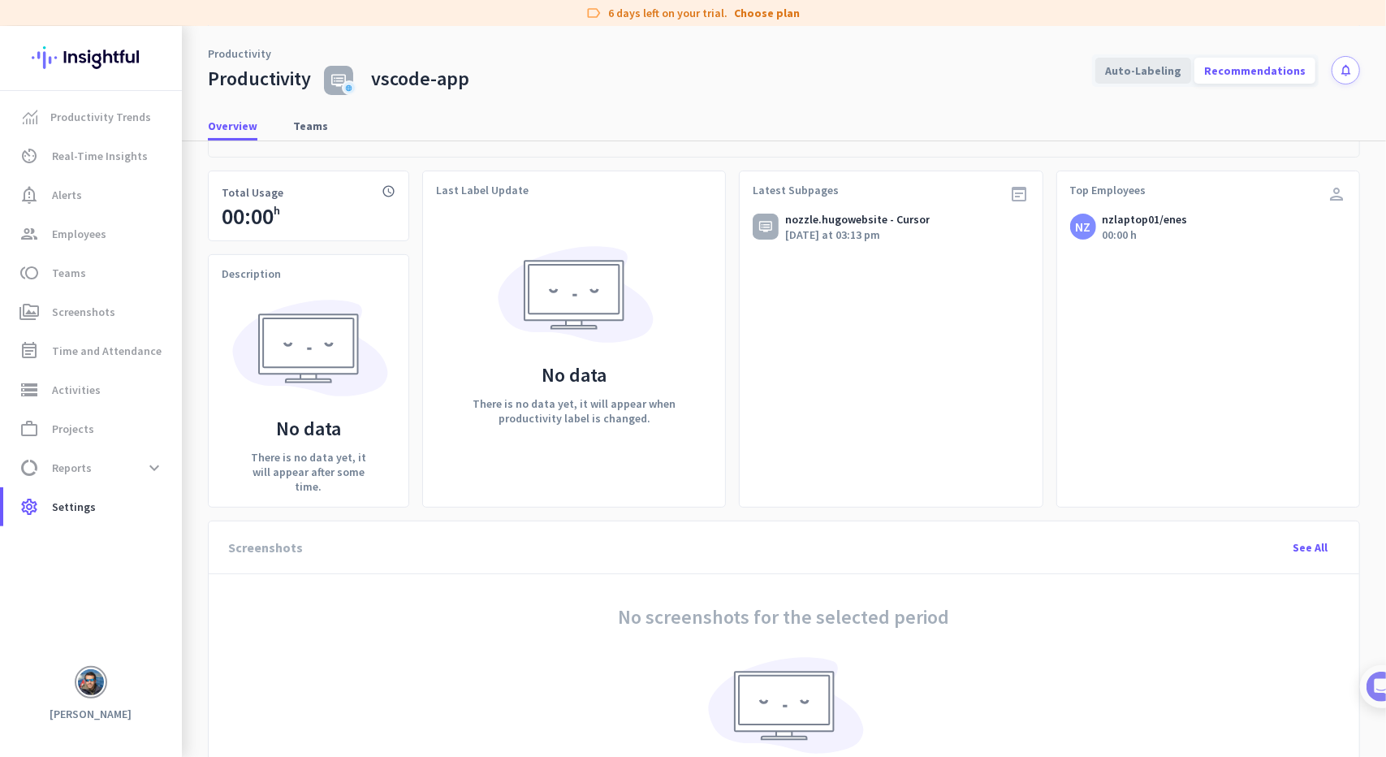
click at [1142, 70] on div "Auto-Labeling" at bounding box center [1143, 71] width 96 height 26
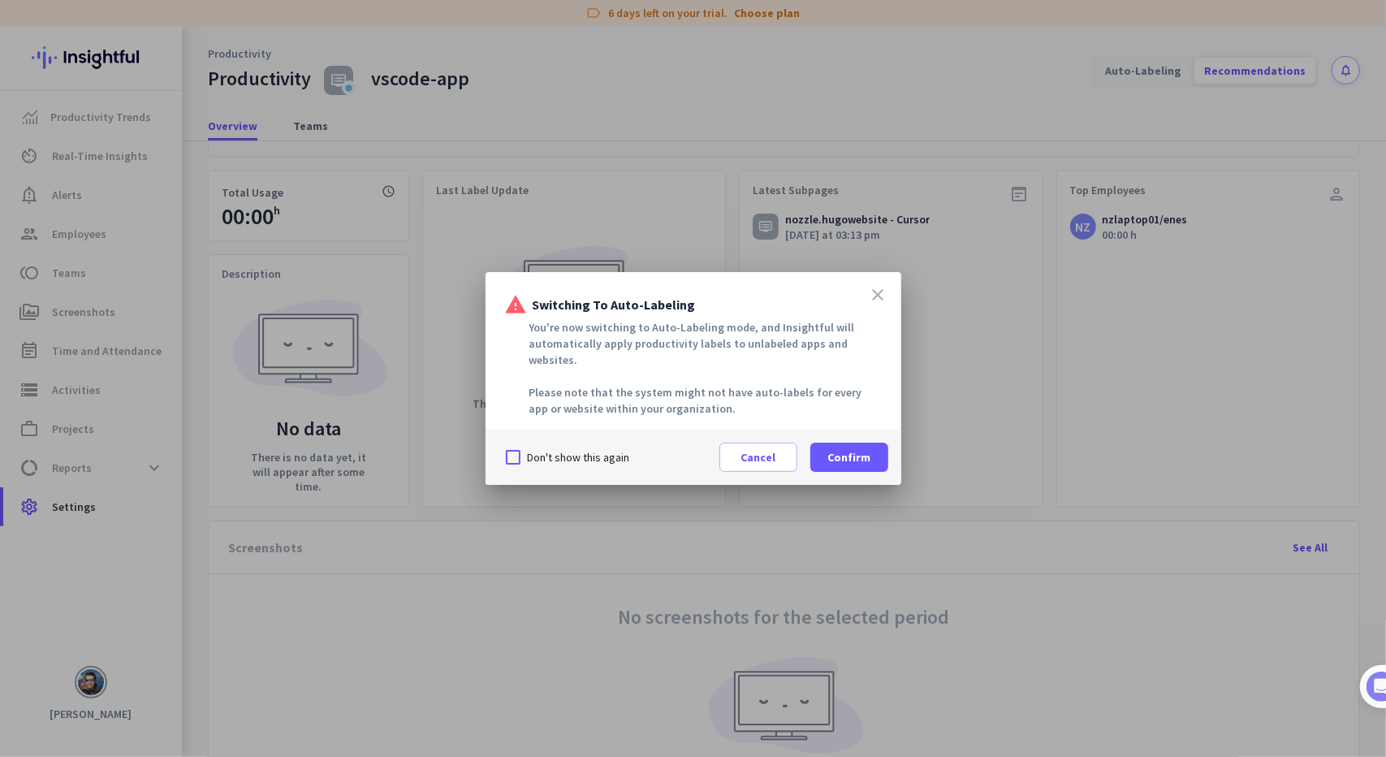
drag, startPoint x: 883, startPoint y: 309, endPoint x: 900, endPoint y: 301, distance: 18.5
click at [884, 304] on icon "close" at bounding box center [878, 294] width 19 height 19
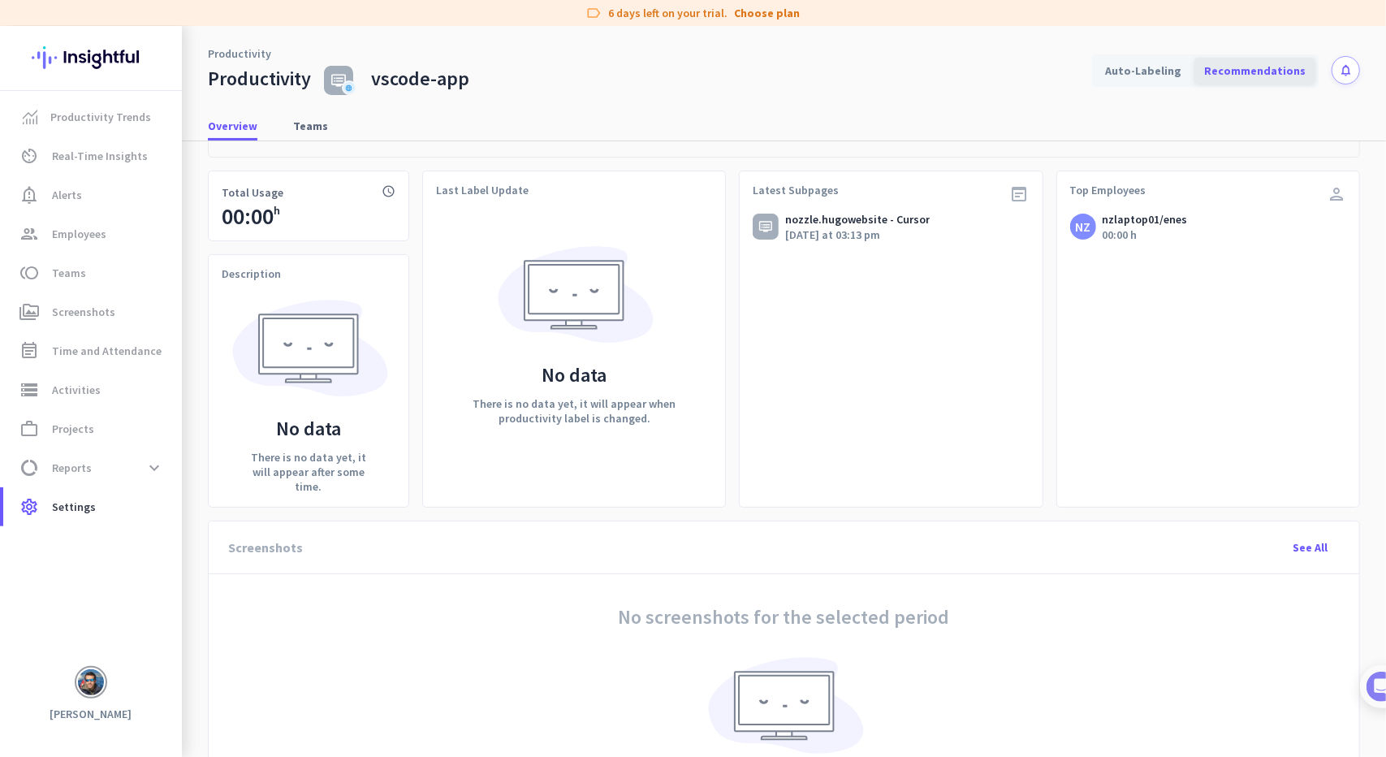
click at [1218, 79] on div "Recommendations" at bounding box center [1254, 71] width 121 height 26
click at [294, 129] on span "Teams" at bounding box center [310, 126] width 35 height 16
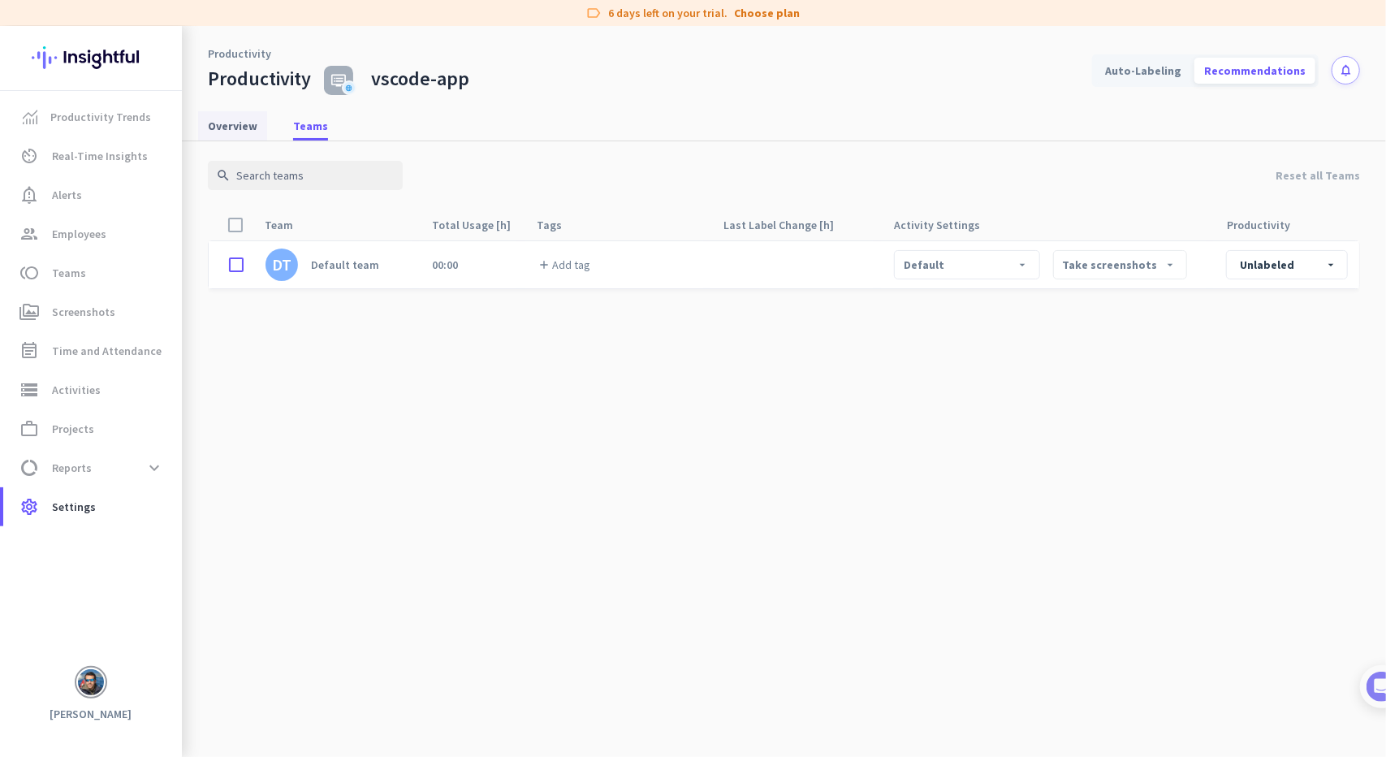
click at [244, 132] on span "Overview" at bounding box center [233, 126] width 50 height 16
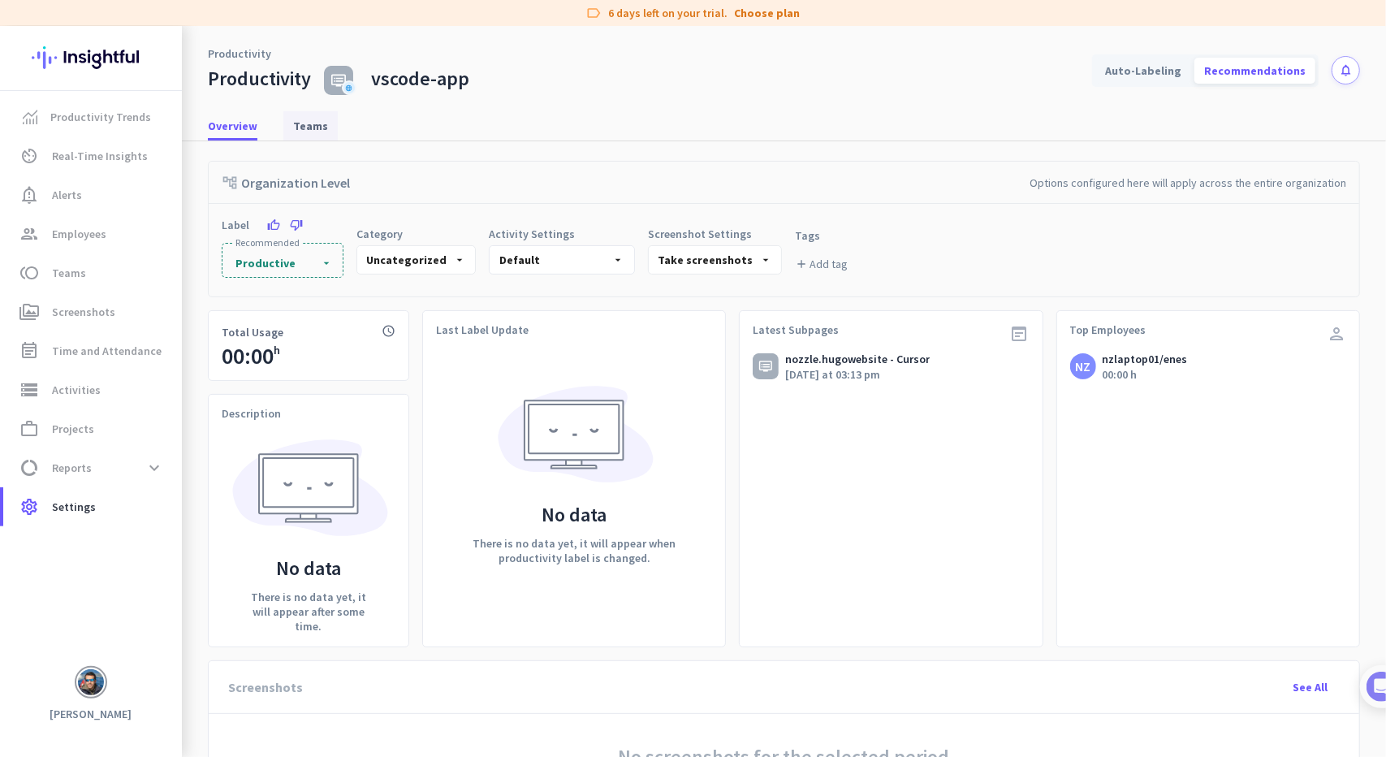
click at [300, 124] on span "Teams" at bounding box center [310, 126] width 35 height 16
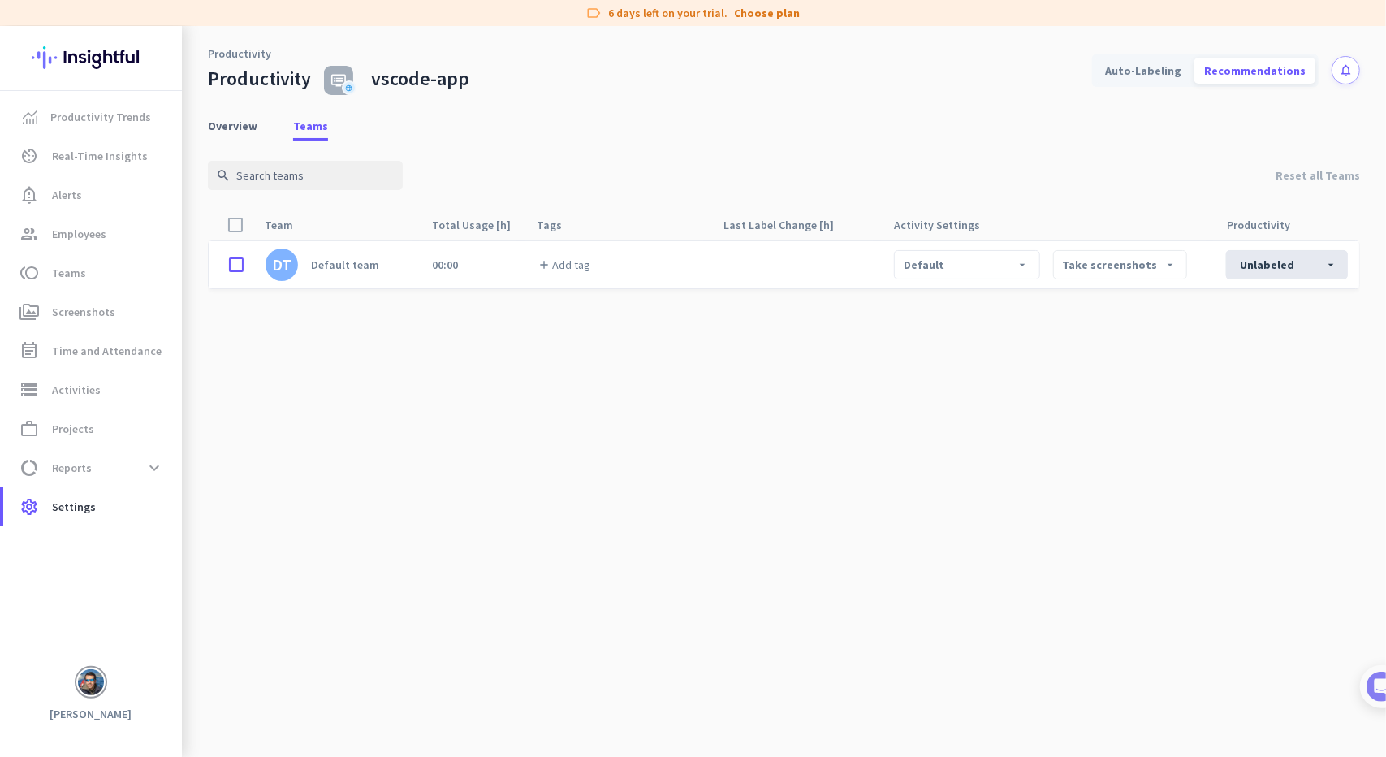
click at [1247, 258] on h2 "unlabeled" at bounding box center [1266, 265] width 61 height 16
click at [1236, 313] on div "Productive" at bounding box center [1254, 305] width 188 height 37
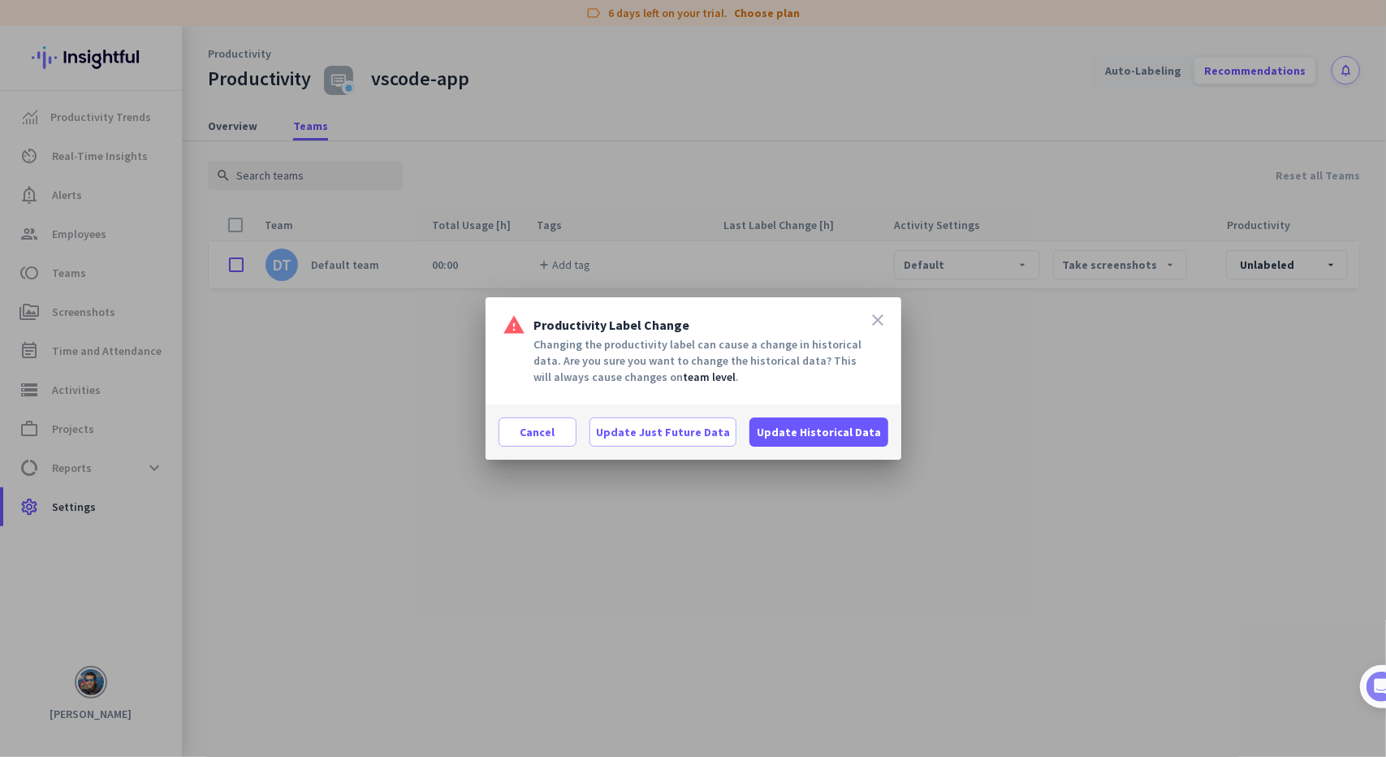
drag, startPoint x: 552, startPoint y: 343, endPoint x: 783, endPoint y: 381, distance: 233.7
click at [783, 381] on div "Changing the productivity label can cause a change in historical data. Are you …" at bounding box center [694, 370] width 416 height 68
click at [828, 431] on span "Update Historical Data" at bounding box center [819, 432] width 124 height 16
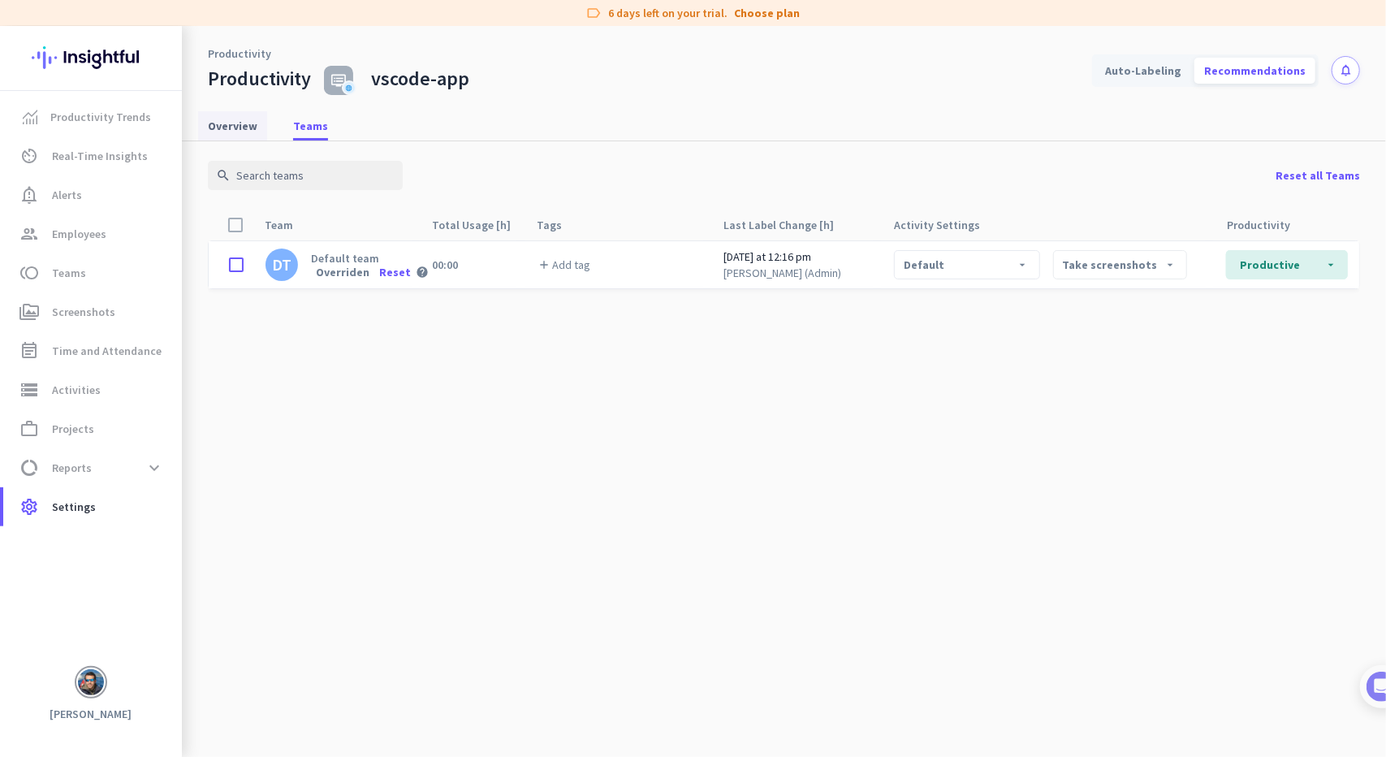
click at [209, 118] on span "Overview" at bounding box center [233, 126] width 50 height 16
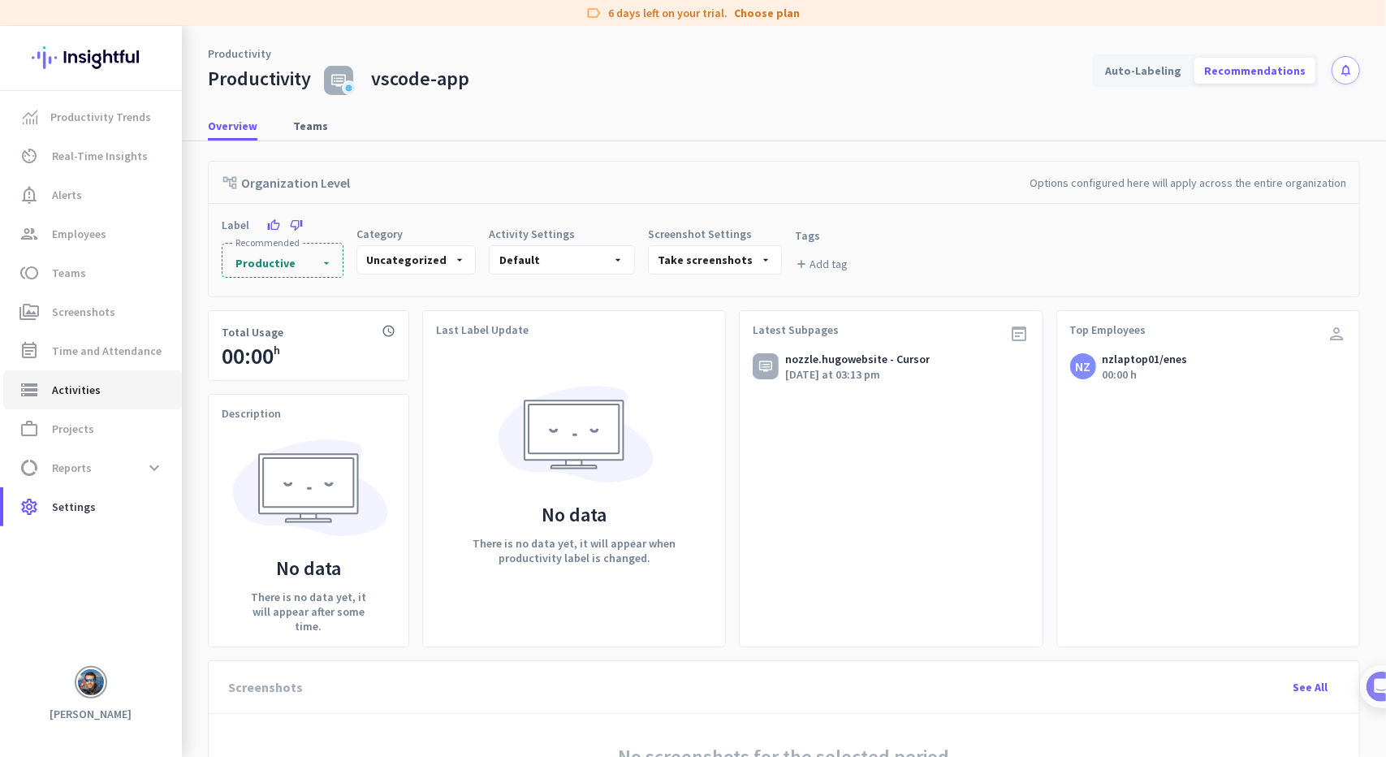
click at [88, 396] on span "Activities" at bounding box center [76, 389] width 49 height 19
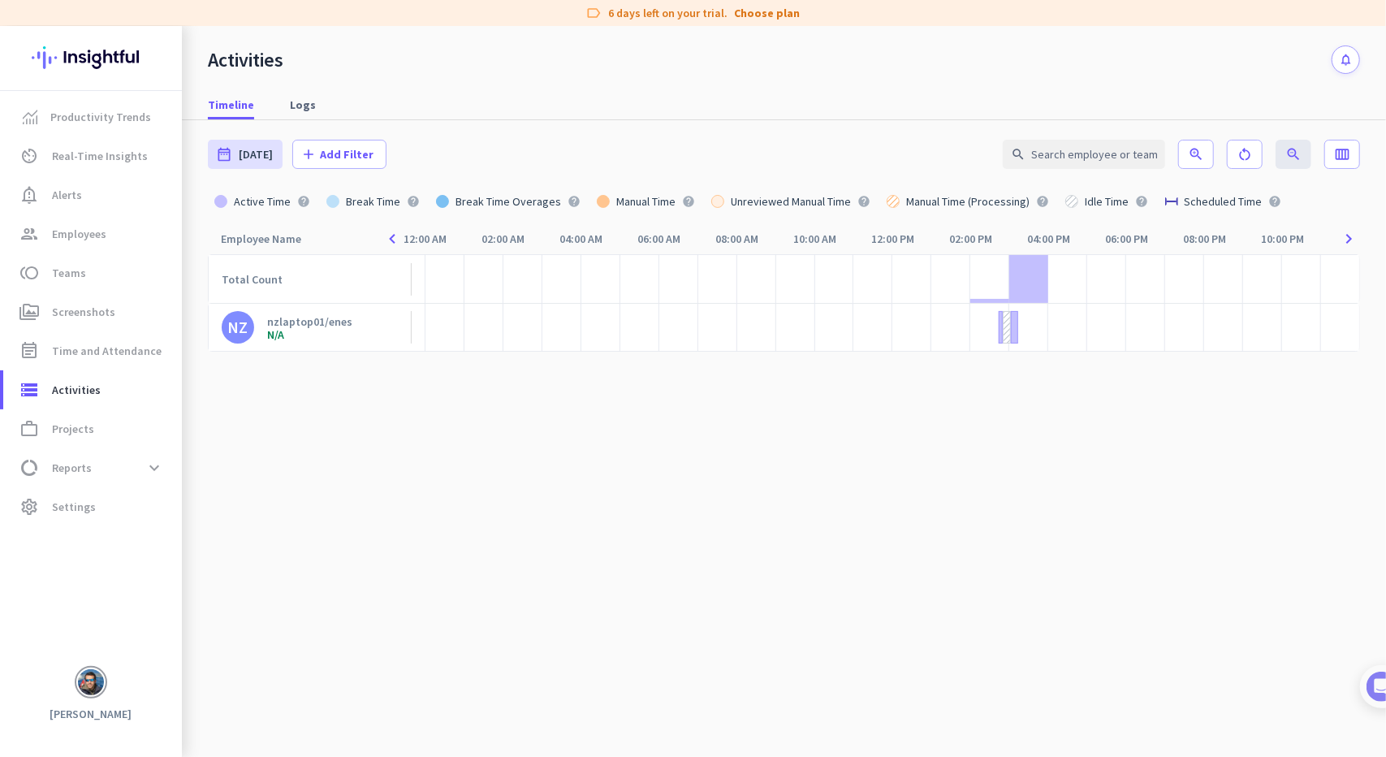
click at [456, 196] on div "Break Time Overages" at bounding box center [508, 201] width 119 height 11
drag, startPoint x: 456, startPoint y: 196, endPoint x: 477, endPoint y: 198, distance: 20.4
click at [456, 196] on div "Break Time Overages" at bounding box center [508, 201] width 119 height 11
click at [502, 198] on div "Break Time Overages" at bounding box center [508, 201] width 119 height 11
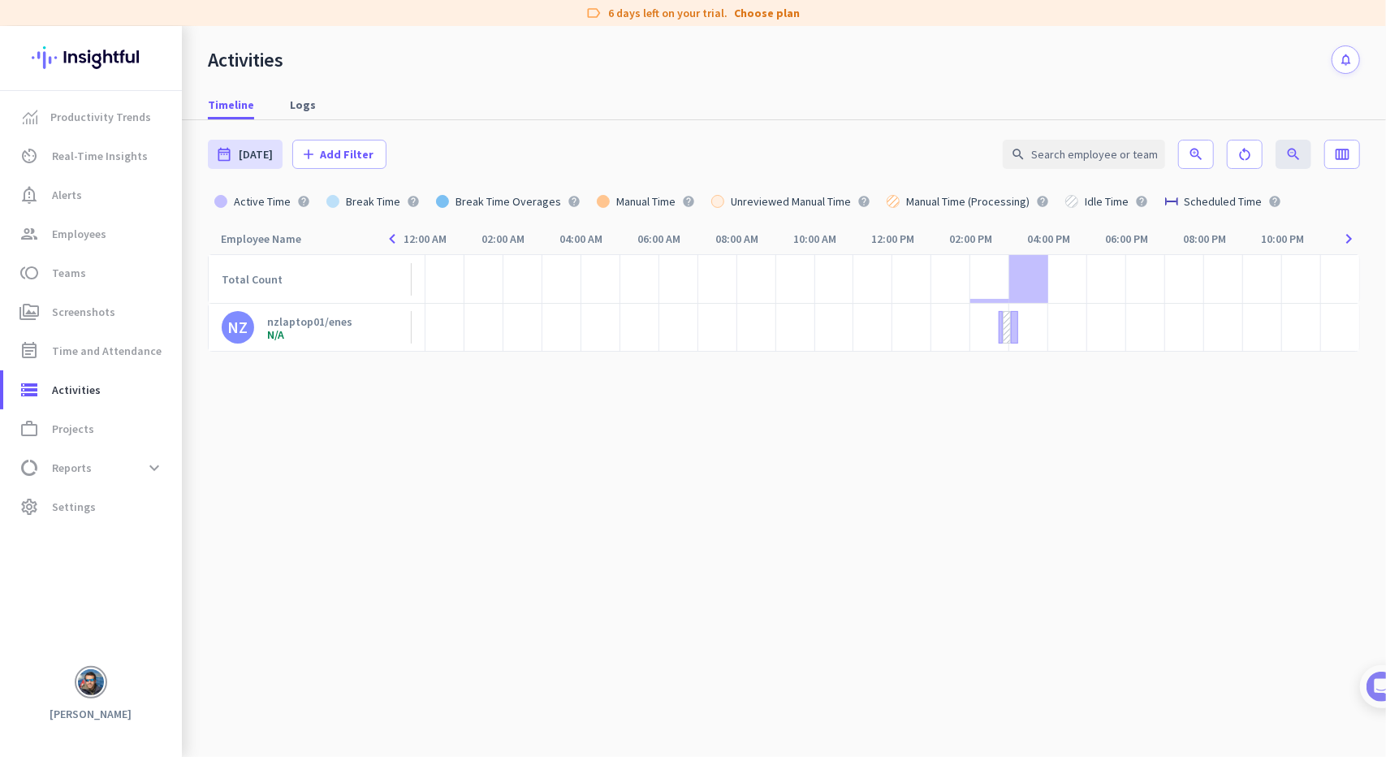
click at [502, 199] on div "Break Time Overages" at bounding box center [508, 201] width 119 height 11
click at [503, 199] on div "Break Time Overages" at bounding box center [508, 201] width 119 height 11
